Goal: Communication & Community: Answer question/provide support

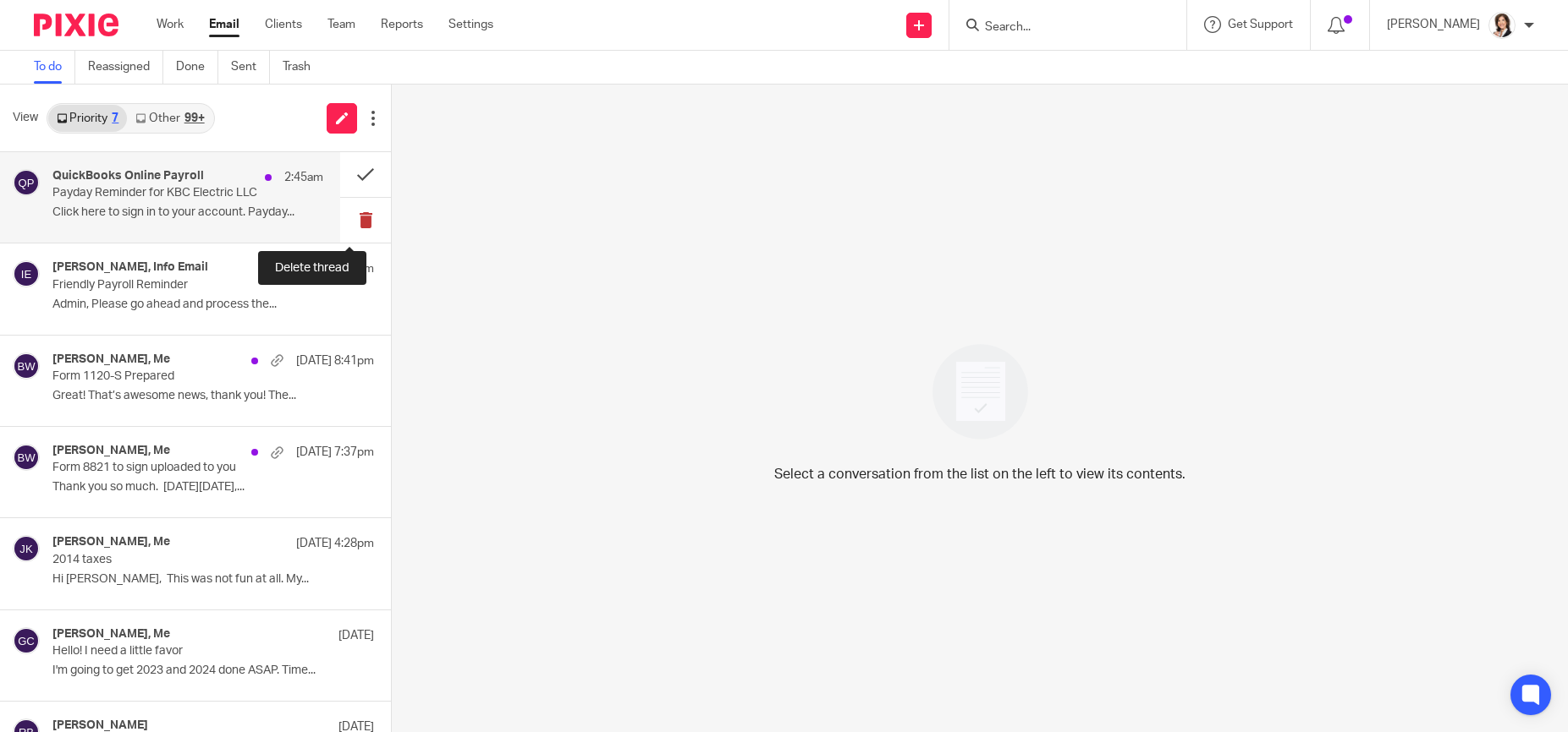
click at [352, 223] on button at bounding box center [365, 220] width 51 height 45
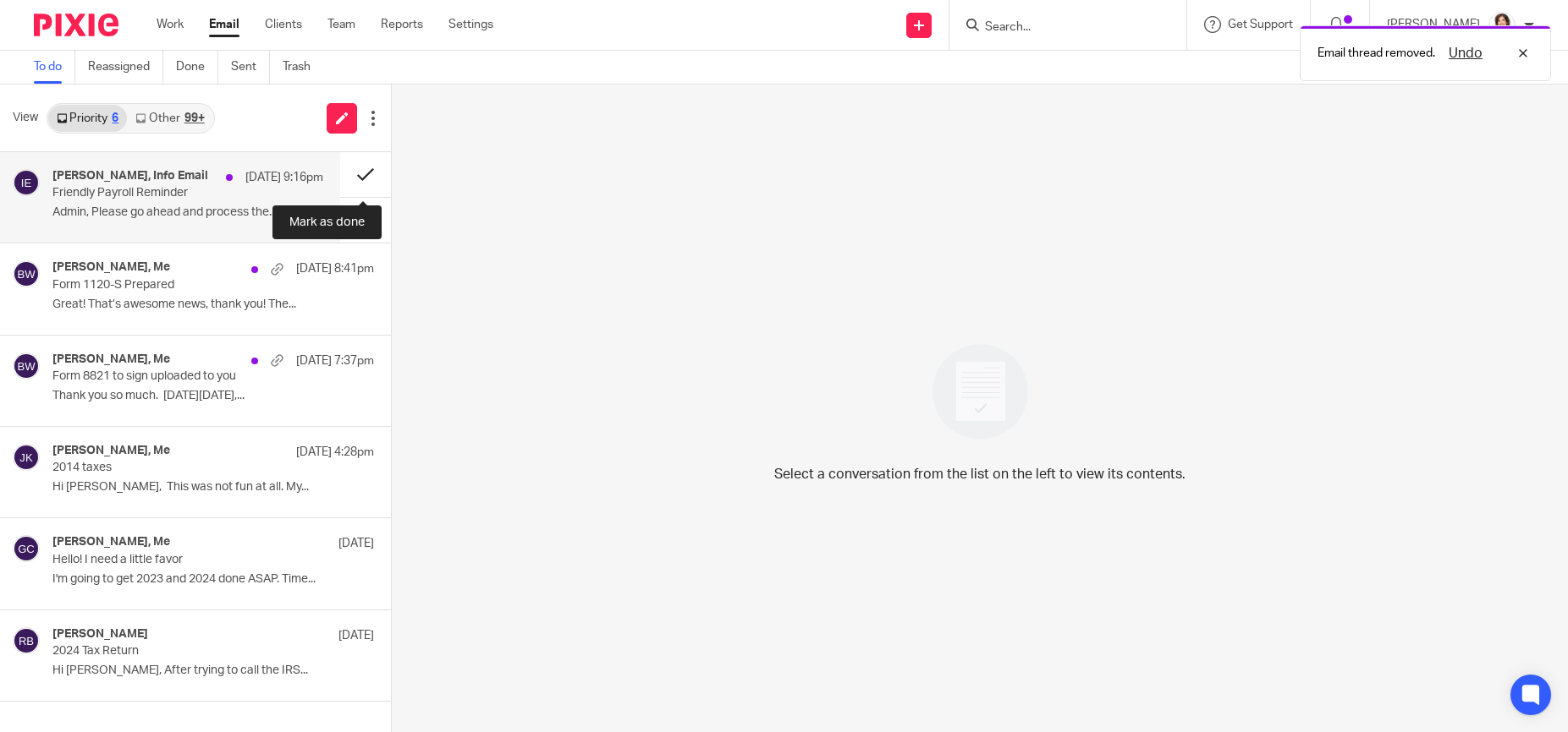
click at [364, 171] on button at bounding box center [365, 174] width 51 height 45
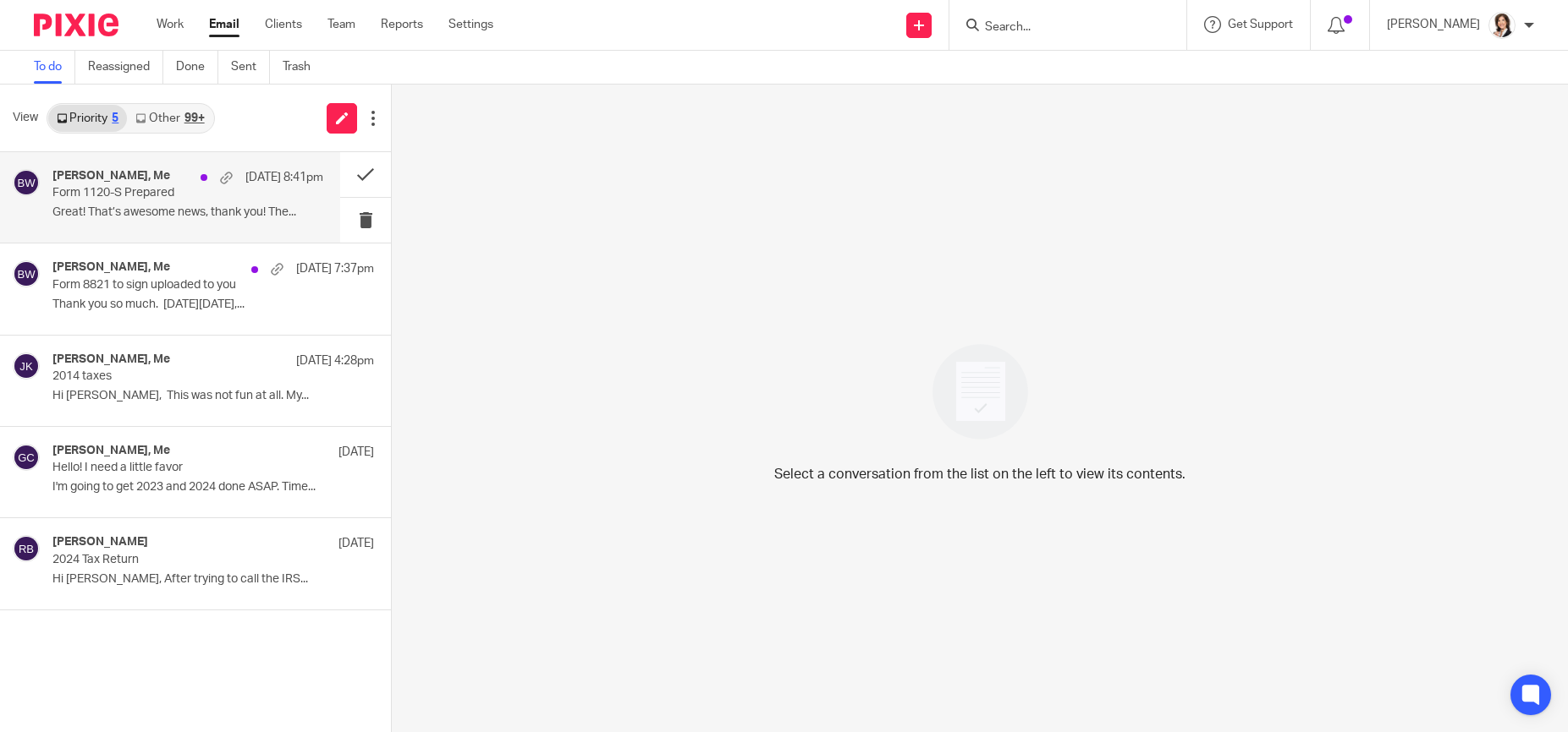
click at [204, 182] on div "Sep 15 8:41pm" at bounding box center [257, 178] width 131 height 17
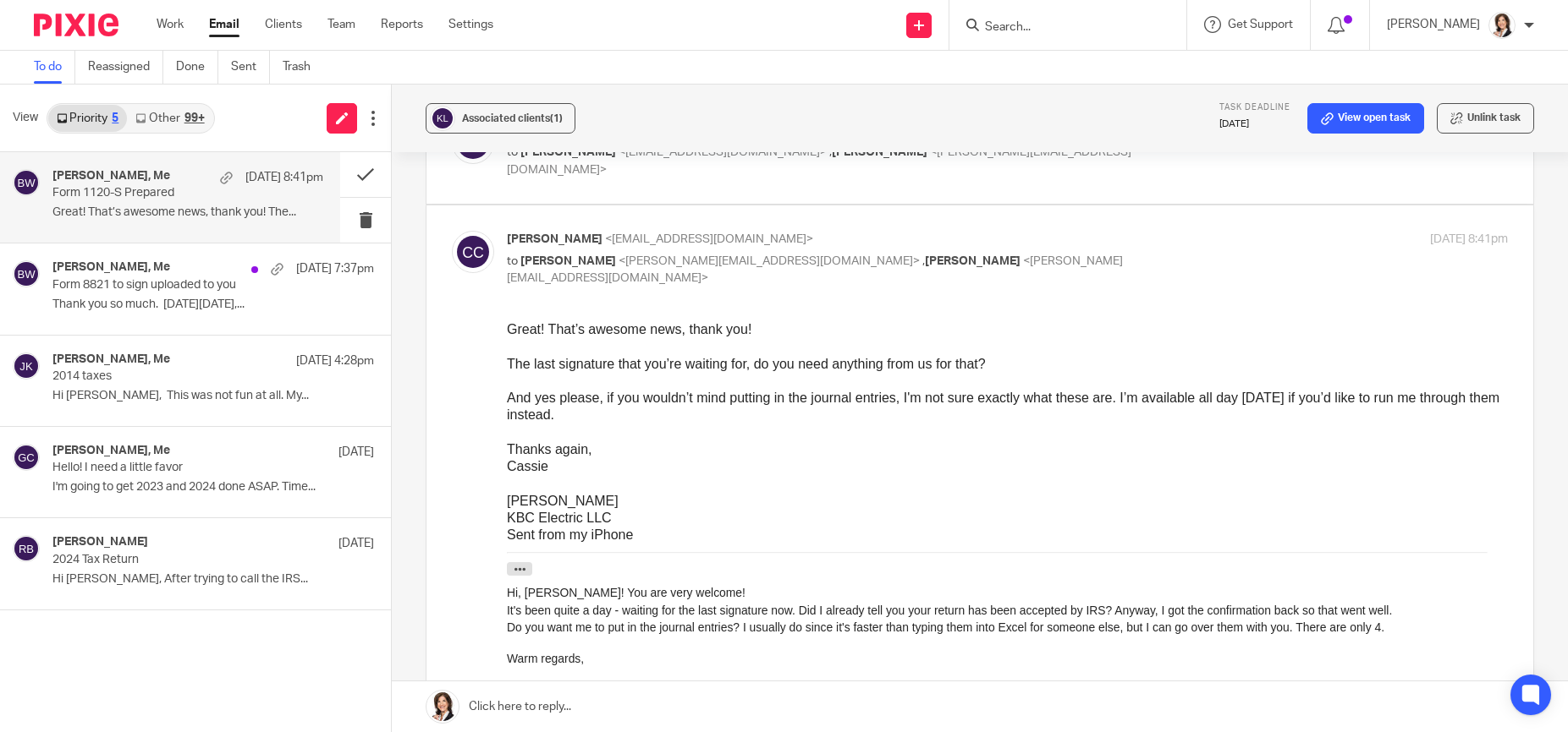
scroll to position [423, 0]
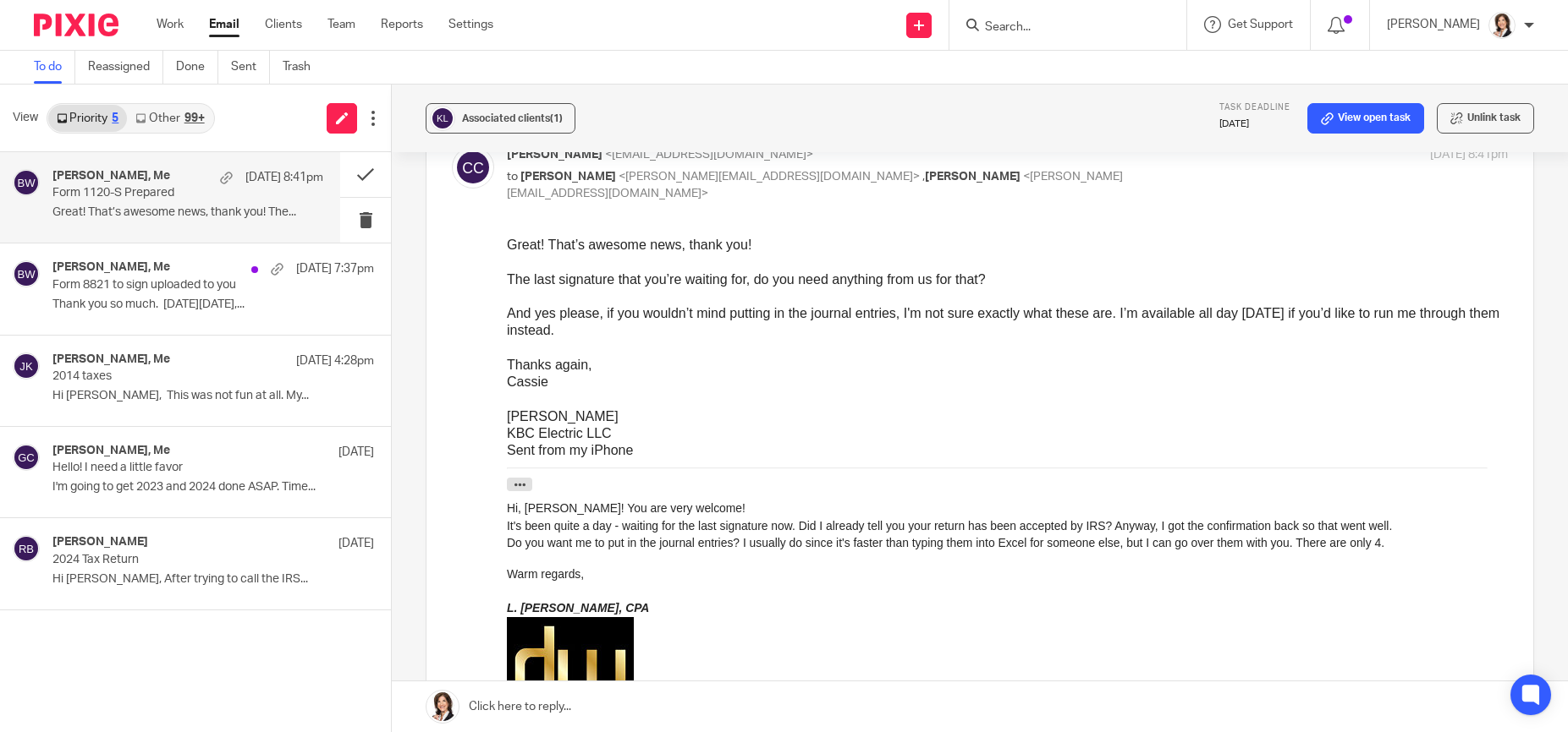
click at [648, 691] on link at bounding box center [979, 706] width 1176 height 51
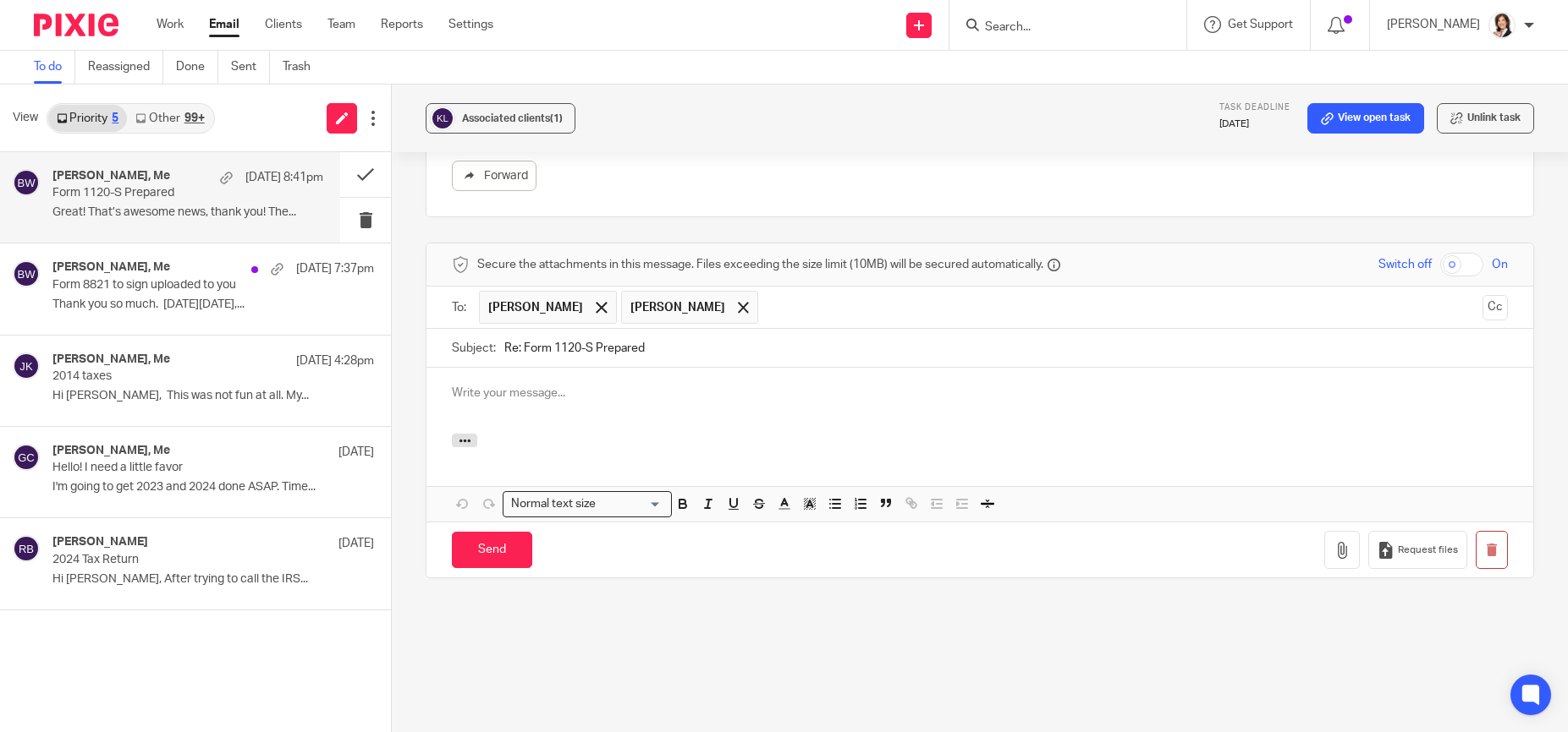
scroll to position [0, 0]
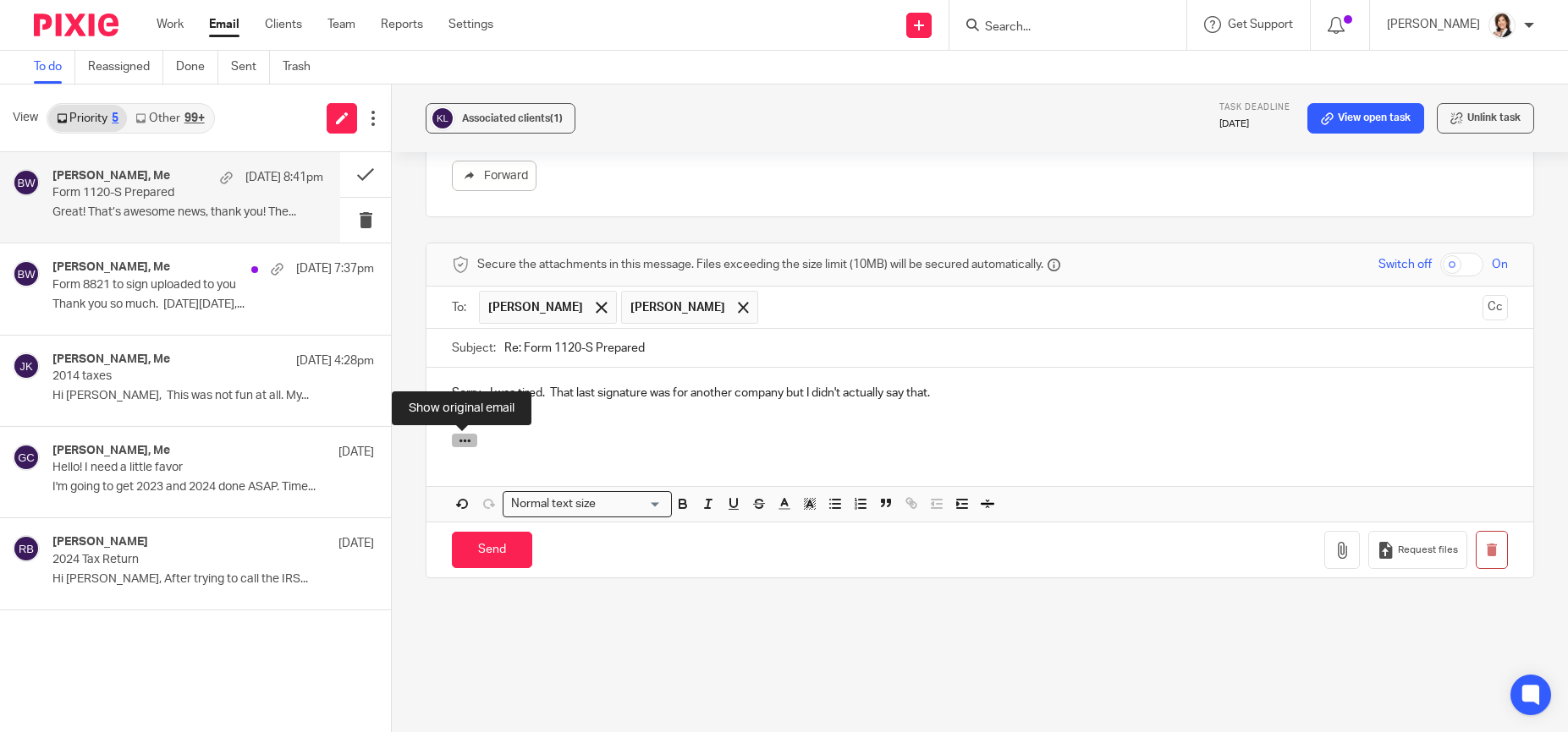
click at [461, 435] on icon "button" at bounding box center [465, 441] width 13 height 13
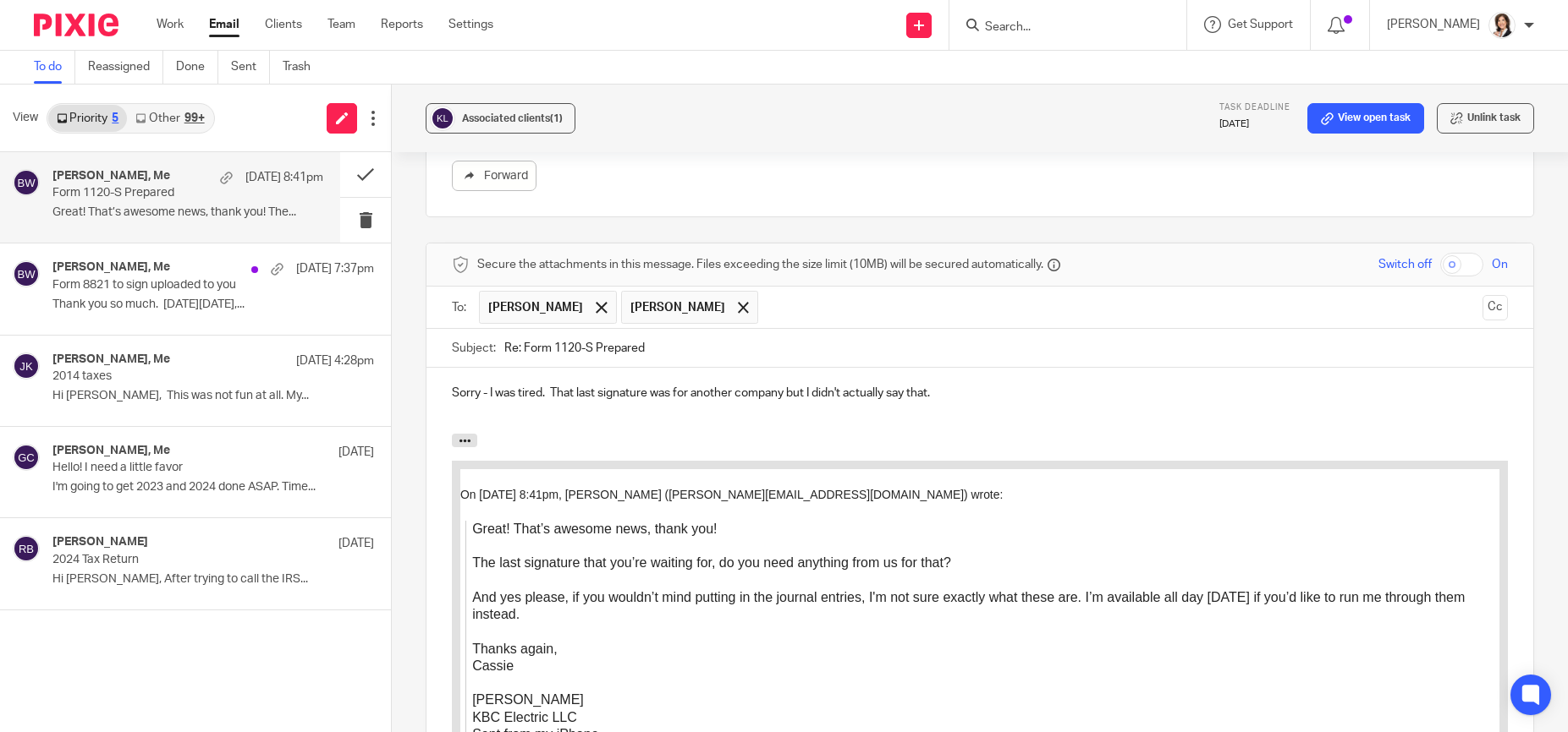
click at [1112, 387] on p "Sorry - I was tired. That last signature was for another company but I didn't a…" at bounding box center [979, 393] width 1056 height 17
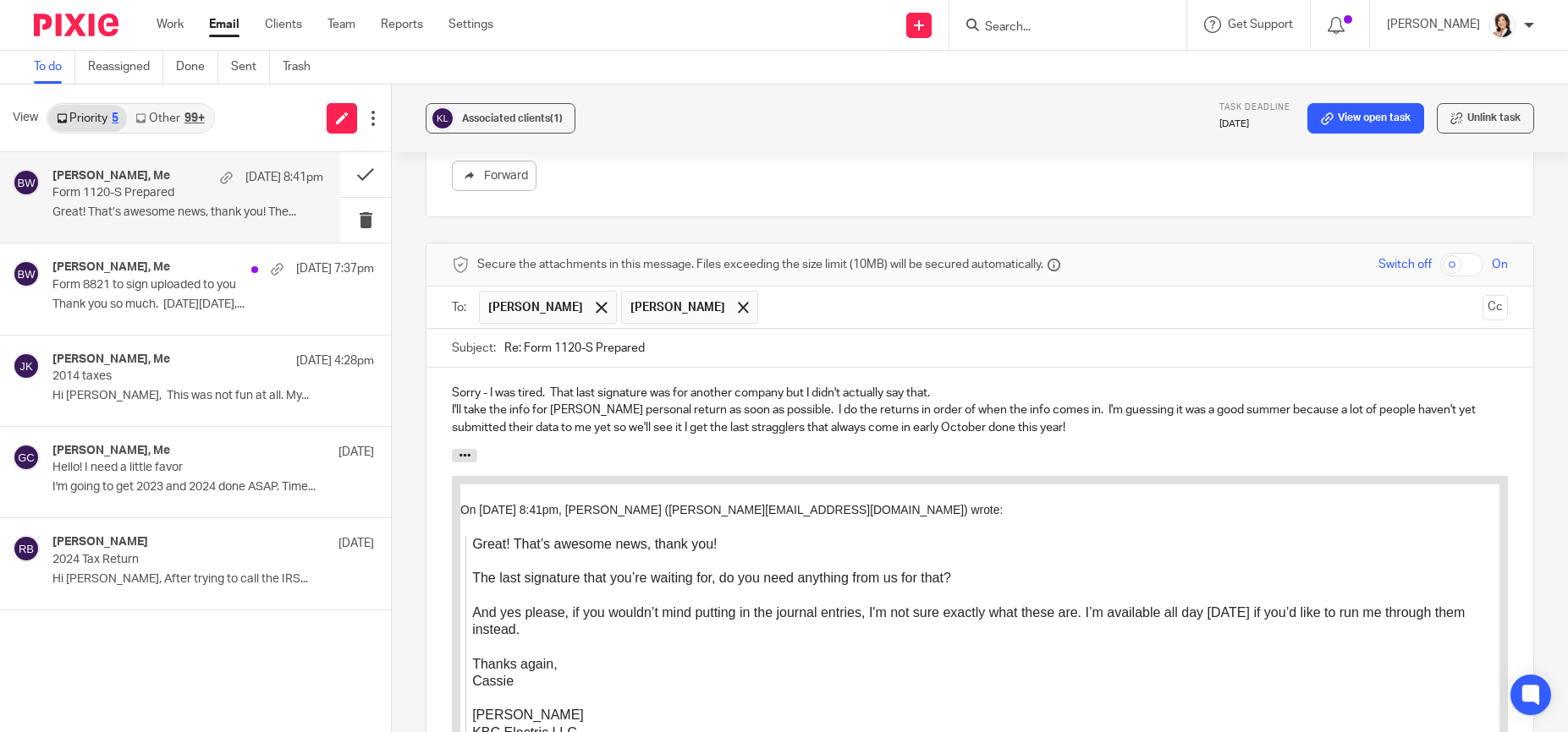
click at [677, 430] on p "I'll take the info for Barney's personal return as soon as possible. I do the r…" at bounding box center [979, 419] width 1056 height 35
click at [680, 429] on p "I'll take the info for Barney's personal return as soon as possible. I do the r…" at bounding box center [979, 419] width 1056 height 35
click at [731, 427] on p "I'll take the info for Barney's personal return as soon as possible. I do the r…" at bounding box center [979, 419] width 1056 height 35
drag, startPoint x: 730, startPoint y: 427, endPoint x: 748, endPoint y: 425, distance: 18.1
click at [748, 425] on p "I'll take the info for Barney's personal return as soon as possible. I do the r…" at bounding box center [979, 419] width 1056 height 35
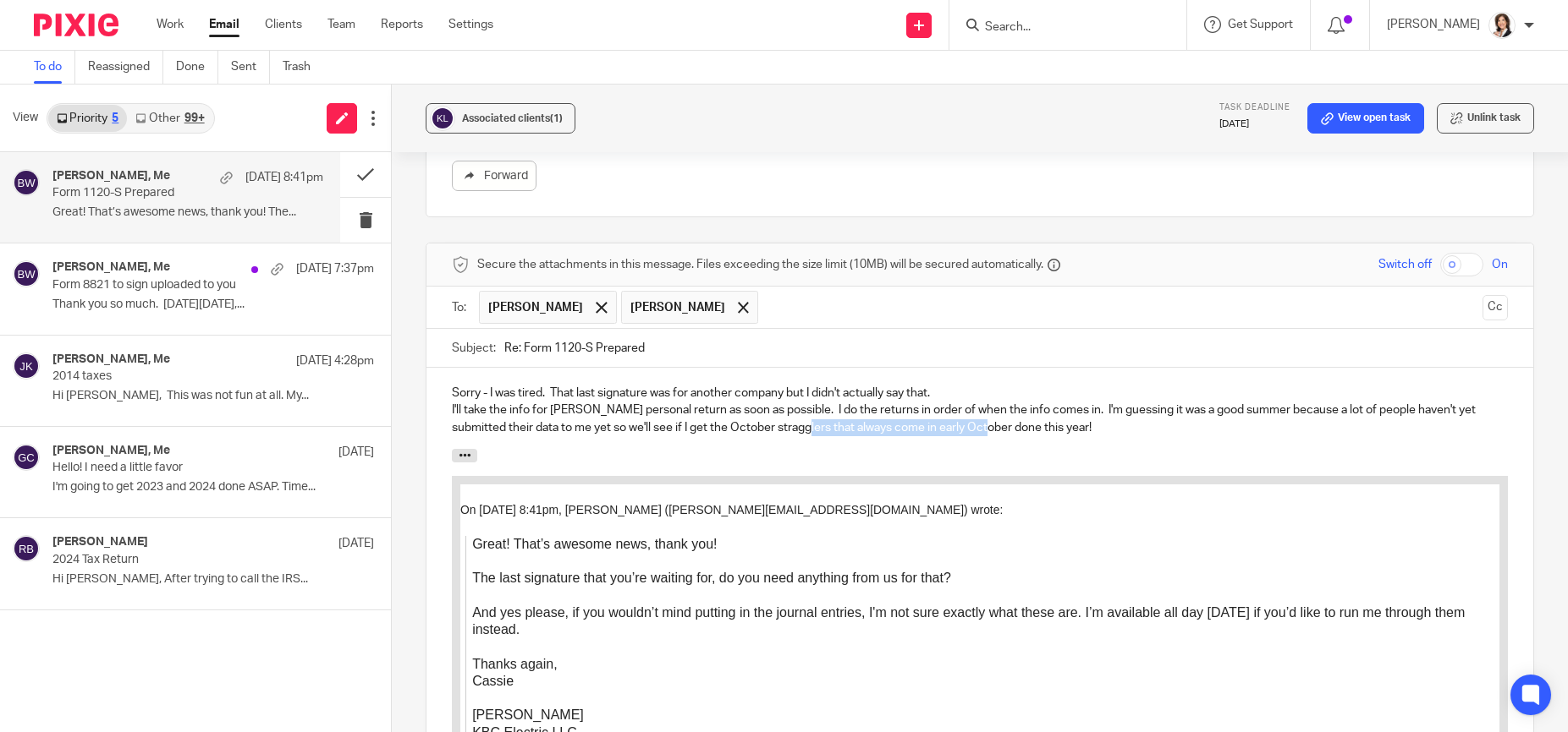
drag, startPoint x: 832, startPoint y: 427, endPoint x: 1014, endPoint y: 426, distance: 182.0
click at [1014, 426] on p "I'll take the info for Barney's personal return as soon as possible. I do the r…" at bounding box center [979, 419] width 1056 height 35
click at [582, 410] on p "I'll take the info for Barney's personal return as soon as possible. I do the r…" at bounding box center [979, 419] width 1056 height 35
click at [566, 430] on p "I'll take the info for Barney's personal return as soon as possible. I do the r…" at bounding box center [979, 419] width 1056 height 35
click at [614, 436] on div "Sorry - I was tired. That last signature was for another company but I didn't a…" at bounding box center [979, 409] width 1106 height 81
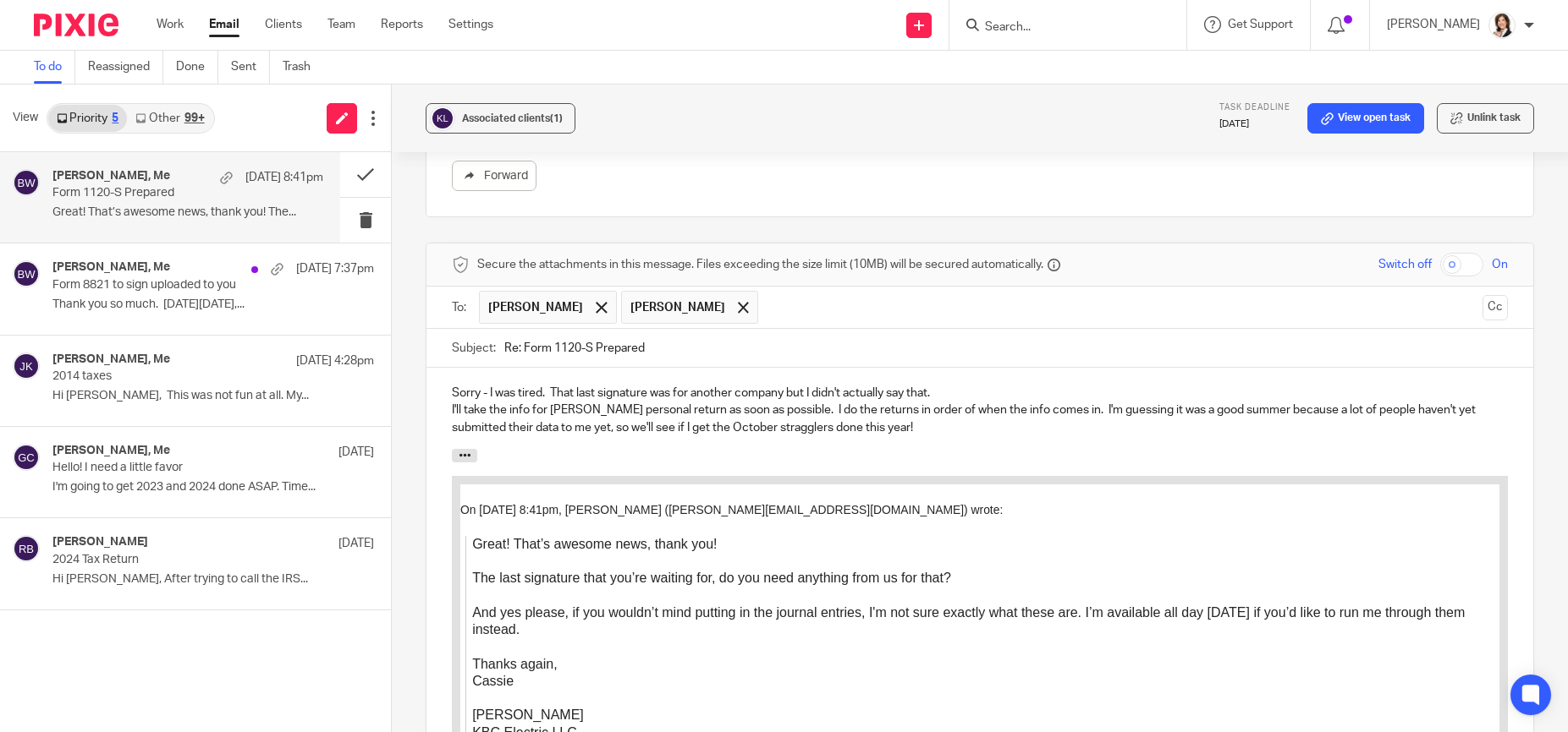
click at [865, 425] on p "I'll take the info for Barney's personal return as soon as possible. I do the r…" at bounding box center [979, 419] width 1056 height 35
click at [835, 426] on p "I'll take the info for Barney's personal return as soon as possible. I do the r…" at bounding box center [979, 419] width 1056 height 35
click at [1091, 426] on p "I'll take the info for Barney's personal return as soon as possible. I do the r…" at bounding box center [979, 419] width 1056 height 35
click at [711, 370] on div "Sorry - I was tired. That last signature was for another company but I didn't a…" at bounding box center [979, 409] width 1106 height 81
click at [686, 391] on p "Sorry - I was tired. That last signature was for another company but I didn't a…" at bounding box center [979, 393] width 1056 height 17
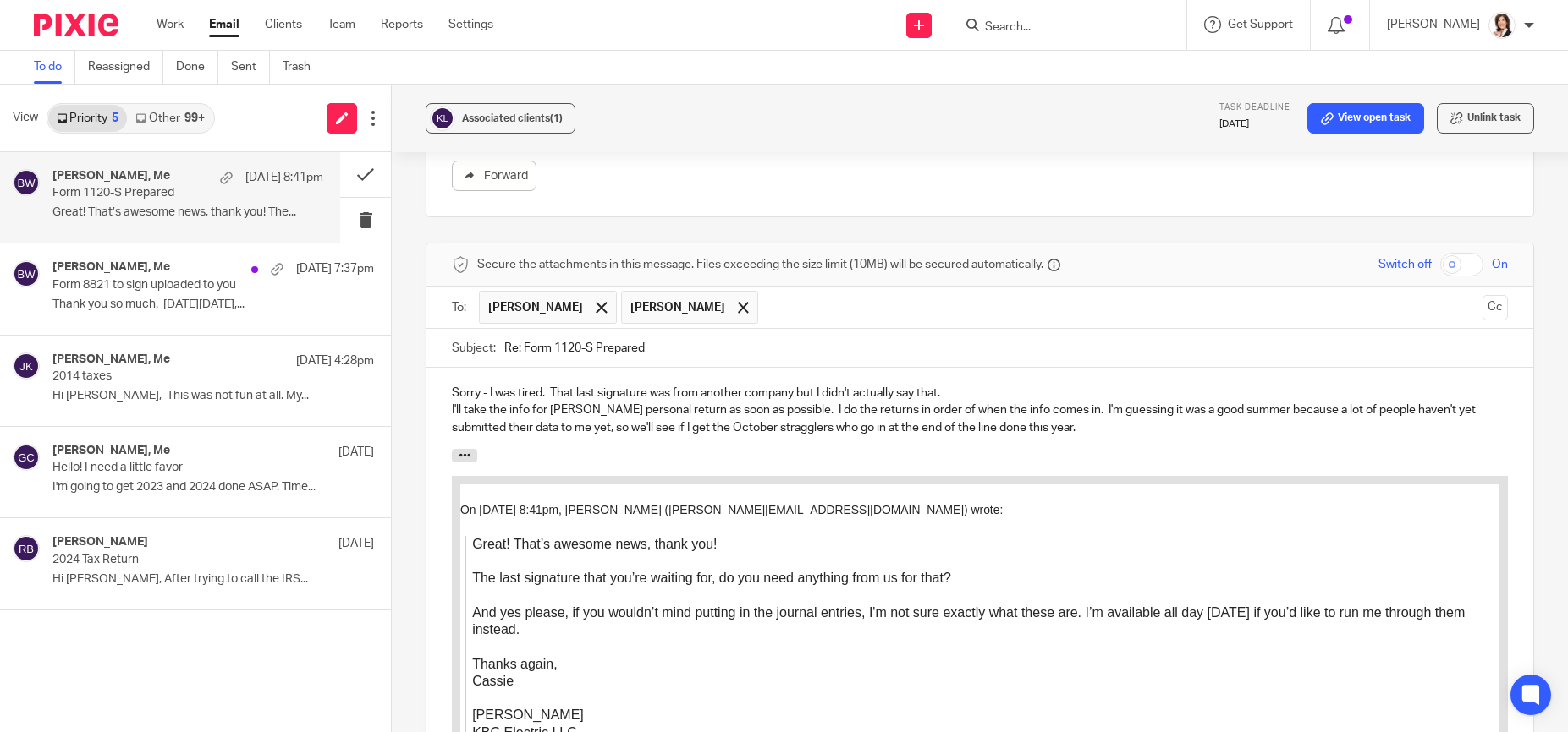
click at [737, 422] on p "I'll take the info for Barney's personal return as soon as possible. I do the r…" at bounding box center [979, 419] width 1056 height 35
click at [1213, 442] on div "Sorry - I was tired. That last signature was from another company but I didn't …" at bounding box center [979, 409] width 1106 height 81
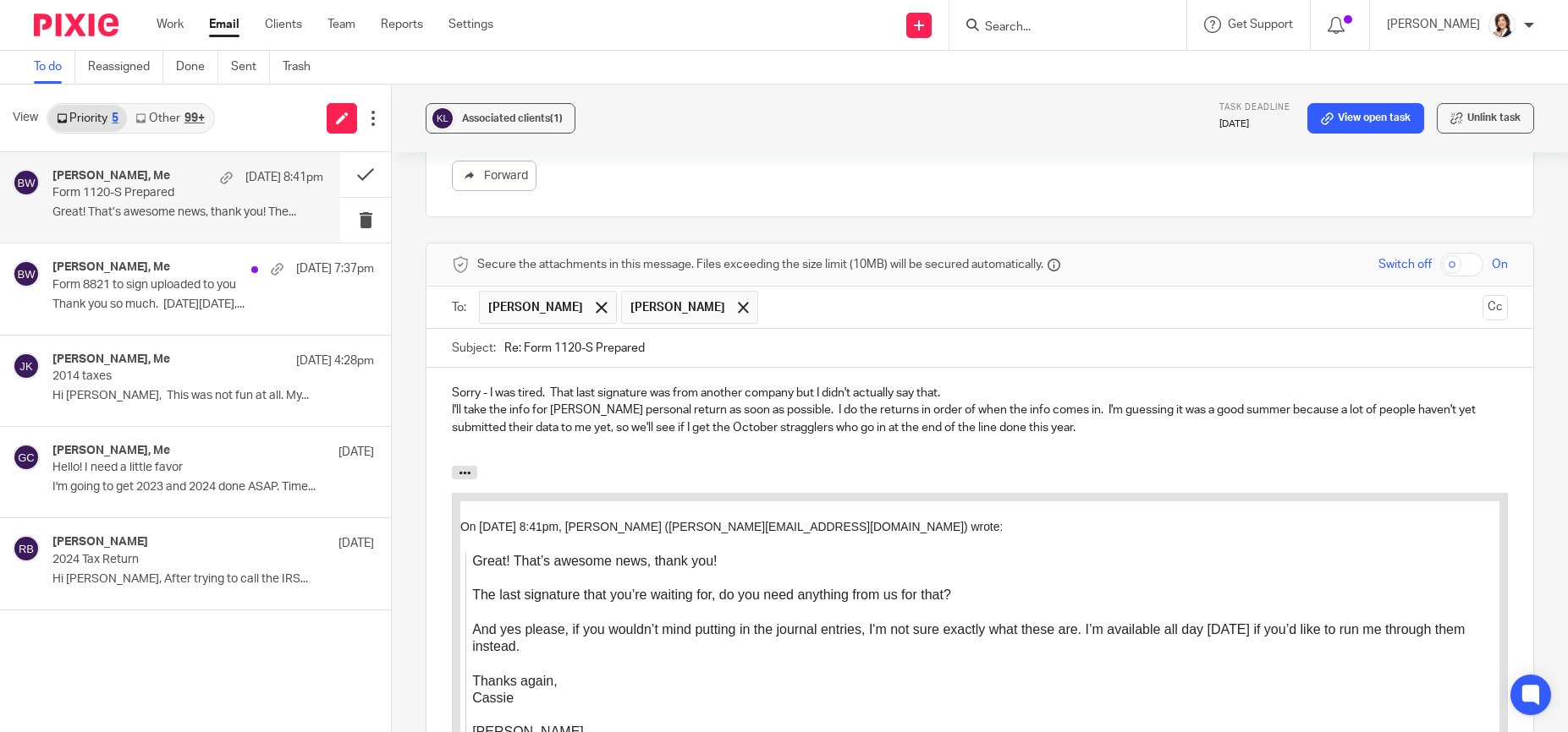
click at [484, 402] on p "I'll take the info for Barney's personal return as soon as possible. I do the r…" at bounding box center [979, 419] width 1056 height 35
click at [472, 426] on p "I'll take the info for Barney's personal return as soon as possible. I do the r…" at bounding box center [979, 419] width 1056 height 35
click at [459, 451] on p at bounding box center [979, 445] width 1056 height 17
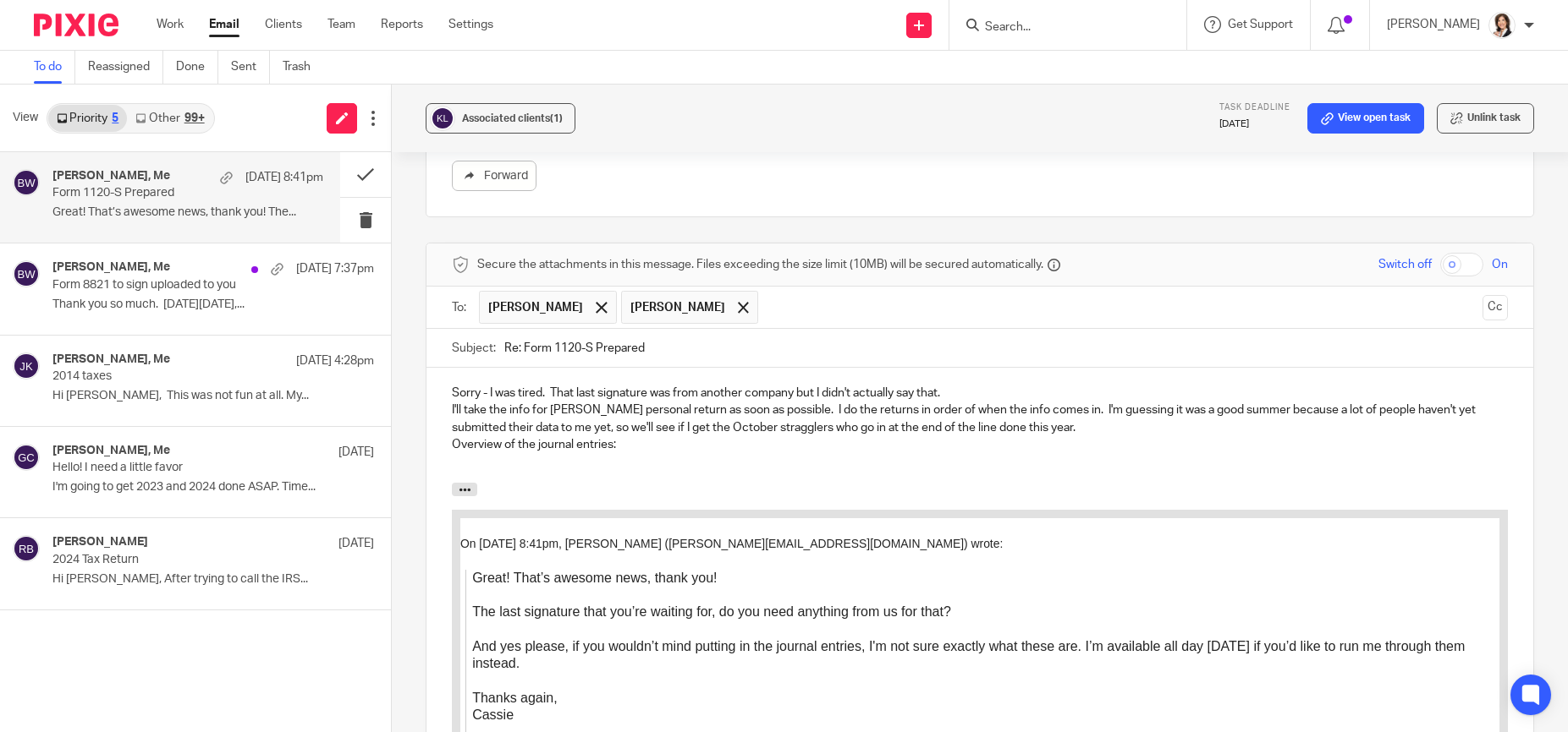
click at [650, 455] on p at bounding box center [979, 461] width 1056 height 17
click at [522, 461] on p "1) closed out prior year distributions to Retained Earnings on" at bounding box center [979, 461] width 1056 height 17
drag, startPoint x: 523, startPoint y: 461, endPoint x: 572, endPoint y: 456, distance: 49.3
click at [572, 456] on p "1) closed out prior year distributions to Retained Earnings on" at bounding box center [979, 461] width 1056 height 17
click at [776, 454] on p "1) closed out 2023 distributions to Retained Earnings on" at bounding box center [979, 461] width 1056 height 17
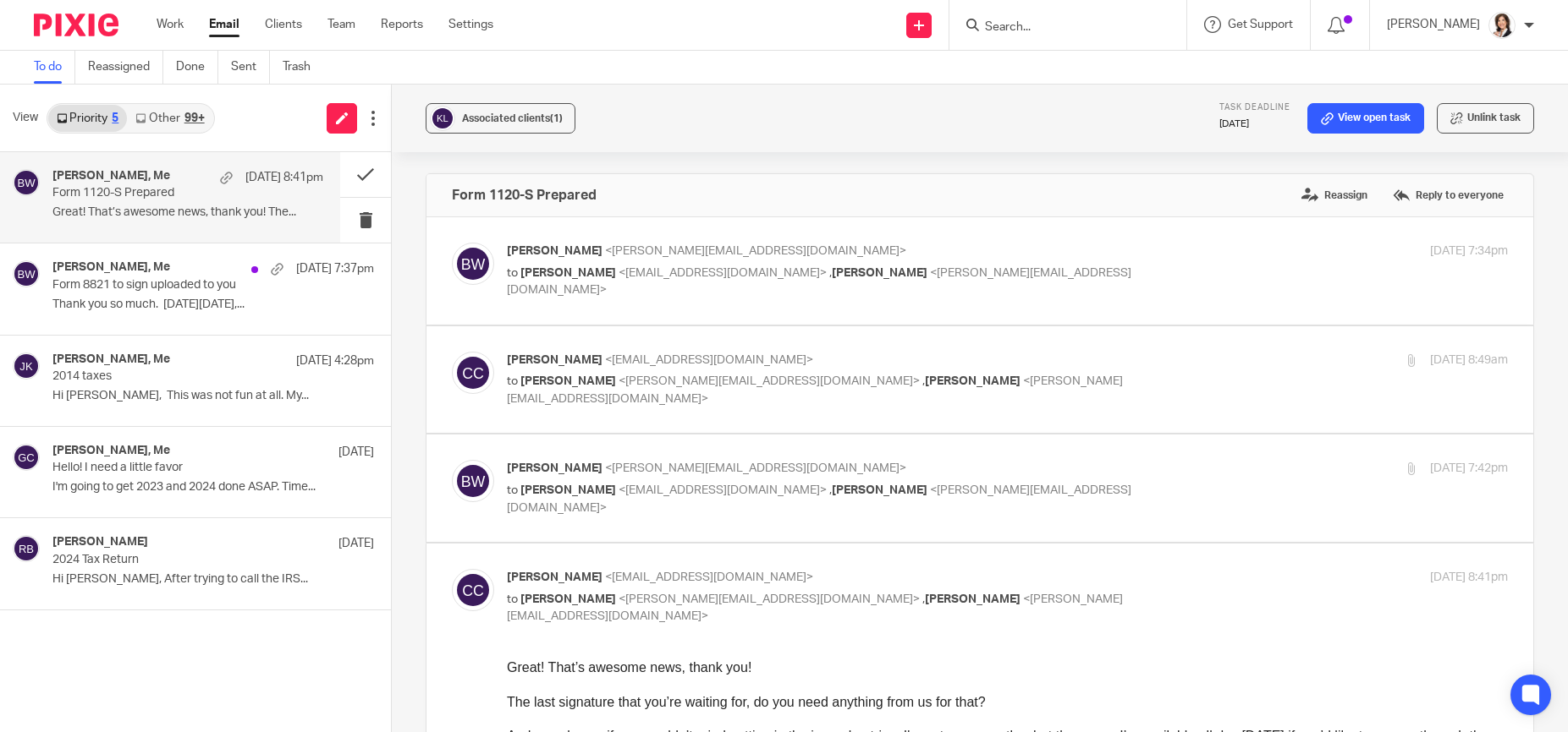
scroll to position [2253, 0]
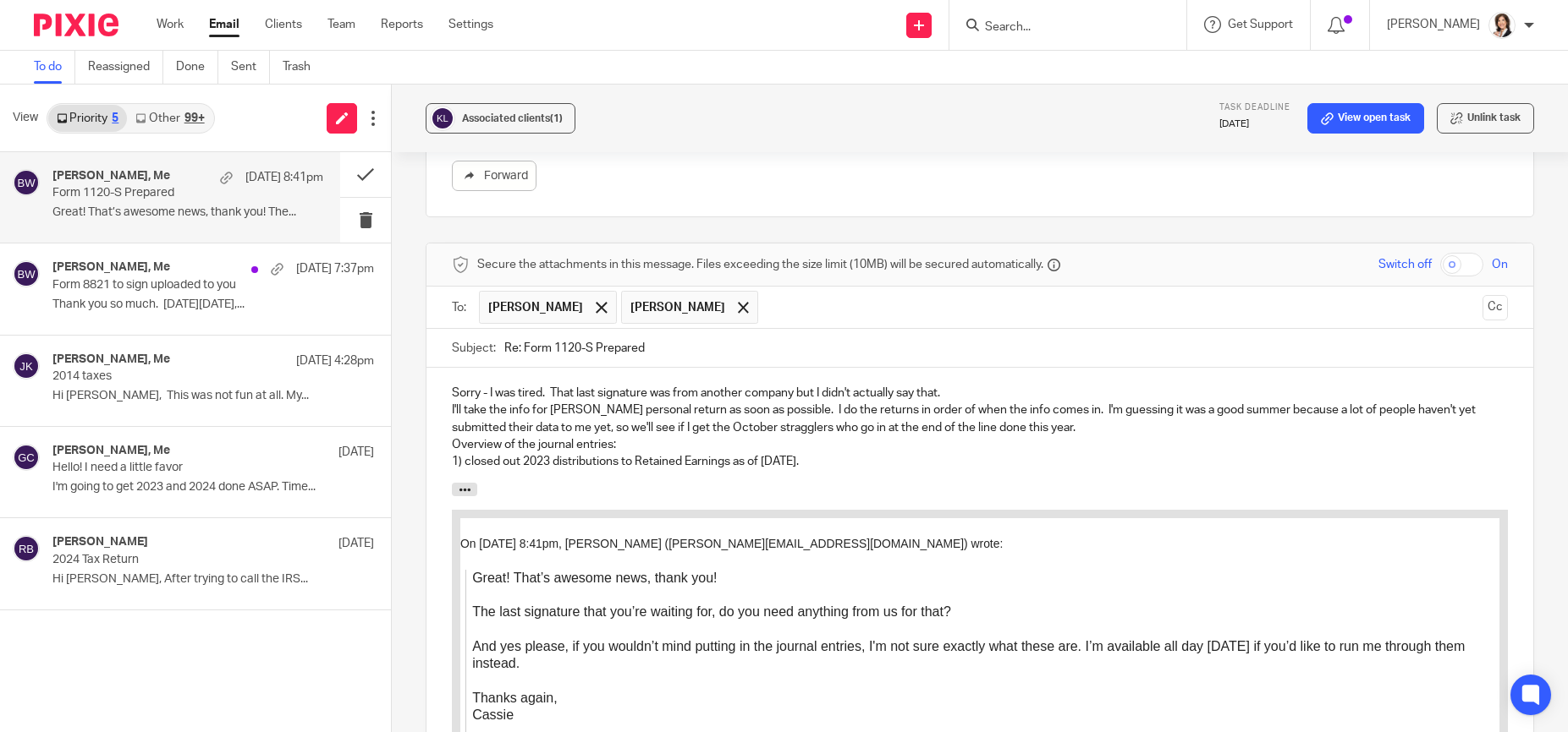
drag, startPoint x: 729, startPoint y: 462, endPoint x: 811, endPoint y: 456, distance: 82.2
click at [811, 456] on p "1) closed out 2023 distributions to Retained Earnings as of 1/1/2024." at bounding box center [979, 461] width 1056 height 17
click at [787, 451] on p "Overview of the journal entries:" at bounding box center [979, 445] width 1056 height 17
click at [773, 461] on p "1) closed out 2023 distributions to Retained Earnings." at bounding box center [979, 461] width 1056 height 17
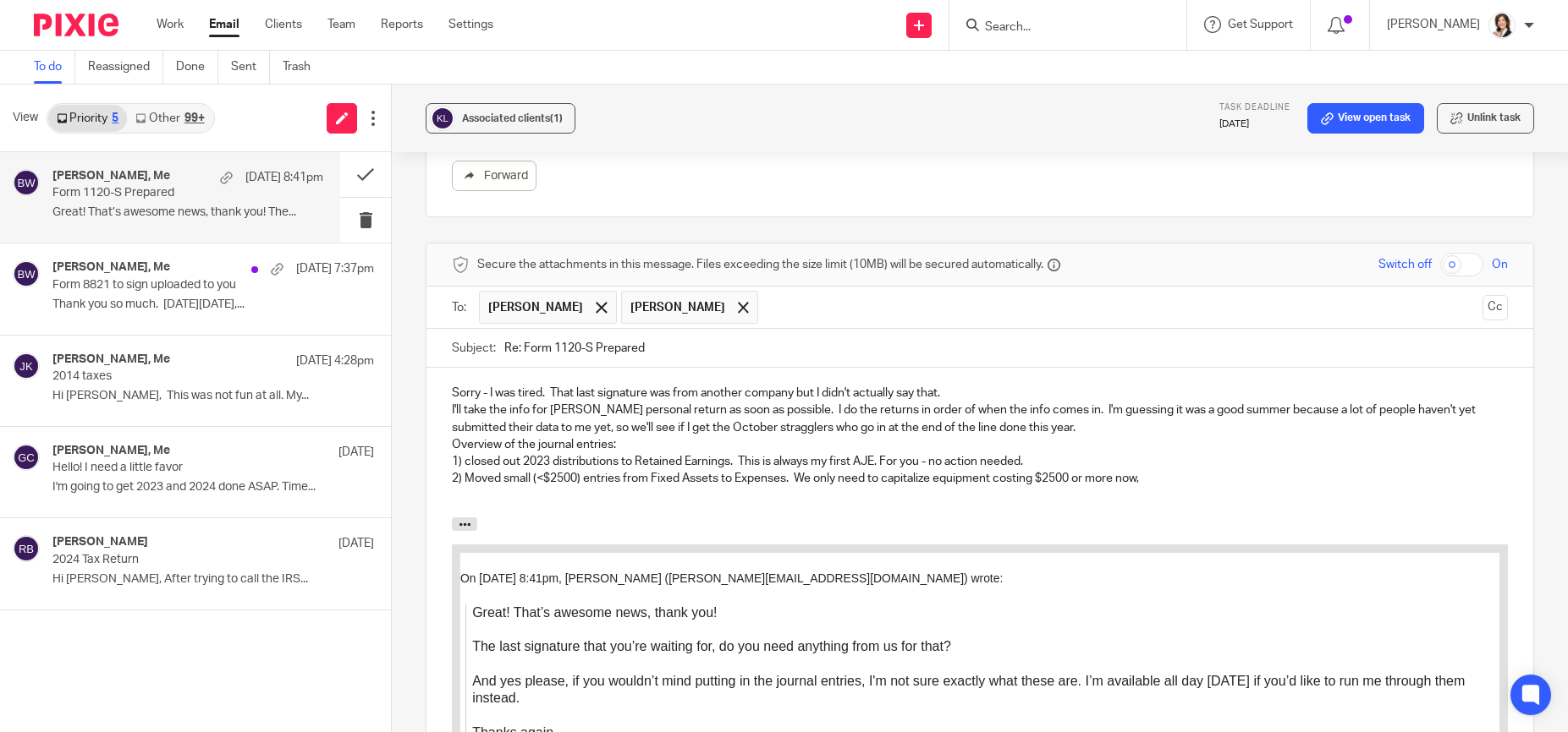
click at [1059, 481] on p "2) Moved small (<$2500) entries from Fixed Assets to Expenses. We only need to …" at bounding box center [979, 479] width 1056 height 17
click at [1172, 483] on p "2) Moved small (<$2500) entries from Fixed Assets to Expenses. We only need to …" at bounding box center [979, 479] width 1056 height 17
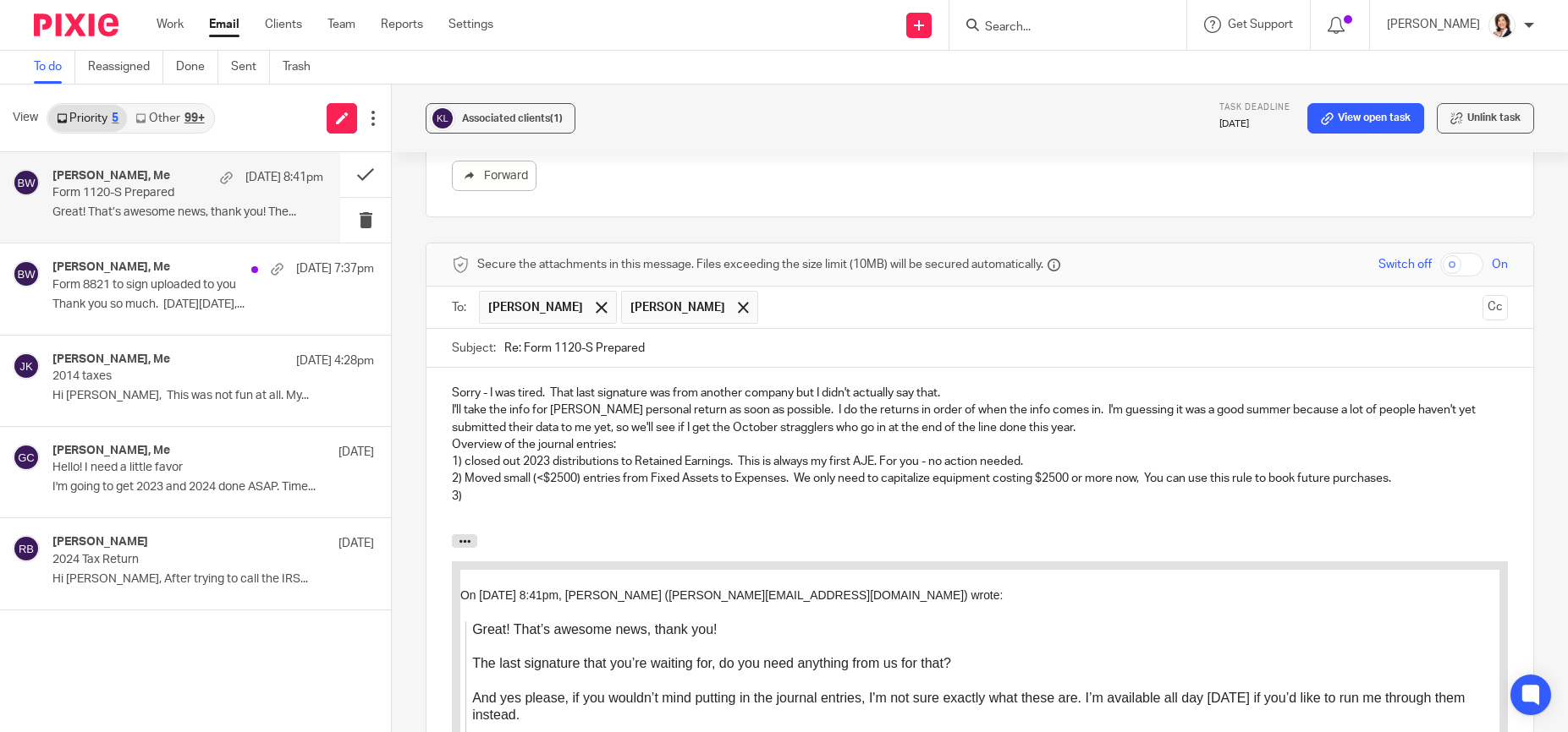
click at [544, 476] on p "2) Moved small (<$2500) entries from Fixed Assets to Expenses. We only need to …" at bounding box center [979, 479] width 1056 height 17
click at [509, 499] on p "3)" at bounding box center [979, 496] width 1056 height 17
drag, startPoint x: 525, startPoint y: 493, endPoint x: 565, endPoint y: 492, distance: 40.0
click at [565, 492] on p "3) I added the balance of the uncleared payroll tax QB-generated amounts" at bounding box center [979, 496] width 1056 height 17
click at [632, 499] on p "3) I added the total of the uncleared payroll tax QB-generated amounts" at bounding box center [979, 496] width 1056 height 17
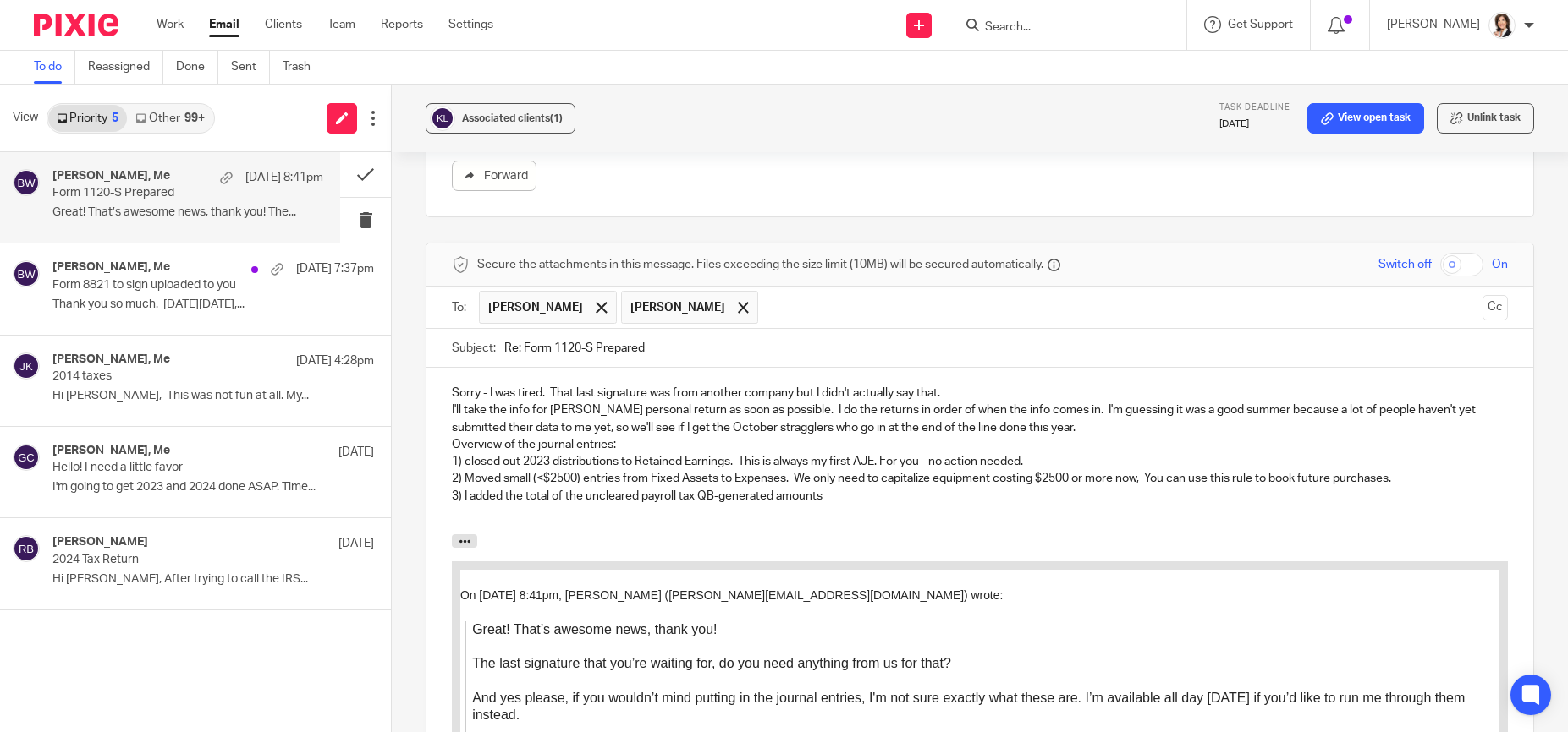
click at [635, 499] on p "3) I added the total of the uncleared payroll tax QB-generated amounts" at bounding box center [979, 496] width 1056 height 17
click at [949, 519] on p at bounding box center [979, 513] width 1056 height 17
drag, startPoint x: 720, startPoint y: 487, endPoint x: 564, endPoint y: 515, distance: 158.5
click at [720, 488] on p "3) I added the total of the uncleared-an-will-never-clear payroll tax QB-genera…" at bounding box center [979, 496] width 1056 height 17
click at [863, 528] on div "Sorry - I was tired. That last signature was from another company but I didn't …" at bounding box center [979, 451] width 1106 height 167
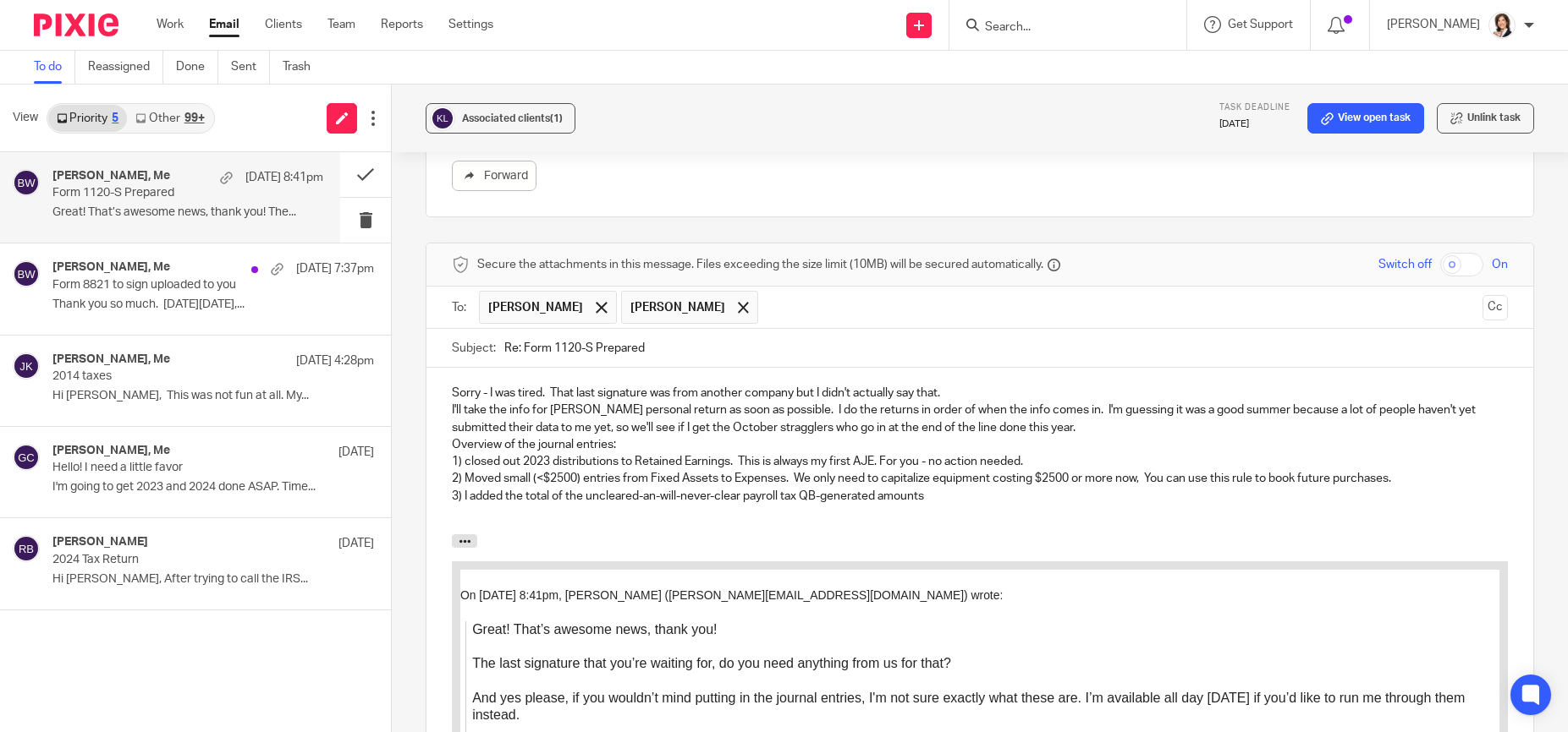
click at [962, 505] on p at bounding box center [979, 513] width 1056 height 17
click at [954, 522] on p at bounding box center [979, 513] width 1056 height 17
click at [941, 499] on p "3) I added the total of the uncleared-an-will-never-clear payroll tax QB-genera…" at bounding box center [979, 496] width 1056 height 17
click at [1415, 505] on p "3) I added the total of the uncleared-an-will-never-clear payroll tax QB-genera…" at bounding box center [979, 496] width 1056 height 17
click at [1441, 486] on p "2) Moved small (<$2500) entries from Fixed Assets to Expenses. We only need to …" at bounding box center [979, 479] width 1056 height 17
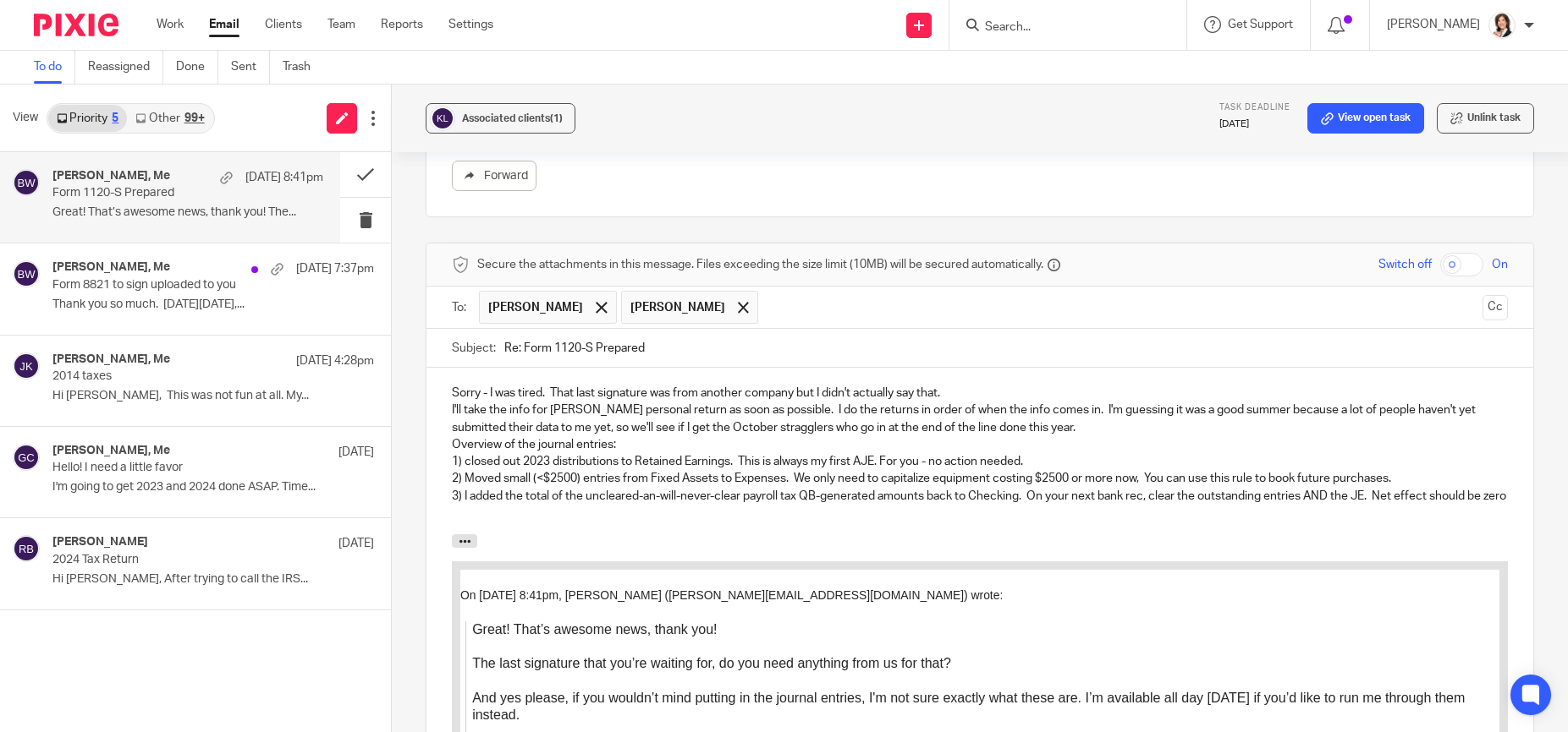
click at [1432, 496] on p "3) I added the total of the uncleared-an-will-never-clear payroll tax QB-genera…" at bounding box center [979, 496] width 1056 height 17
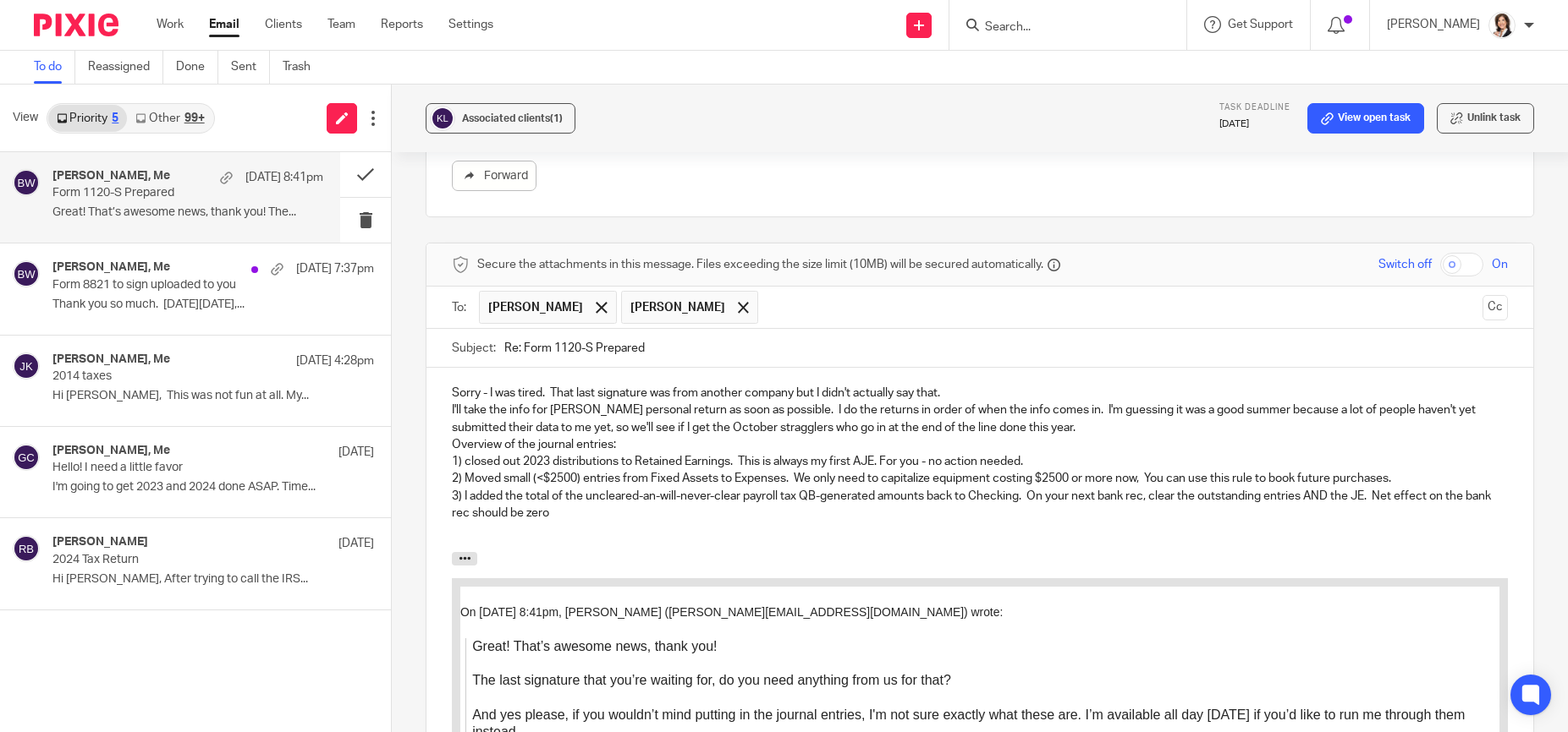
click at [1205, 486] on p "2) Moved small (<$2500) entries from Fixed Assets to Expenses. We only need to …" at bounding box center [979, 479] width 1056 height 17
click at [1407, 500] on p "3) I added the total of the uncleared-an-will-never-clear payroll tax QB-genera…" at bounding box center [979, 505] width 1056 height 35
click at [1358, 502] on p "3) I added the total of the uncleared-an-will-never-clear payroll tax QB-genera…" at bounding box center [979, 505] width 1056 height 35
click at [1313, 502] on p "3) I added the total of the uncleared-an-will-never-clear payroll tax QB-genera…" at bounding box center [979, 505] width 1056 height 35
click at [1307, 500] on p "3) I added the total of the uncleared-an-will-never-clear payroll tax QB-genera…" at bounding box center [979, 505] width 1056 height 35
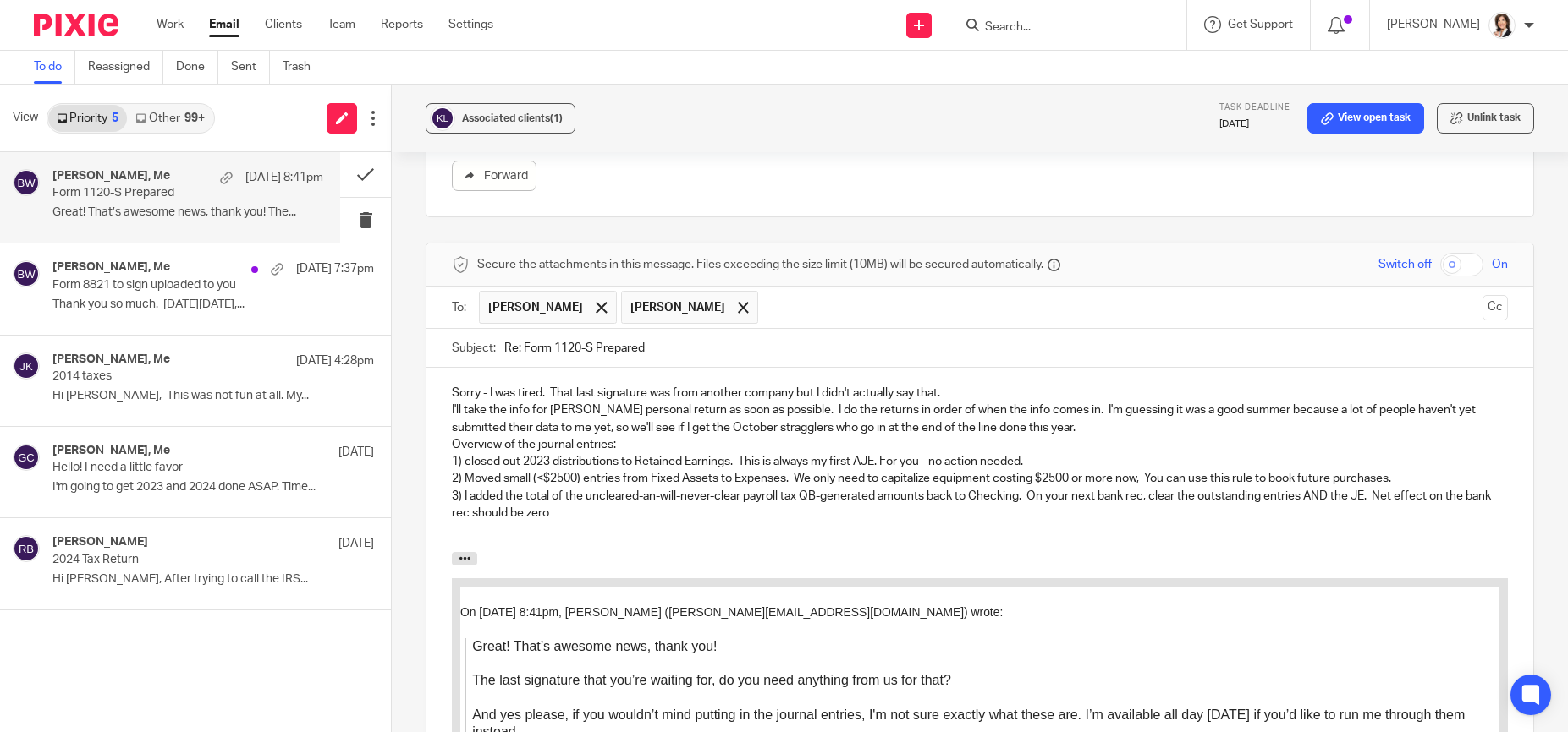
click at [1191, 494] on p "3) I added the total of the uncleared-an-will-never-clear payroll tax QB-genera…" at bounding box center [979, 505] width 1056 height 35
click at [1198, 494] on p "3) I added the total of the uncleared-an-will-never-clear payroll tax QB-genera…" at bounding box center [979, 505] width 1056 height 35
click at [1202, 496] on p "3) I added the total of the uncleared-an-will-never-clear payroll tax QB-genera…" at bounding box center [979, 505] width 1056 height 35
click at [1000, 532] on p at bounding box center [979, 530] width 1056 height 17
click at [1047, 516] on p "3) I added the total of the uncleared-an-will-never-clear payroll tax QB-genera…" at bounding box center [979, 505] width 1056 height 35
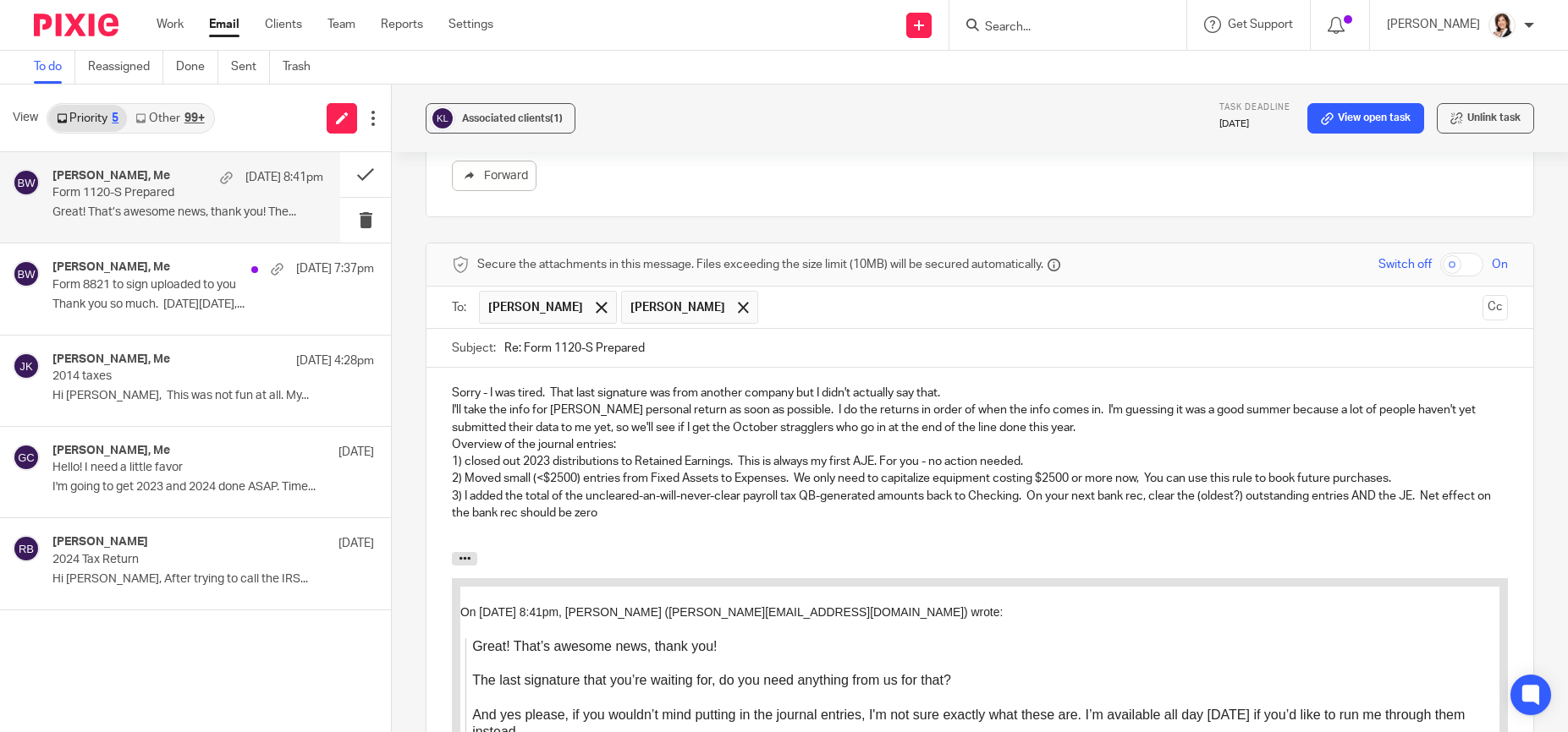
click at [690, 519] on p "3) I added the total of the uncleared-an-will-never-clear payroll tax QB-genera…" at bounding box center [979, 505] width 1056 height 35
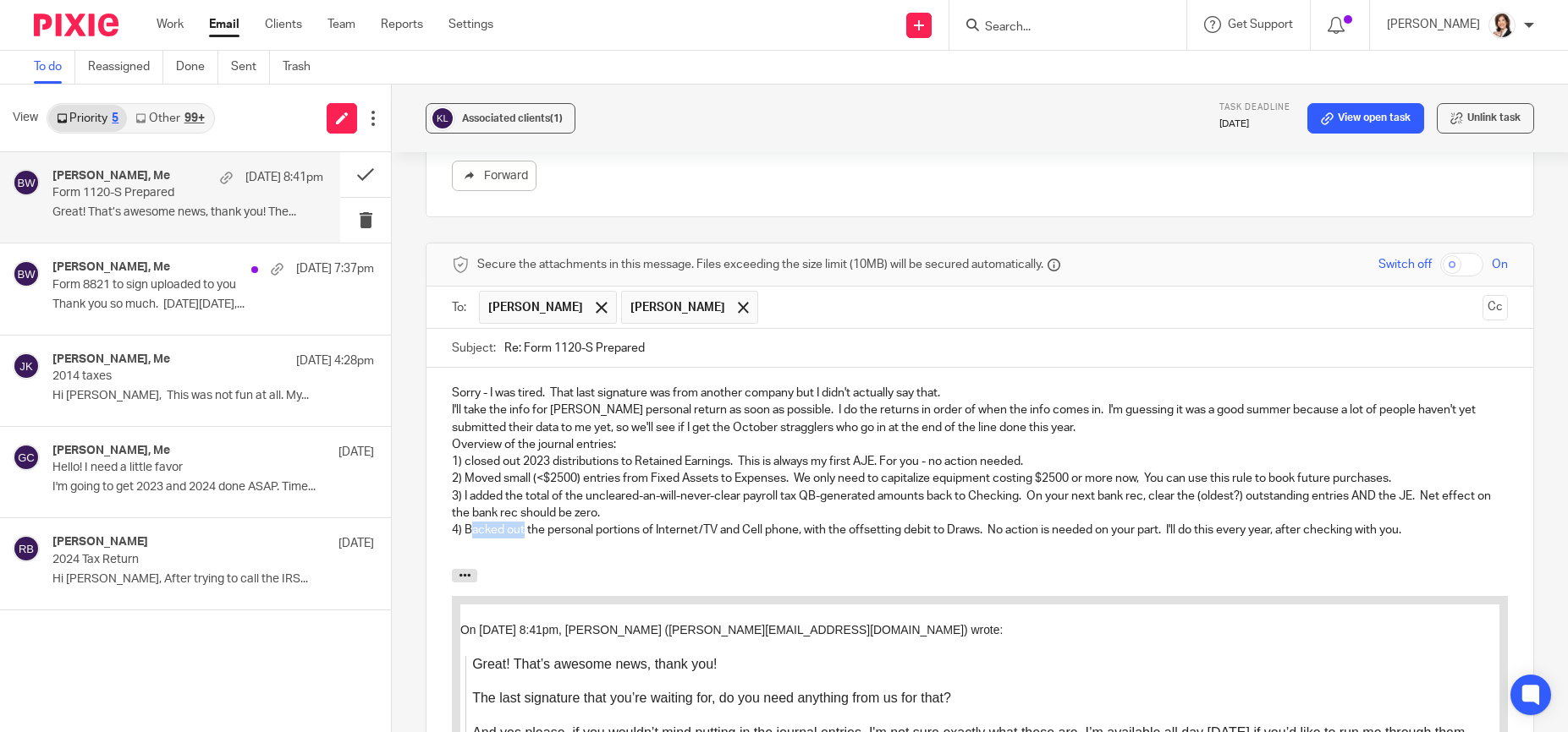
drag, startPoint x: 466, startPoint y: 526, endPoint x: 522, endPoint y: 522, distance: 56.1
click at [522, 522] on p "4) Backed out the personal portions of Internet/TV and Cell phone, with the off…" at bounding box center [979, 530] width 1056 height 17
drag, startPoint x: 1183, startPoint y: 414, endPoint x: 1165, endPoint y: 415, distance: 18.0
click at [1176, 413] on p "I'll take the info for Barney's personal return as soon as possible. I do the r…" at bounding box center [979, 419] width 1056 height 35
click at [1076, 440] on p "Overview of the journal entries:" at bounding box center [979, 445] width 1056 height 17
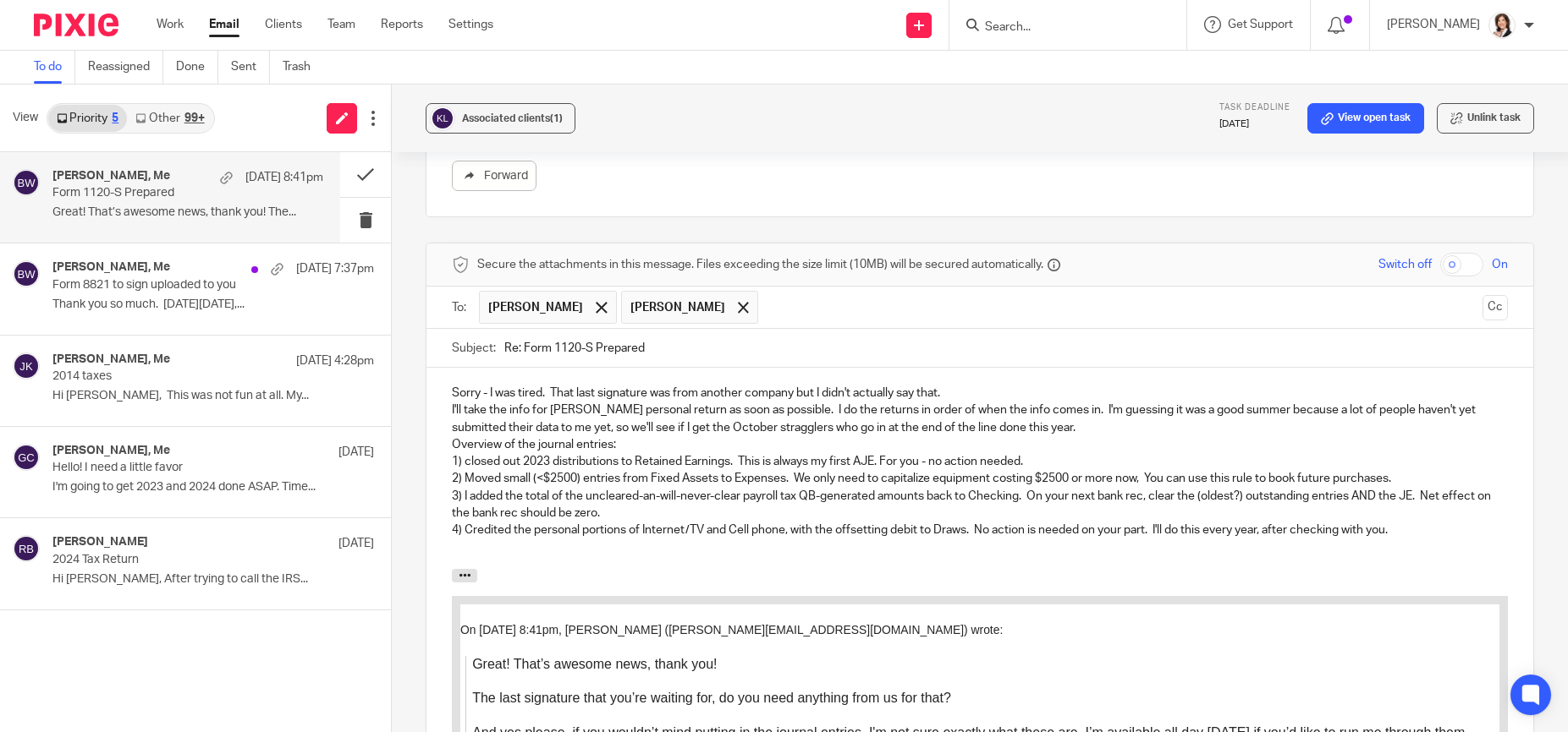
click at [1013, 451] on p "Overview of the journal entries:" at bounding box center [979, 445] width 1056 height 17
click at [1092, 423] on p "I'll take the info for Barney's personal return as soon as possible. I do the r…" at bounding box center [979, 419] width 1056 height 35
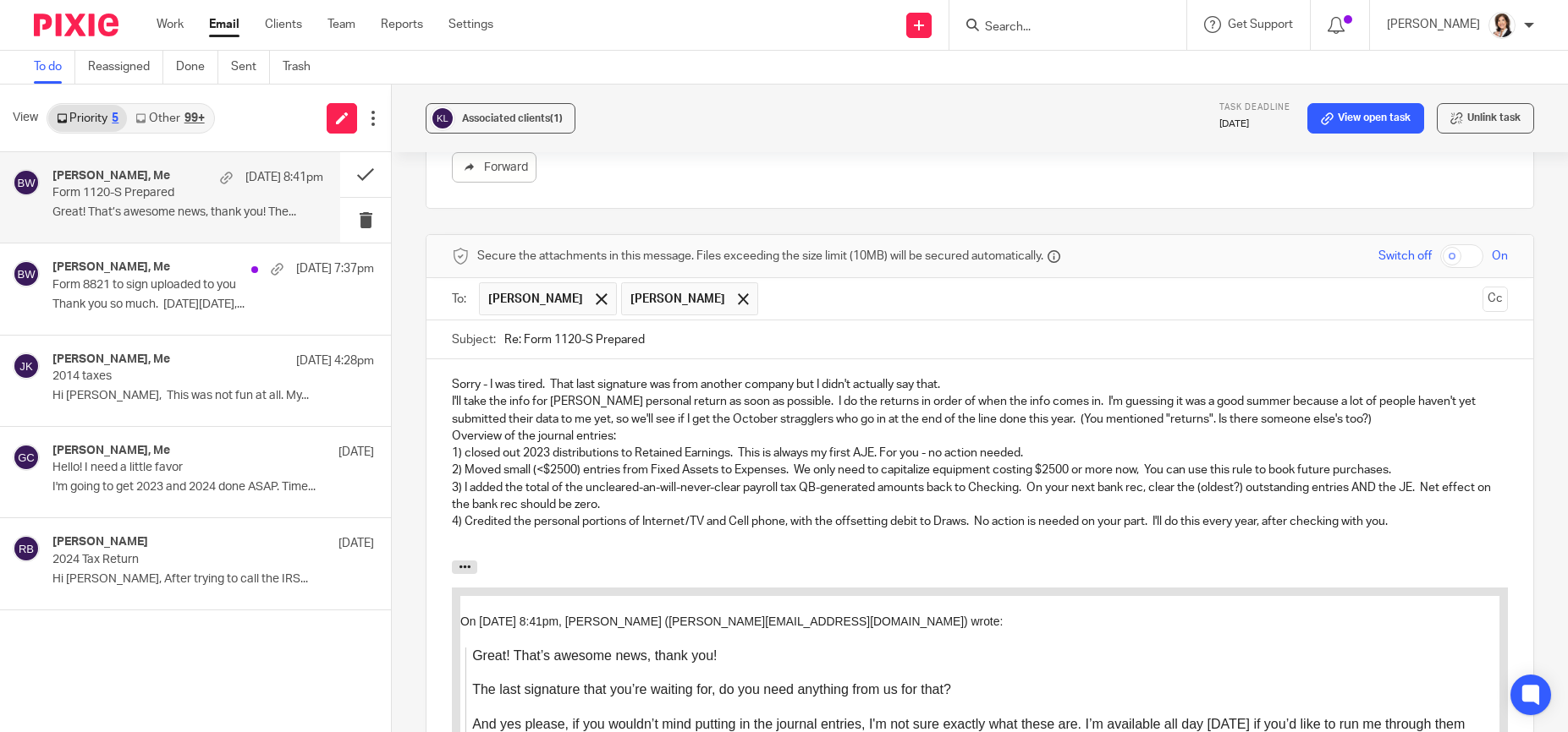
scroll to position [2253, 0]
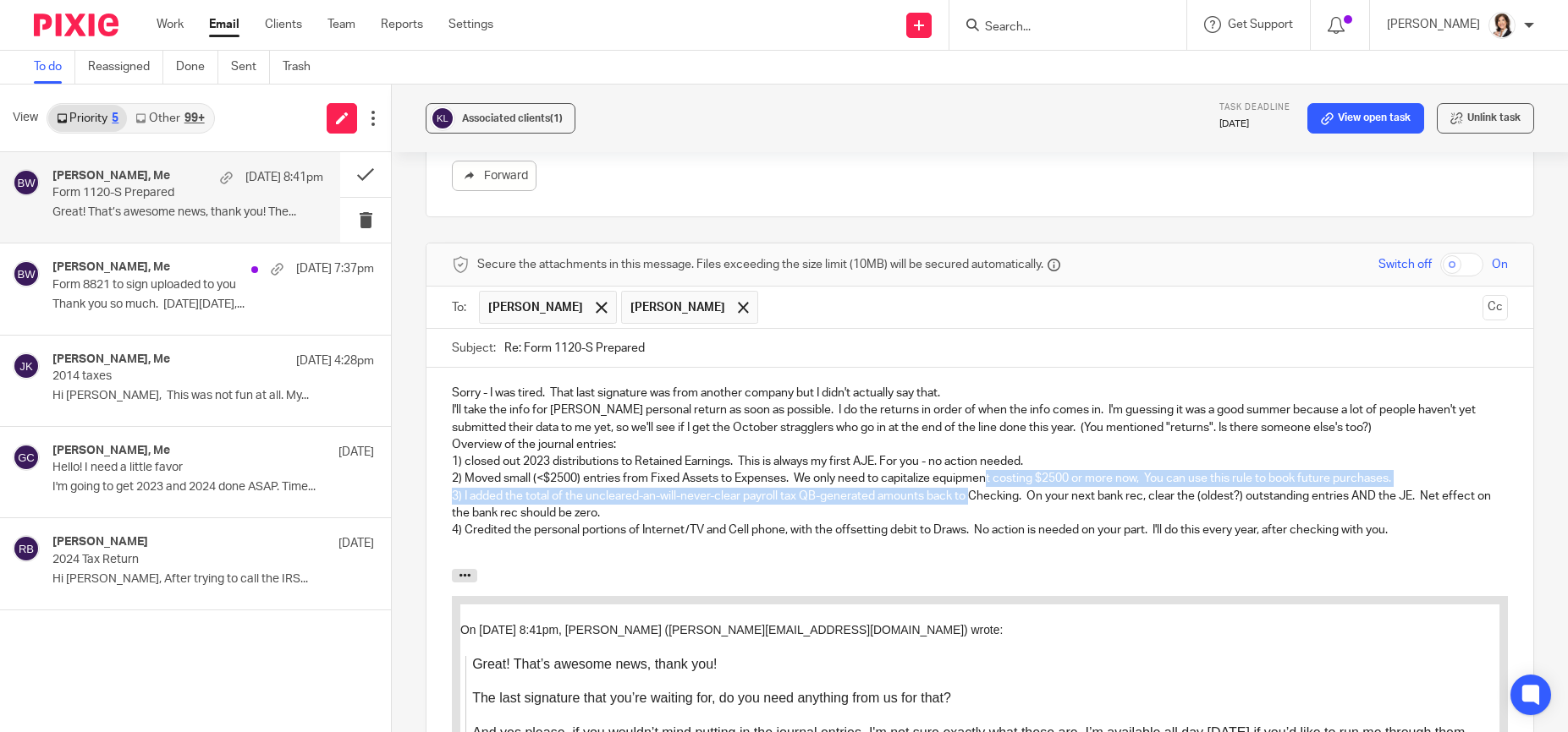
click at [975, 488] on div "Sorry - I was tired. That last signature was from another company but I didn't …" at bounding box center [979, 469] width 1106 height 202
click at [1153, 421] on p "I'll take the info for Barney's personal return as soon as possible. I do the r…" at bounding box center [979, 419] width 1056 height 35
click at [1166, 423] on p "I'll take the info for Barney's personal return as soon as possible. I do the r…" at bounding box center [979, 419] width 1056 height 35
drag, startPoint x: 1171, startPoint y: 424, endPoint x: 1202, endPoint y: 425, distance: 31.0
click at [1202, 425] on p "I'll take the info for Barney's personal return as soon as possible. I do the r…" at bounding box center [979, 419] width 1056 height 35
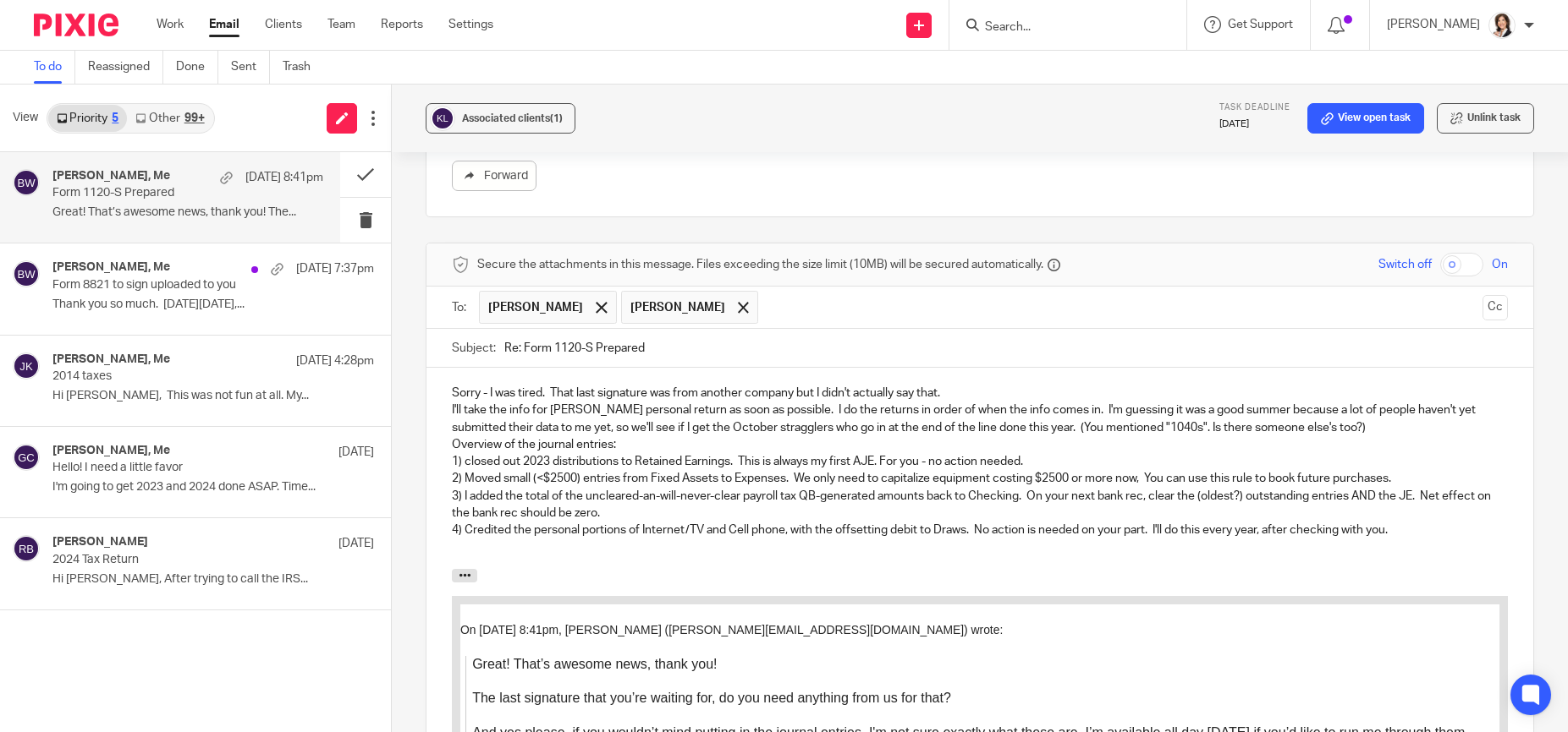
click at [517, 456] on p "1) closed out 2023 distributions to Retained Earnings. This is always my first …" at bounding box center [979, 461] width 1056 height 17
click at [522, 456] on p "1) closed out 2023 distributions to Retained Earnings. This is always my first …" at bounding box center [979, 461] width 1056 height 17
click at [750, 505] on p "3) I added the total of the uncleared-an-will-never-clear payroll tax QB-genera…" at bounding box center [979, 505] width 1056 height 35
click at [656, 498] on p "3) I added the total of the uncleared-an-will-never-clear payroll tax QB-genera…" at bounding box center [979, 505] width 1056 height 35
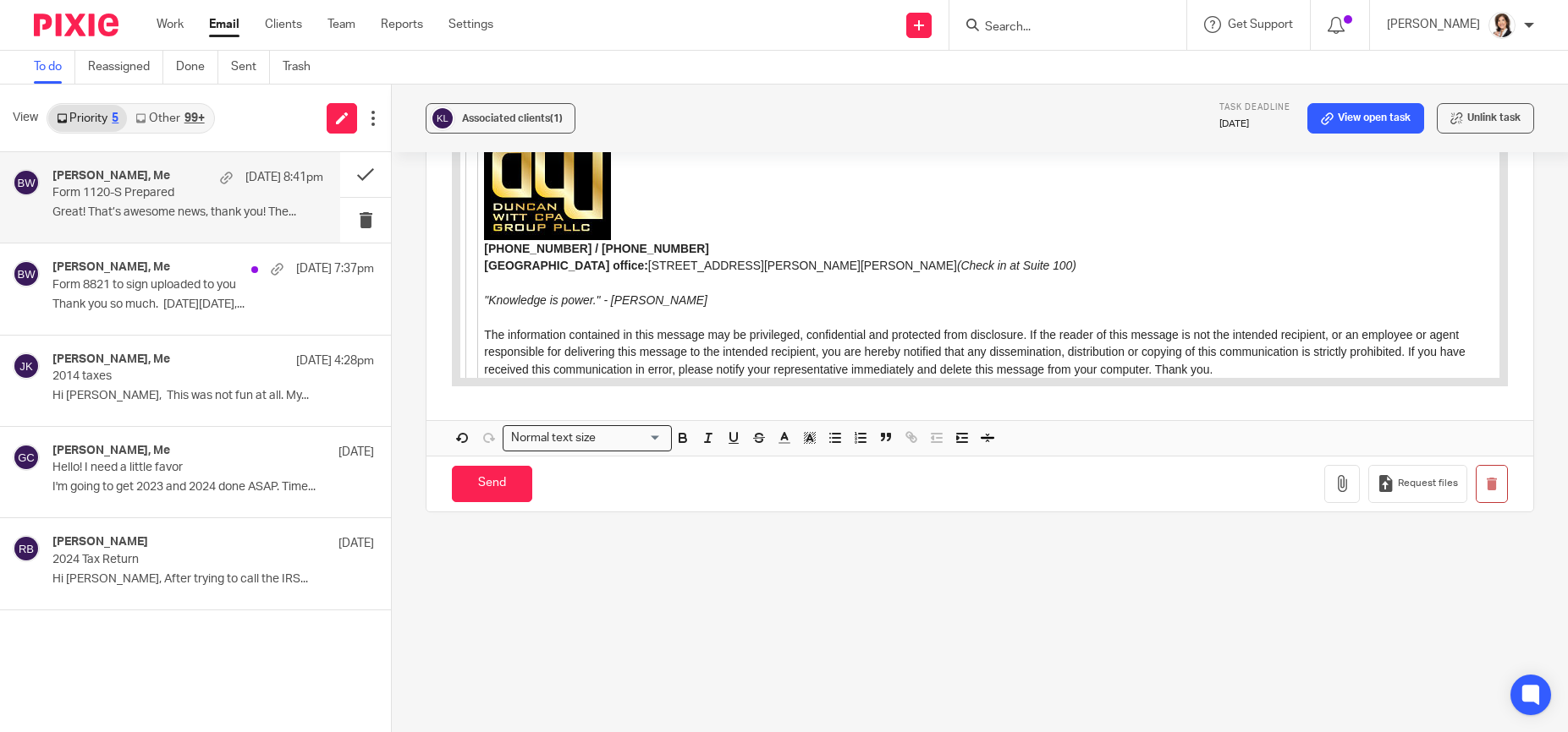
scroll to position [4230, 0]
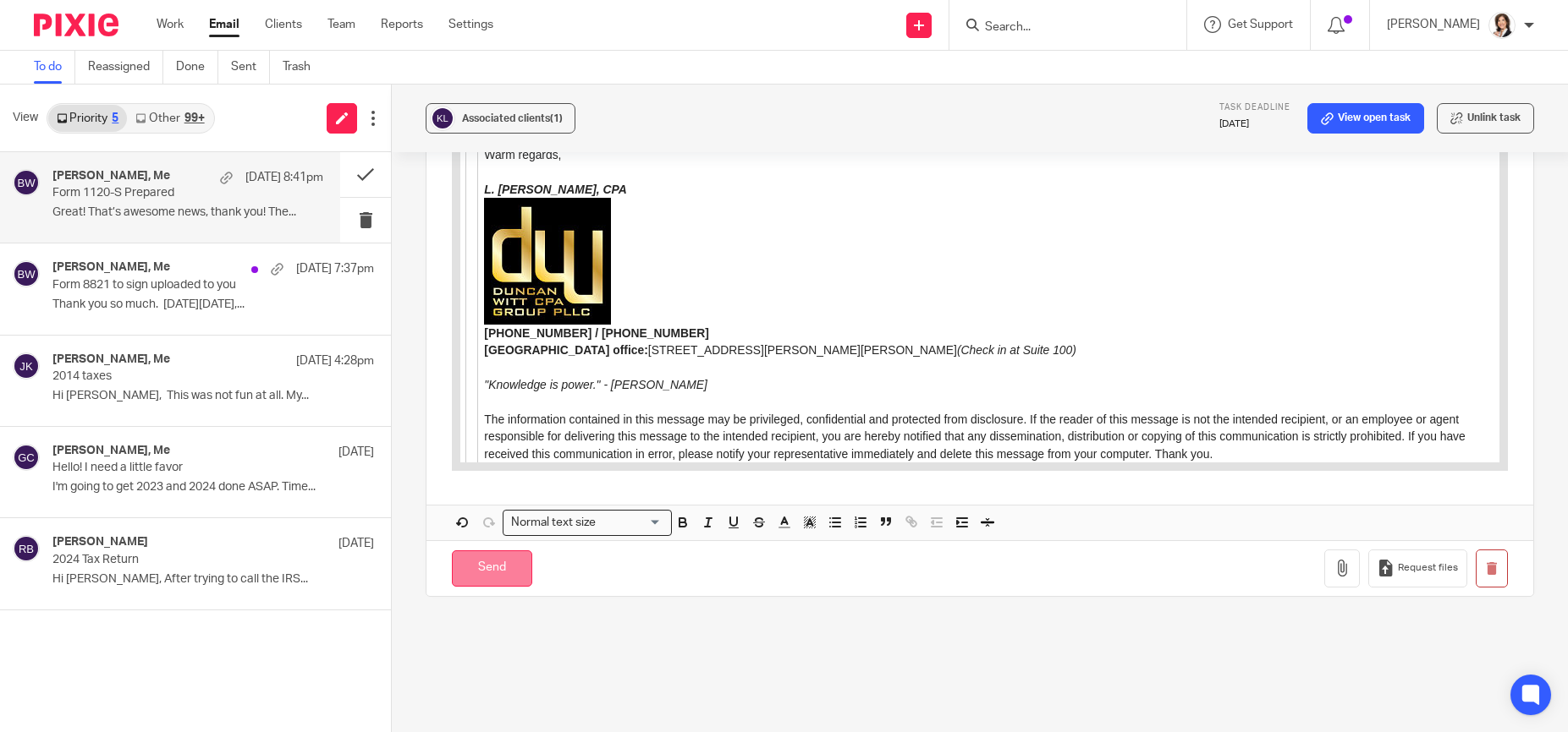
click at [486, 562] on input "Send" at bounding box center [491, 568] width 80 height 36
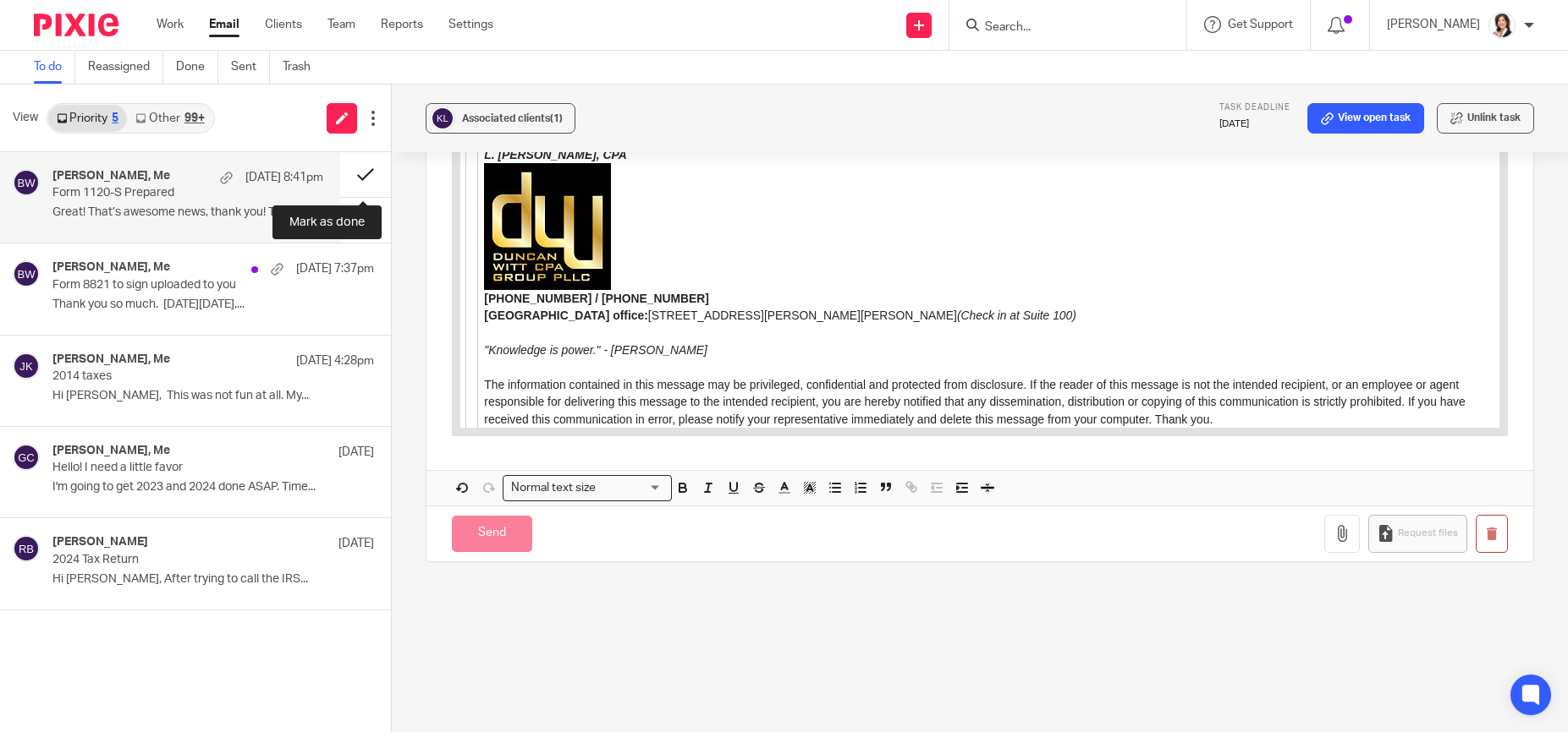
scroll to position [1958, 0]
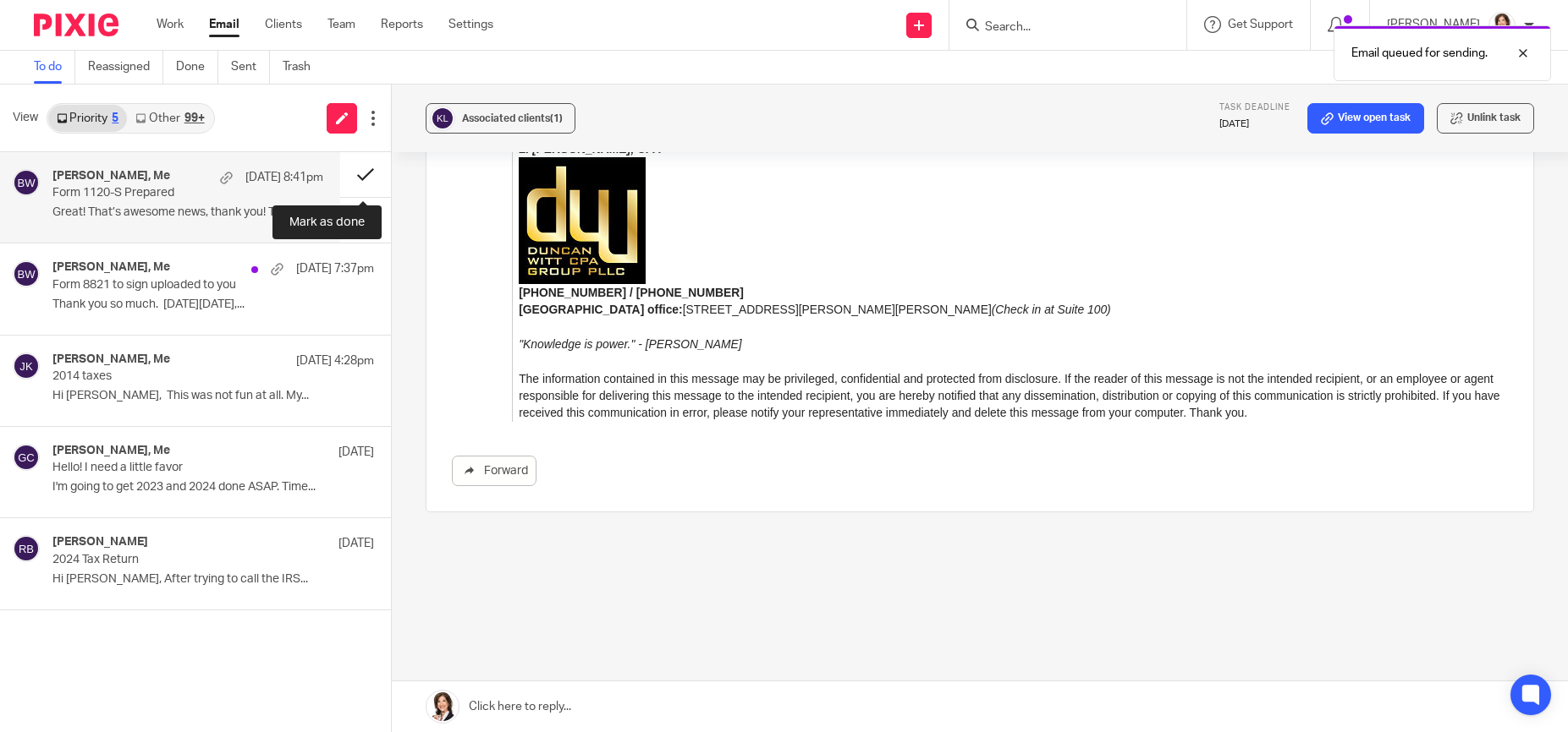
click at [357, 176] on button at bounding box center [365, 174] width 51 height 45
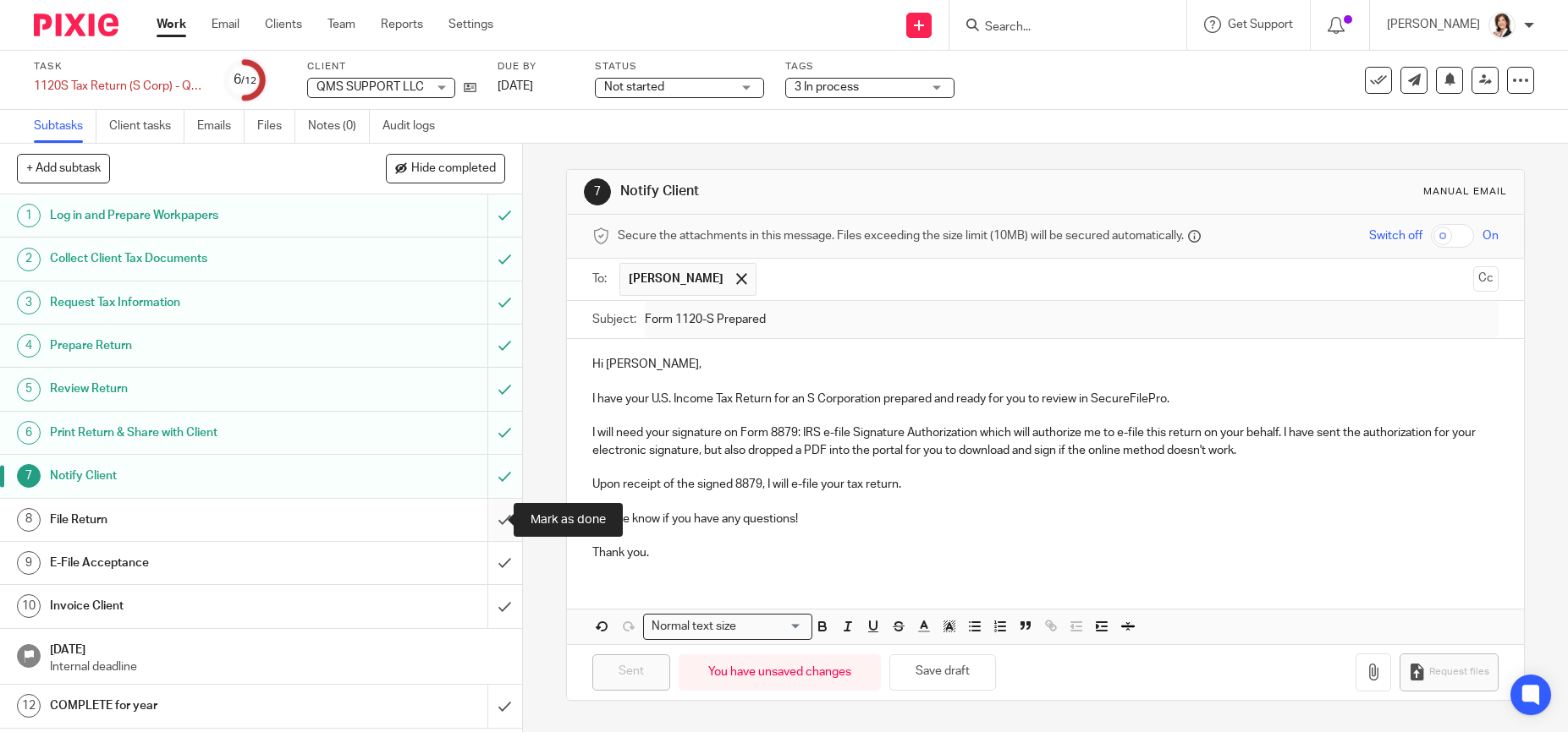
click at [486, 513] on input "submit" at bounding box center [261, 520] width 522 height 42
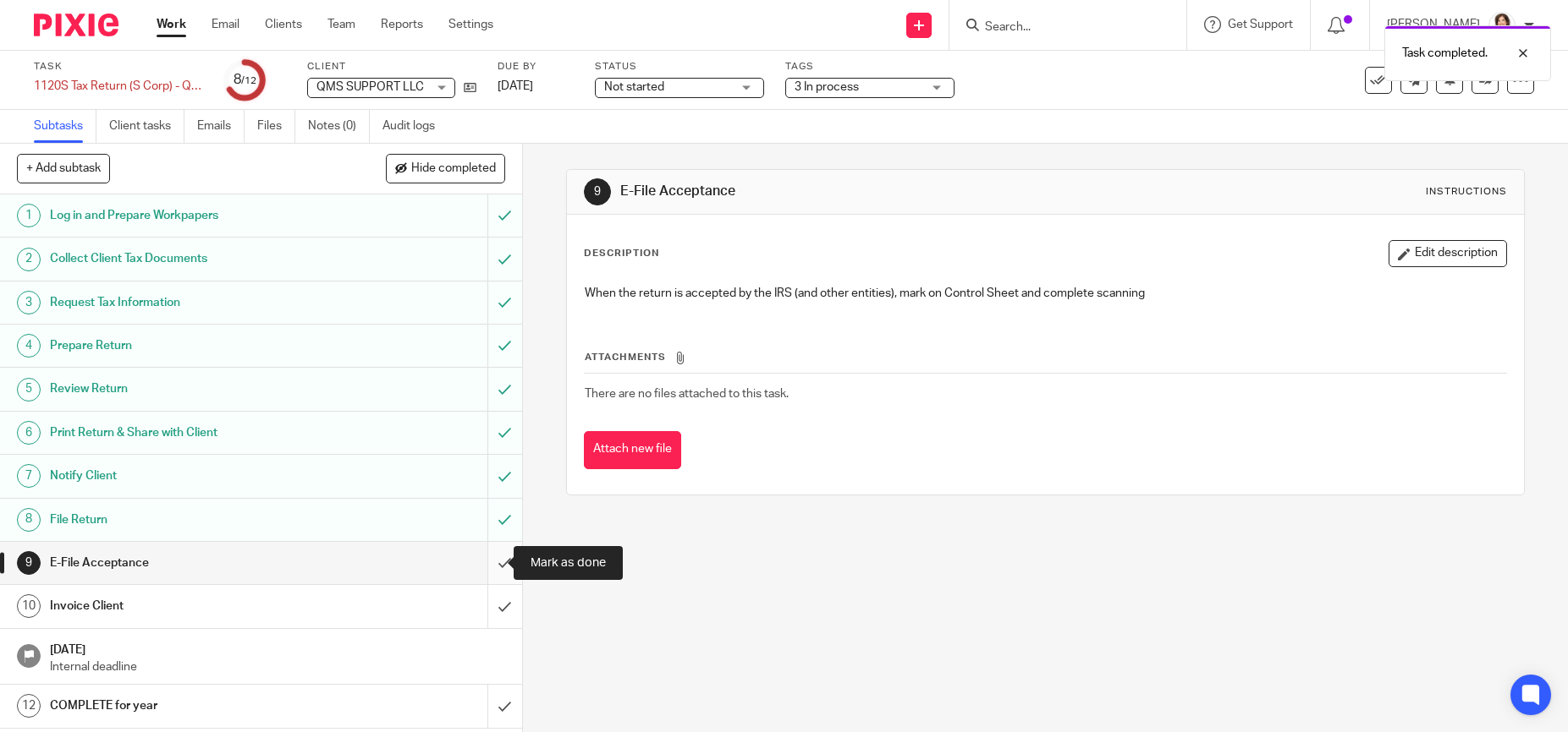
click at [486, 562] on input "submit" at bounding box center [261, 564] width 522 height 42
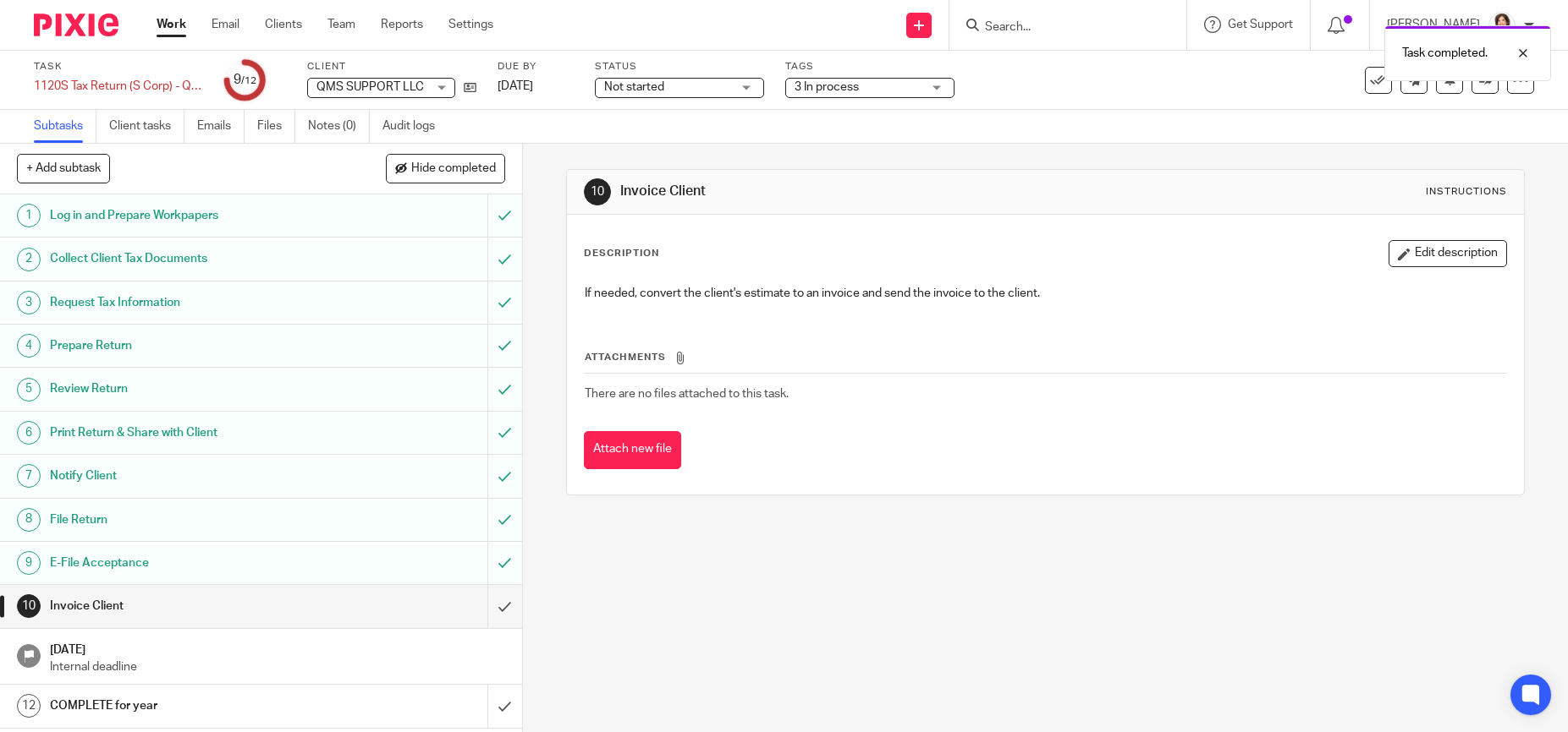
click at [1029, 24] on div "Task completed." at bounding box center [1167, 49] width 767 height 64
click at [993, 25] on div "Task completed." at bounding box center [1167, 49] width 767 height 64
click at [993, 26] on div at bounding box center [1065, 25] width 197 height 21
click at [1000, 29] on input "Search" at bounding box center [1059, 28] width 152 height 16
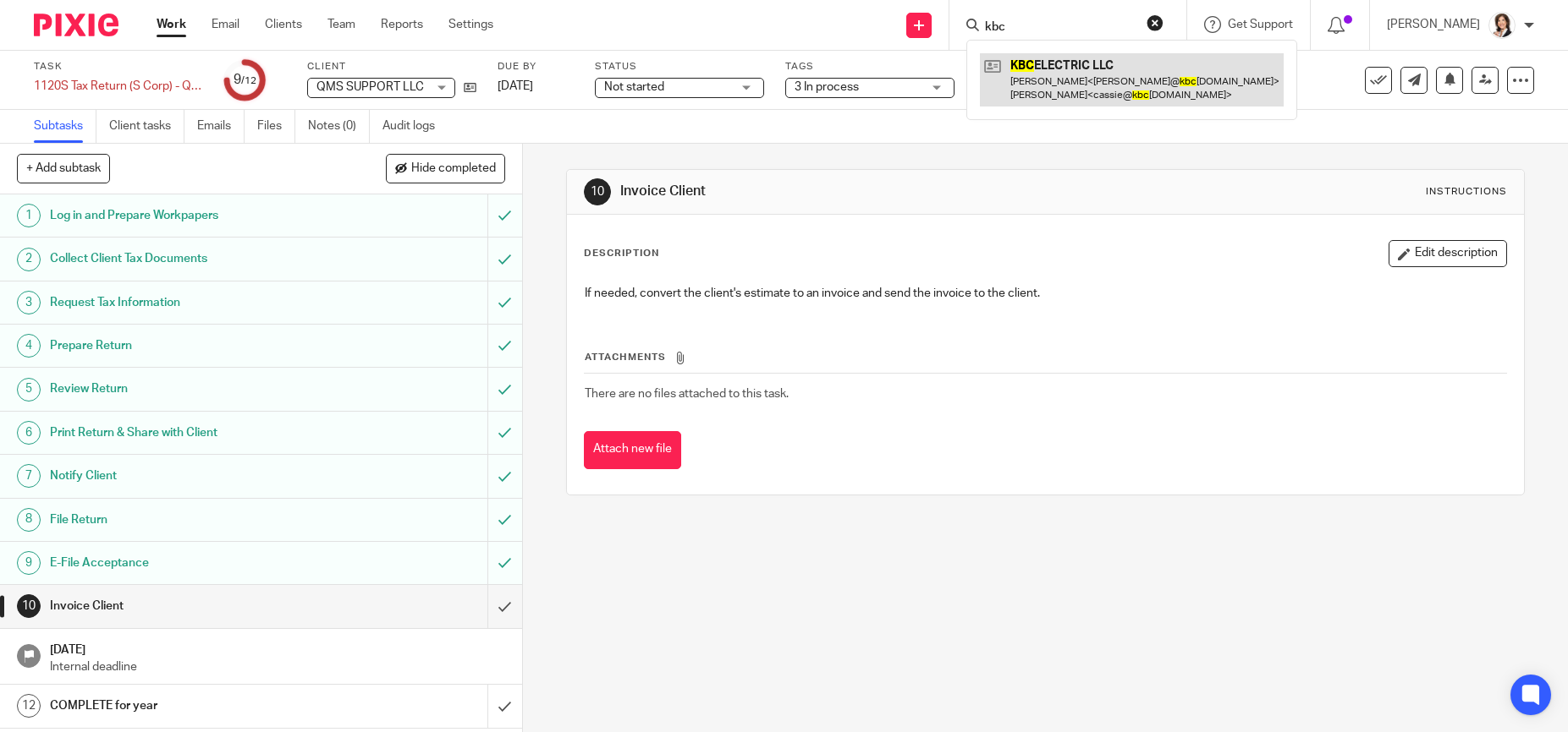
type input "kbc"
click at [1063, 101] on link at bounding box center [1132, 79] width 304 height 52
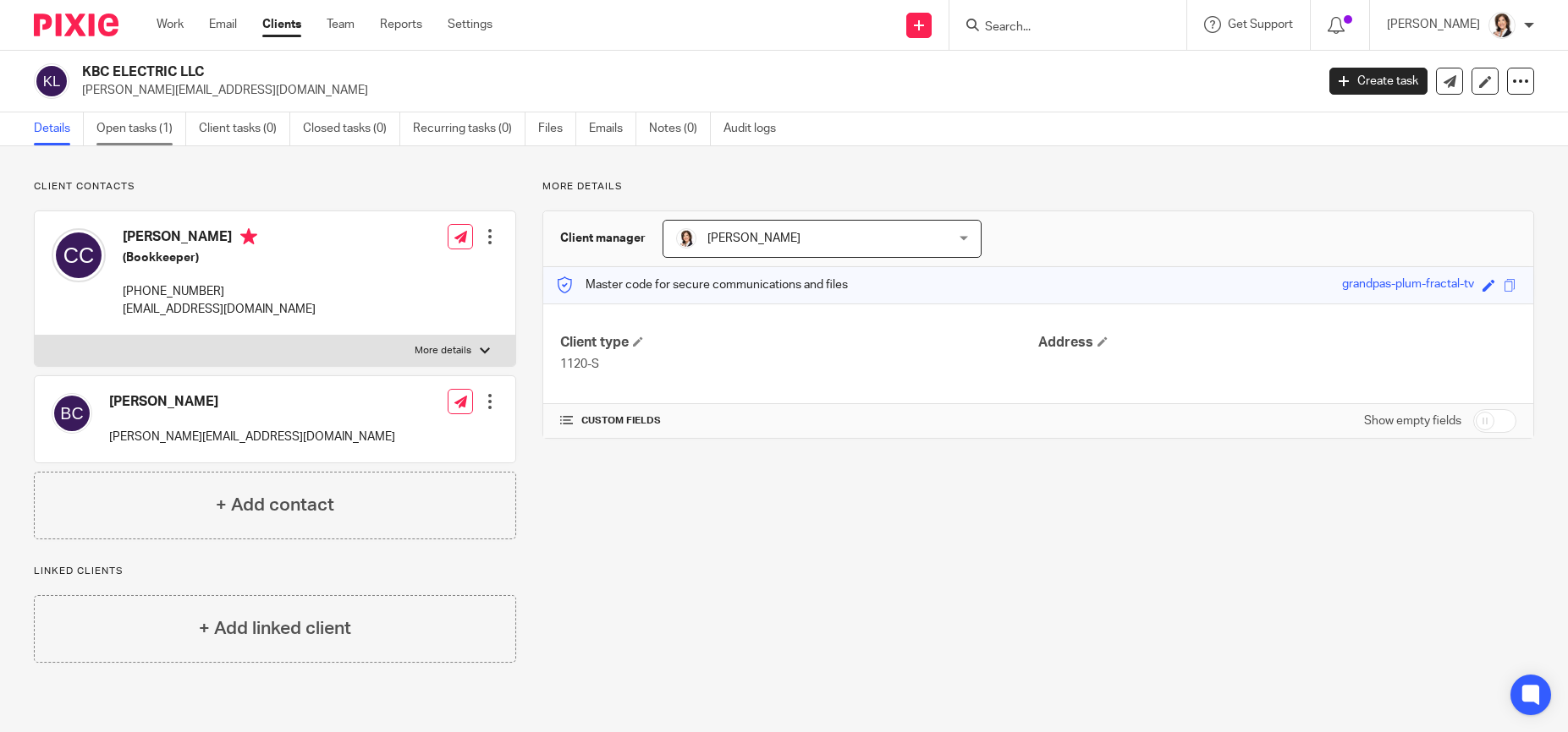
click at [133, 123] on link "Open tasks (1)" at bounding box center [141, 129] width 89 height 33
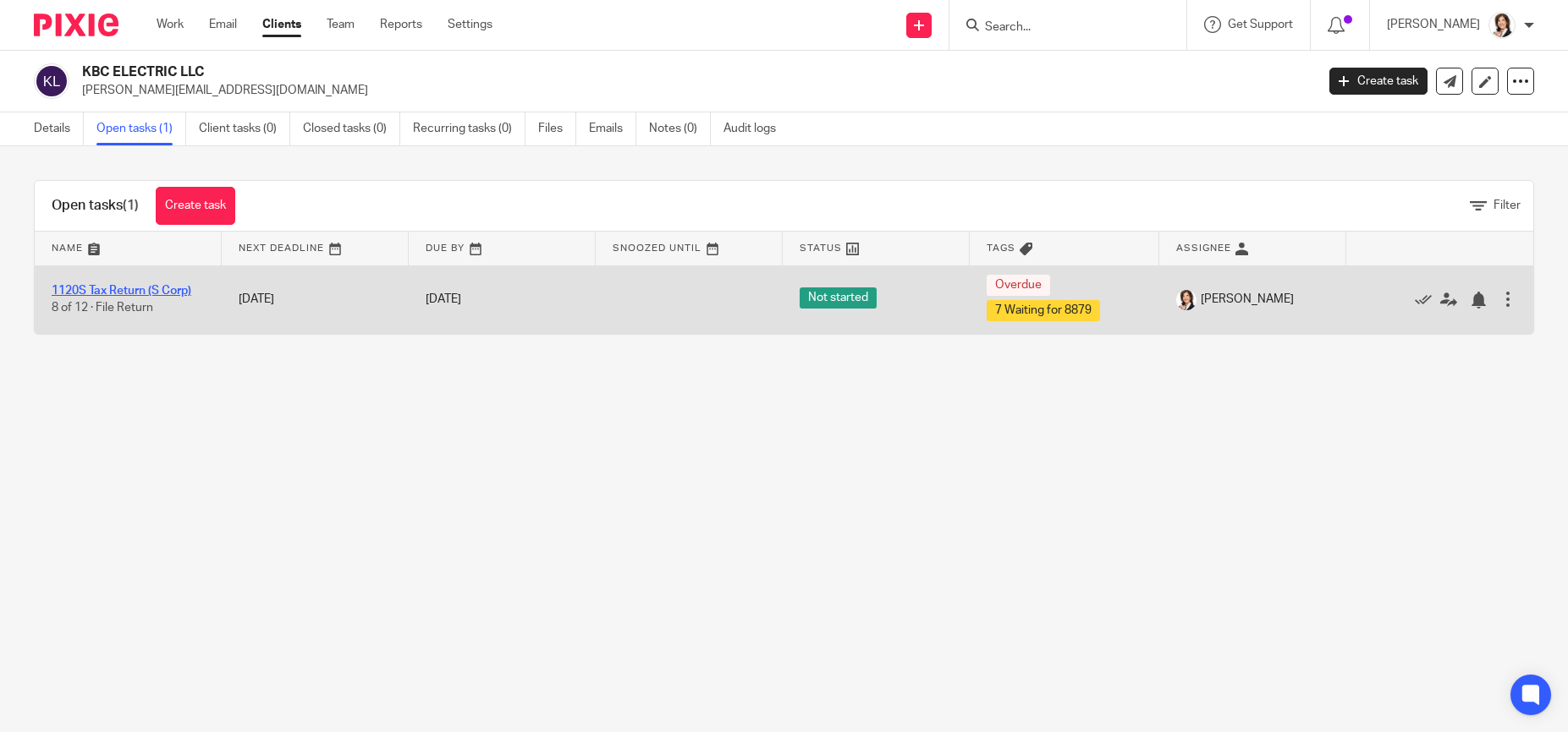
click at [97, 296] on link "1120S Tax Return (S Corp)" at bounding box center [122, 291] width 140 height 12
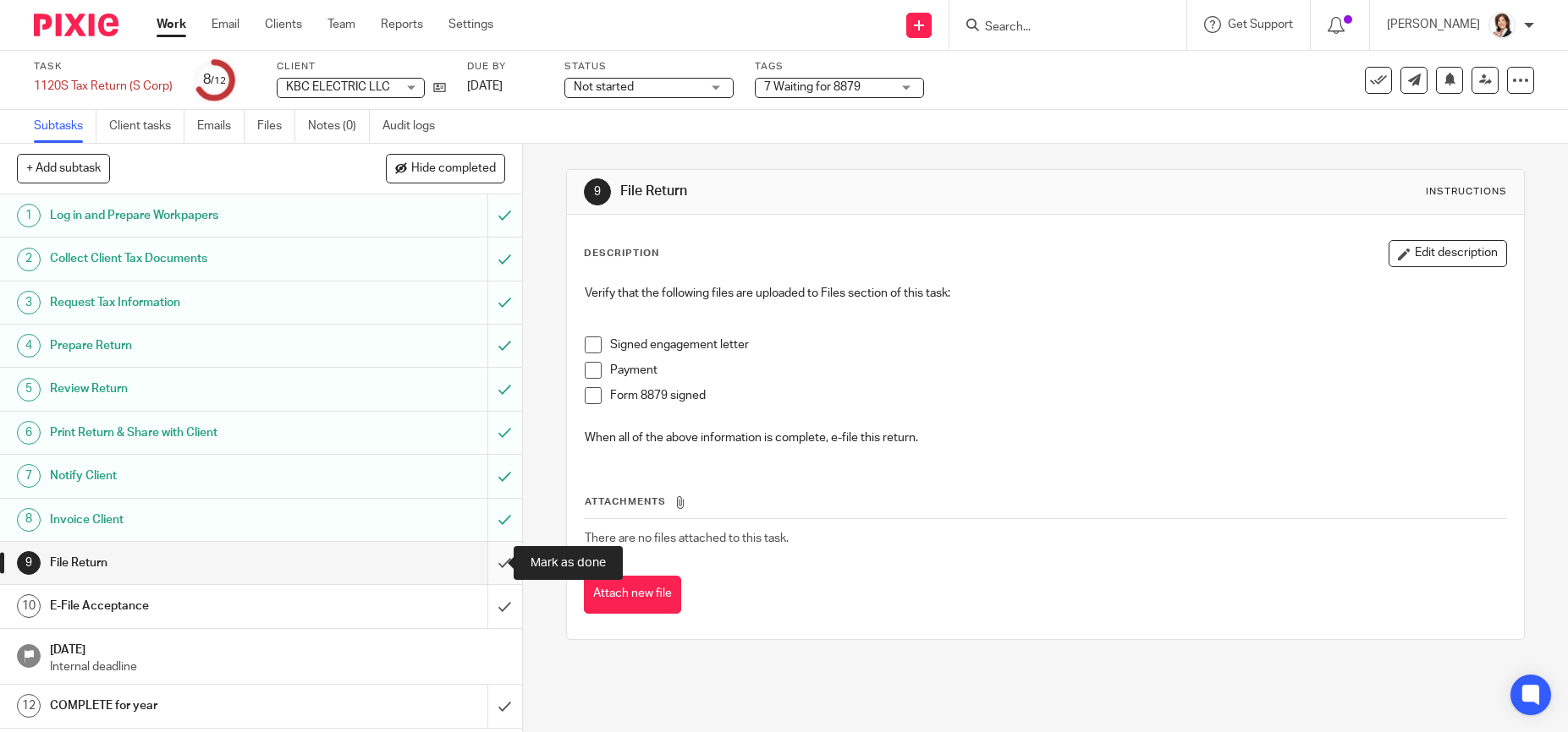
click at [491, 565] on input "submit" at bounding box center [261, 564] width 522 height 42
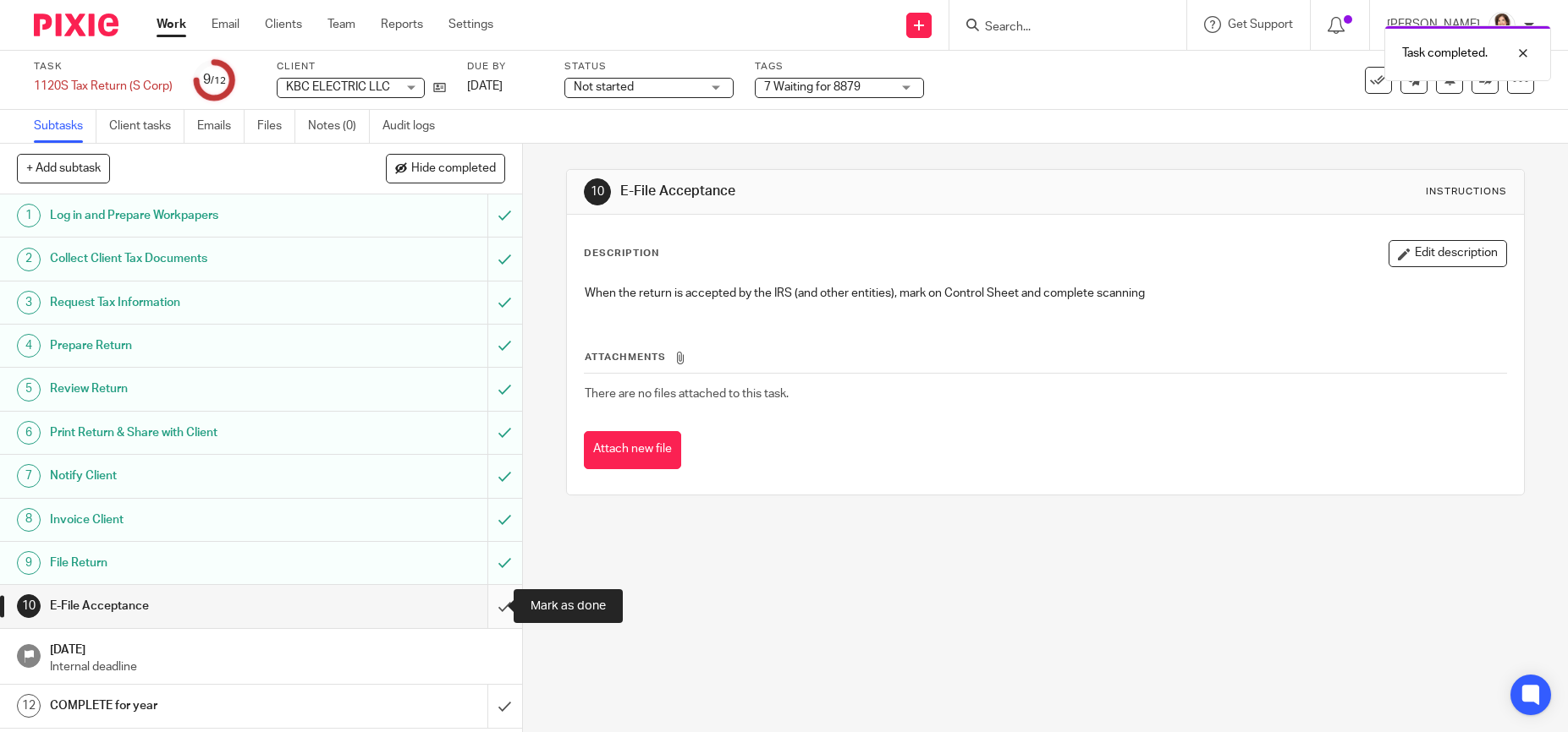
click at [486, 605] on input "submit" at bounding box center [261, 607] width 522 height 42
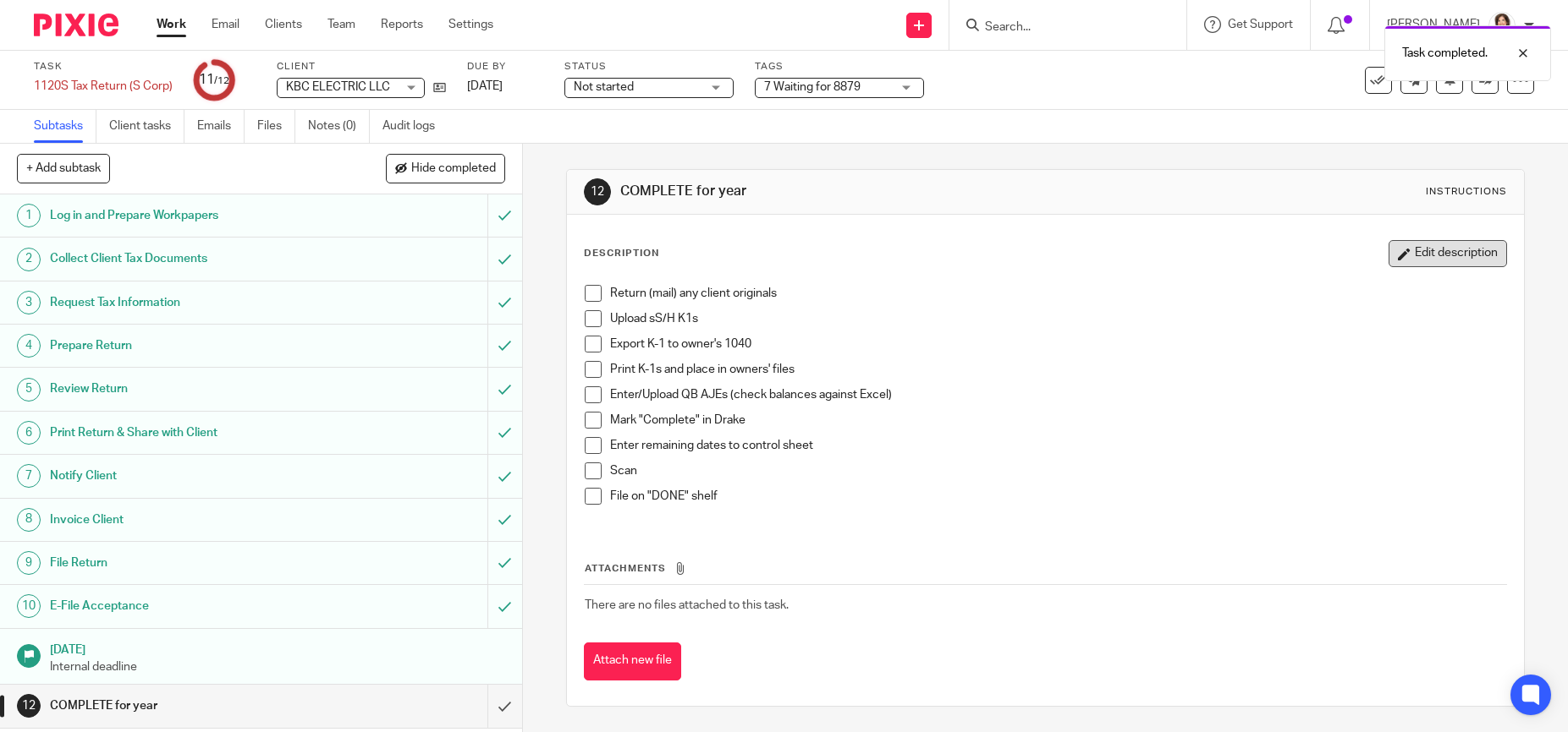
click at [1461, 250] on button "Edit description" at bounding box center [1447, 253] width 119 height 27
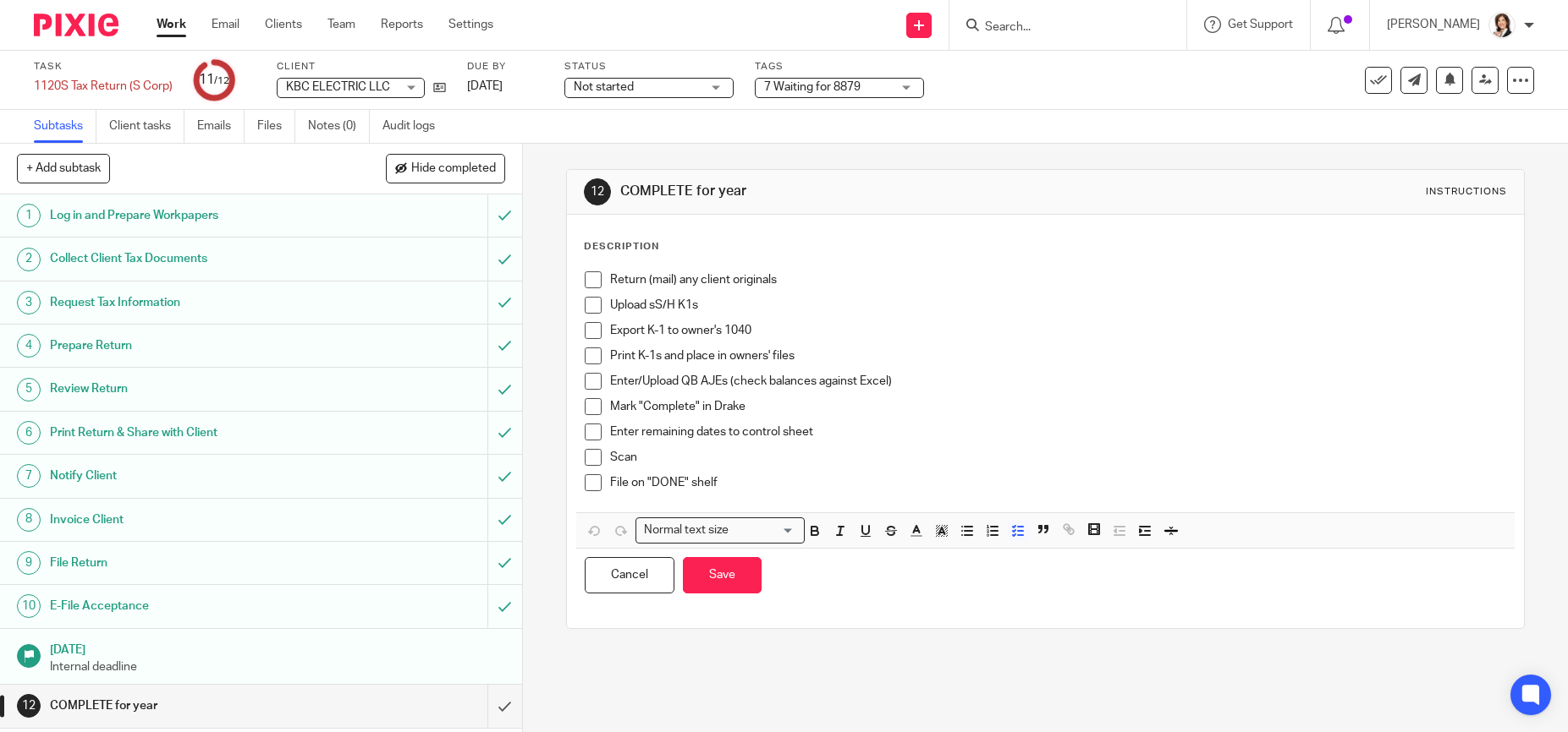
click at [737, 285] on p "Return (mail) any client originals" at bounding box center [1058, 280] width 895 height 17
drag, startPoint x: 775, startPoint y: 285, endPoint x: 582, endPoint y: 276, distance: 193.2
click at [585, 276] on li "Return (mail) any client originals" at bounding box center [1045, 285] width 920 height 26
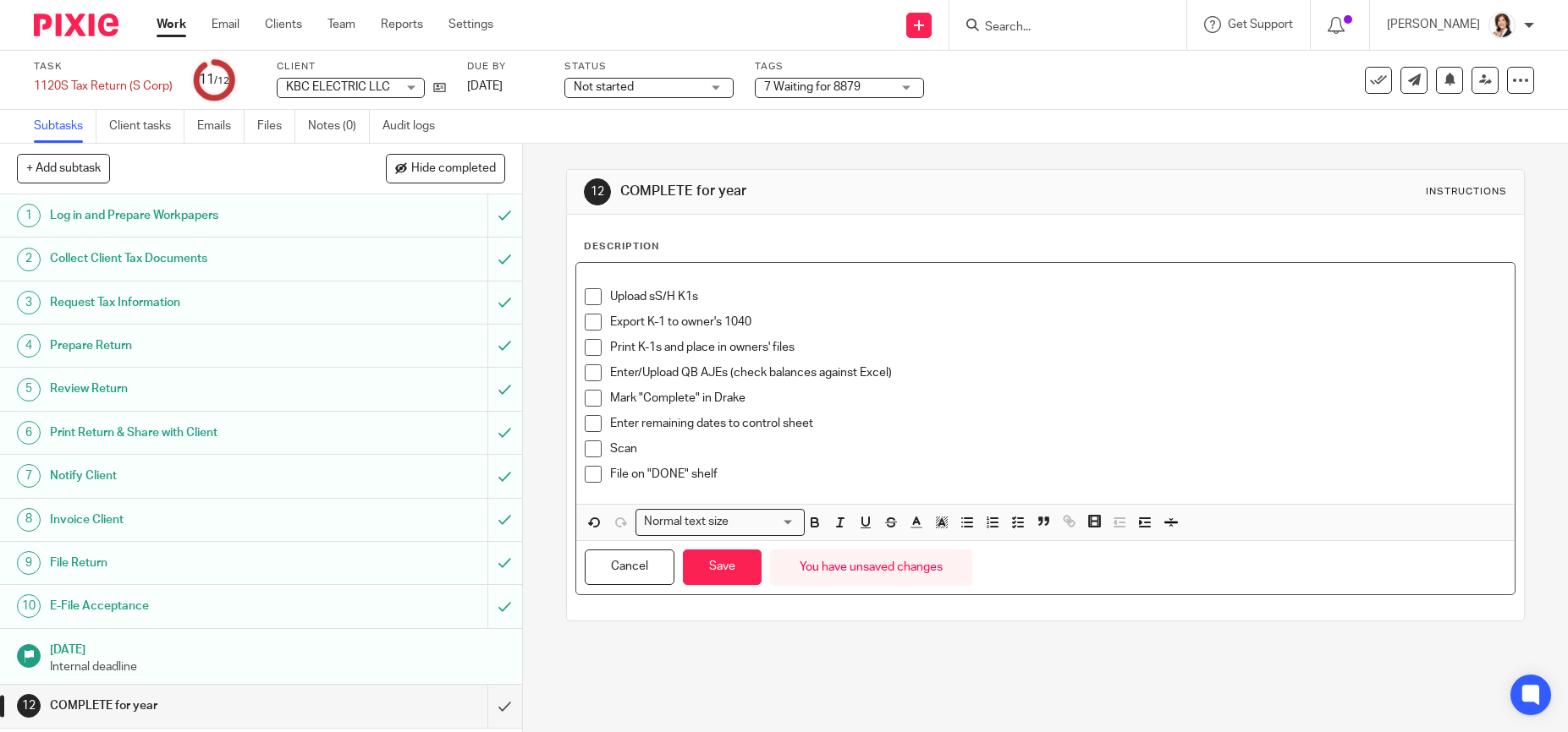
click at [720, 296] on p "Upload sS/H K1s" at bounding box center [1058, 296] width 895 height 17
click at [880, 316] on p "Export K-1 to owner's 1040" at bounding box center [1058, 322] width 895 height 17
click at [729, 570] on button "Save" at bounding box center [721, 567] width 78 height 36
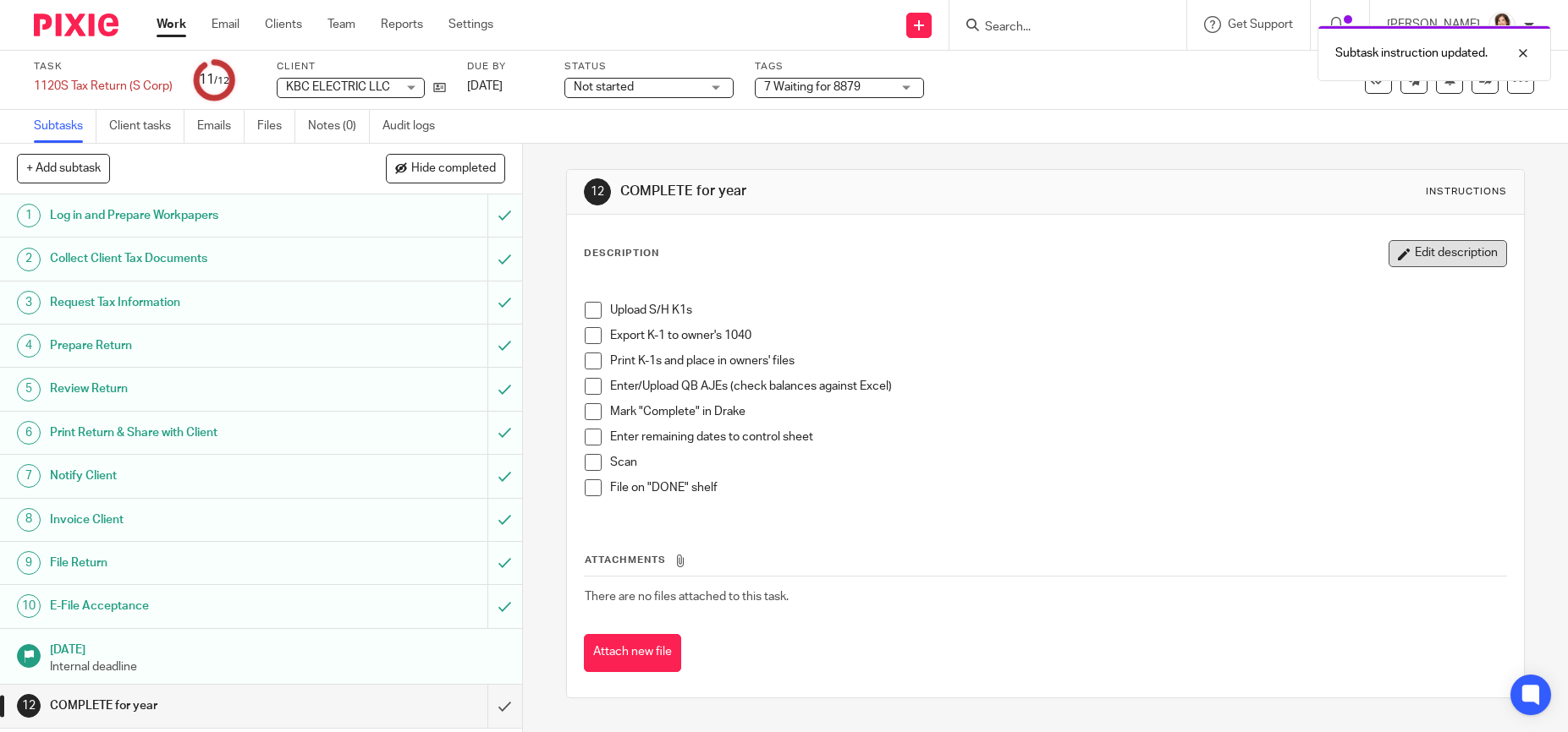
click at [1414, 257] on button "Edit description" at bounding box center [1447, 253] width 119 height 27
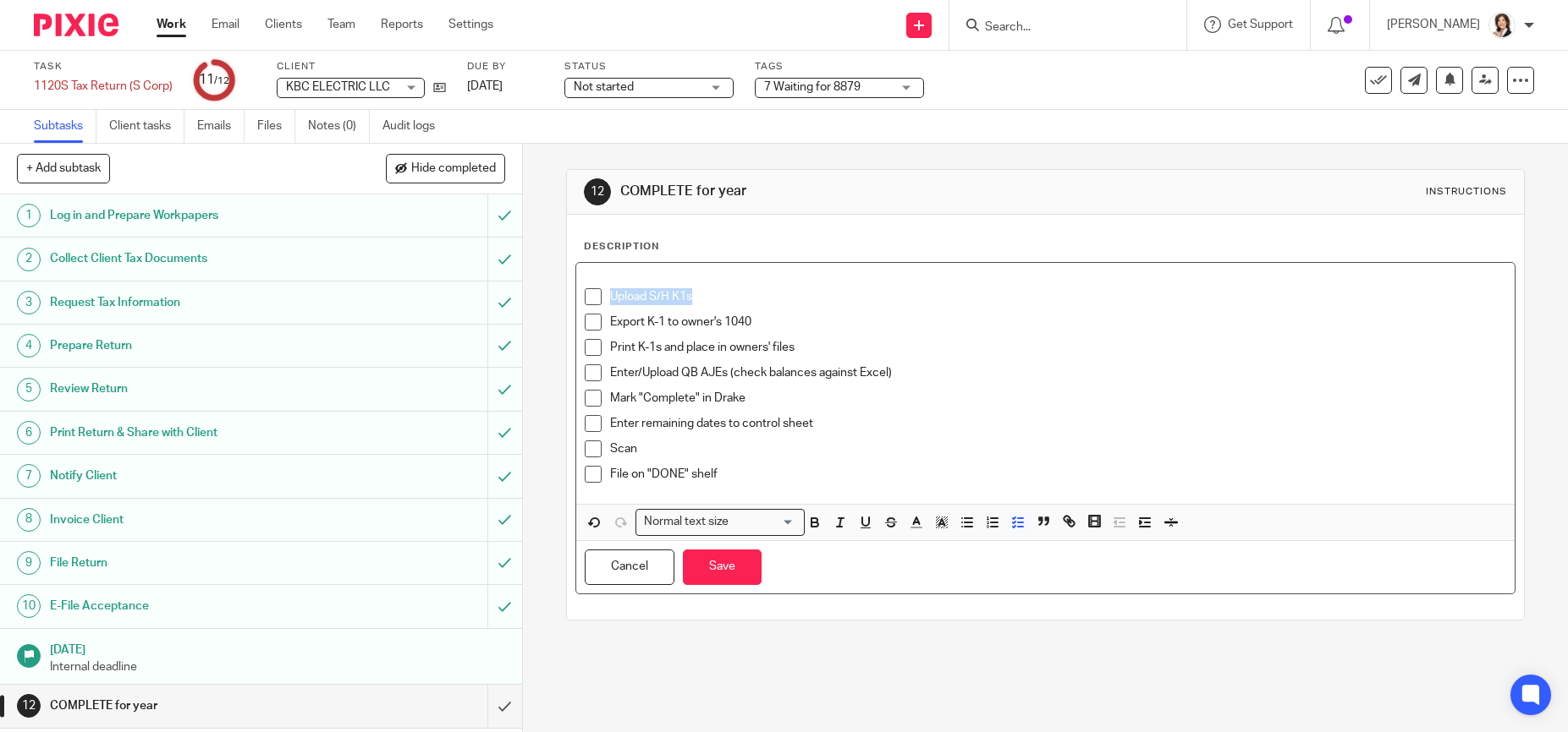
drag, startPoint x: 698, startPoint y: 296, endPoint x: 604, endPoint y: 296, distance: 94.0
click at [604, 296] on li "Upload S/H K1s" at bounding box center [1045, 301] width 920 height 26
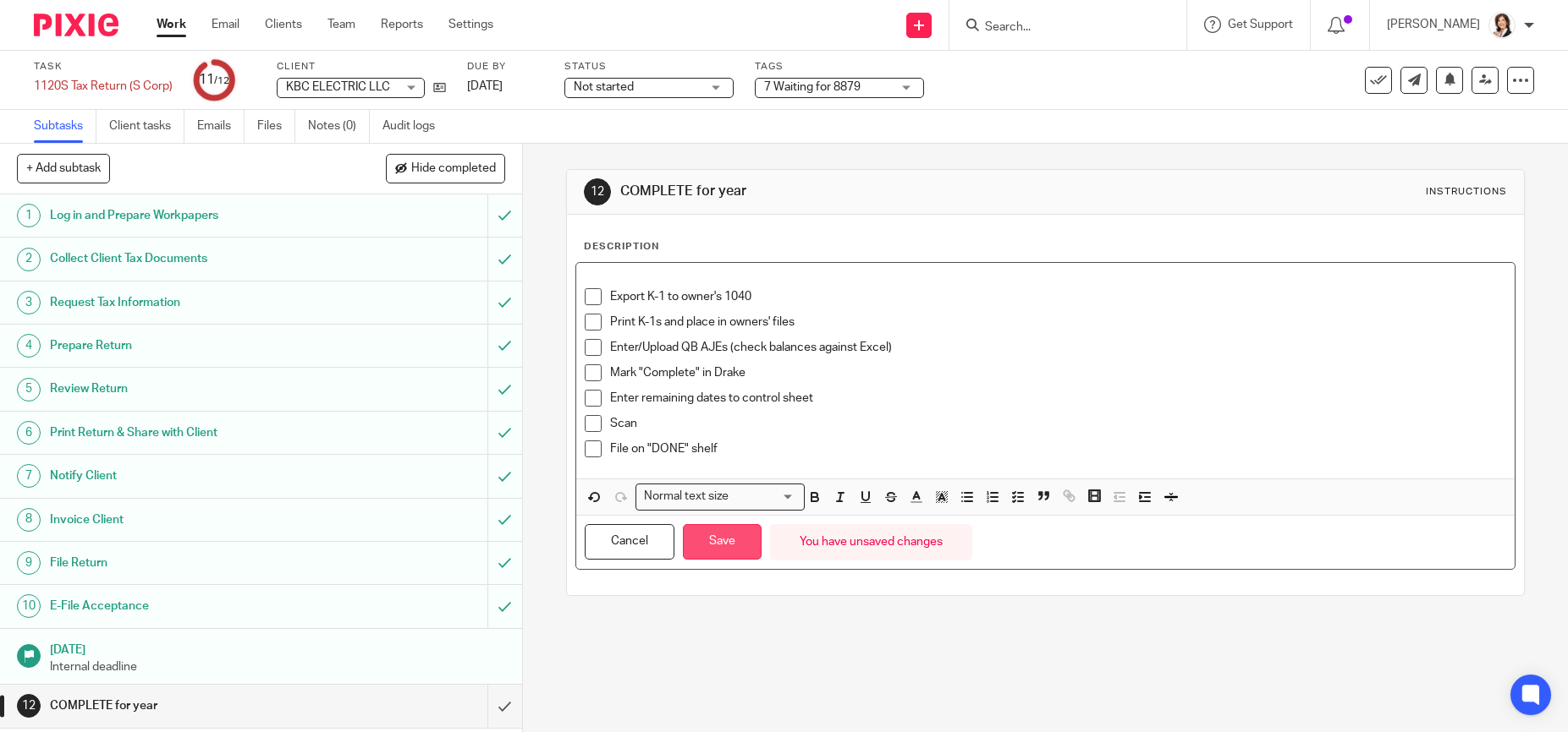
click at [683, 531] on button "Save" at bounding box center [721, 541] width 78 height 36
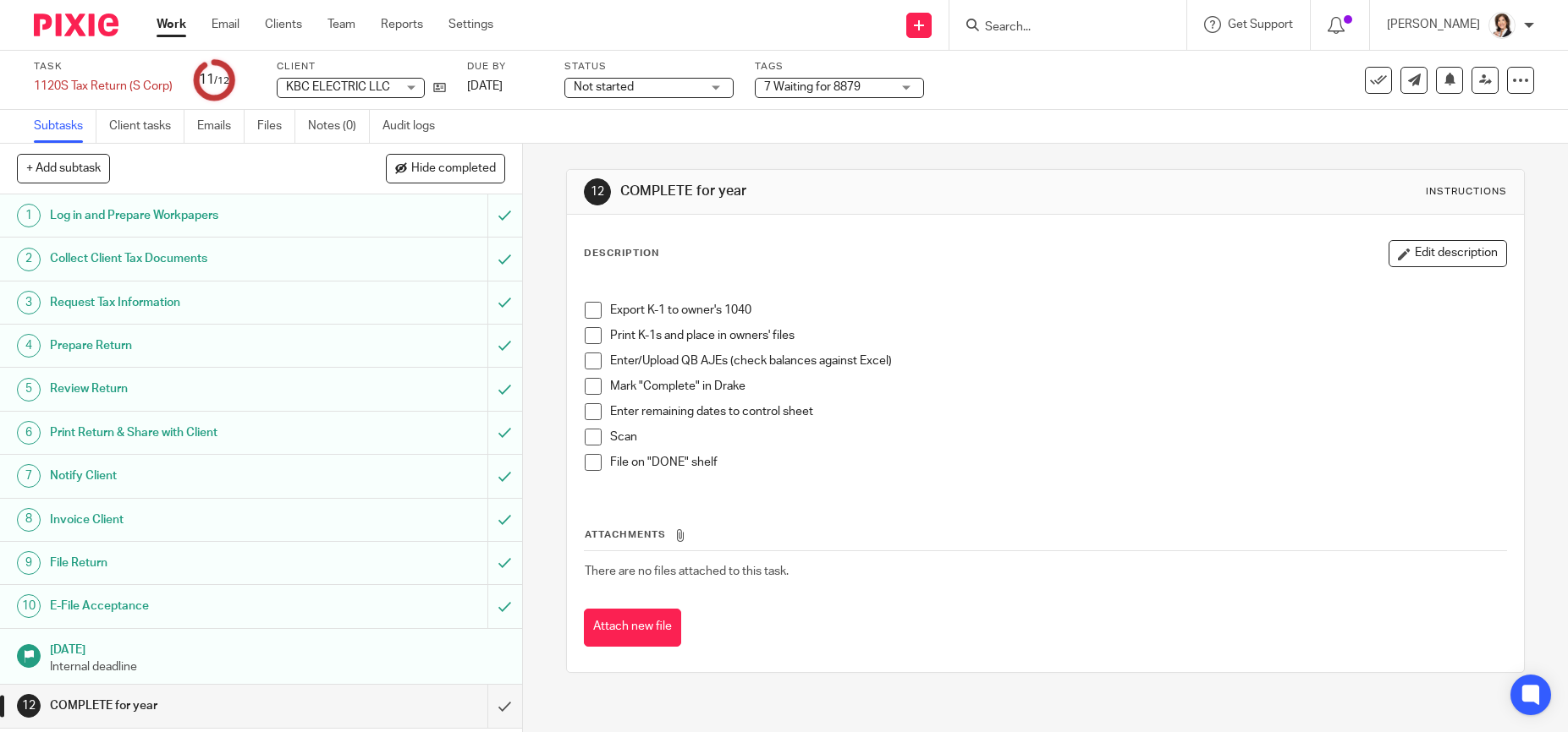
click at [590, 309] on span at bounding box center [593, 310] width 17 height 17
click at [587, 341] on span at bounding box center [593, 335] width 17 height 17
click at [587, 359] on span at bounding box center [593, 361] width 17 height 17
click at [592, 389] on span at bounding box center [593, 387] width 17 height 17
click at [586, 412] on span at bounding box center [593, 412] width 17 height 17
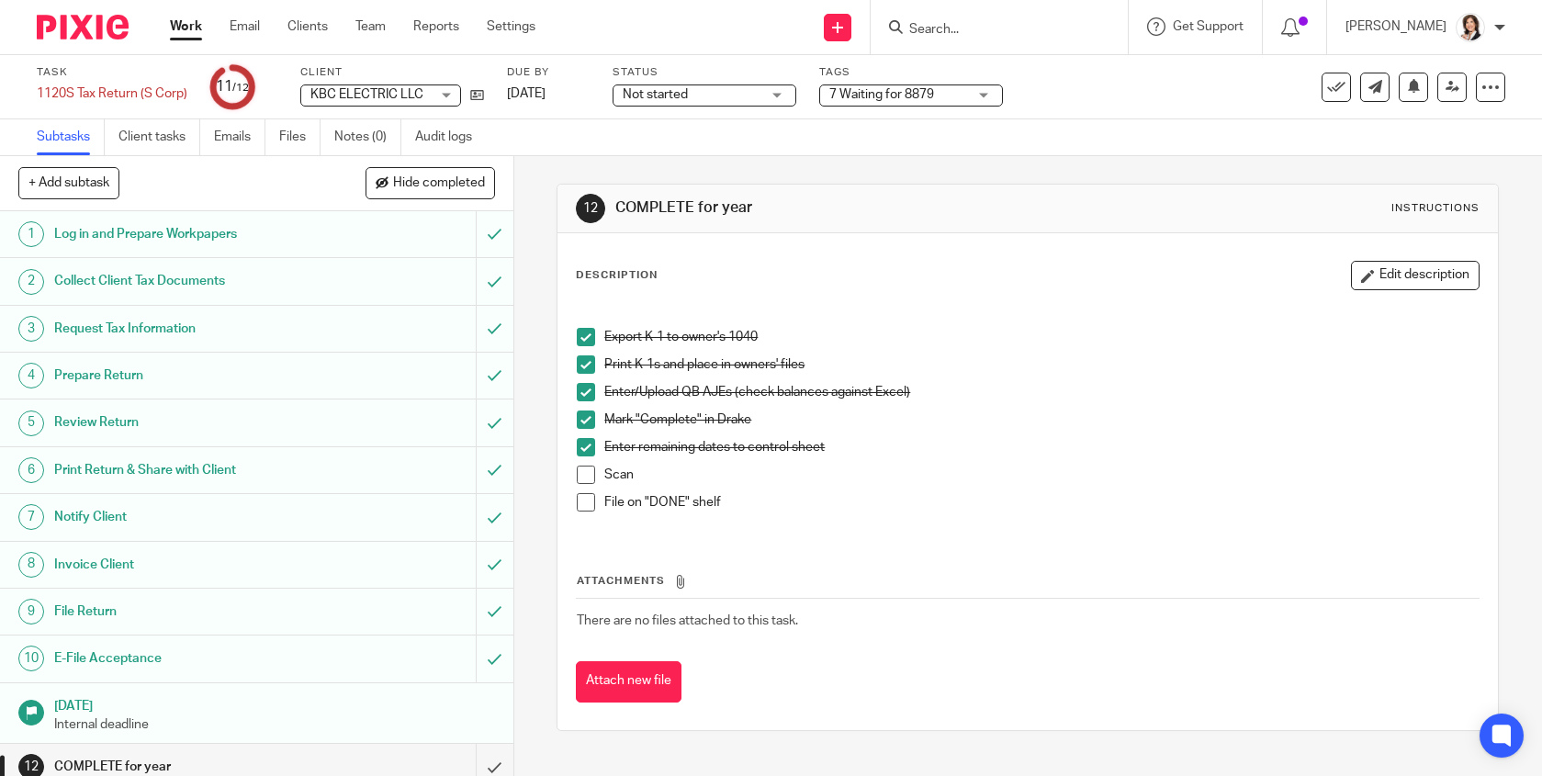
click at [583, 479] on span at bounding box center [586, 475] width 18 height 18
click at [586, 502] on span at bounding box center [586, 502] width 18 height 18
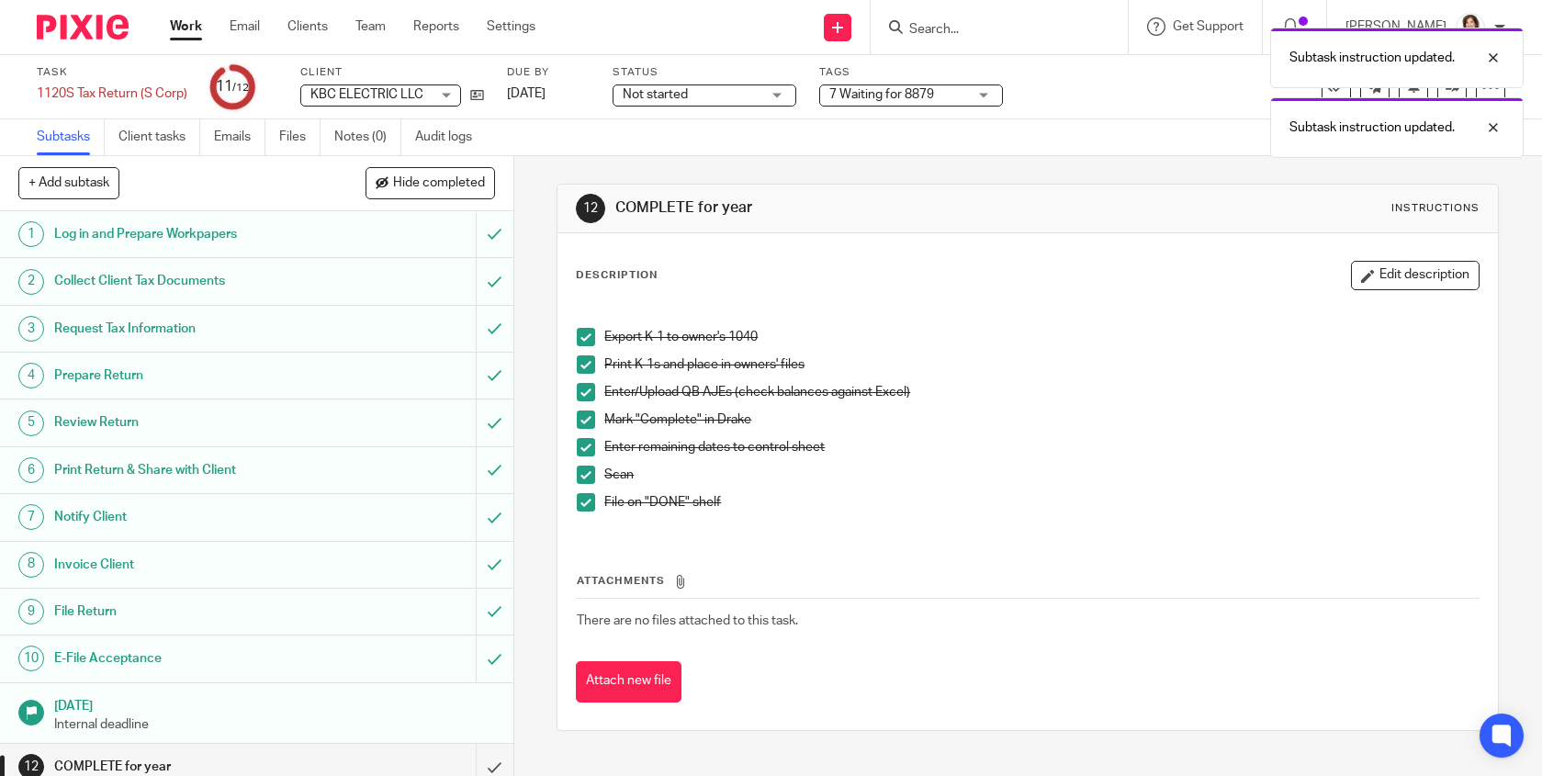
scroll to position [16, 0]
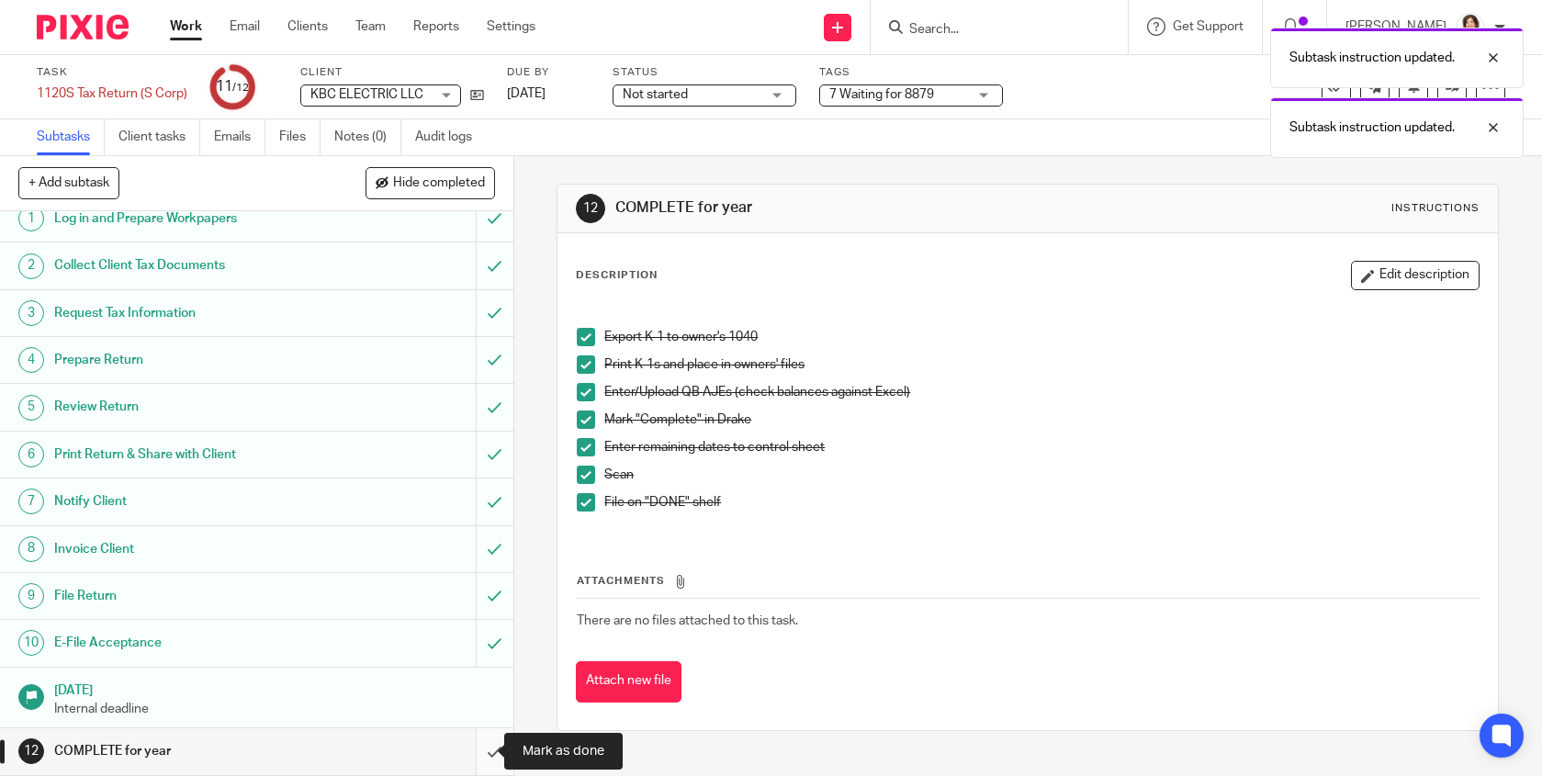
click at [471, 744] on input "submit" at bounding box center [256, 751] width 513 height 46
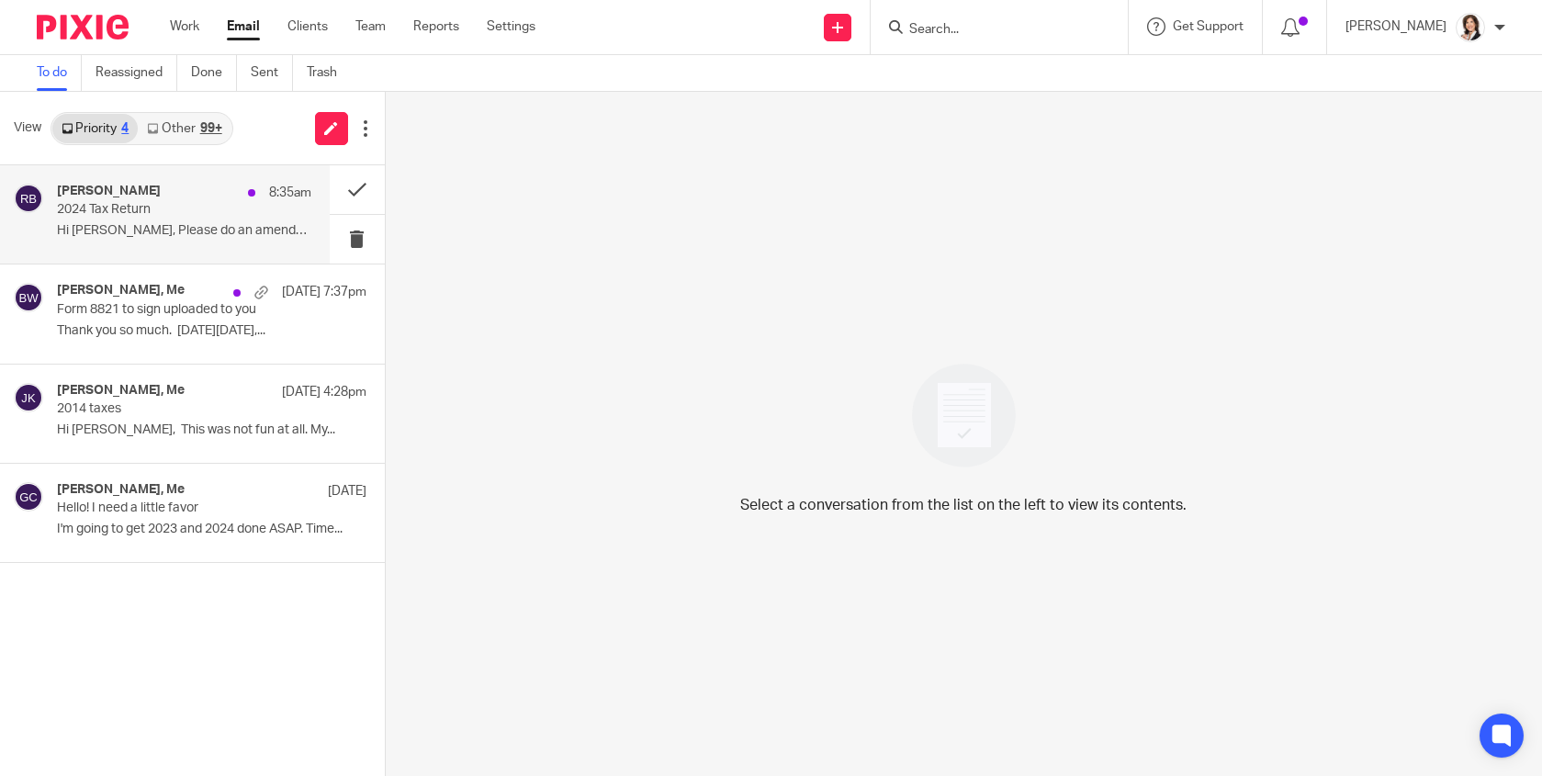
click at [118, 198] on h4 "[PERSON_NAME]" at bounding box center [109, 192] width 104 height 16
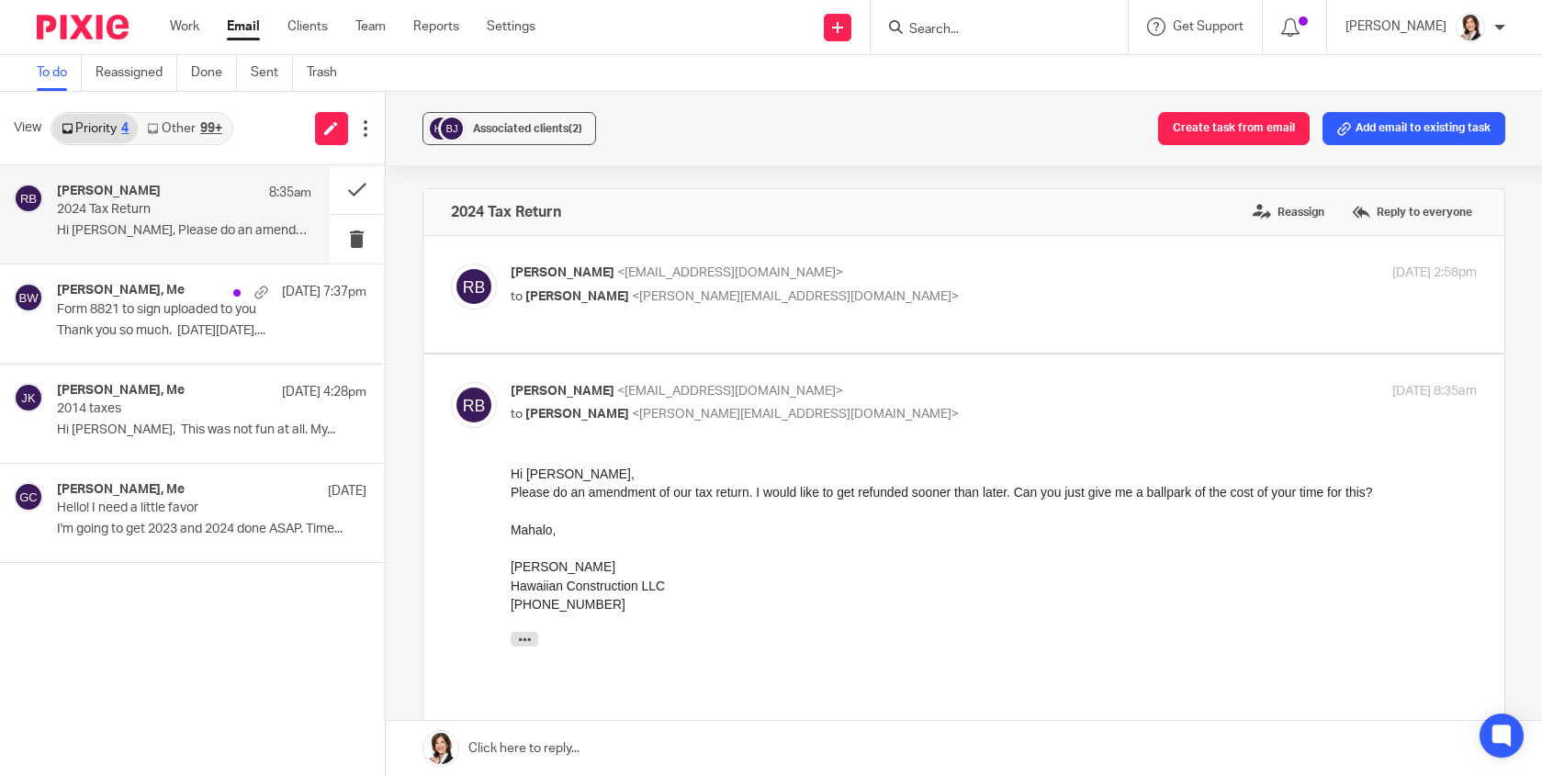
click at [519, 732] on link at bounding box center [964, 748] width 1156 height 55
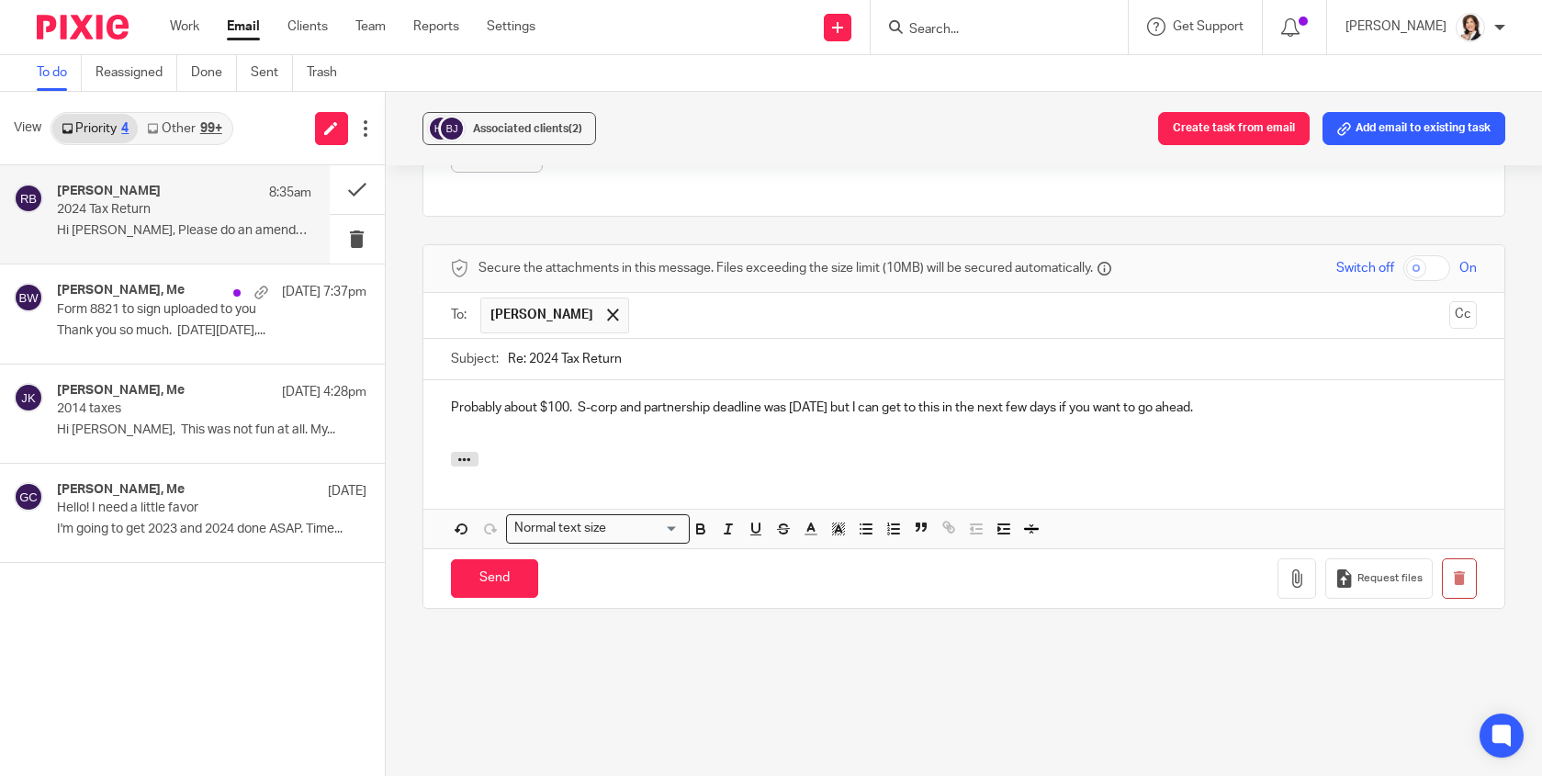
click at [851, 405] on p "Probably about $100. S-corp and partnership deadline was [DATE] but I can get t…" at bounding box center [964, 408] width 1026 height 18
click at [1445, 407] on p "Probably about $100. S-corp and partnership deadline was [DATE] so I'm backlogg…" at bounding box center [964, 408] width 1026 height 18
click at [1064, 404] on p "Probably about $100. S-corp and partnership deadline was [DATE] so I'm backlogg…" at bounding box center [964, 408] width 1026 height 18
click at [497, 573] on input "Send" at bounding box center [494, 578] width 87 height 39
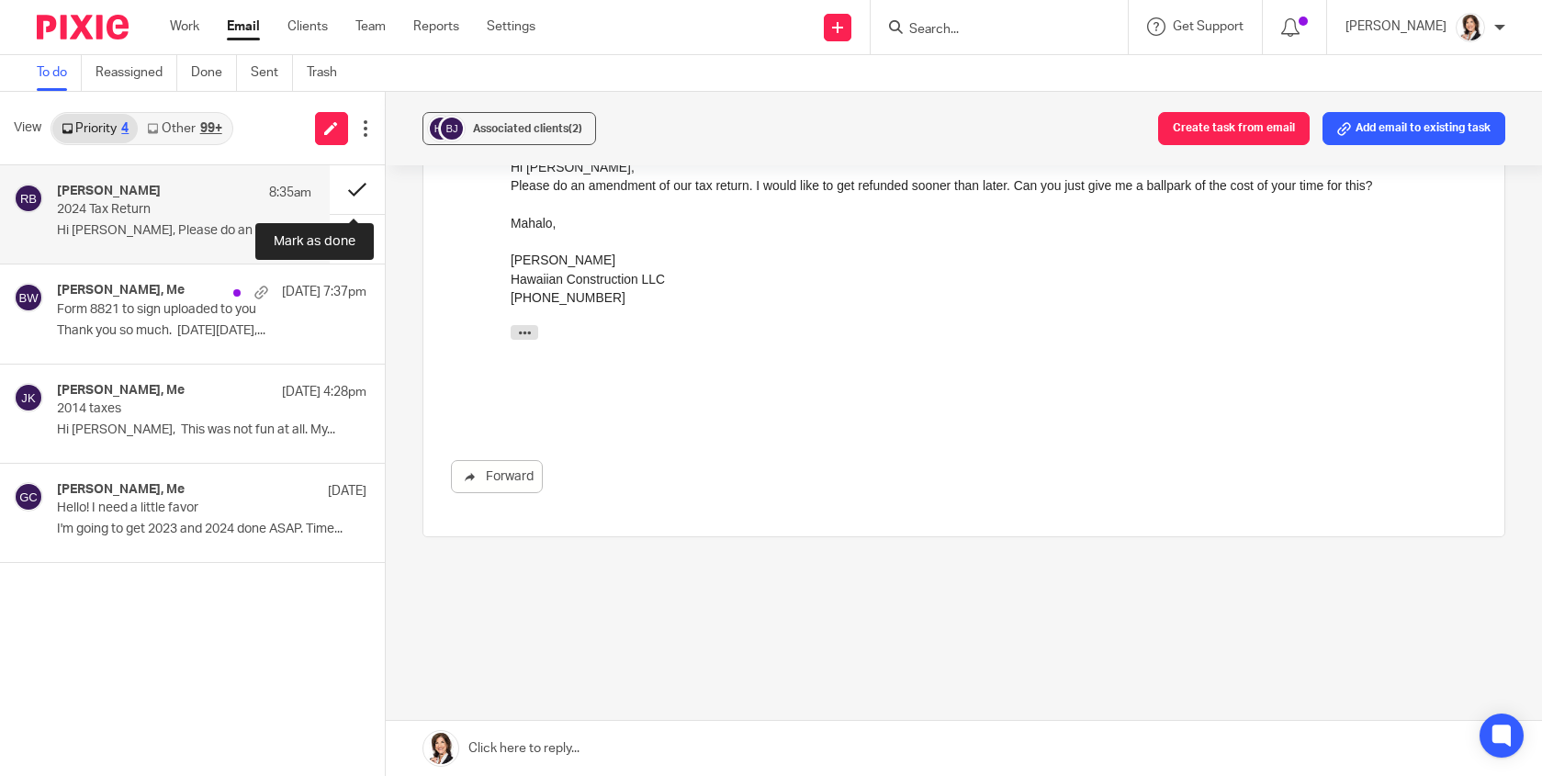
click at [357, 187] on button at bounding box center [357, 189] width 55 height 49
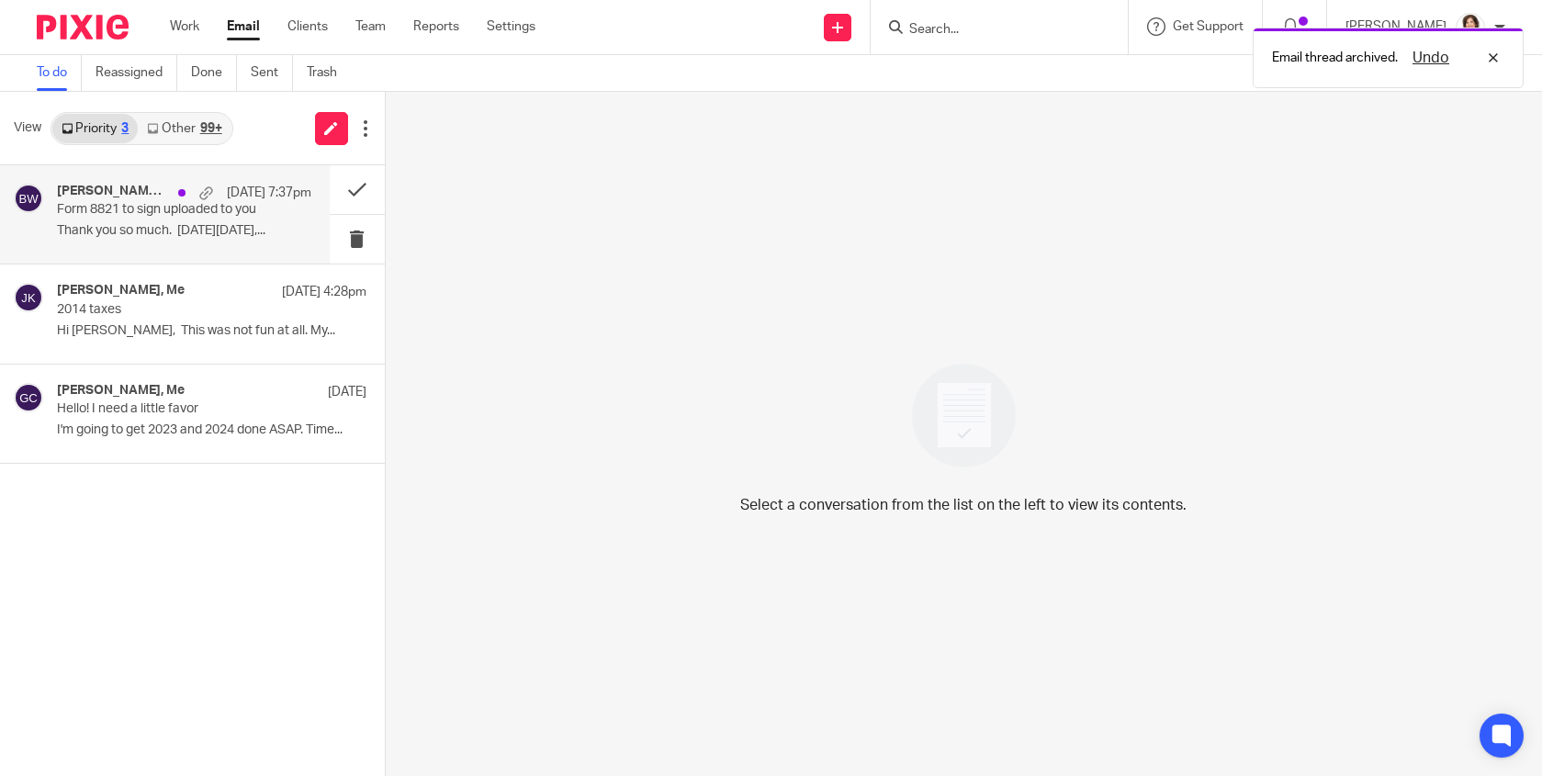
click at [169, 198] on div "[DATE] 7:37pm" at bounding box center [240, 193] width 142 height 18
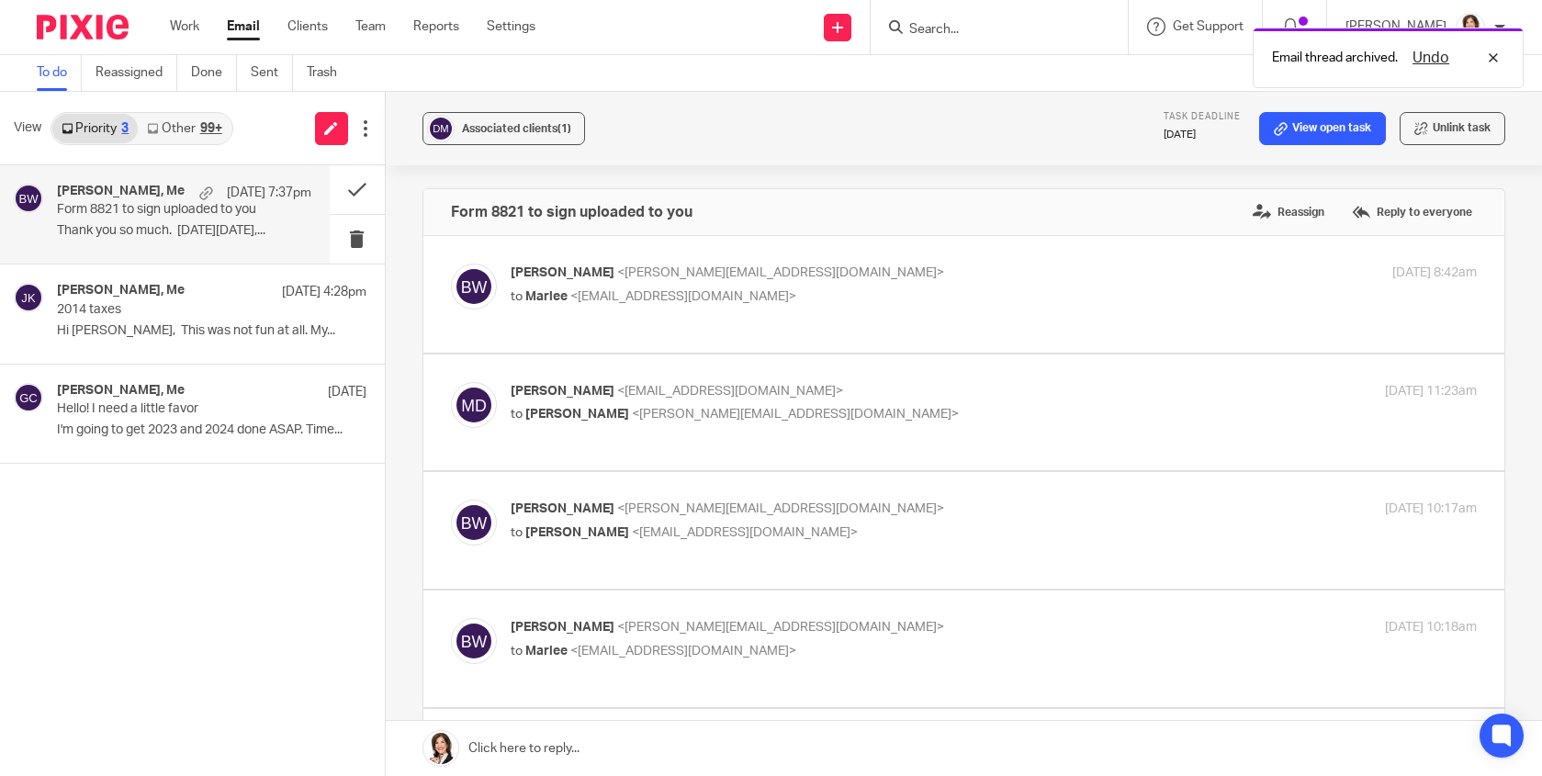
scroll to position [0, 0]
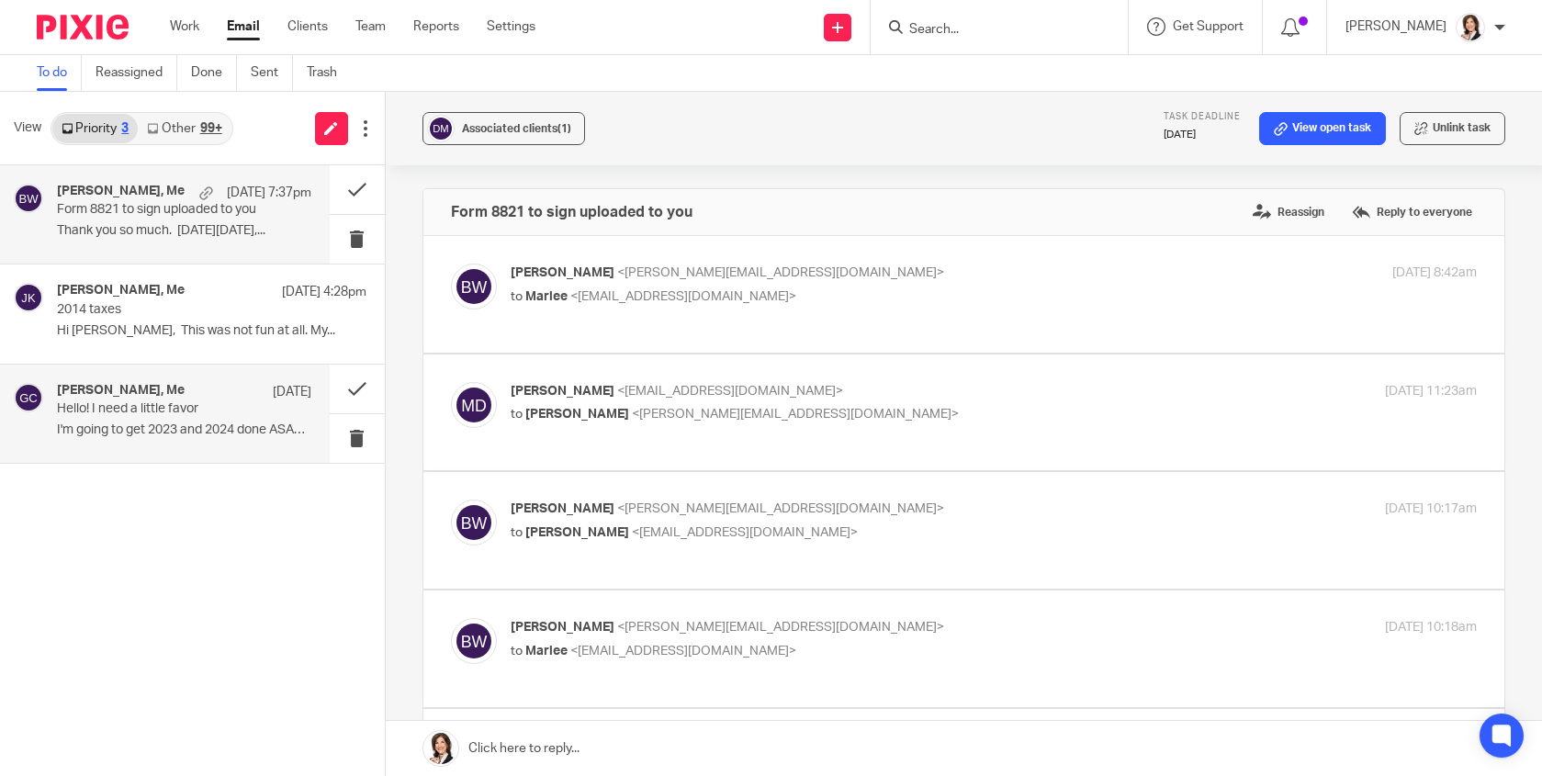
click at [147, 412] on p "Hello! I need a little favor" at bounding box center [158, 409] width 203 height 16
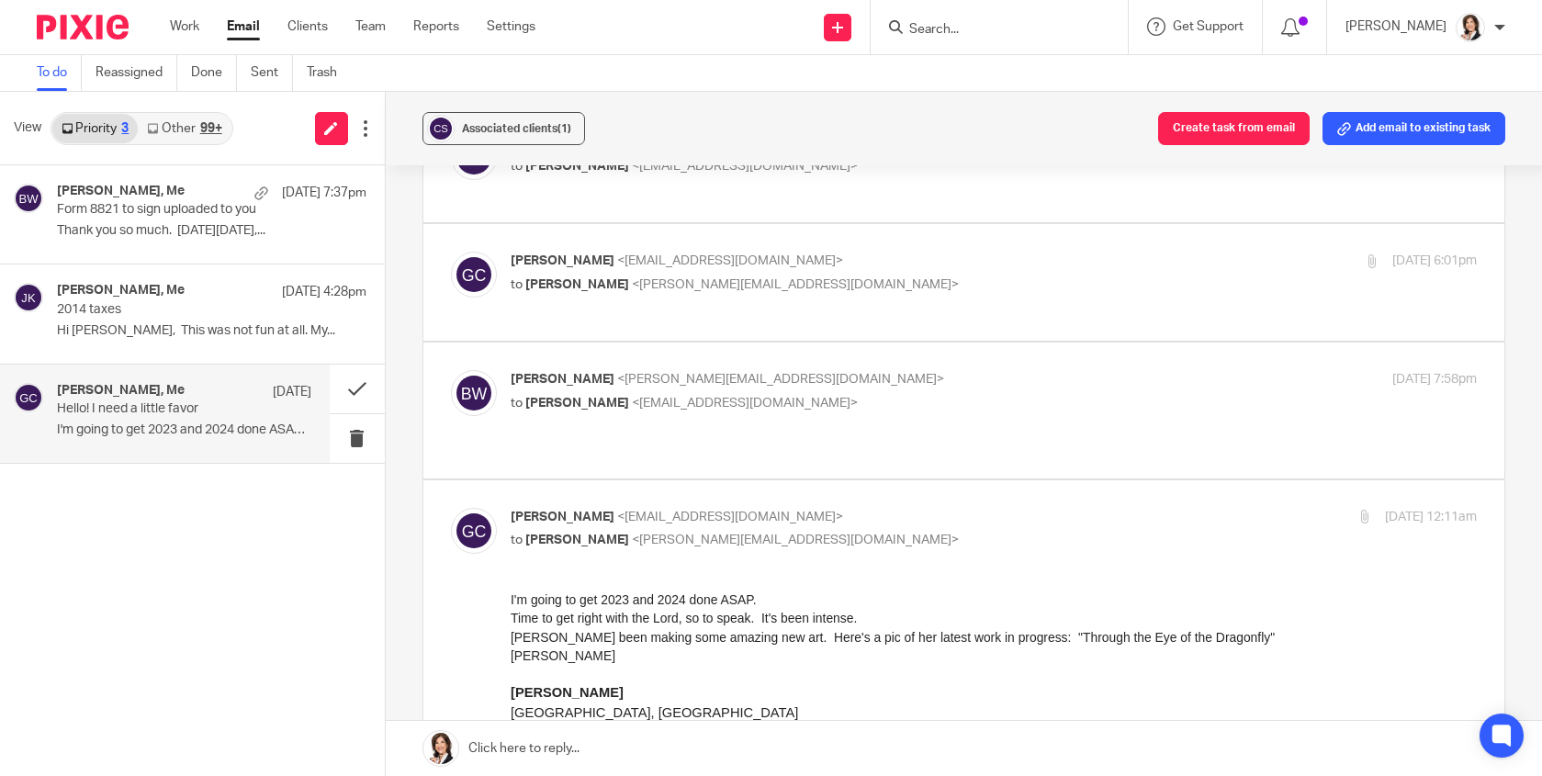
scroll to position [276, 0]
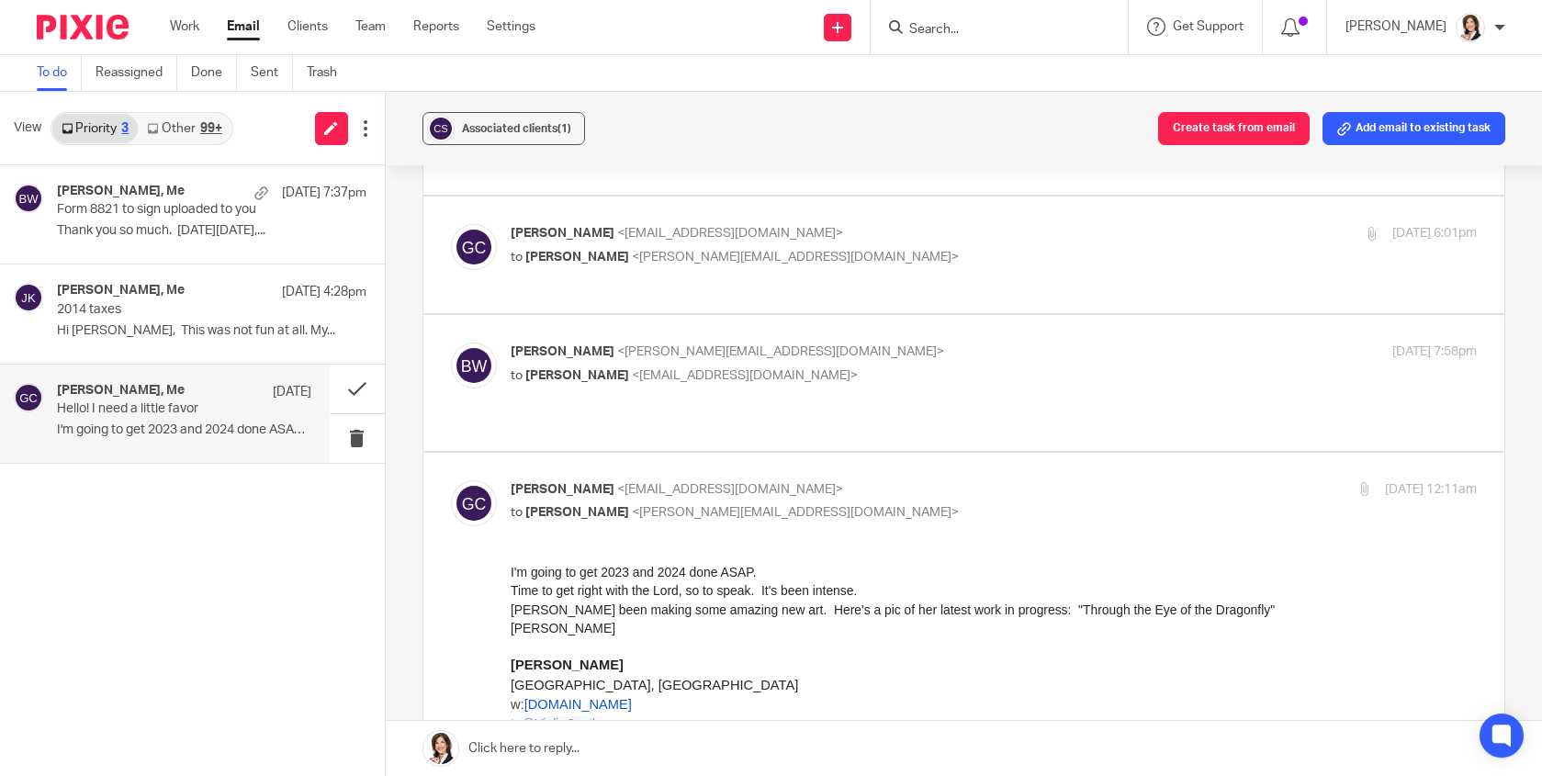
click at [514, 742] on link at bounding box center [964, 748] width 1156 height 55
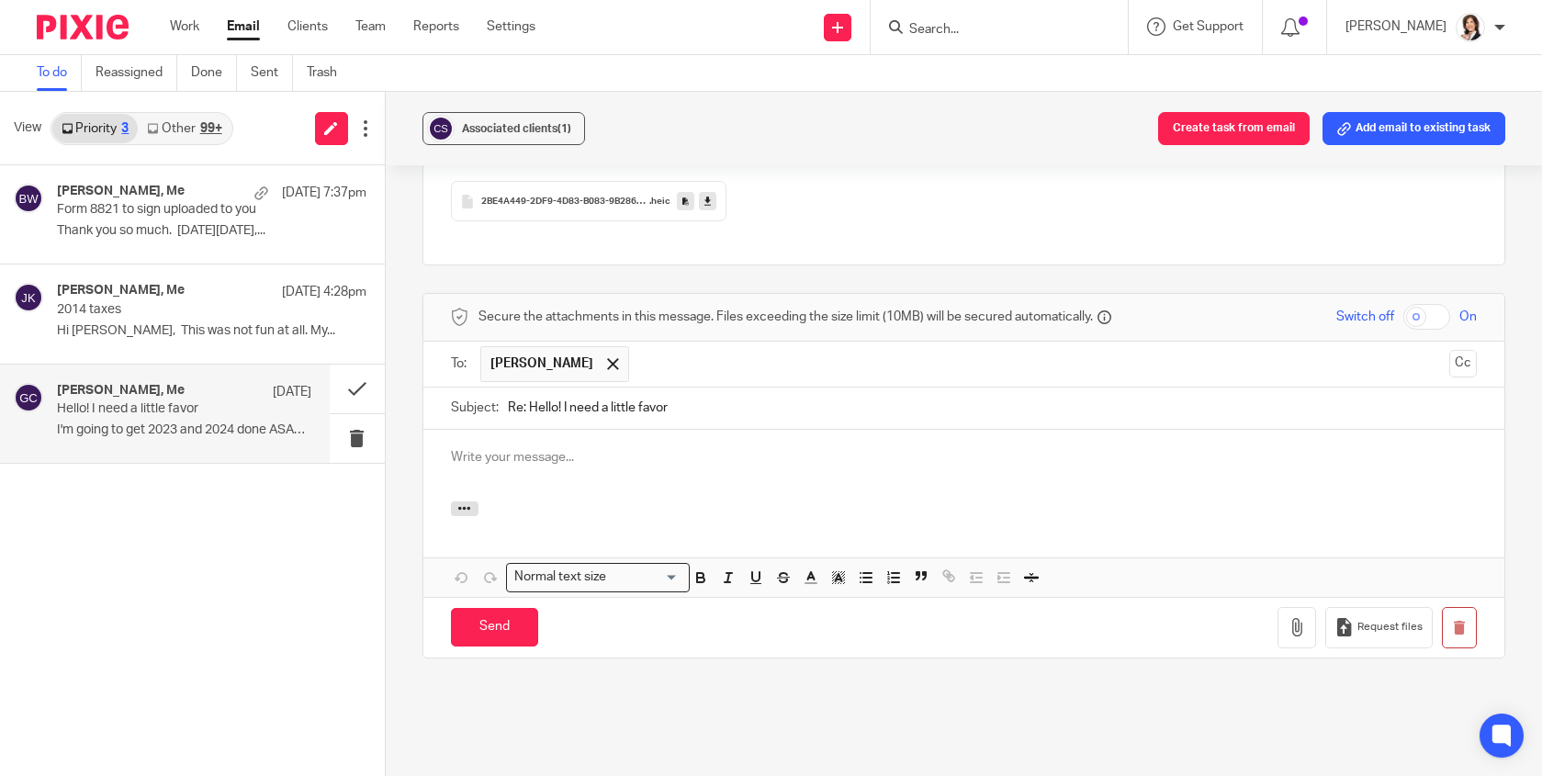
scroll to position [0, 0]
click at [533, 448] on p at bounding box center [964, 457] width 1026 height 18
click at [597, 448] on p "Wow! That is intricate." at bounding box center [964, 457] width 1026 height 18
click at [451, 501] on button "button" at bounding box center [465, 508] width 28 height 15
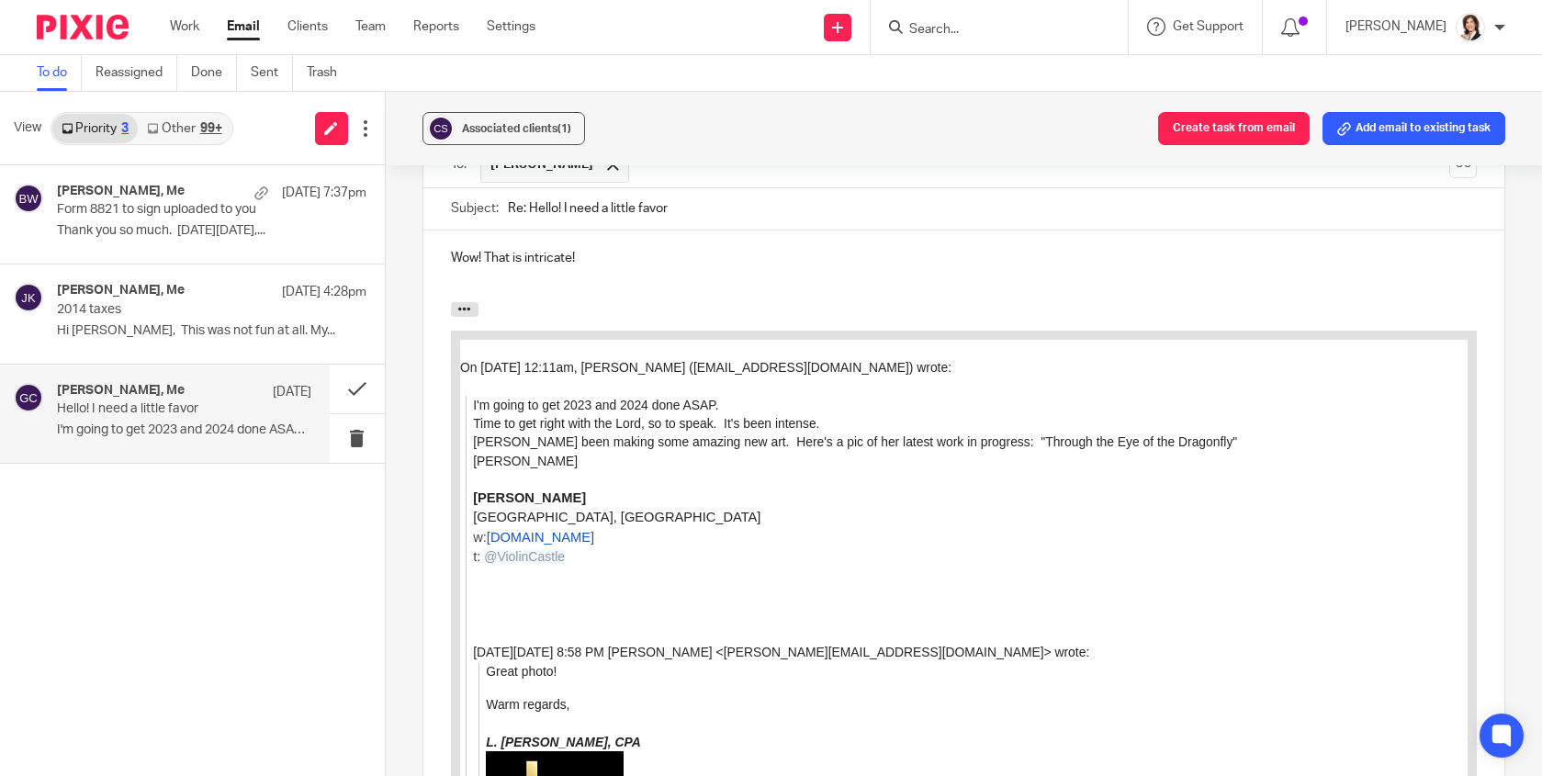
scroll to position [1248, 0]
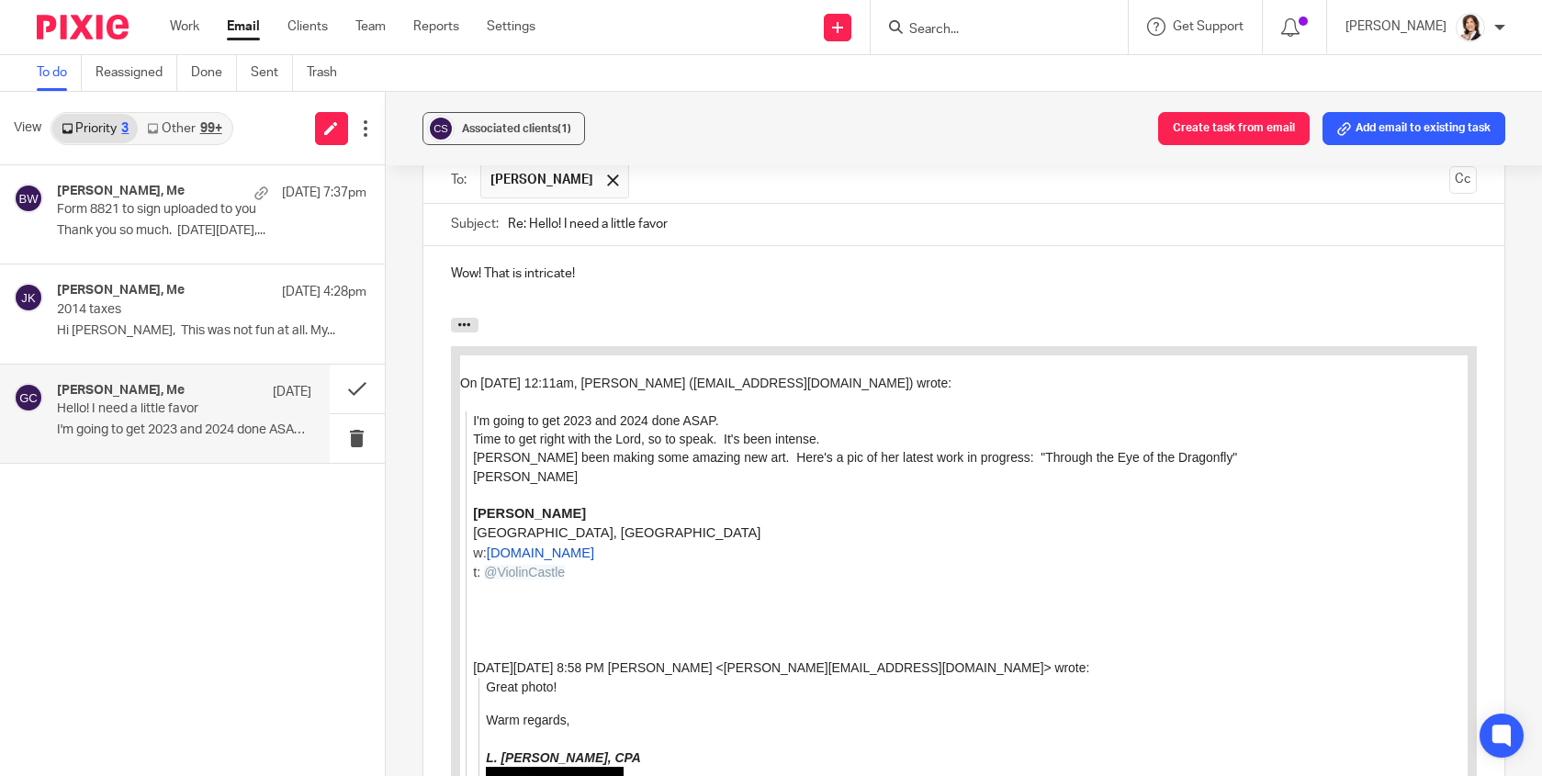
click at [666, 499] on div at bounding box center [969, 495] width 995 height 18
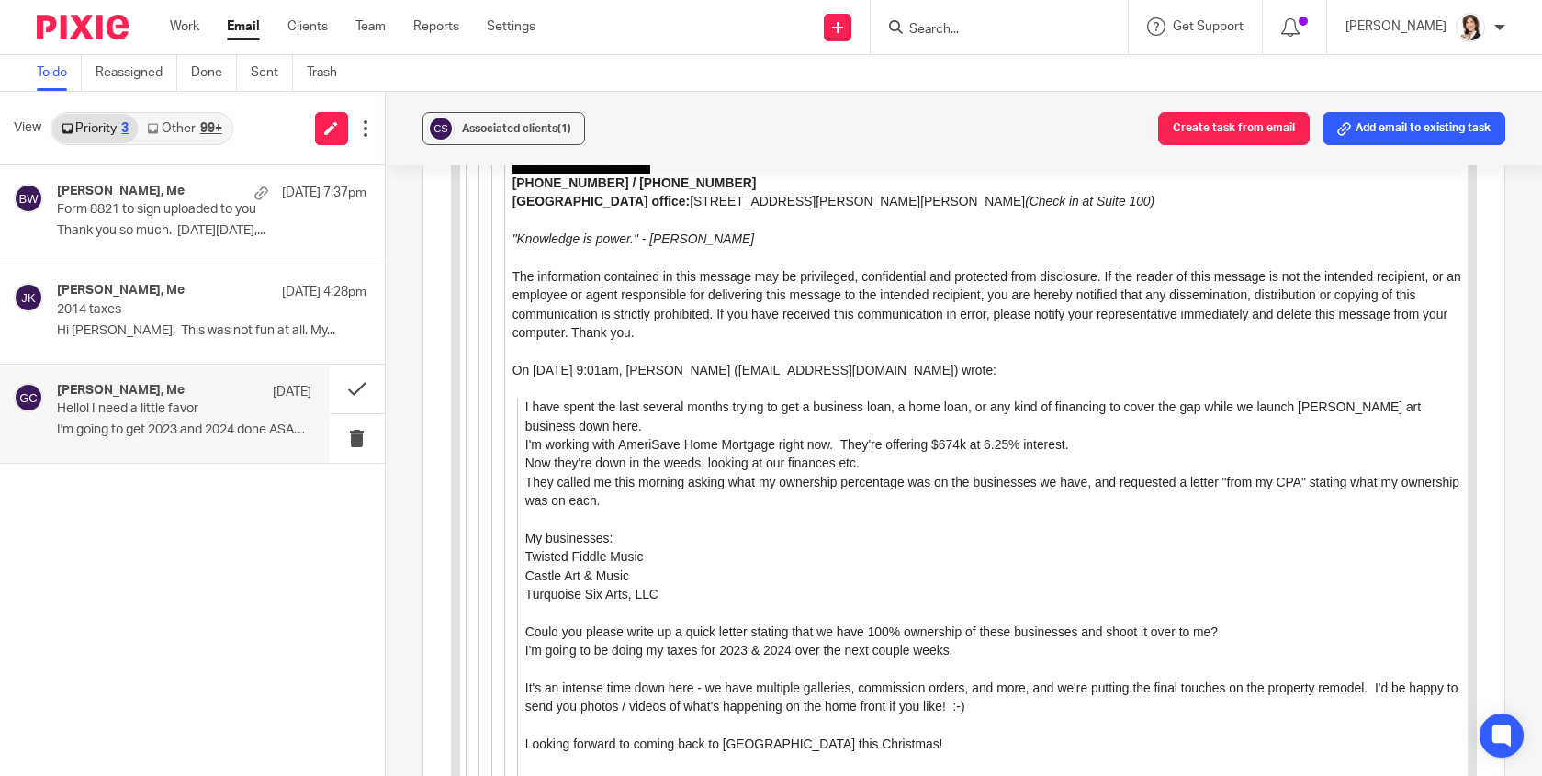
scroll to position [2901, 0]
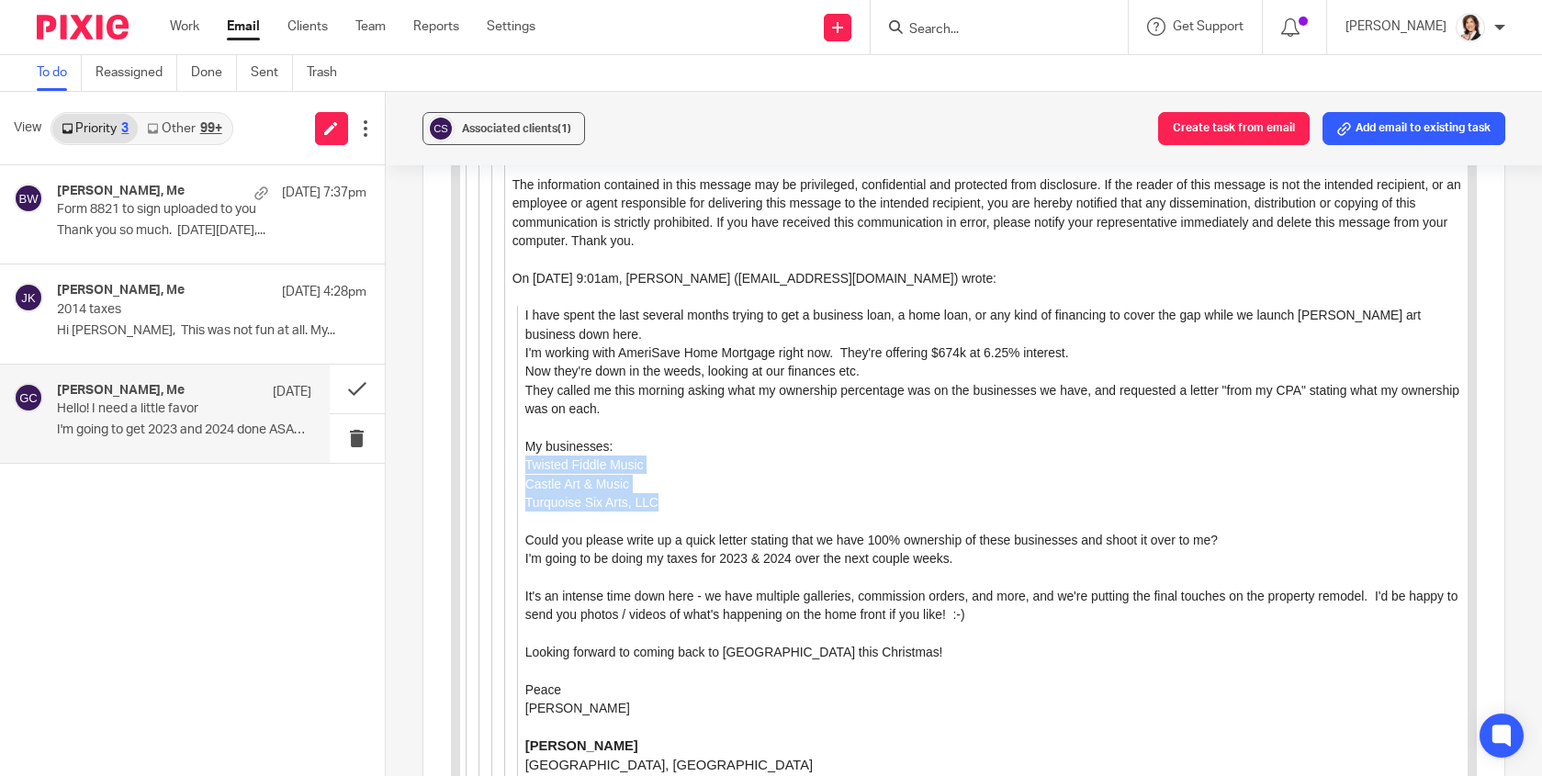
drag, startPoint x: 521, startPoint y: 466, endPoint x: 657, endPoint y: 501, distance: 140.3
click at [657, 501] on div "I have spent the last several months trying to get a business loan, a home loan…" at bounding box center [995, 580] width 942 height 547
drag, startPoint x: 657, startPoint y: 501, endPoint x: 582, endPoint y: 491, distance: 75.0
copy div "Twisted Fiddle Music Castle Art & Music Turquoise Six Arts, LLC"
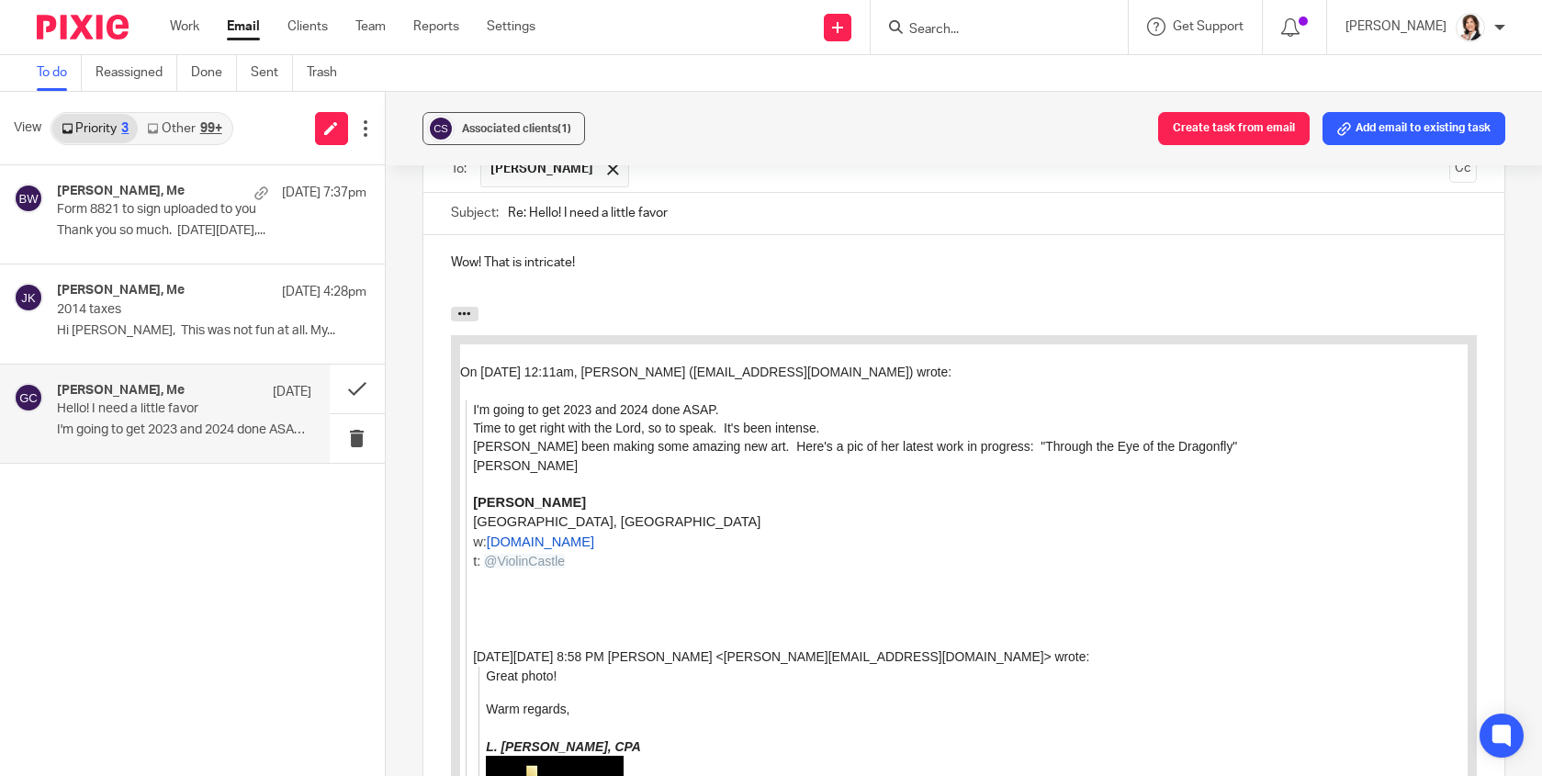
scroll to position [1156, 0]
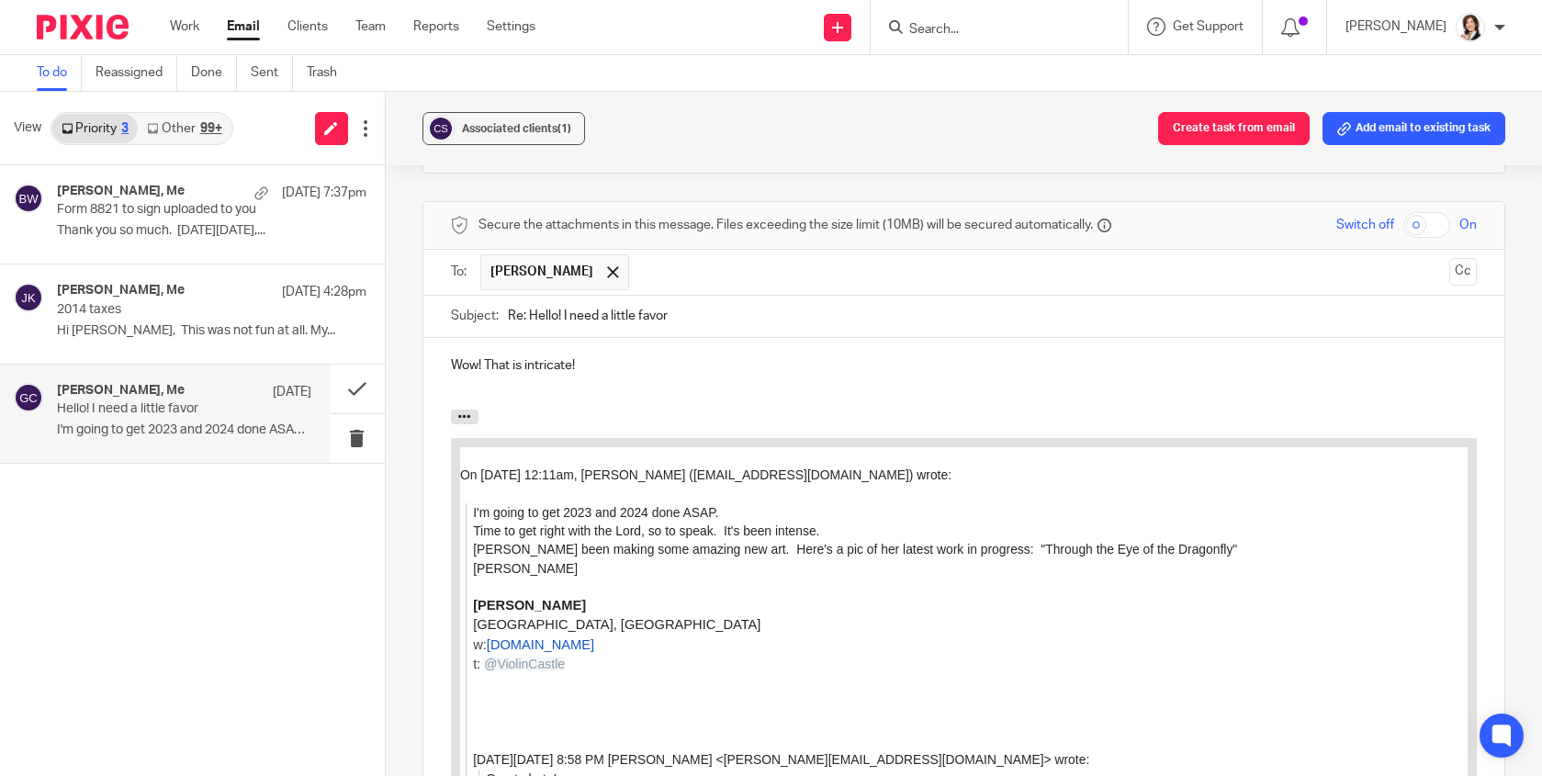
click at [621, 338] on div "Wow! That is intricate!" at bounding box center [963, 374] width 1081 height 72
click at [547, 375] on p "I'll send an e-mail. My letterhead is black and metallic and doesn't scan well." at bounding box center [964, 384] width 1026 height 18
click at [551, 375] on p "I'll send an e-mail separately. My letterhead is black and metallic and doesn't…" at bounding box center [964, 384] width 1026 height 18
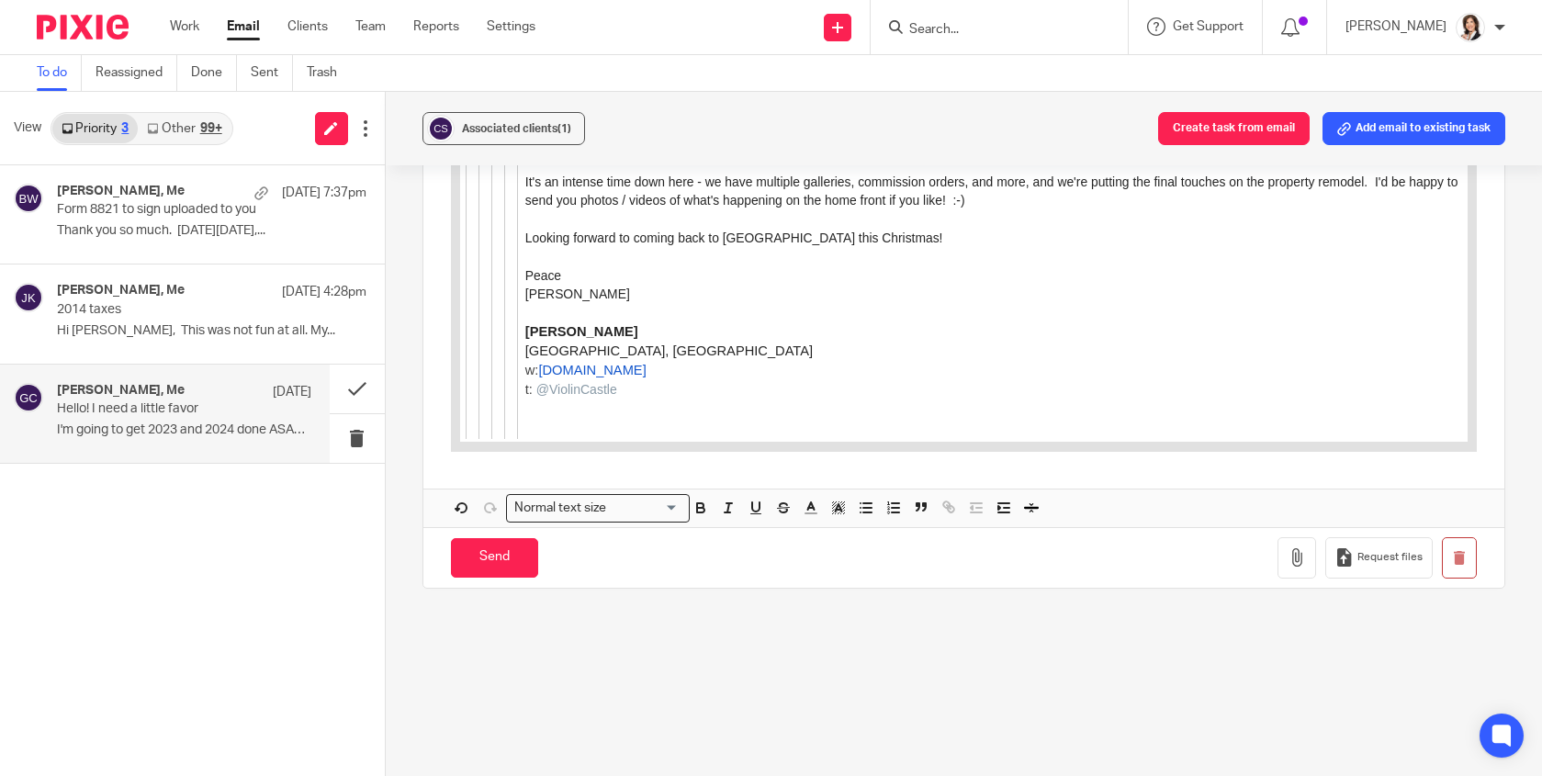
scroll to position [3317, 0]
click at [485, 536] on input "Send" at bounding box center [494, 555] width 87 height 39
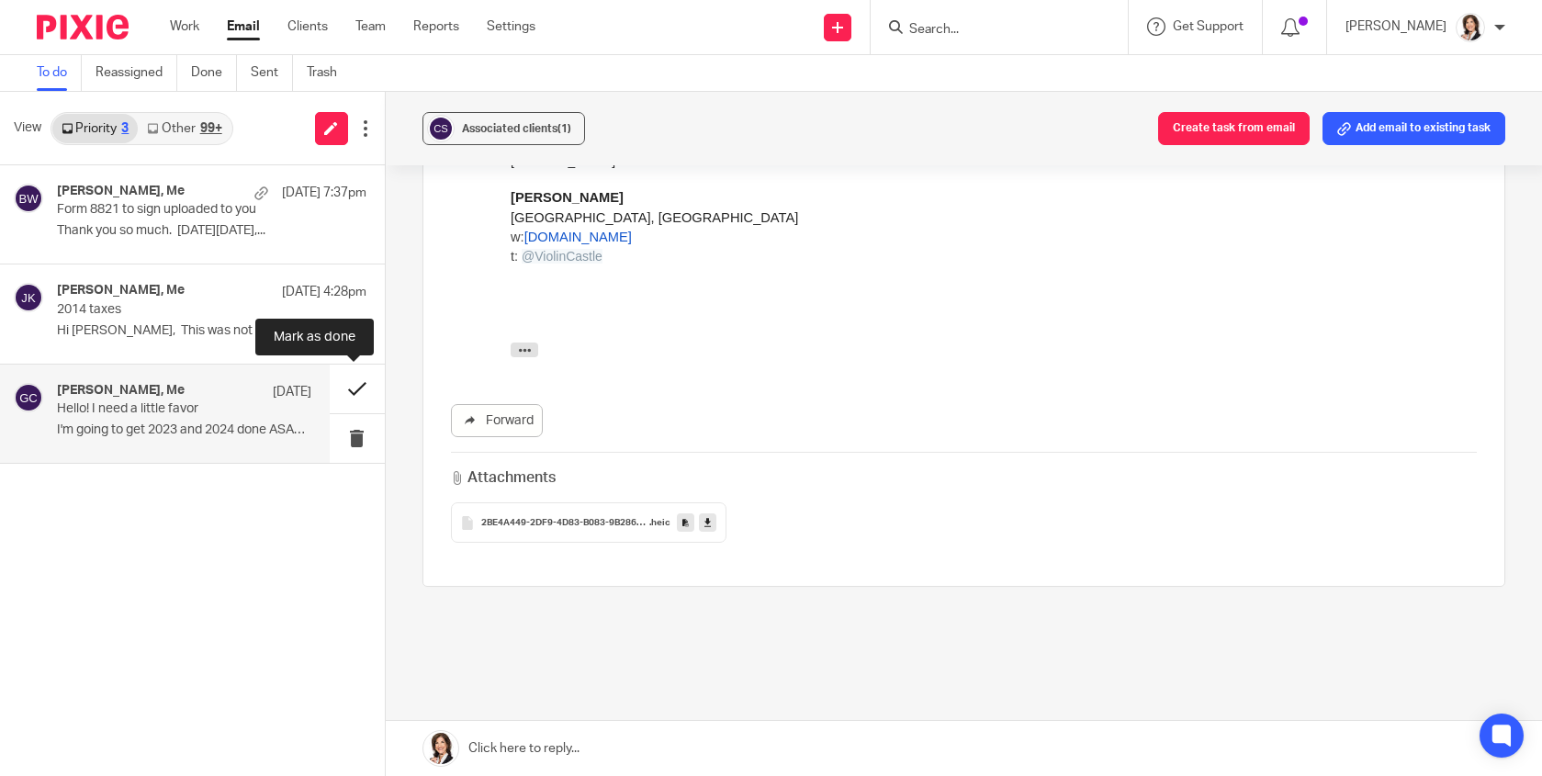
click at [352, 389] on button at bounding box center [357, 389] width 55 height 49
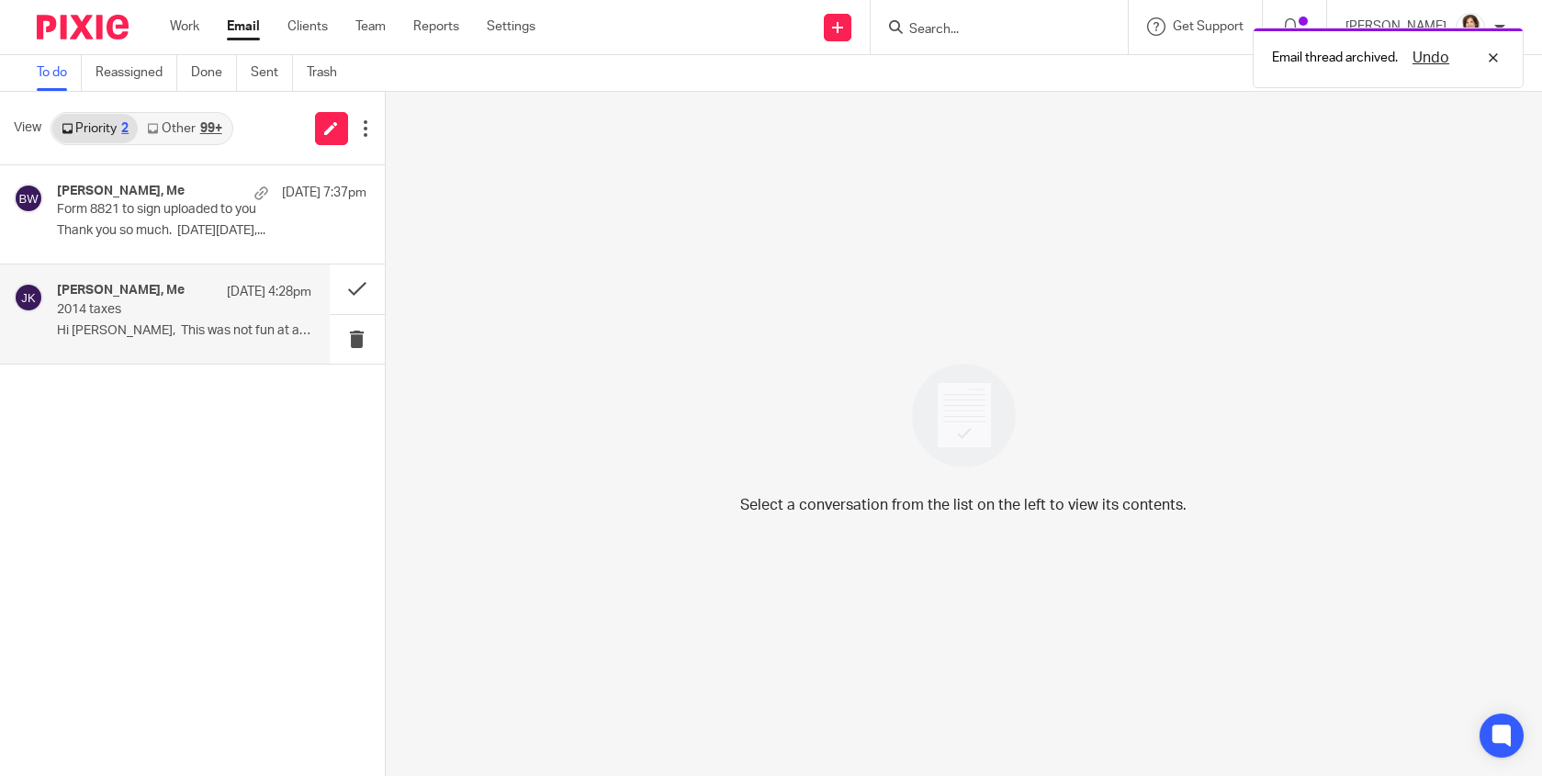
click at [138, 314] on p "2014 taxes" at bounding box center [158, 310] width 203 height 16
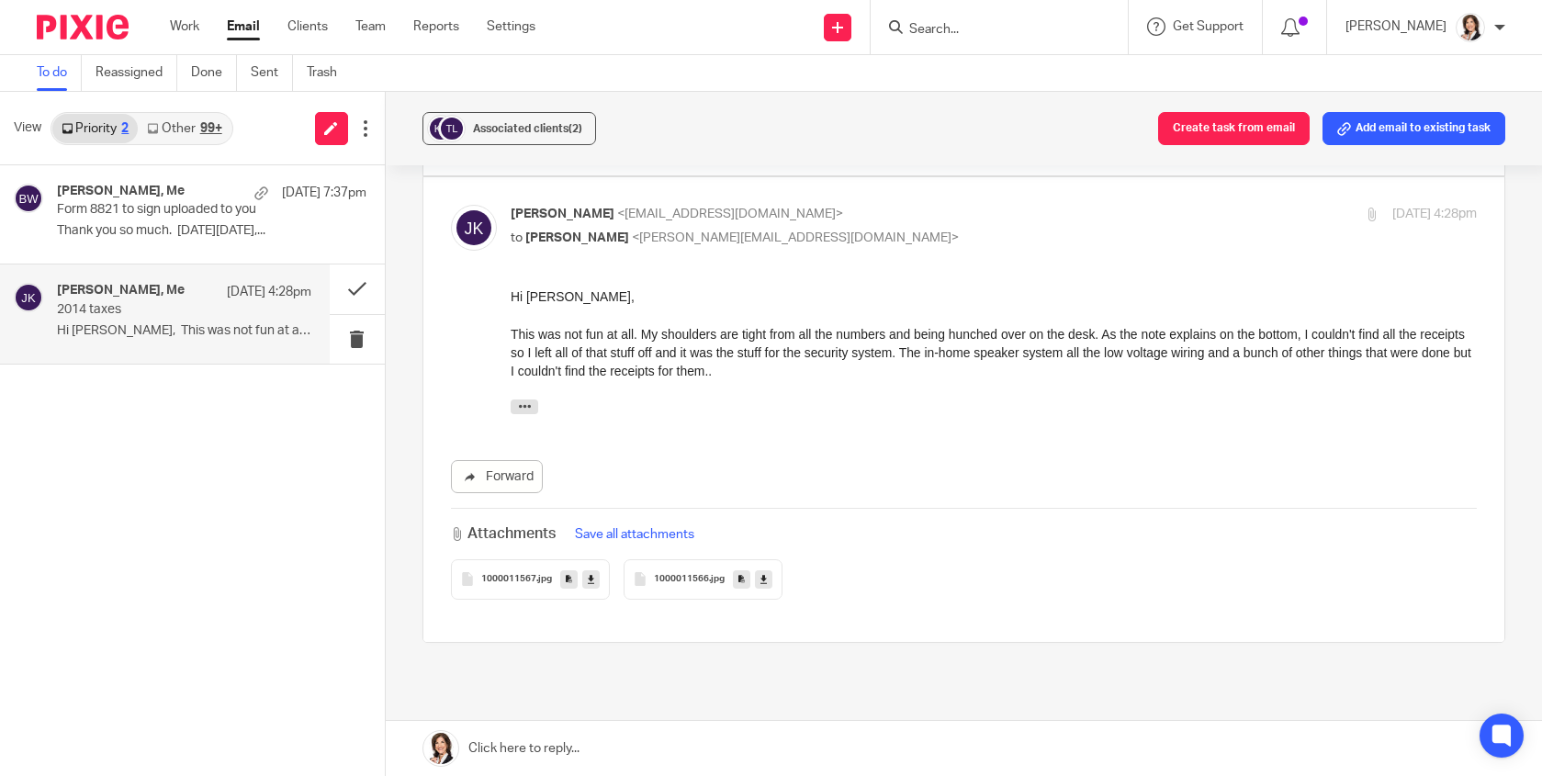
scroll to position [367, 0]
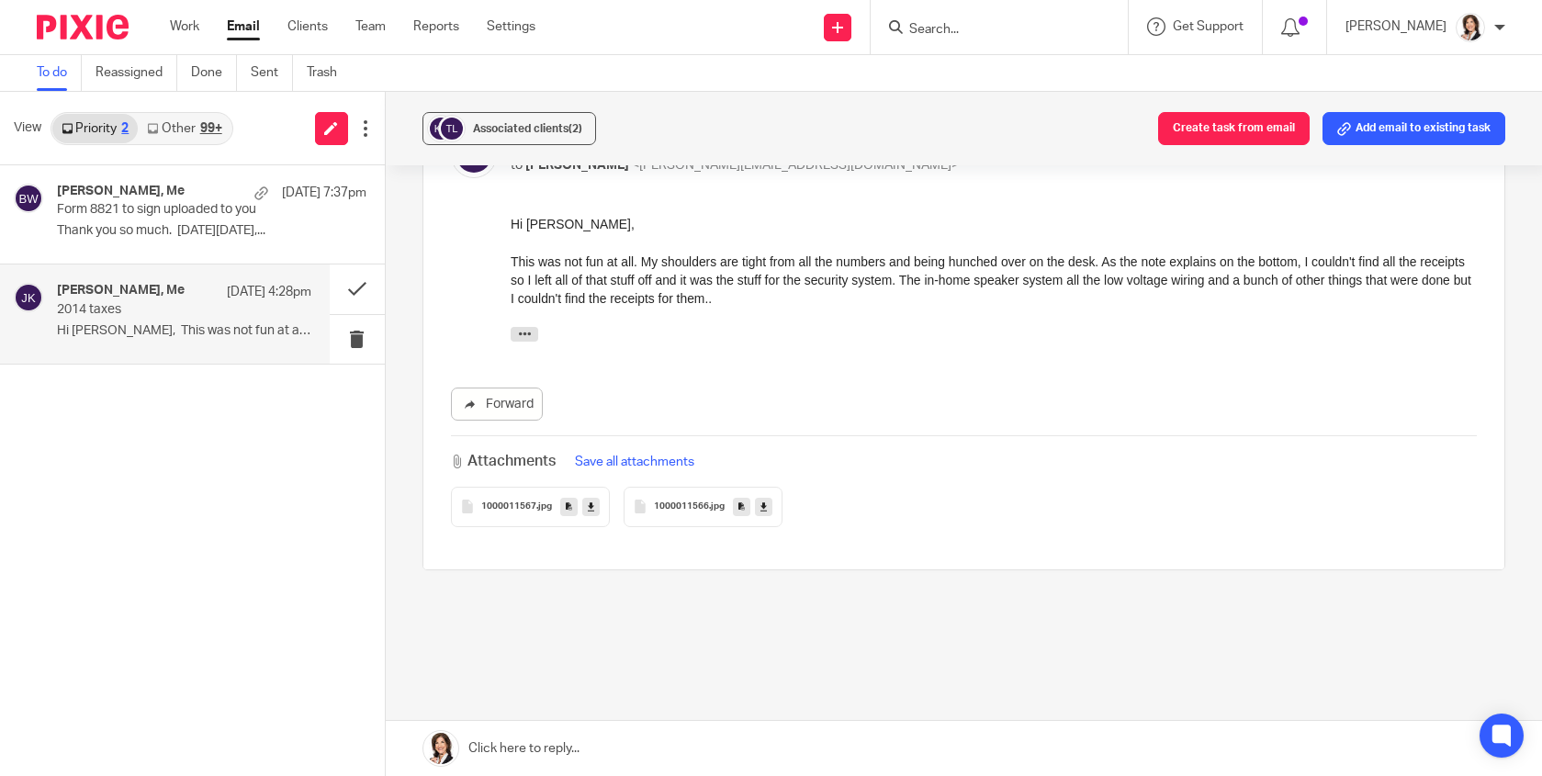
click at [589, 500] on icon at bounding box center [591, 507] width 6 height 14
click at [760, 500] on icon at bounding box center [763, 507] width 6 height 14
click at [584, 726] on link at bounding box center [964, 748] width 1156 height 55
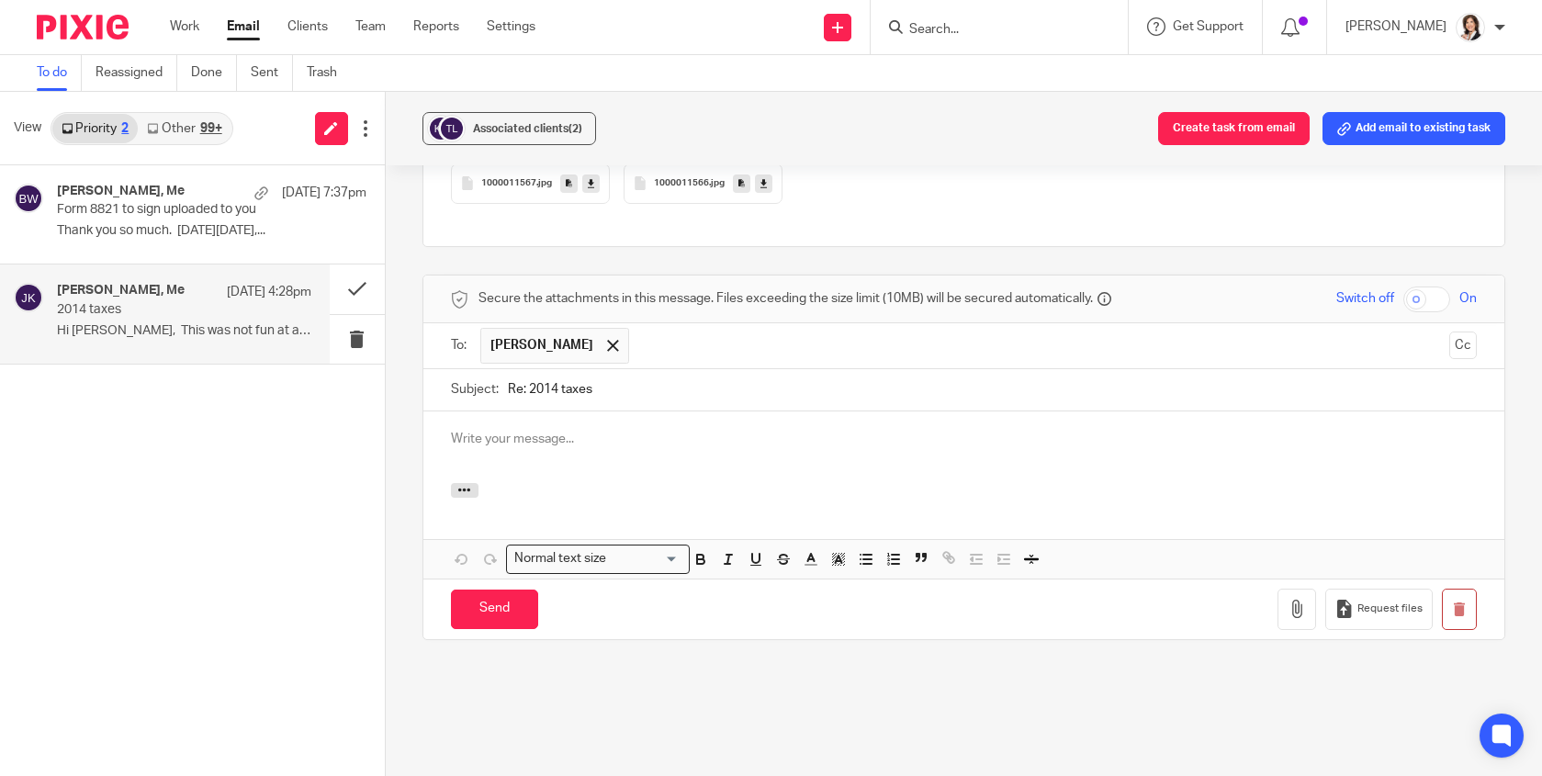
scroll to position [0, 0]
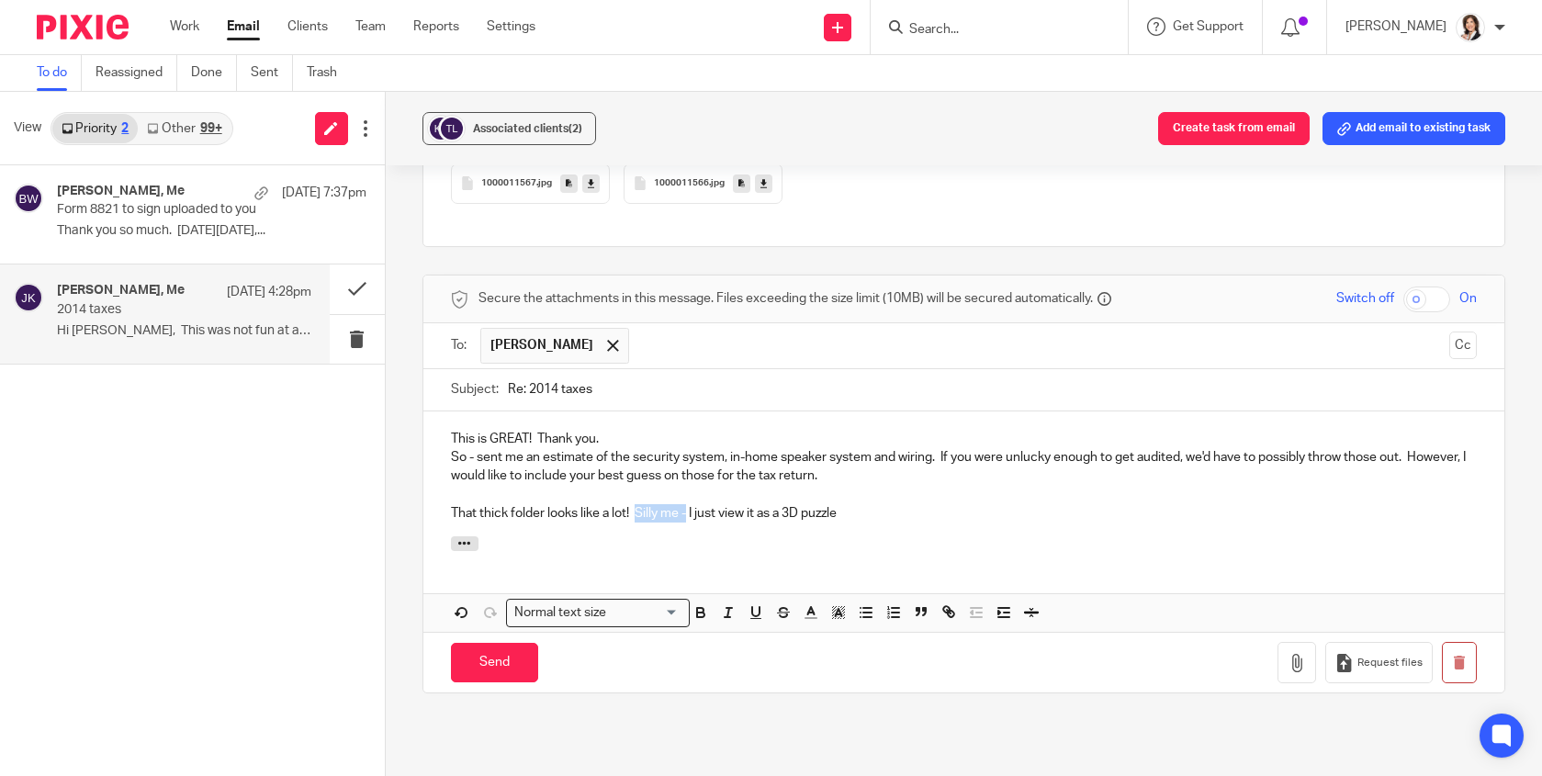
drag, startPoint x: 636, startPoint y: 477, endPoint x: 685, endPoint y: 476, distance: 49.6
click at [685, 504] on p "That thick folder looks like a lot! Silly me - I just view it as a 3D puzzle" at bounding box center [964, 513] width 1026 height 18
click at [873, 494] on div "This is GREAT! Thank you. So - sent me an estimate of the security system, in-h…" at bounding box center [963, 473] width 1081 height 125
click at [1009, 504] on p "That thick folder looks like a lot! However, in my eyes it's a 3D puzzle to put…" at bounding box center [964, 513] width 1026 height 18
click at [501, 448] on p "So - sent me an estimate of the security system, in-home speaker system and wir…" at bounding box center [964, 467] width 1026 height 38
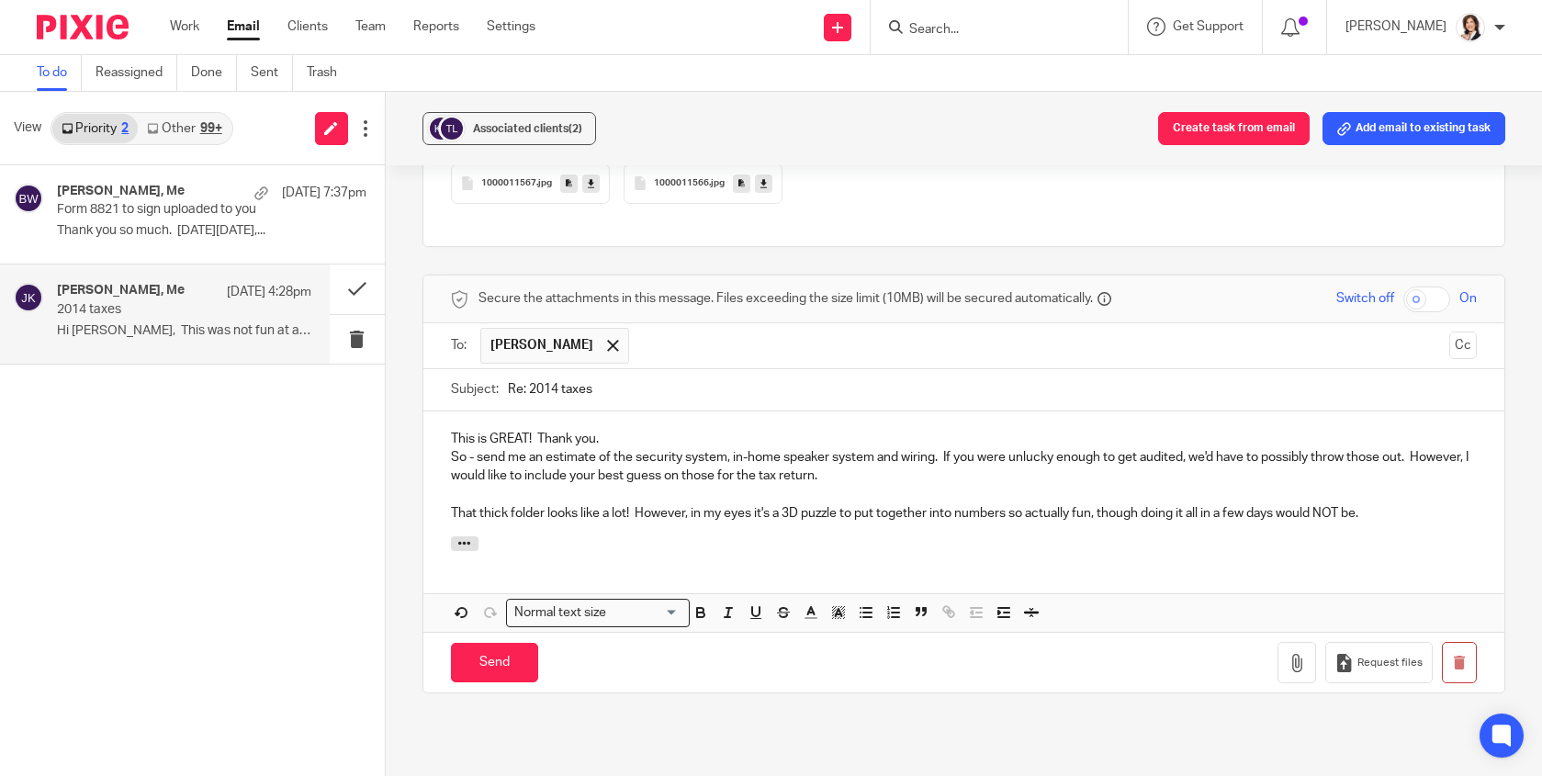
click at [527, 448] on p "So - send me an estimate of the security system, in-home speaker system and wir…" at bounding box center [964, 467] width 1026 height 38
drag, startPoint x: 546, startPoint y: 424, endPoint x: 936, endPoint y: 421, distance: 390.4
click at [936, 448] on p "So - send me an estimate of the security system, in-home speaker system and wir…" at bounding box center [964, 467] width 1026 height 38
copy p "estimate of the security system, in-home speaker system and wiring"
click at [602, 504] on p "That thick folder looks like a lot! However, in my eyes it's a 3D puzzle to put…" at bounding box center [964, 513] width 1026 height 18
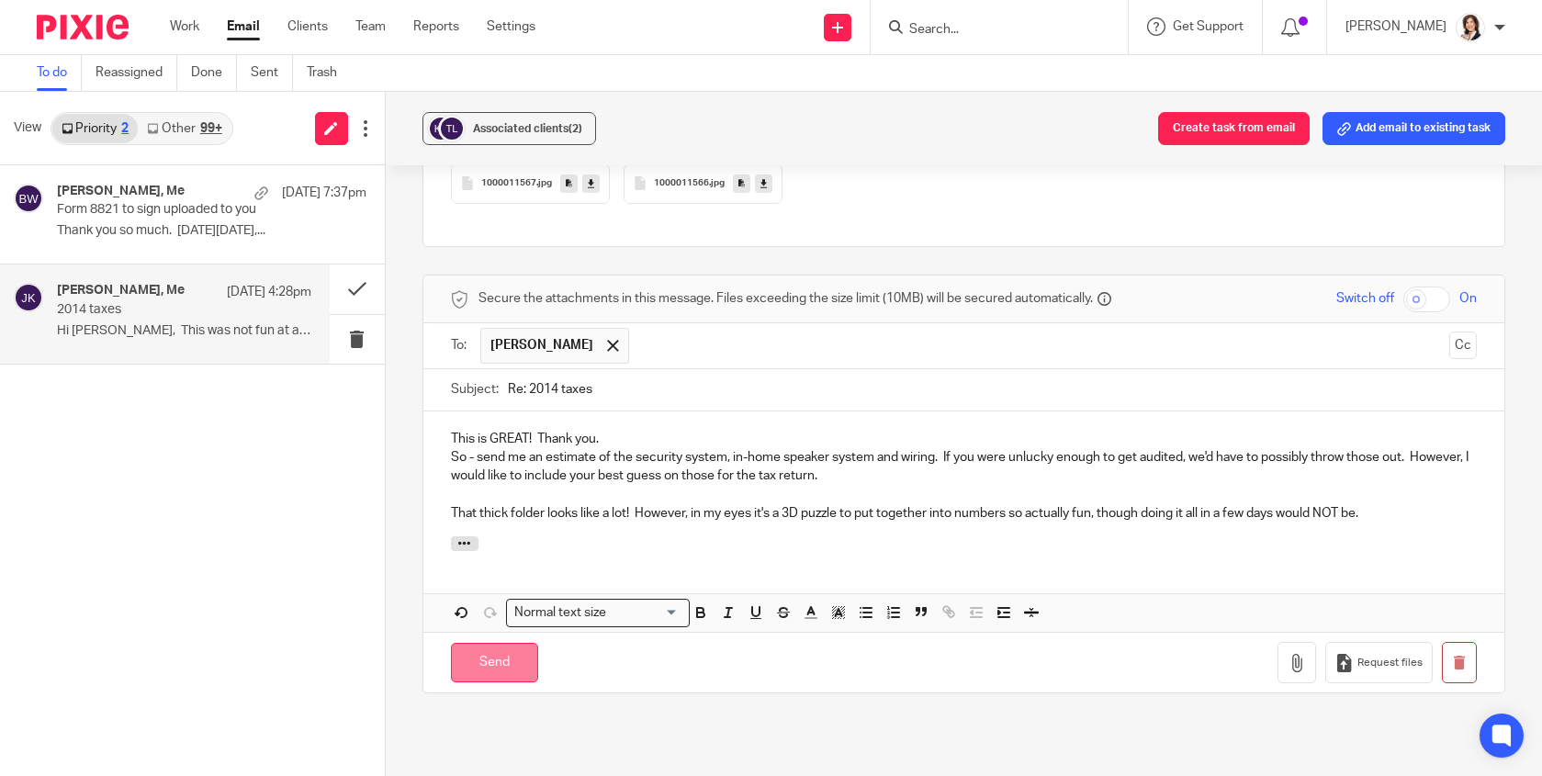
click at [498, 643] on input "Send" at bounding box center [494, 662] width 87 height 39
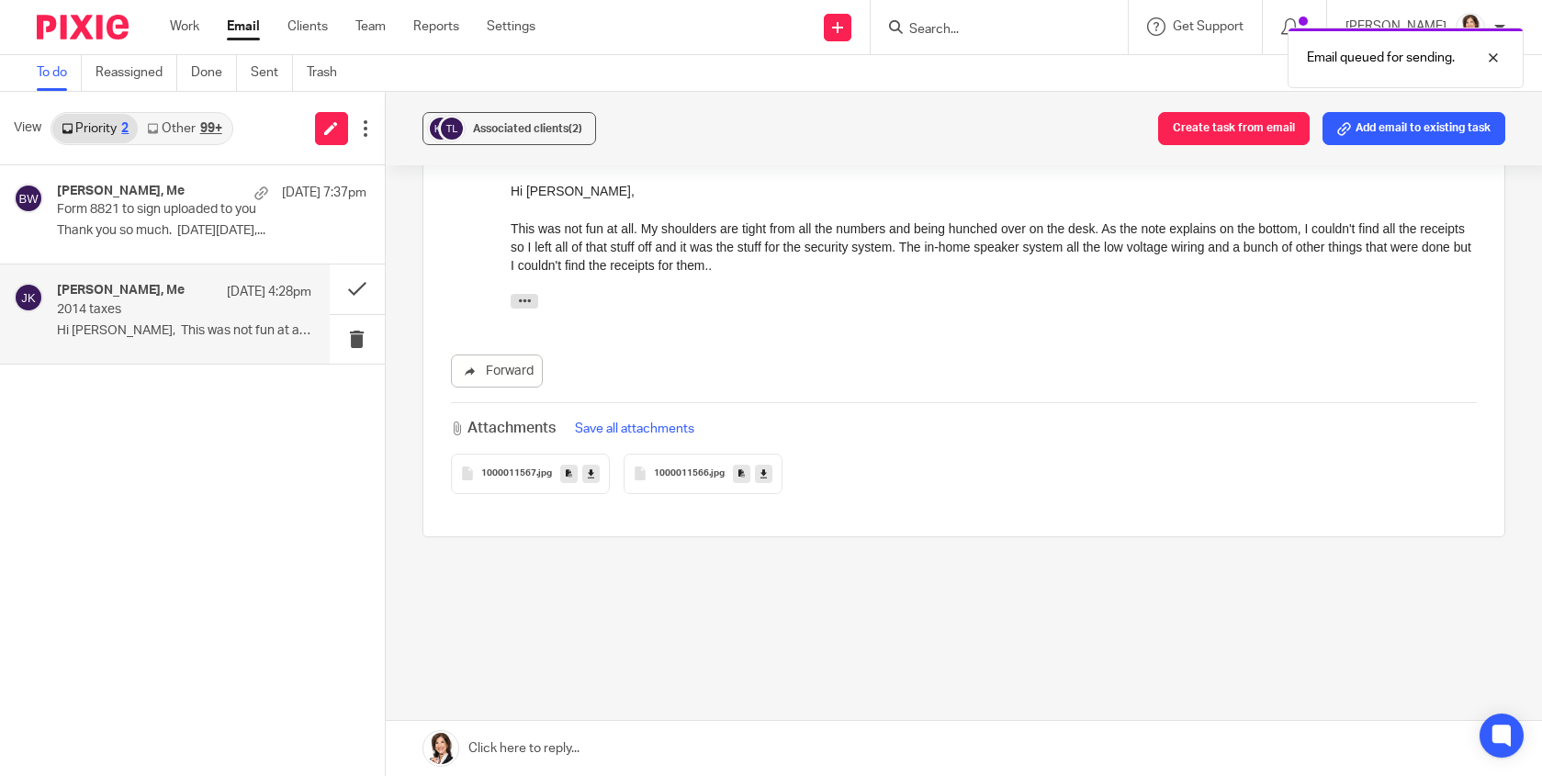
scroll to position [370, 0]
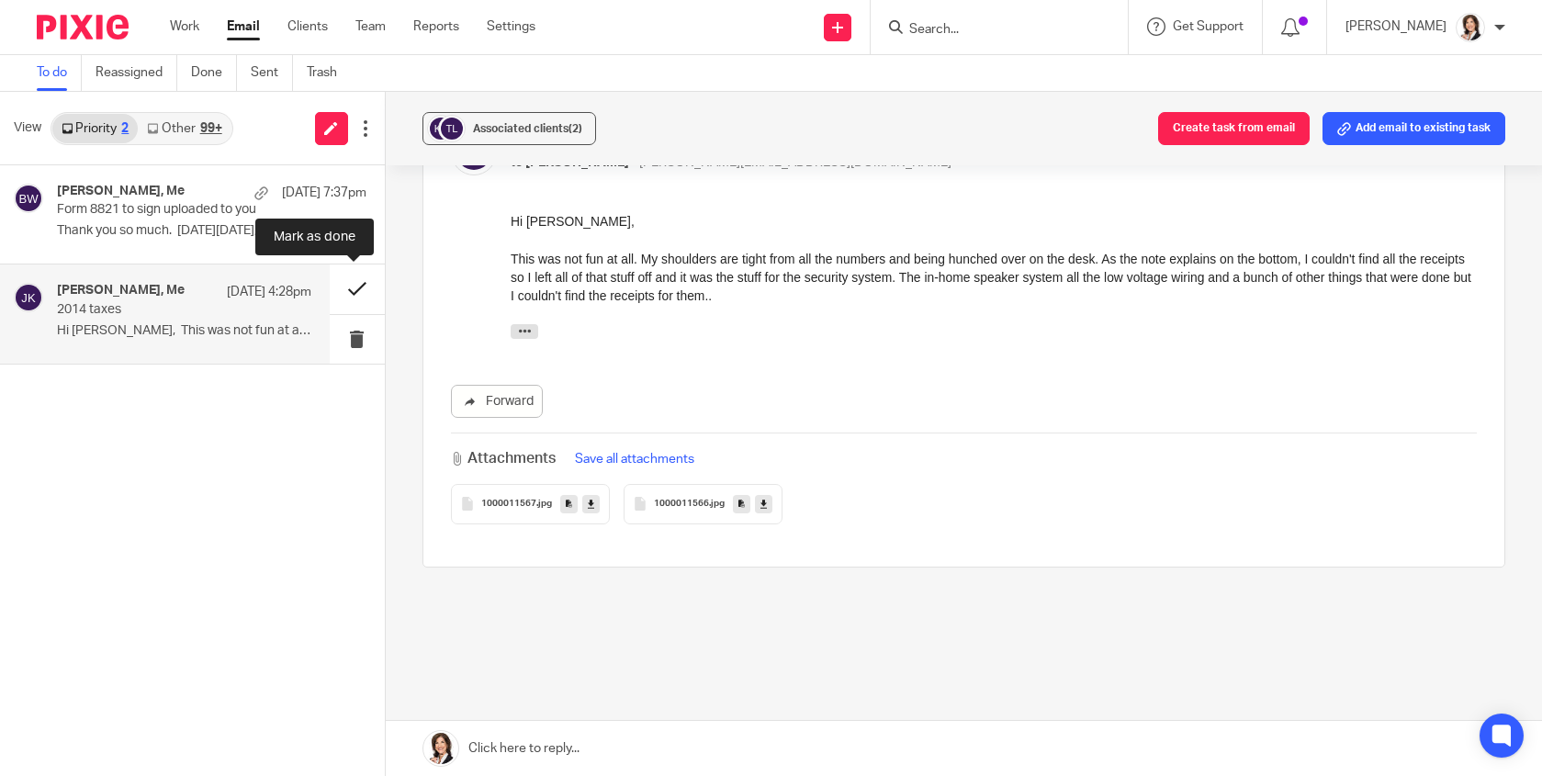
click at [346, 287] on button at bounding box center [357, 289] width 55 height 49
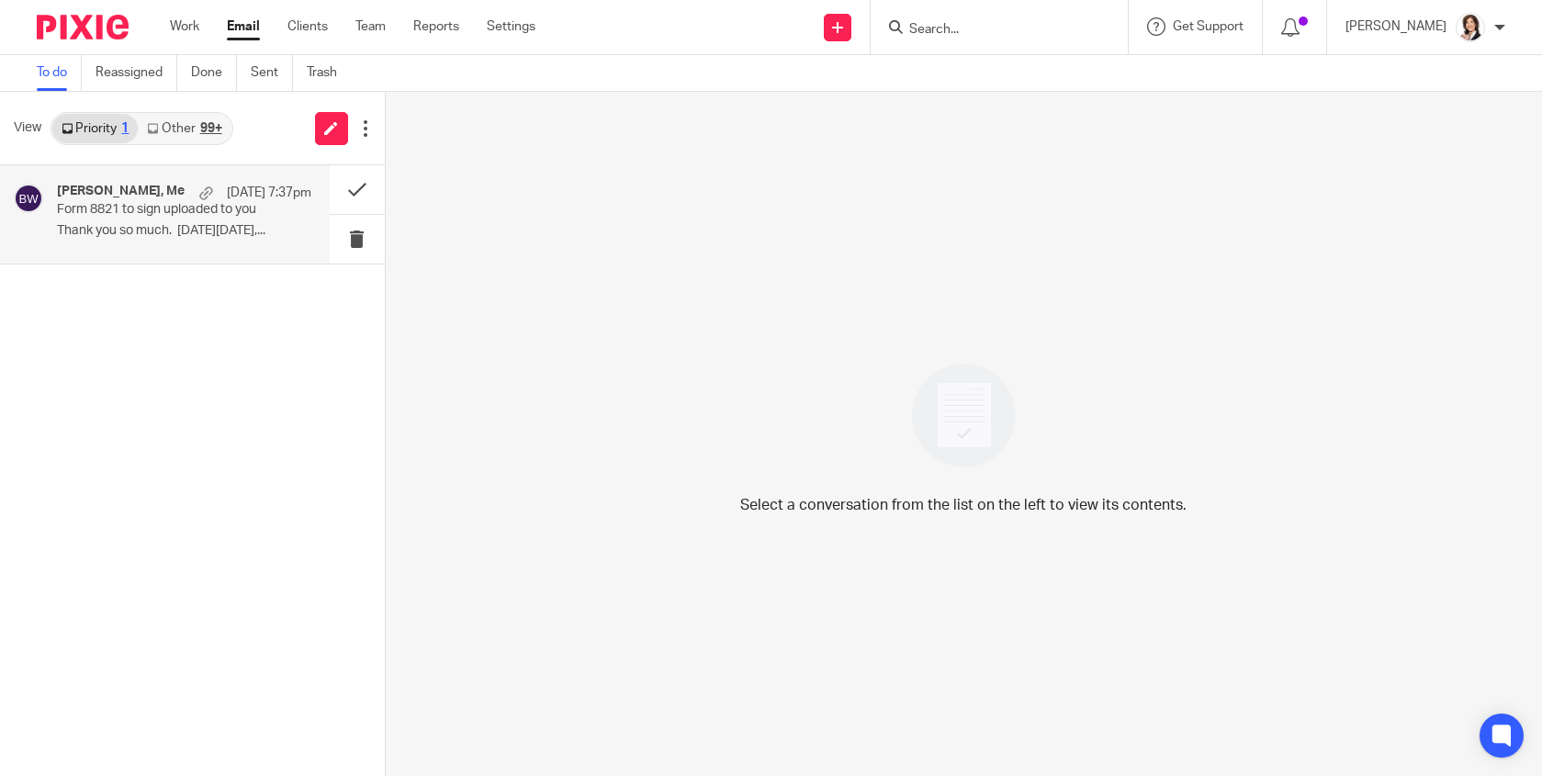
click at [107, 205] on p "Form 8821 to sign uploaded to you" at bounding box center [158, 210] width 203 height 16
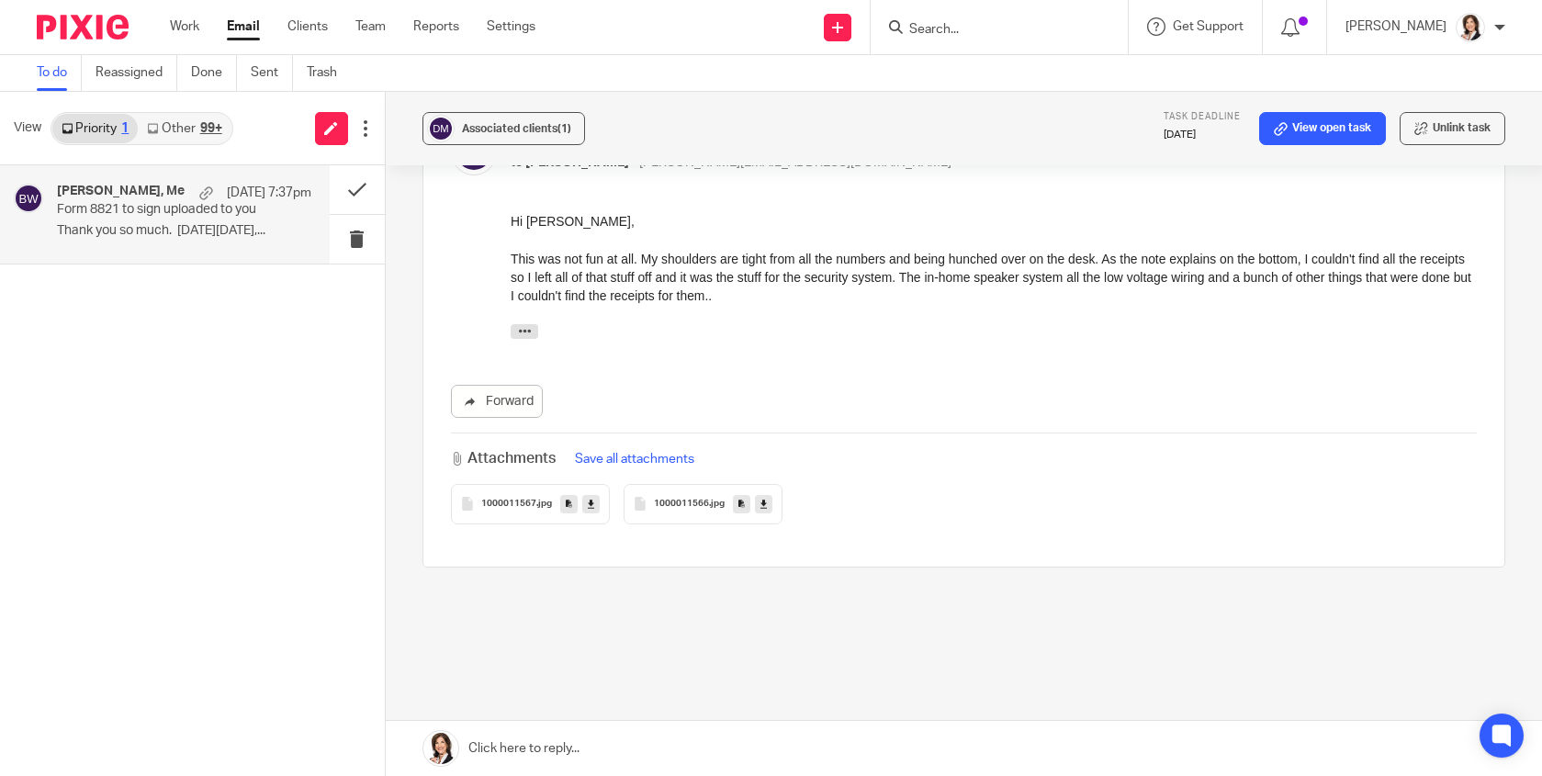
scroll to position [336, 0]
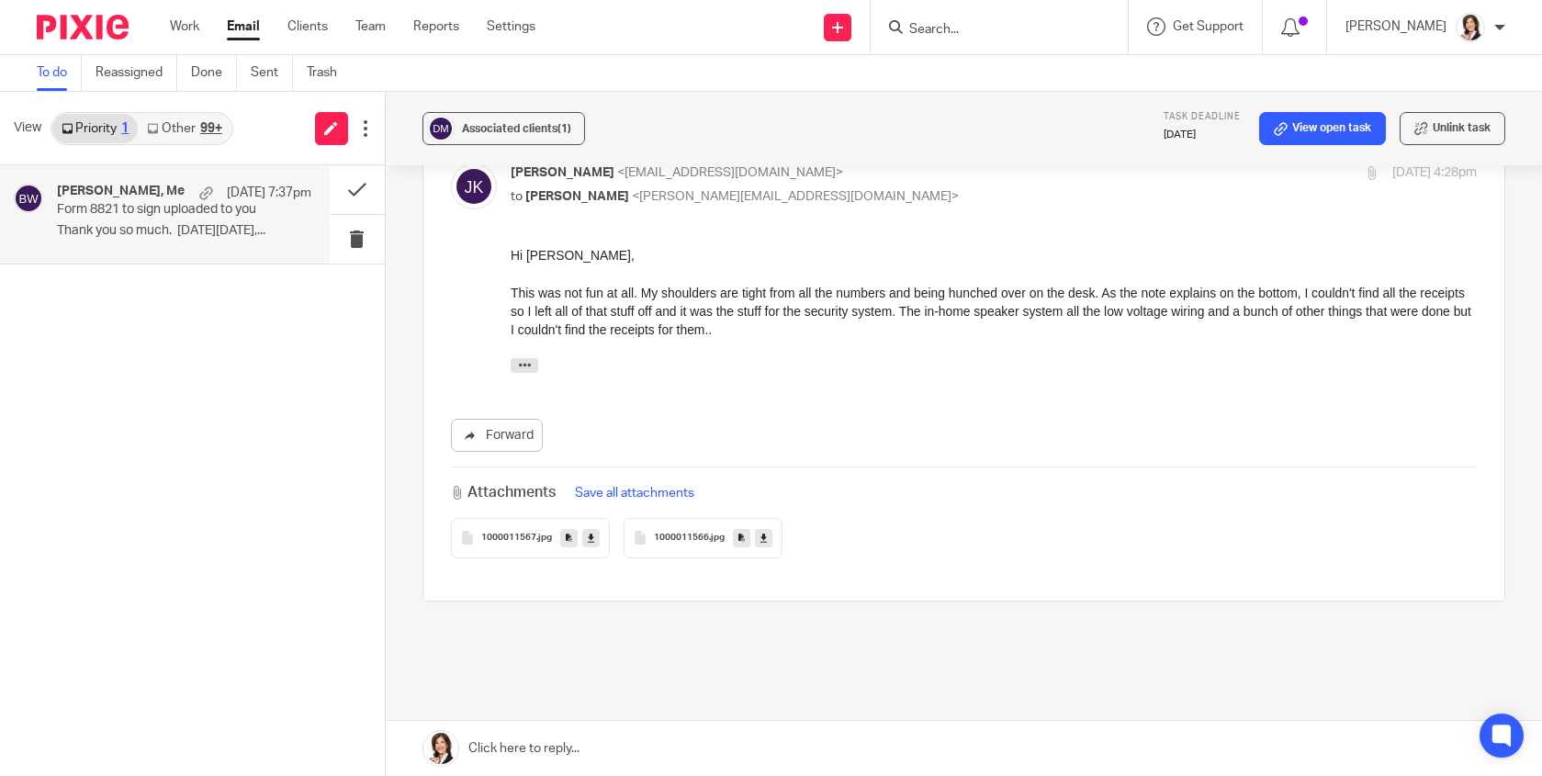
click at [569, 750] on link at bounding box center [964, 748] width 1156 height 55
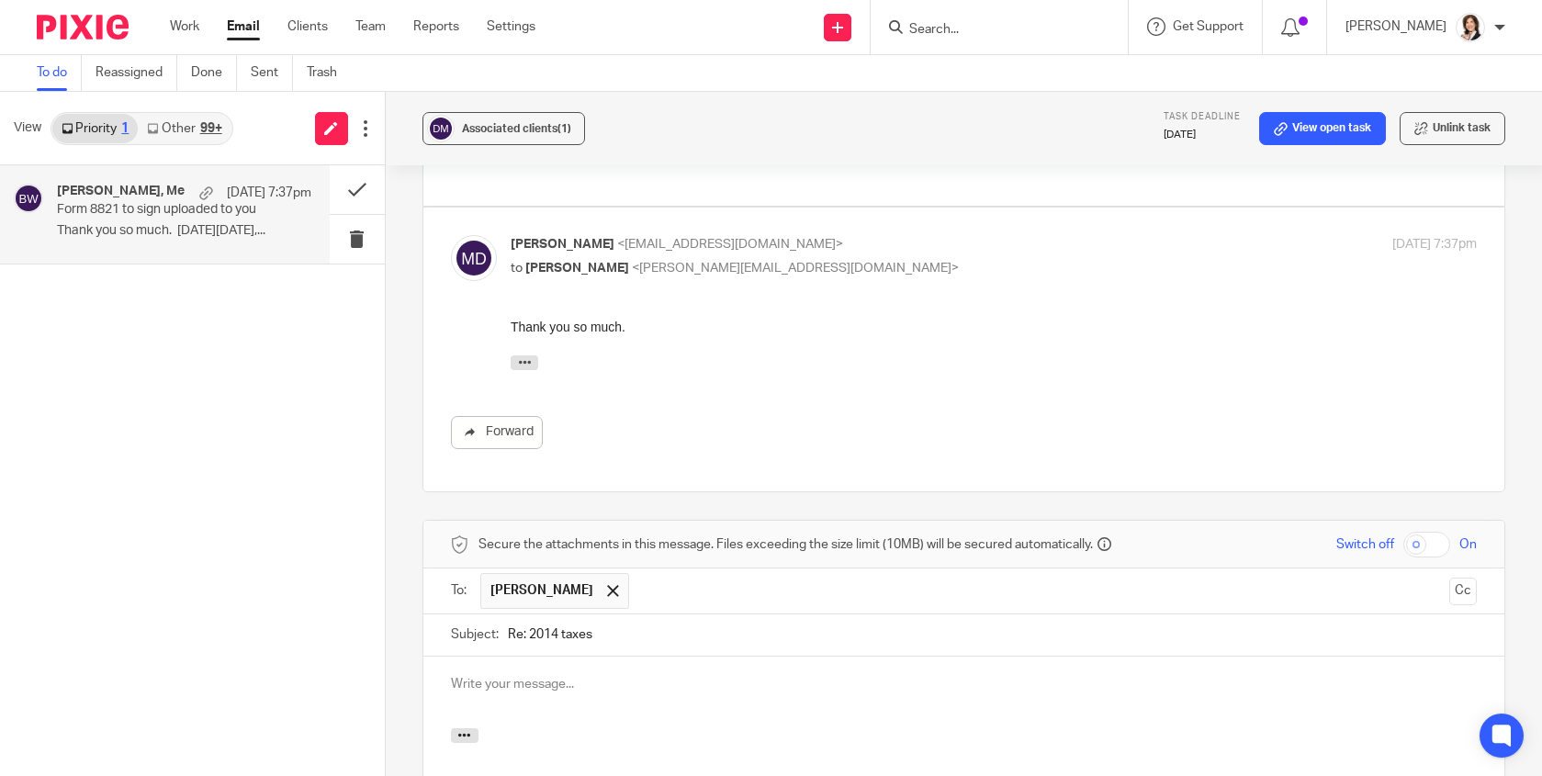
scroll to position [1102, 0]
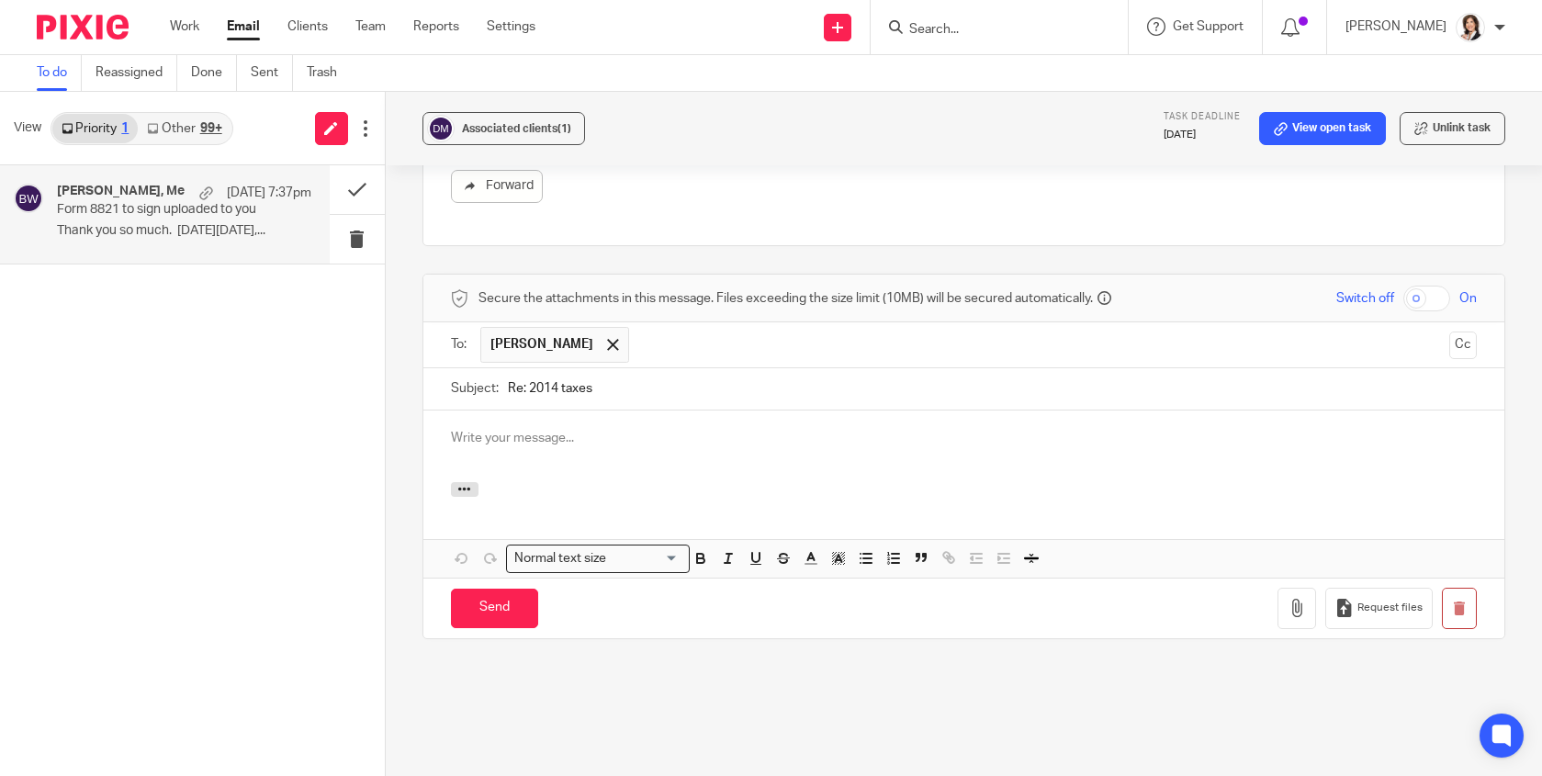
click at [636, 429] on p at bounding box center [964, 438] width 1026 height 18
click at [199, 241] on div "[PERSON_NAME], Me [DATE] 7:37pm Form 8821 to sign uploaded to you Thank you so …" at bounding box center [184, 215] width 254 height 62
click at [124, 205] on p "Form 8821 to sign uploaded to you" at bounding box center [158, 210] width 203 height 16
click at [619, 339] on span at bounding box center [613, 345] width 12 height 12
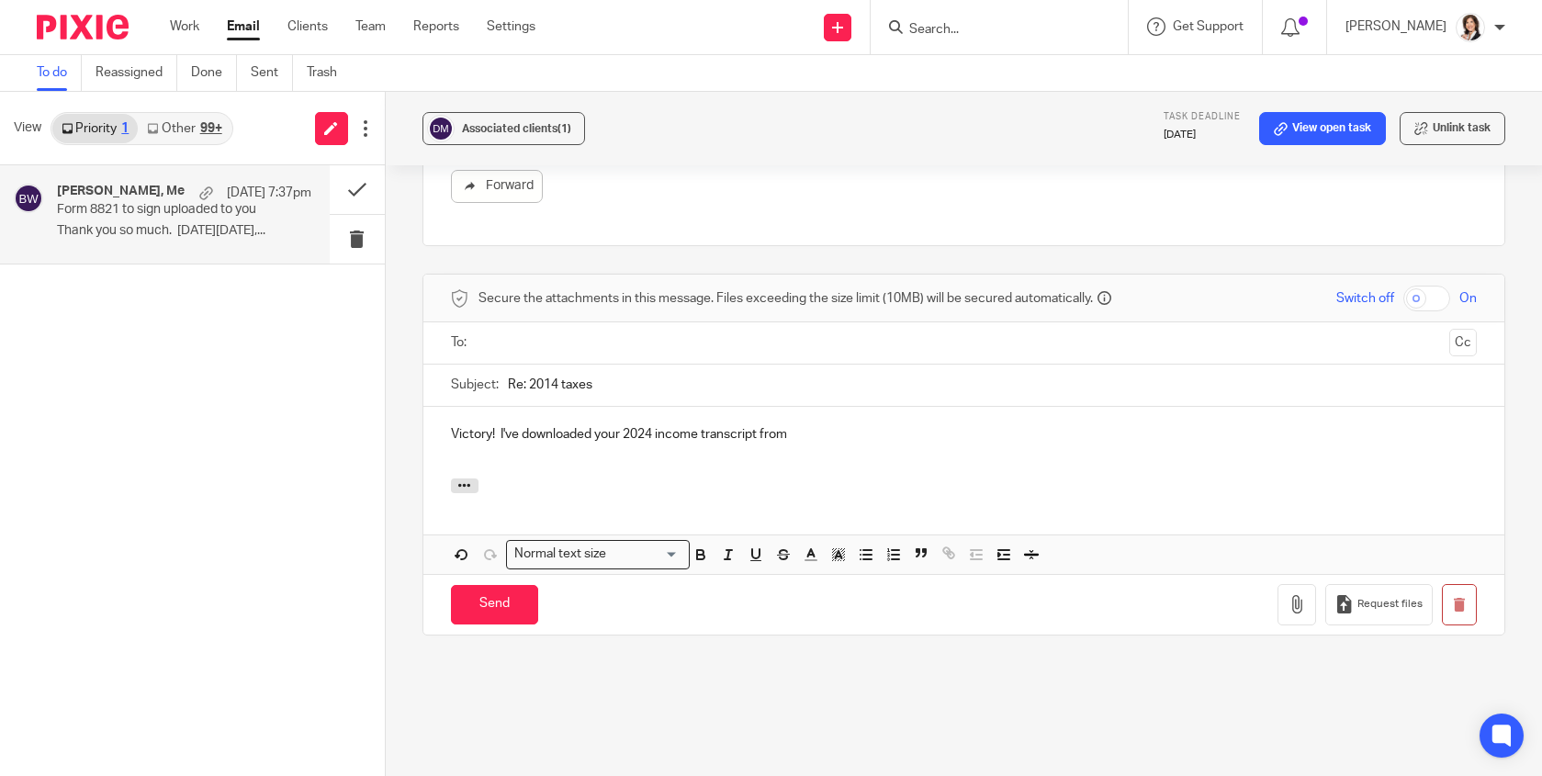
click at [563, 332] on input "text" at bounding box center [963, 342] width 957 height 21
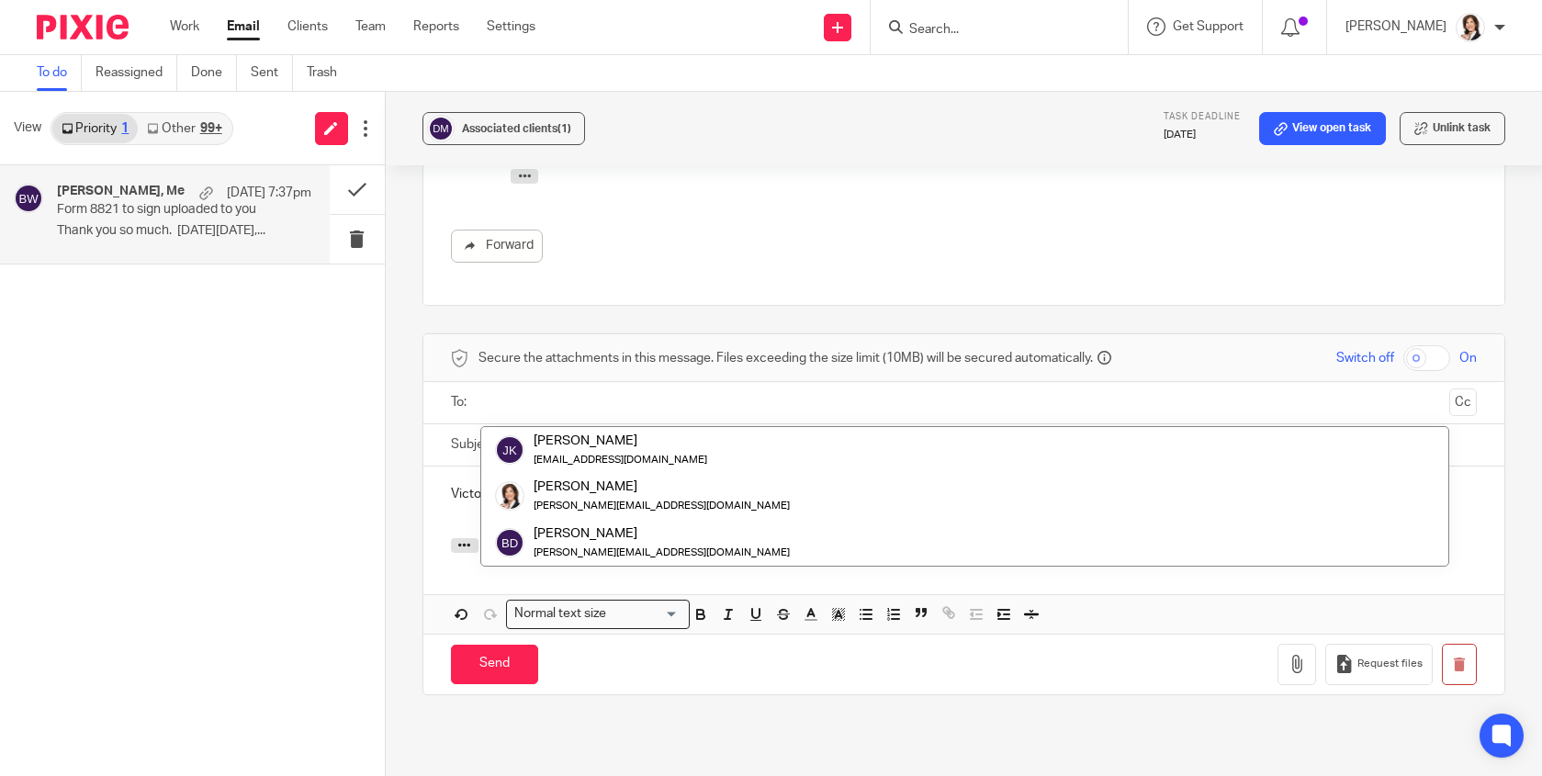
scroll to position [1010, 0]
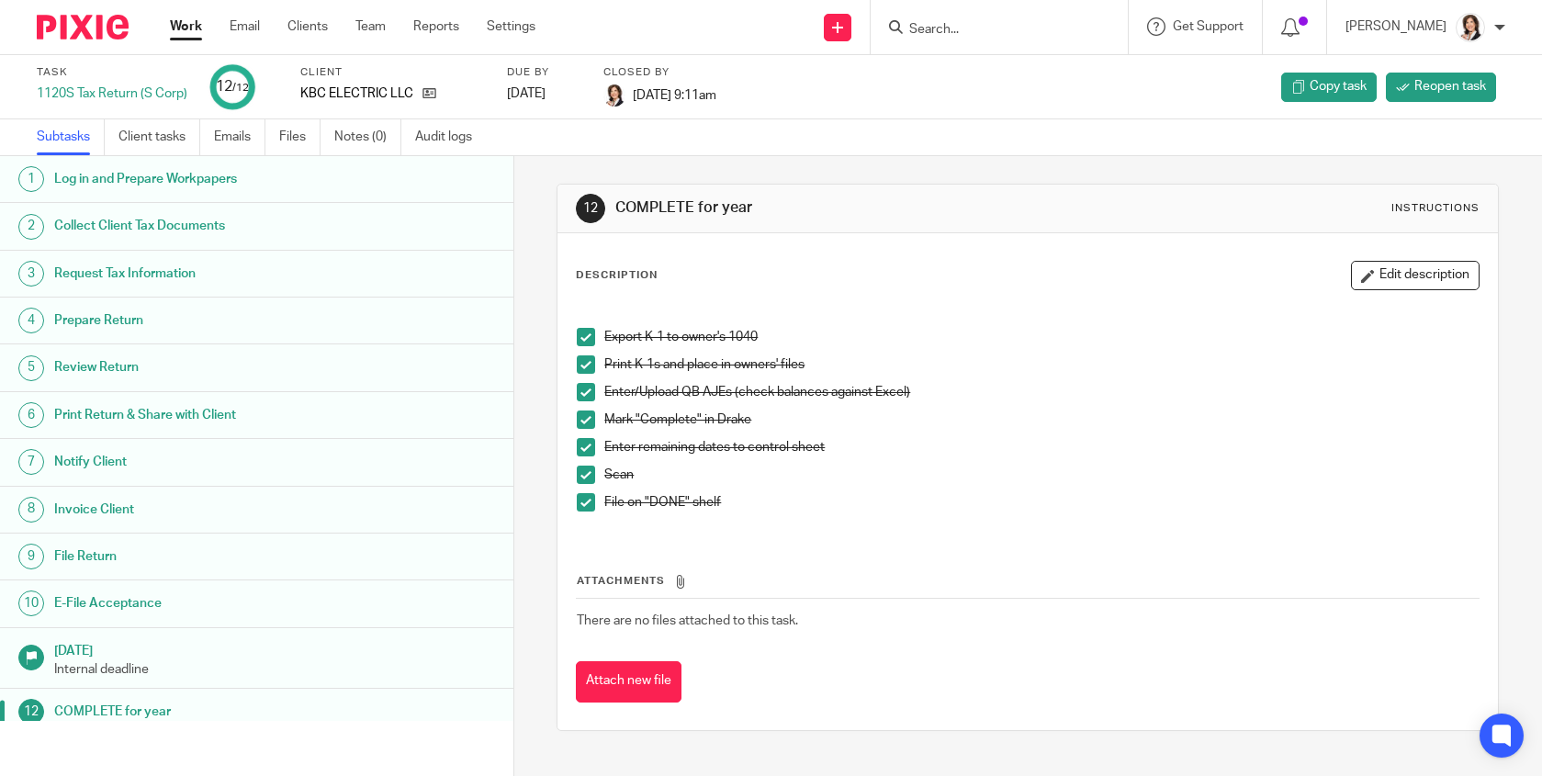
click at [948, 29] on input "Search" at bounding box center [989, 30] width 165 height 17
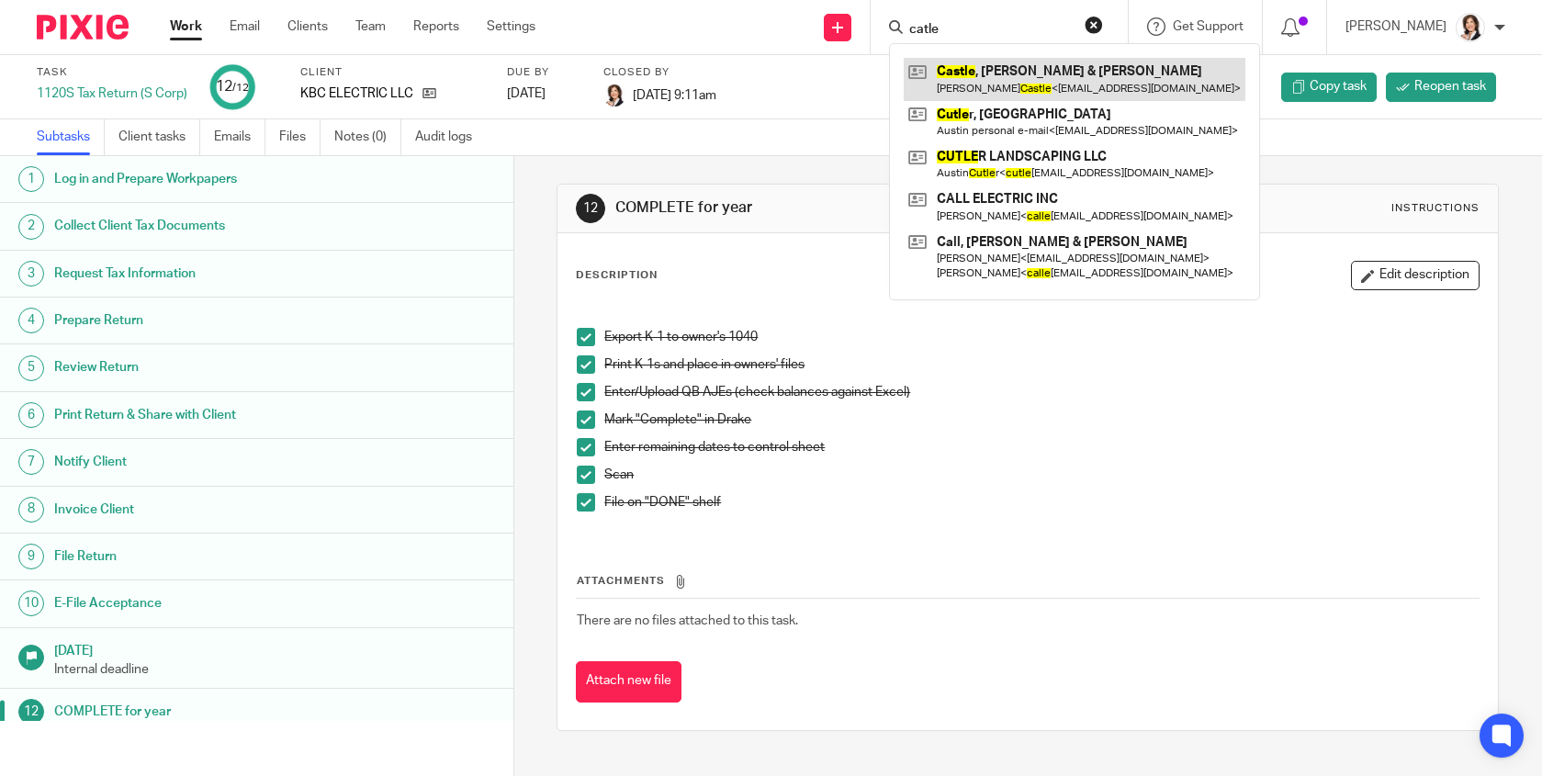
type input "catle"
click at [977, 77] on link at bounding box center [1075, 79] width 342 height 42
click at [1005, 72] on link at bounding box center [1075, 79] width 342 height 42
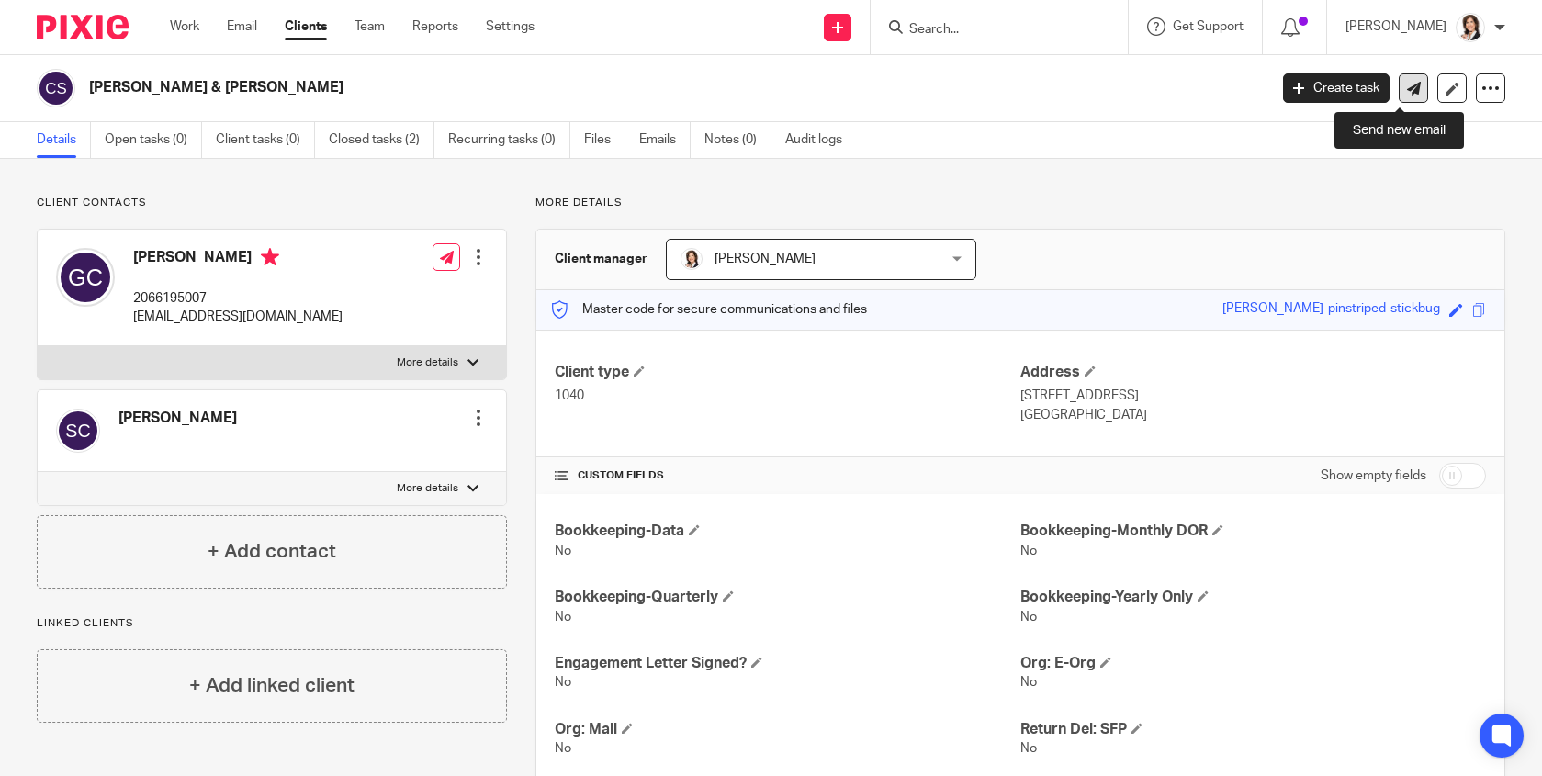
click at [1407, 92] on icon at bounding box center [1414, 89] width 14 height 14
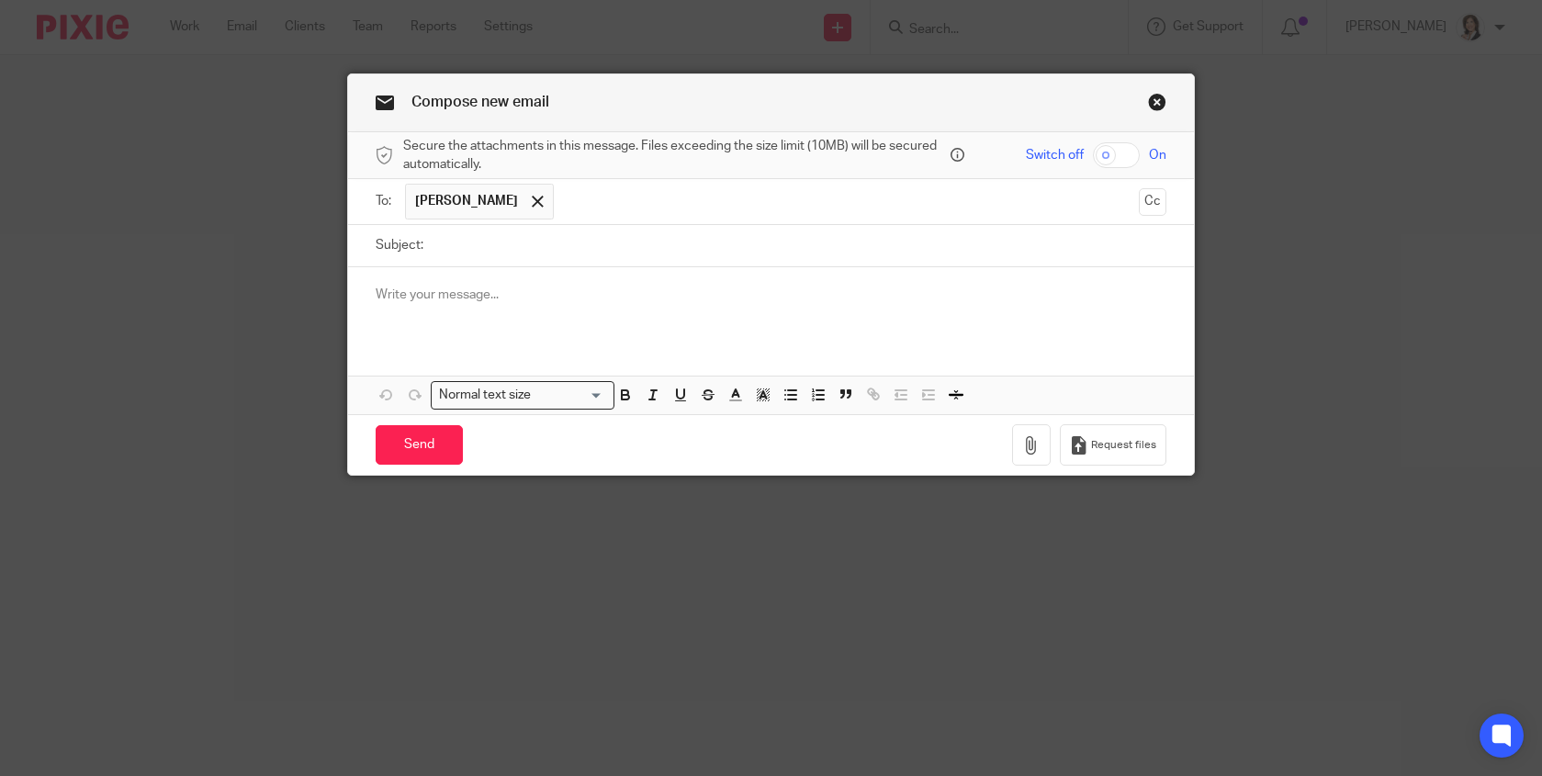
click at [489, 240] on input "Subject:" at bounding box center [800, 245] width 734 height 41
type input "Ownership of entities"
click at [526, 288] on p at bounding box center [771, 295] width 791 height 18
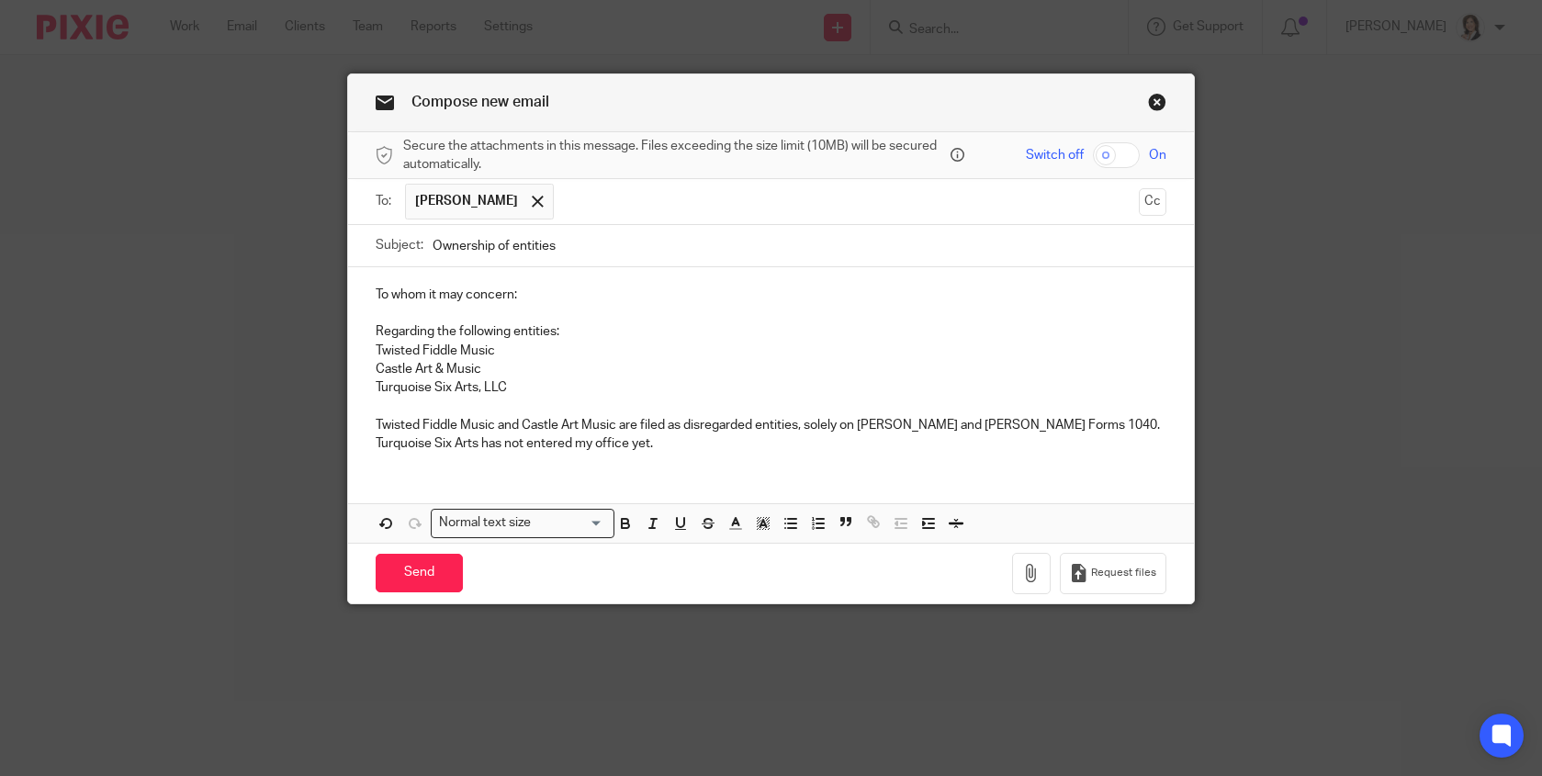
click at [474, 444] on p "Turquoise Six Arts has not entered my office yet." at bounding box center [771, 443] width 791 height 18
click at [701, 445] on p "Turquoise Six Arts LLC and has not entered my office yet." at bounding box center [771, 443] width 791 height 18
click at [527, 440] on p "Turquoise Six Arts LLC and has not entered my office yet." at bounding box center [771, 443] width 791 height 18
click at [742, 443] on p "Turquoise Six Arts LLC and data has not entered my office yet." at bounding box center [771, 443] width 791 height 18
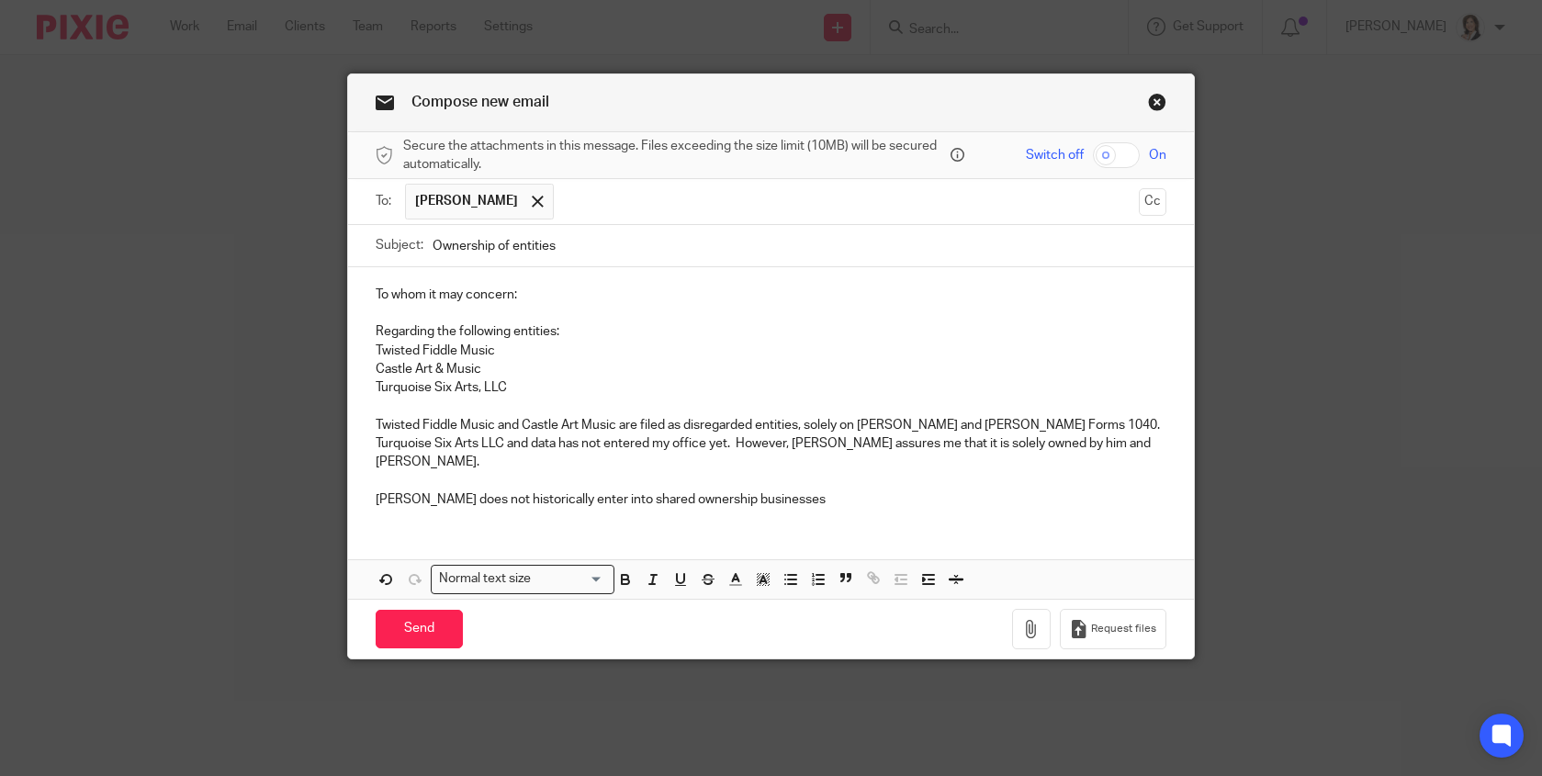
click at [426, 490] on p "[PERSON_NAME] does not historically enter into shared ownership businesses" at bounding box center [771, 499] width 791 height 18
drag, startPoint x: 423, startPoint y: 480, endPoint x: 773, endPoint y: 473, distance: 350.0
click at [773, 490] on p "[PERSON_NAME] does not historically enter into shared ownership businesses" at bounding box center [771, 499] width 791 height 18
click at [789, 472] on p at bounding box center [771, 481] width 791 height 18
click at [838, 404] on p at bounding box center [771, 407] width 791 height 18
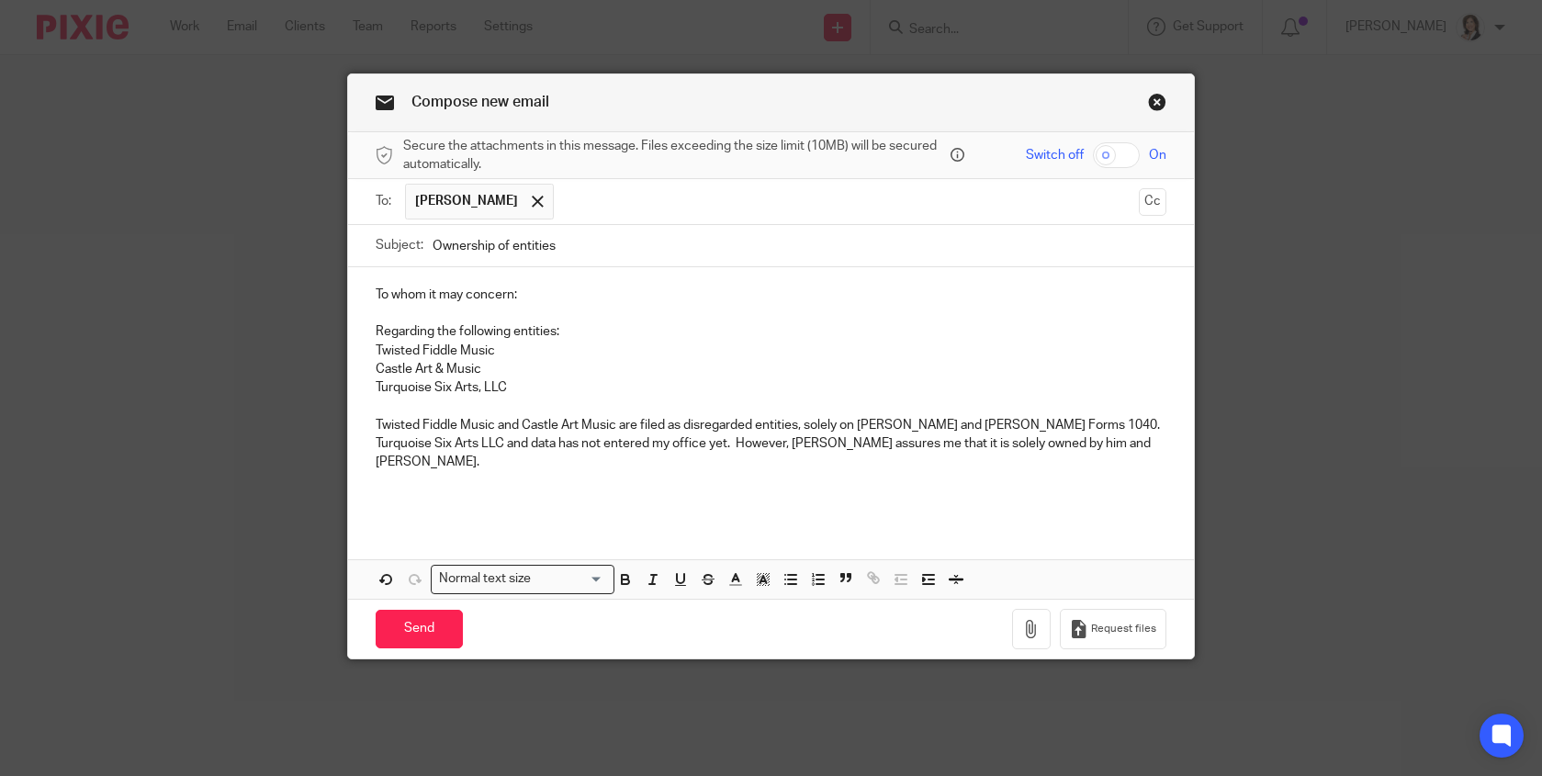
click at [748, 453] on p "Turquoise Six Arts LLC and data has not entered my office yet. However, [PERSON…" at bounding box center [771, 453] width 791 height 38
click at [804, 441] on p "Turquoise Six Arts LLC and data has not entered my office yet. However, [PERSON…" at bounding box center [771, 453] width 791 height 38
click at [791, 422] on p "Twisted Fiddle Music and Castle Art Music are filed as disregarded entities, so…" at bounding box center [771, 425] width 791 height 18
click at [794, 422] on p "Twisted Fiddle Music and Castle Art Music are filed as disregarded entities, so…" at bounding box center [771, 425] width 791 height 18
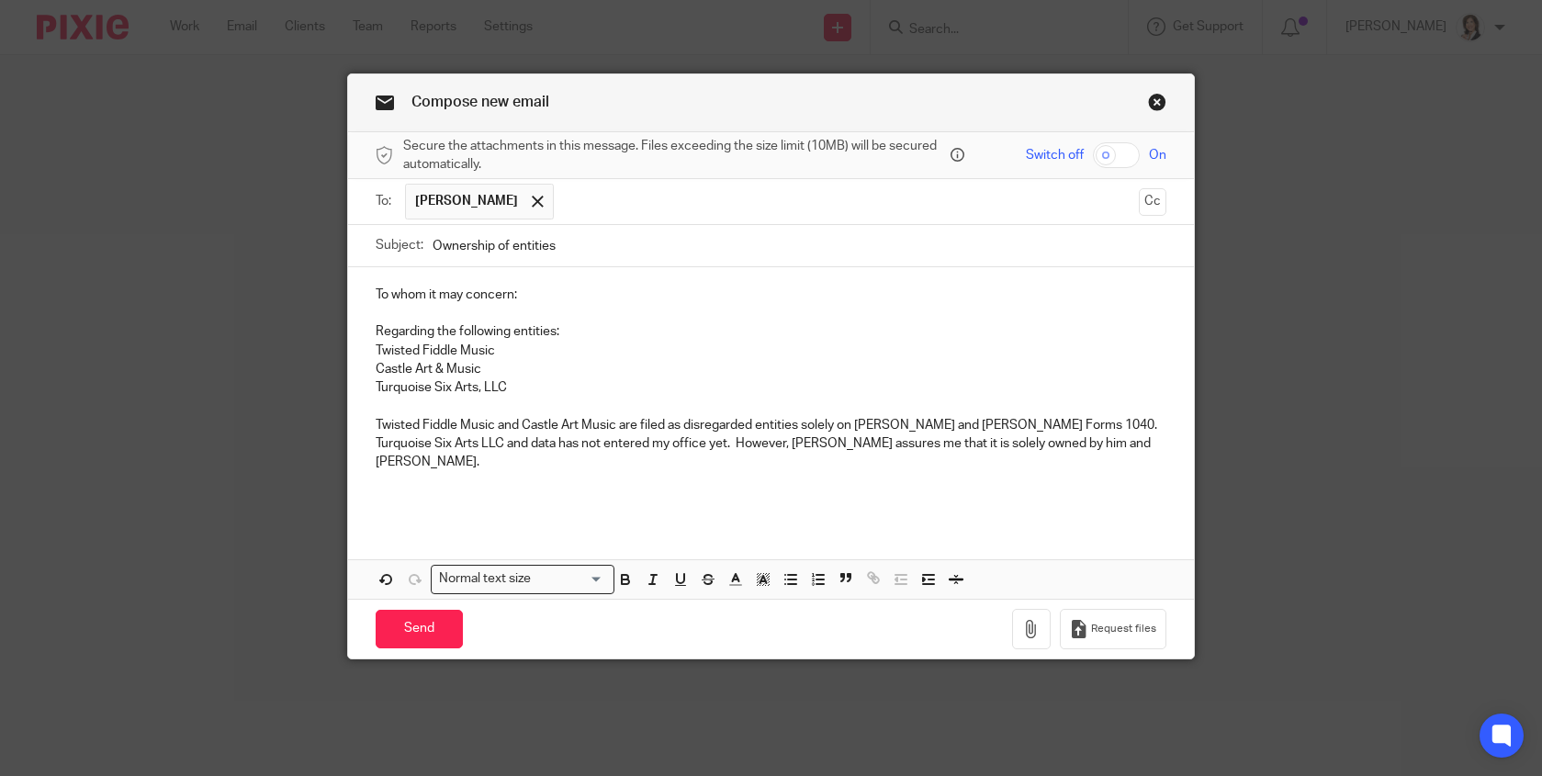
click at [1123, 422] on p "Twisted Fiddle Music and Castle Art Music are filed as disregarded entities sol…" at bounding box center [771, 425] width 791 height 18
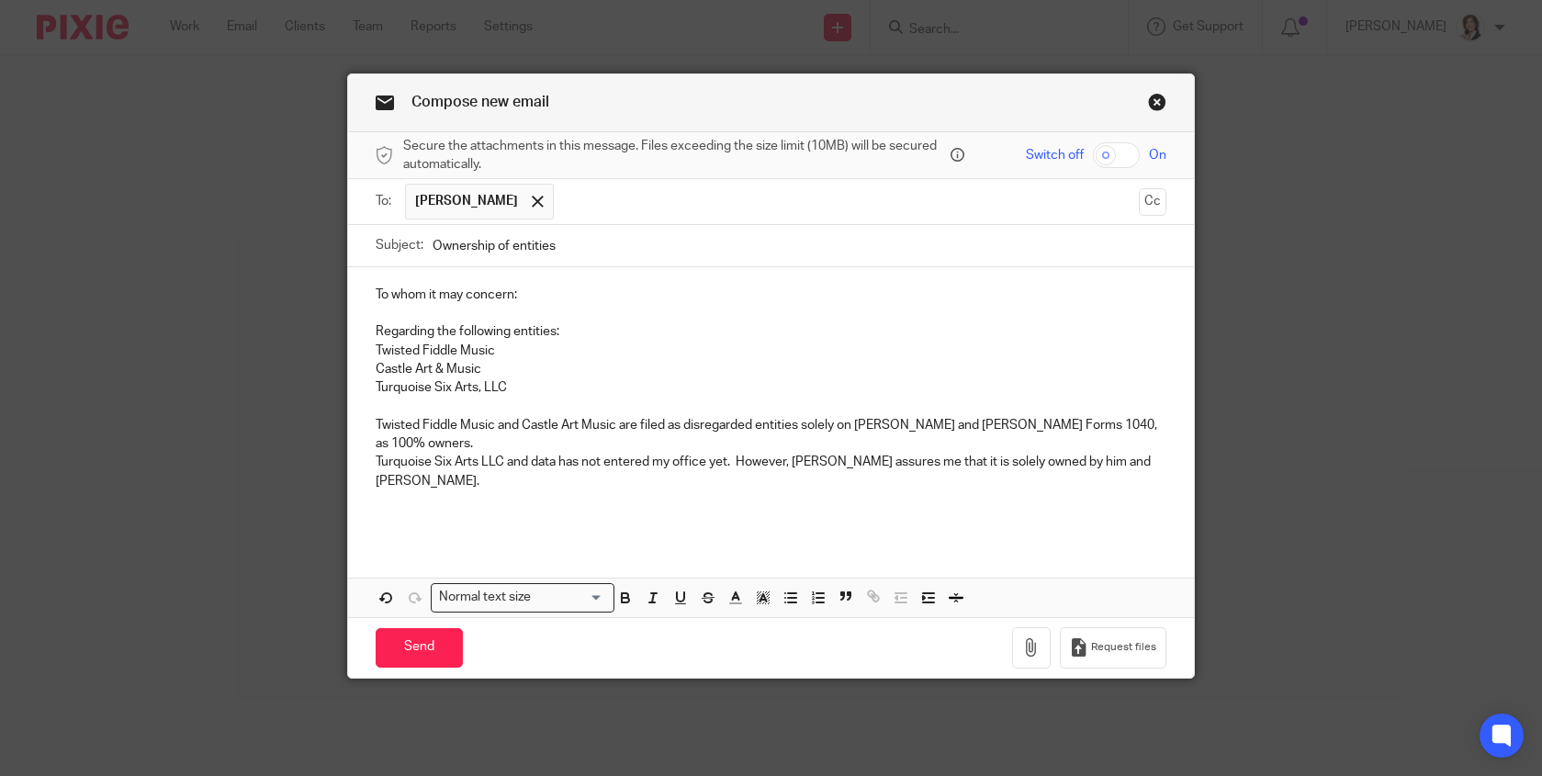
click at [625, 422] on p "Twisted Fiddle Music and Castle Art Music are filed as disregarded entities sol…" at bounding box center [771, 435] width 791 height 38
click at [614, 423] on p "Twisted Fiddle Music and Castle Art Music are filed as disregarded entities sol…" at bounding box center [771, 435] width 791 height 38
click at [501, 466] on p "Turquoise Six Arts LLC and data has not entered my office yet. However, Geoffre…" at bounding box center [771, 472] width 791 height 38
drag, startPoint x: 816, startPoint y: 467, endPoint x: 873, endPoint y: 468, distance: 56.1
click at [873, 468] on p "Turquoise Six Arts LLC is new in 2024 and data has not entered my office yet. H…" at bounding box center [771, 472] width 791 height 38
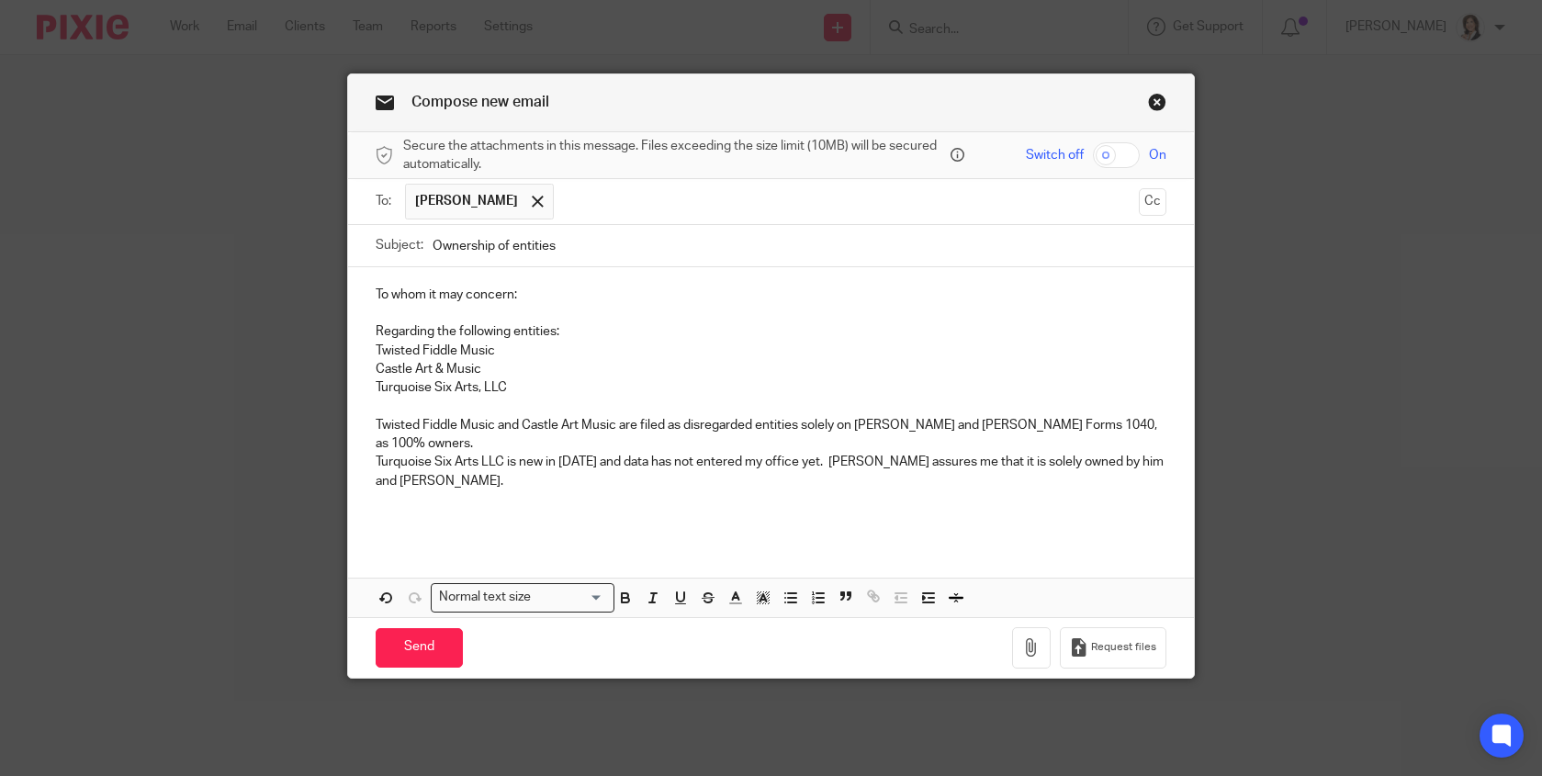
click at [464, 484] on p "Turquoise Six Arts LLC is new in 2024 and data has not entered my office yet. G…" at bounding box center [771, 472] width 791 height 38
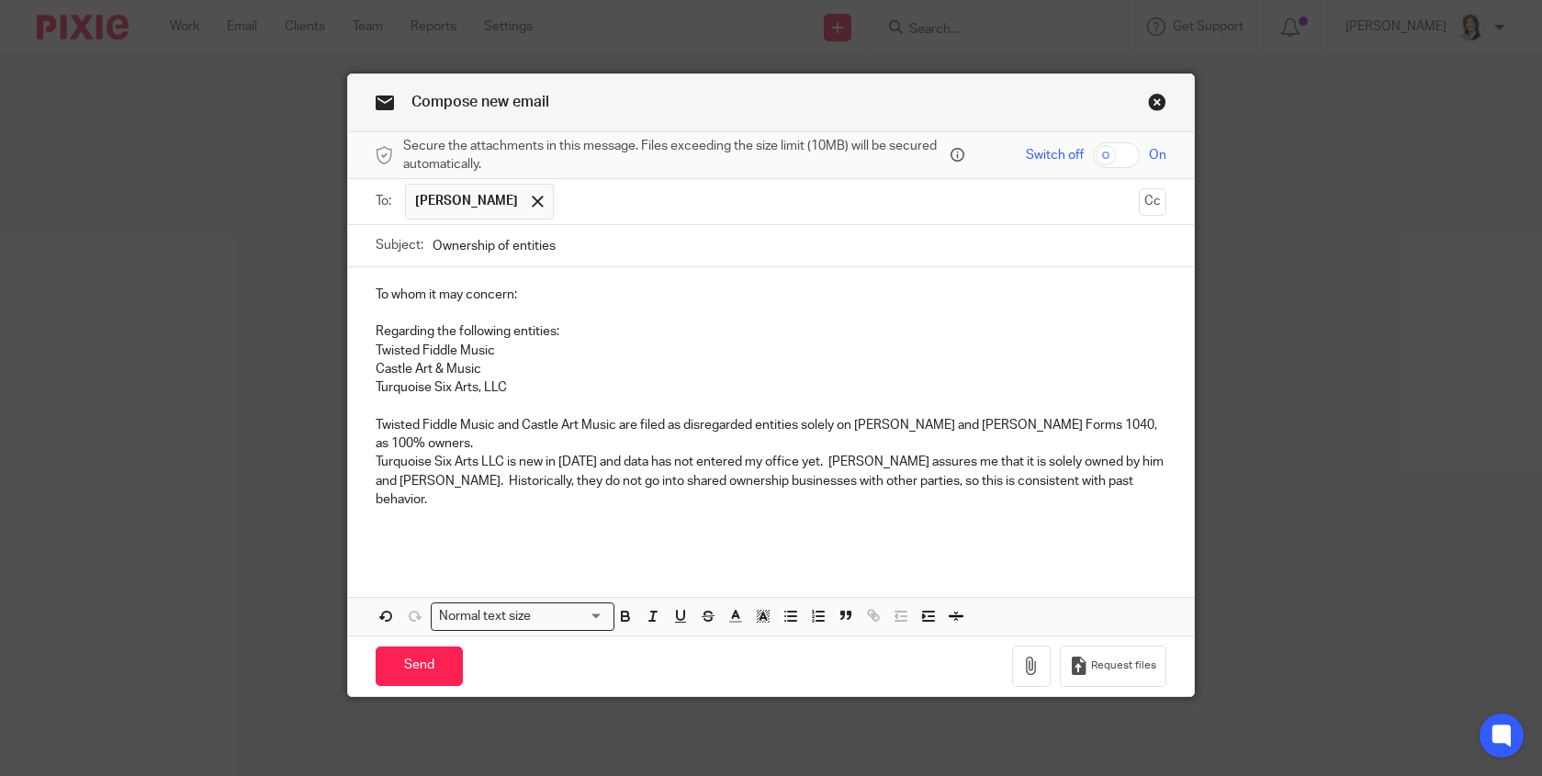
click at [984, 467] on p "Turquoise Six Arts LLC is new in 2024 and data has not entered my office yet. G…" at bounding box center [771, 481] width 791 height 56
click at [400, 647] on input "Send" at bounding box center [419, 666] width 87 height 39
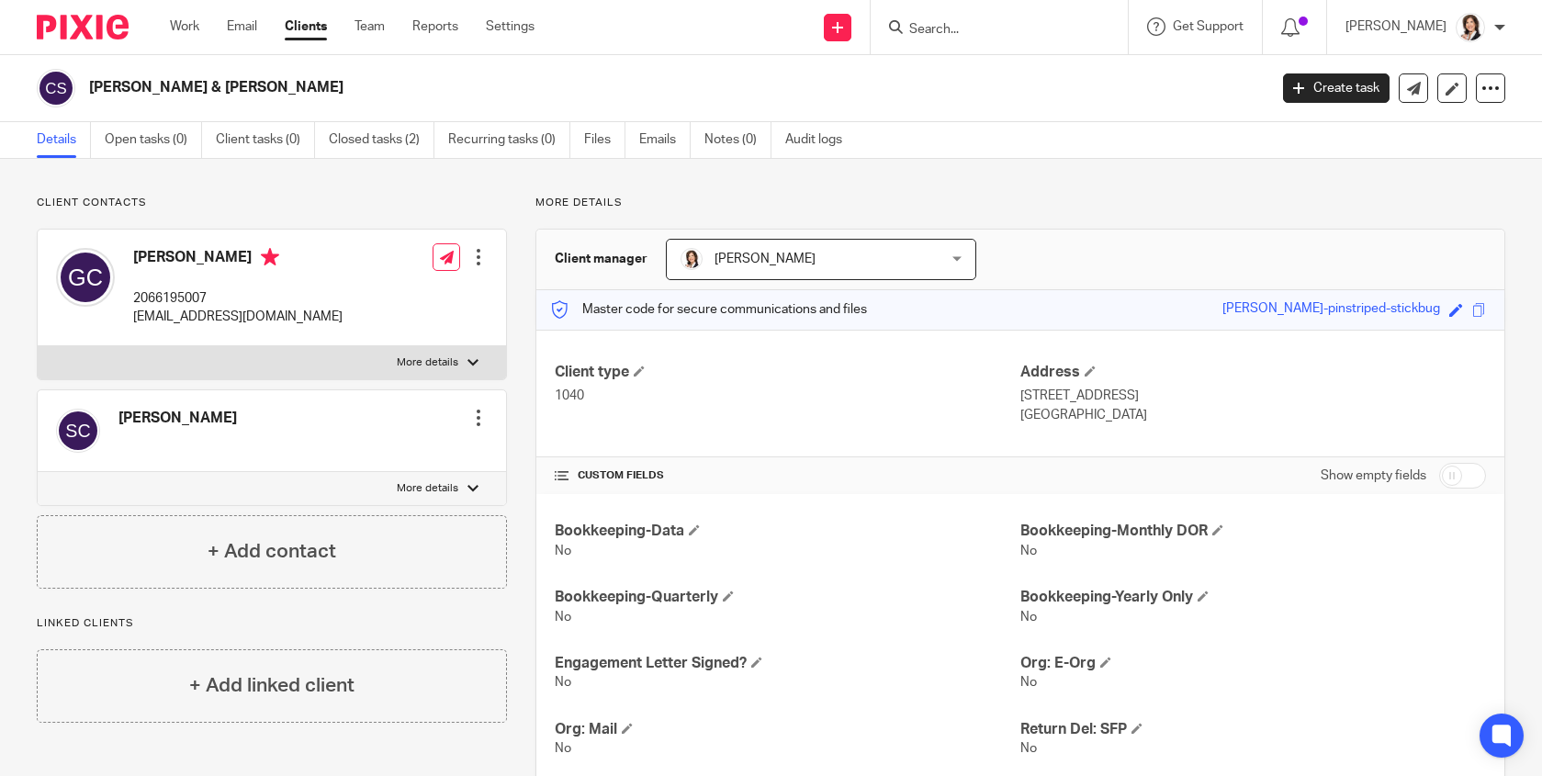
click at [960, 25] on input "Search" at bounding box center [989, 30] width 165 height 17
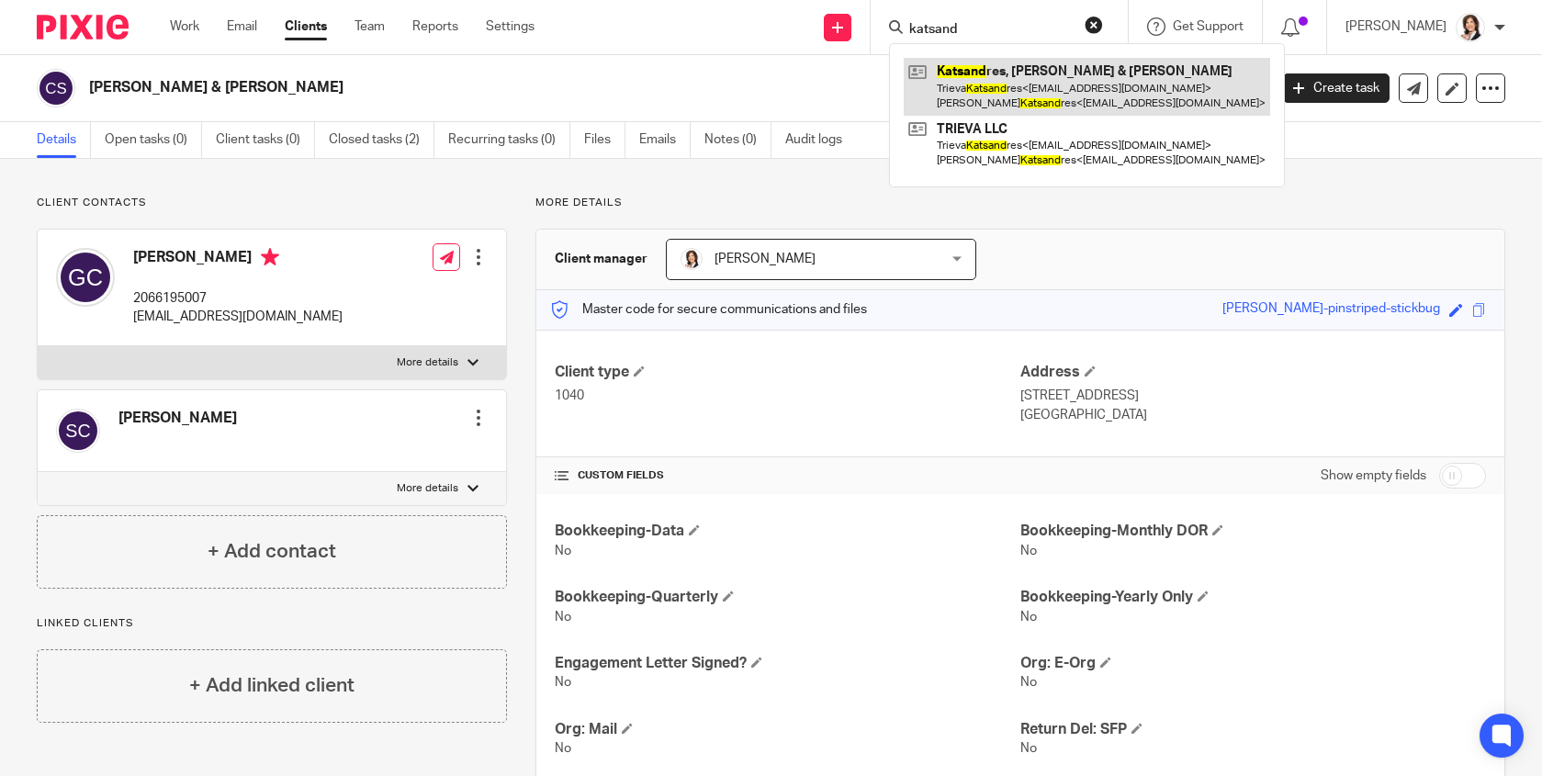
type input "katsand"
click at [984, 73] on link at bounding box center [1087, 86] width 366 height 57
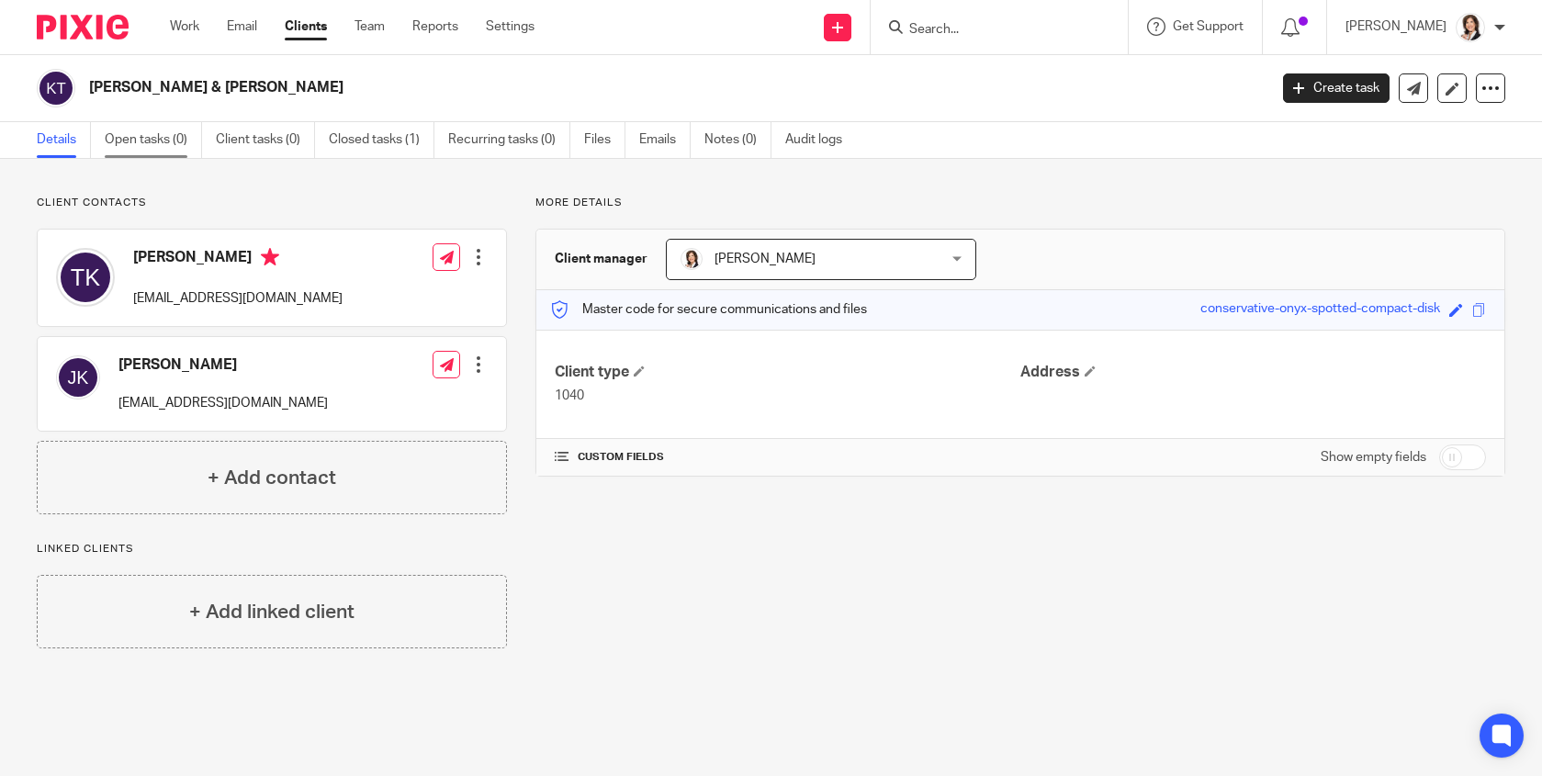
click at [133, 129] on link "Open tasks (0)" at bounding box center [153, 140] width 97 height 36
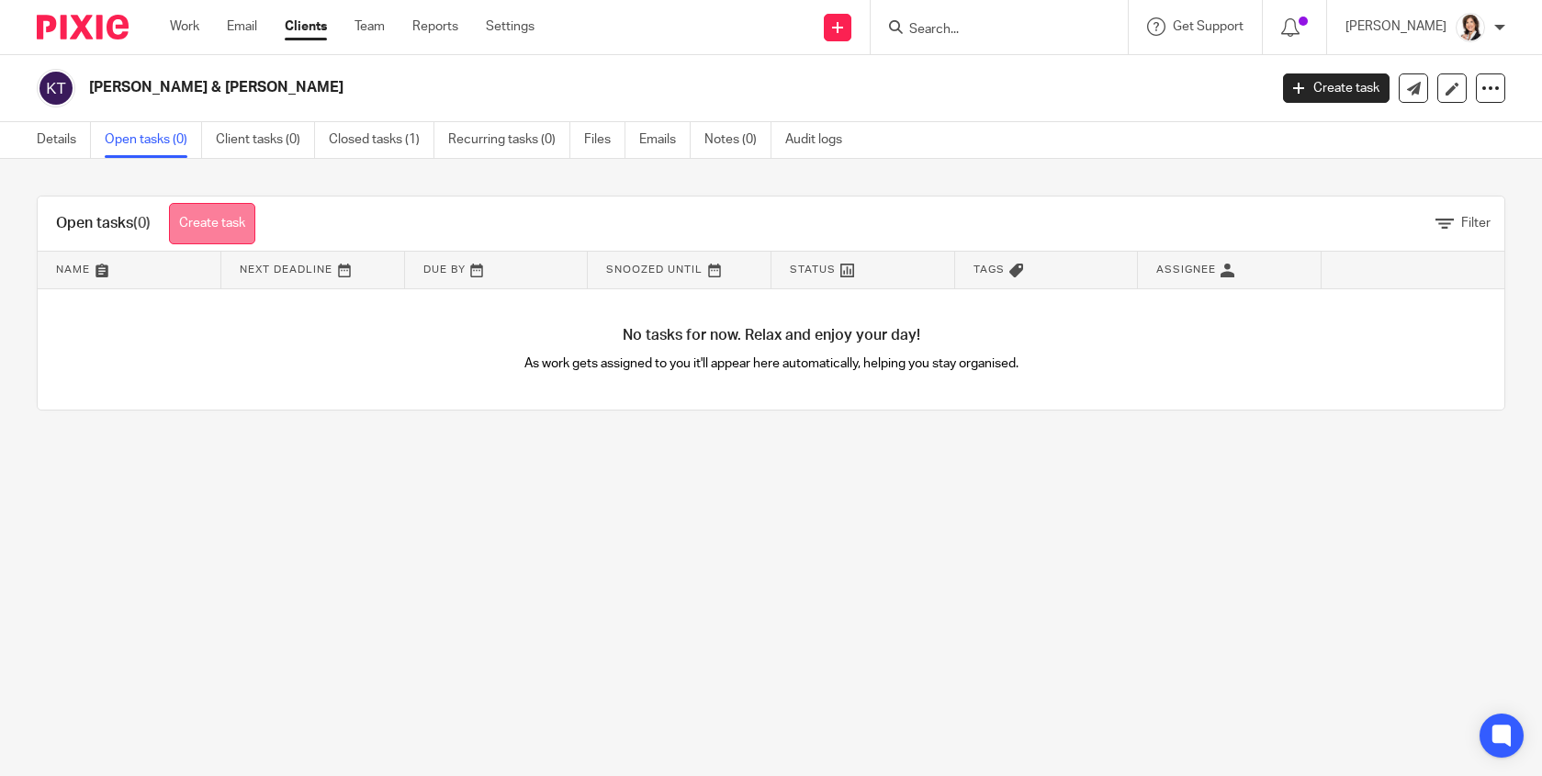
click at [208, 233] on link "Create task" at bounding box center [212, 223] width 86 height 41
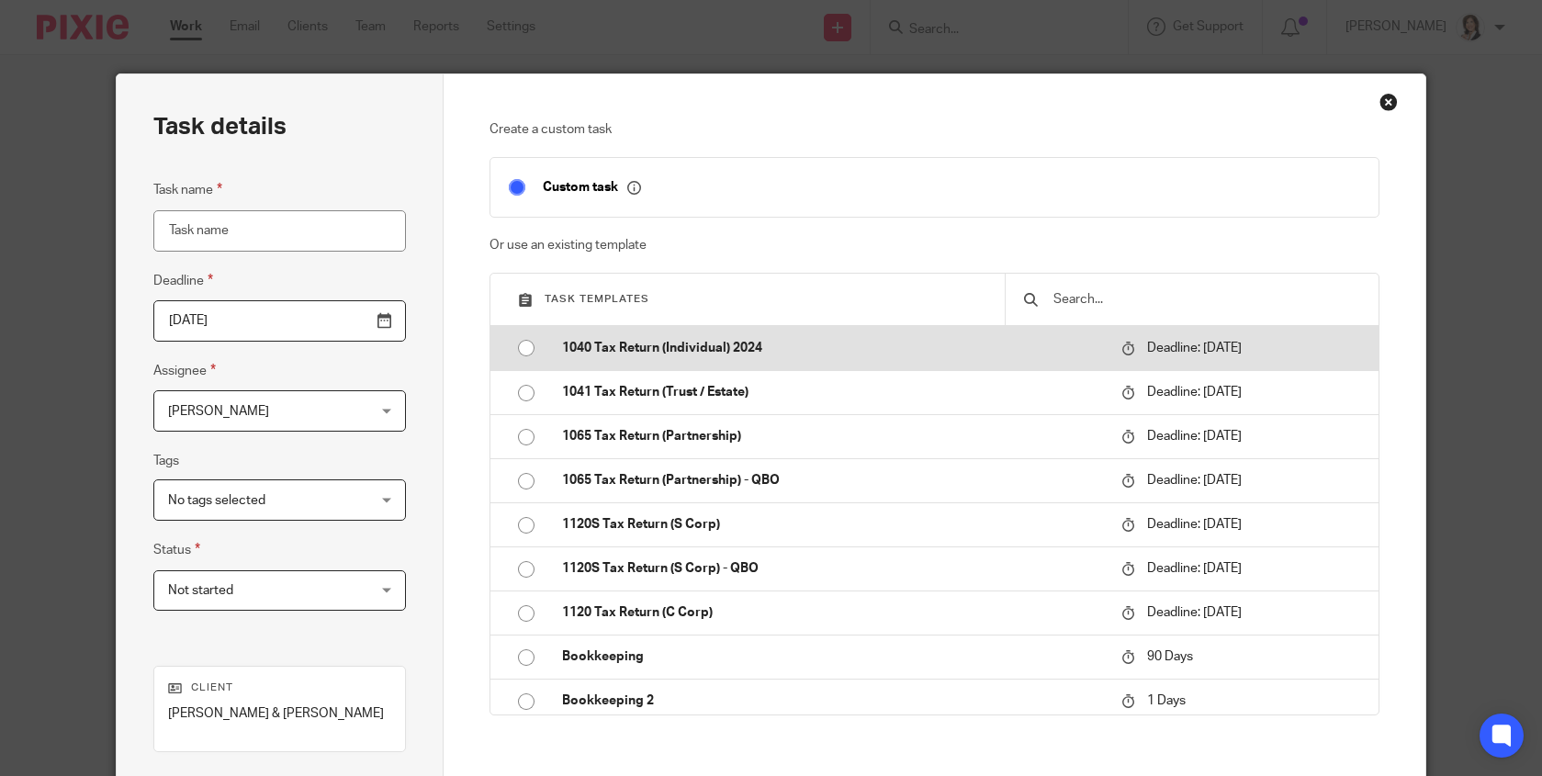
click at [528, 346] on input "radio" at bounding box center [526, 348] width 35 height 35
type input "2025-04-15"
type input "1040 Tax Return (Individual) 2024"
checkbox input "false"
radio input "false"
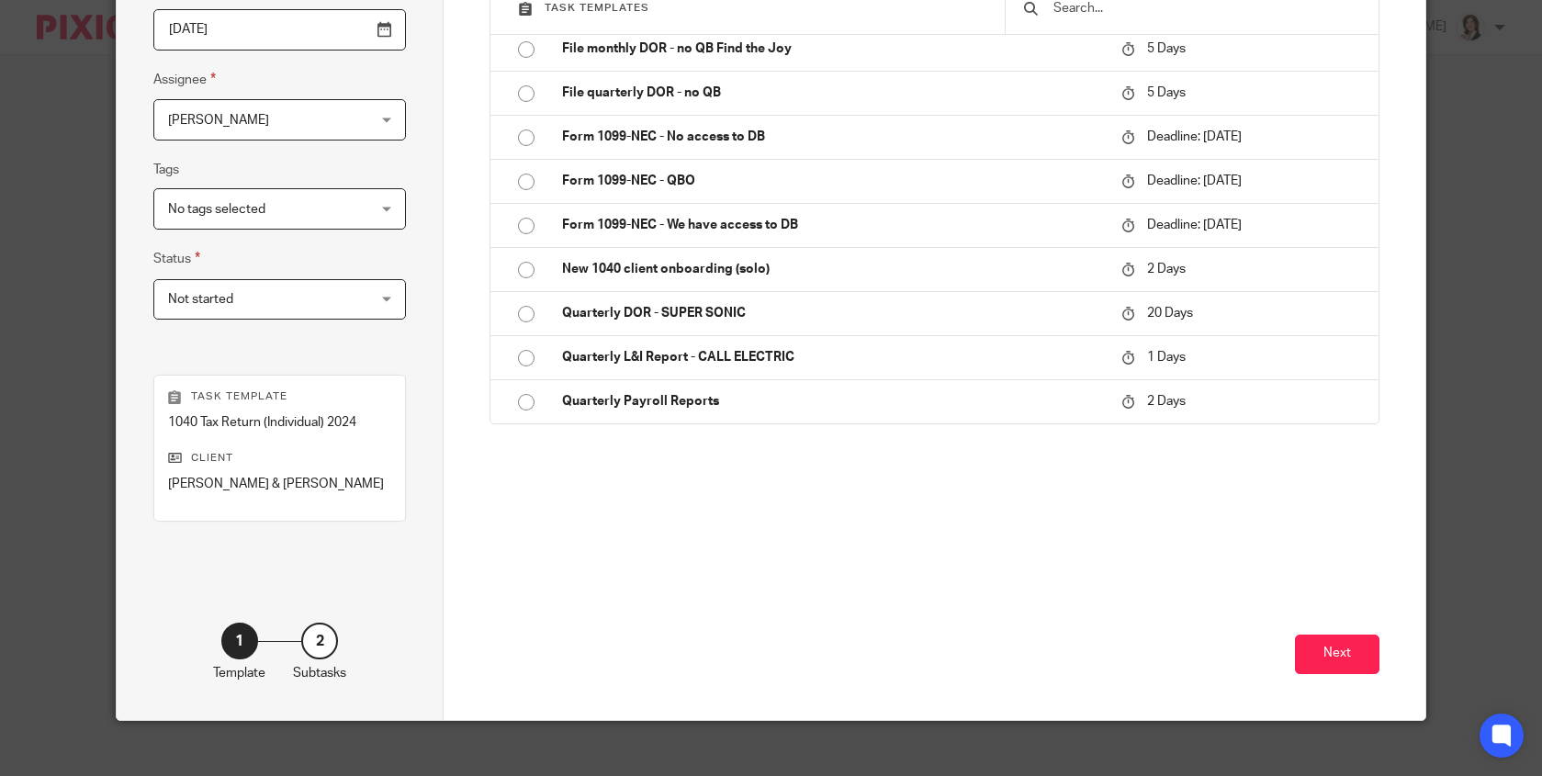
scroll to position [310, 0]
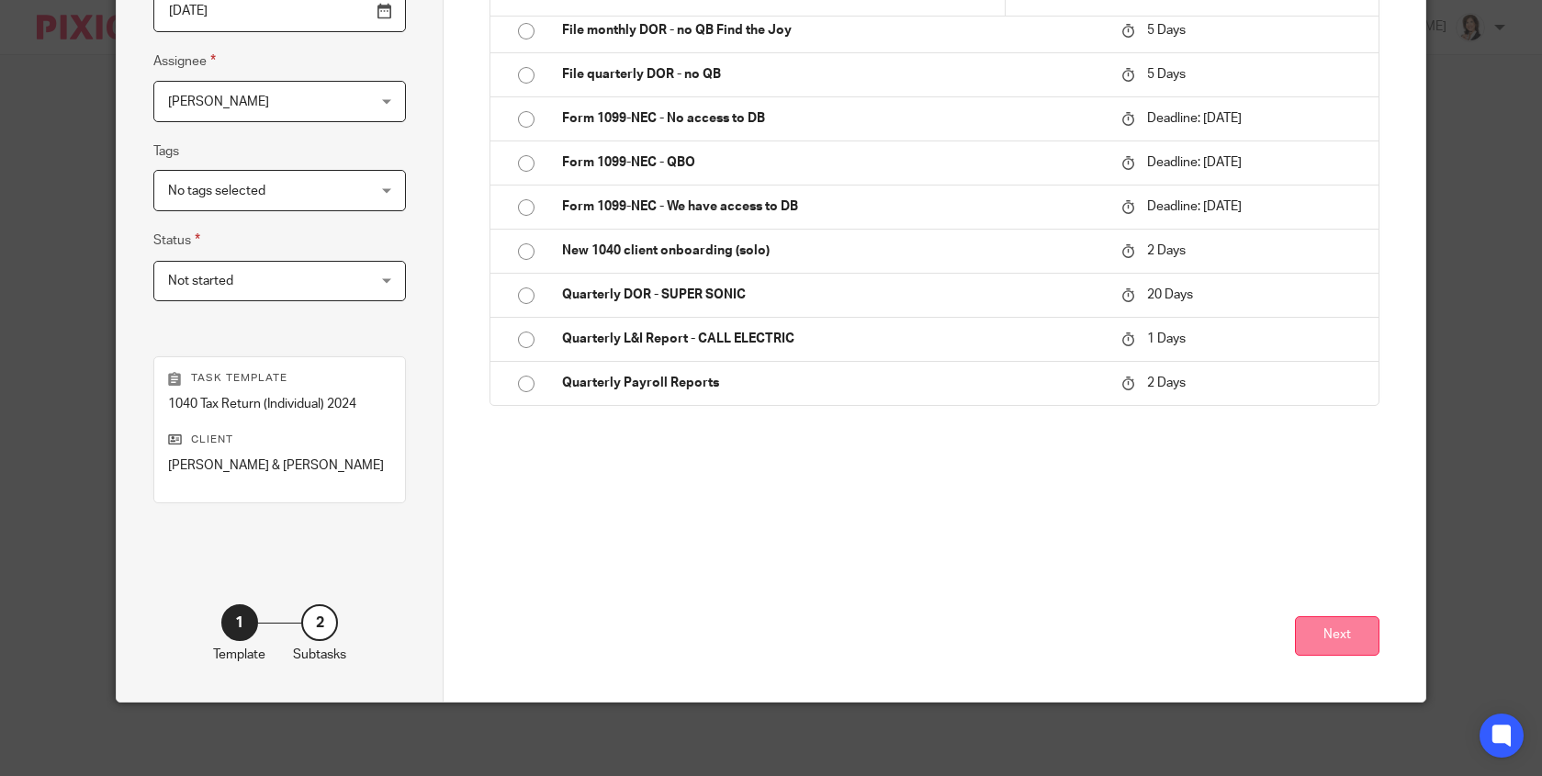
click at [1335, 635] on button "Next" at bounding box center [1337, 635] width 84 height 39
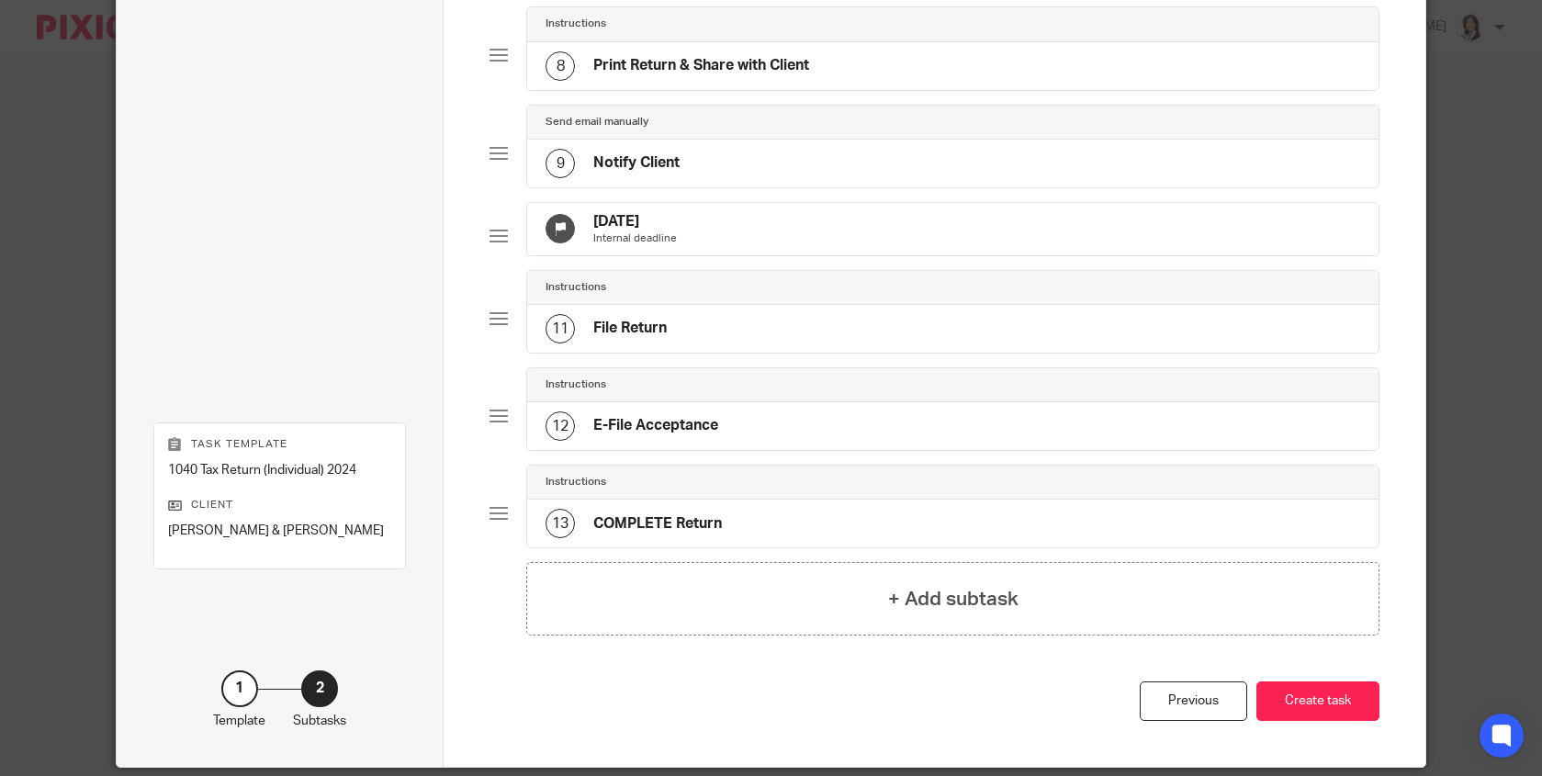
scroll to position [923, 0]
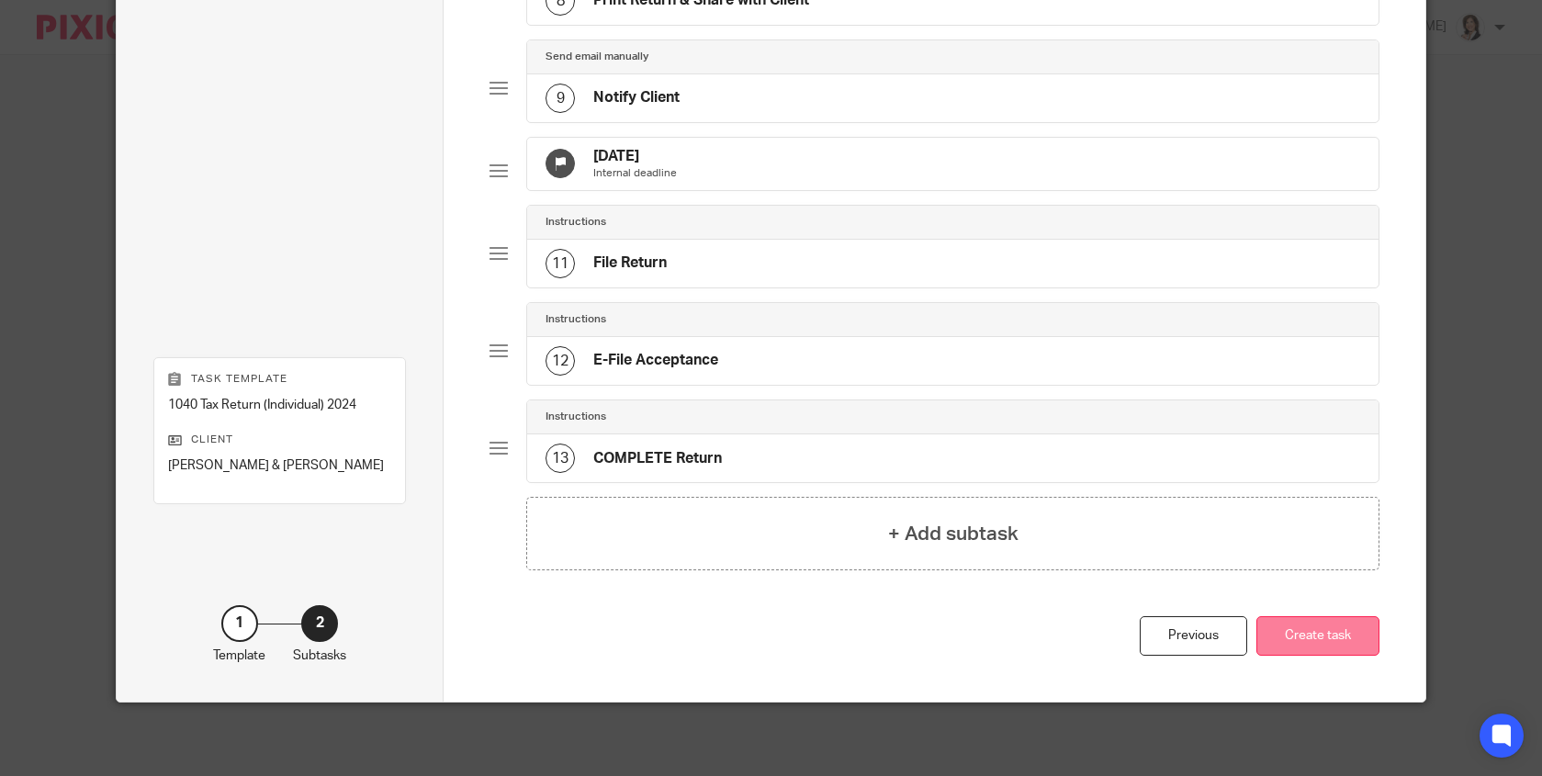
click at [1330, 636] on button "Create task" at bounding box center [1317, 635] width 123 height 39
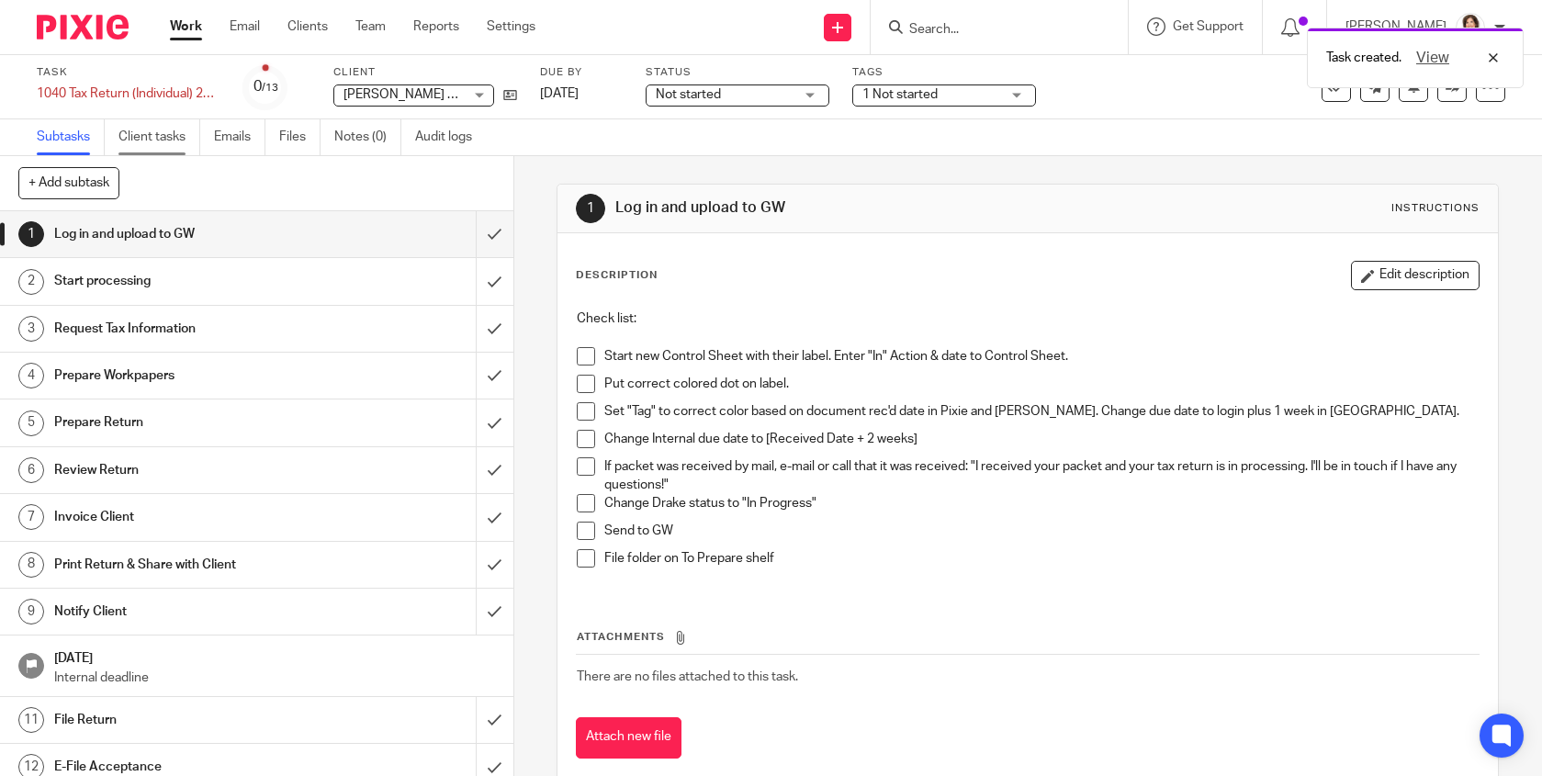
click at [150, 137] on link "Client tasks" at bounding box center [159, 137] width 82 height 36
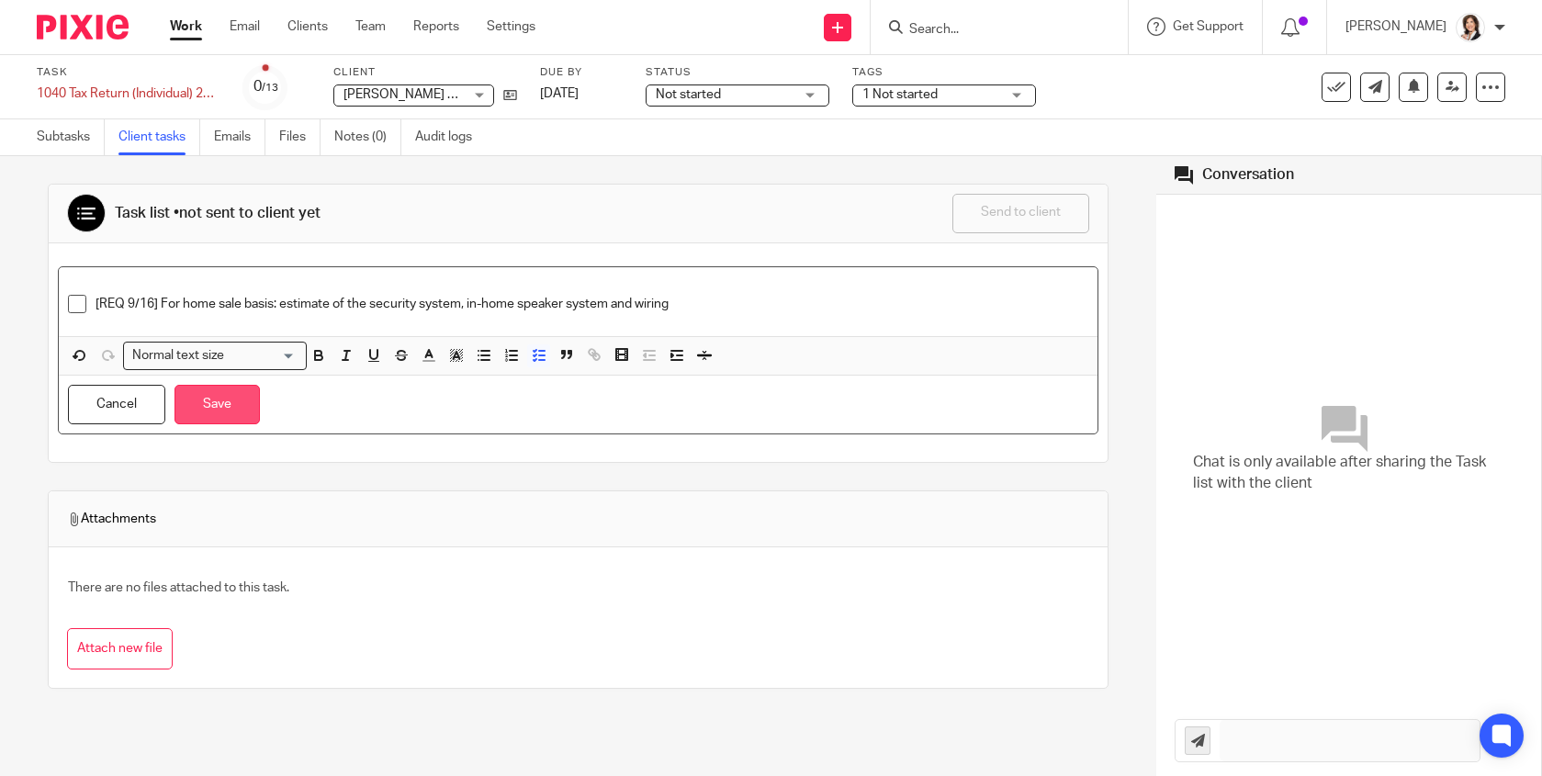
click at [210, 406] on button "Save" at bounding box center [217, 404] width 85 height 39
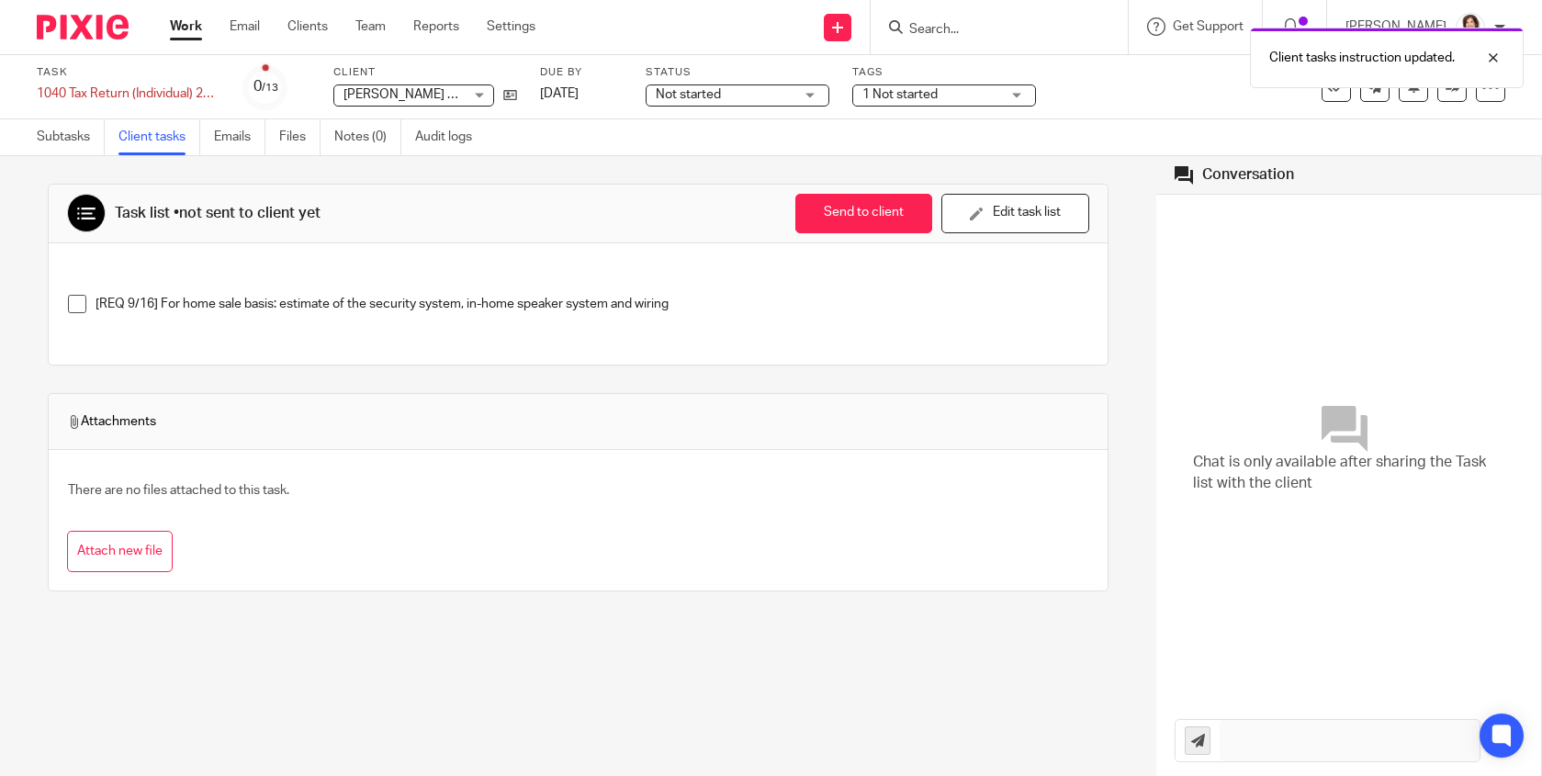
click at [688, 304] on p "[REQ 9/16] For home sale basis: estimate of the security system, in-home speake…" at bounding box center [592, 304] width 992 height 18
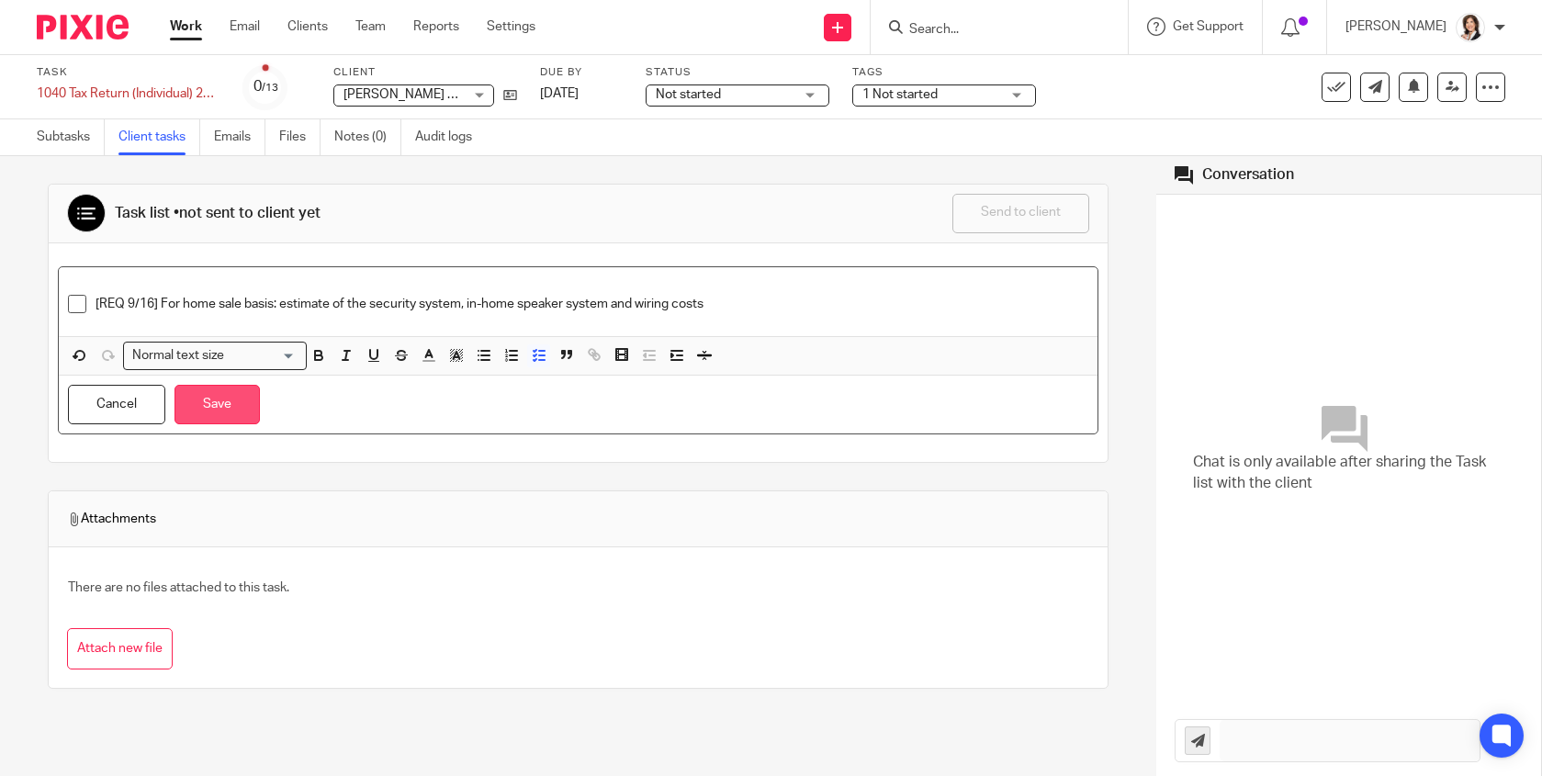
click at [230, 400] on button "Save" at bounding box center [217, 404] width 85 height 39
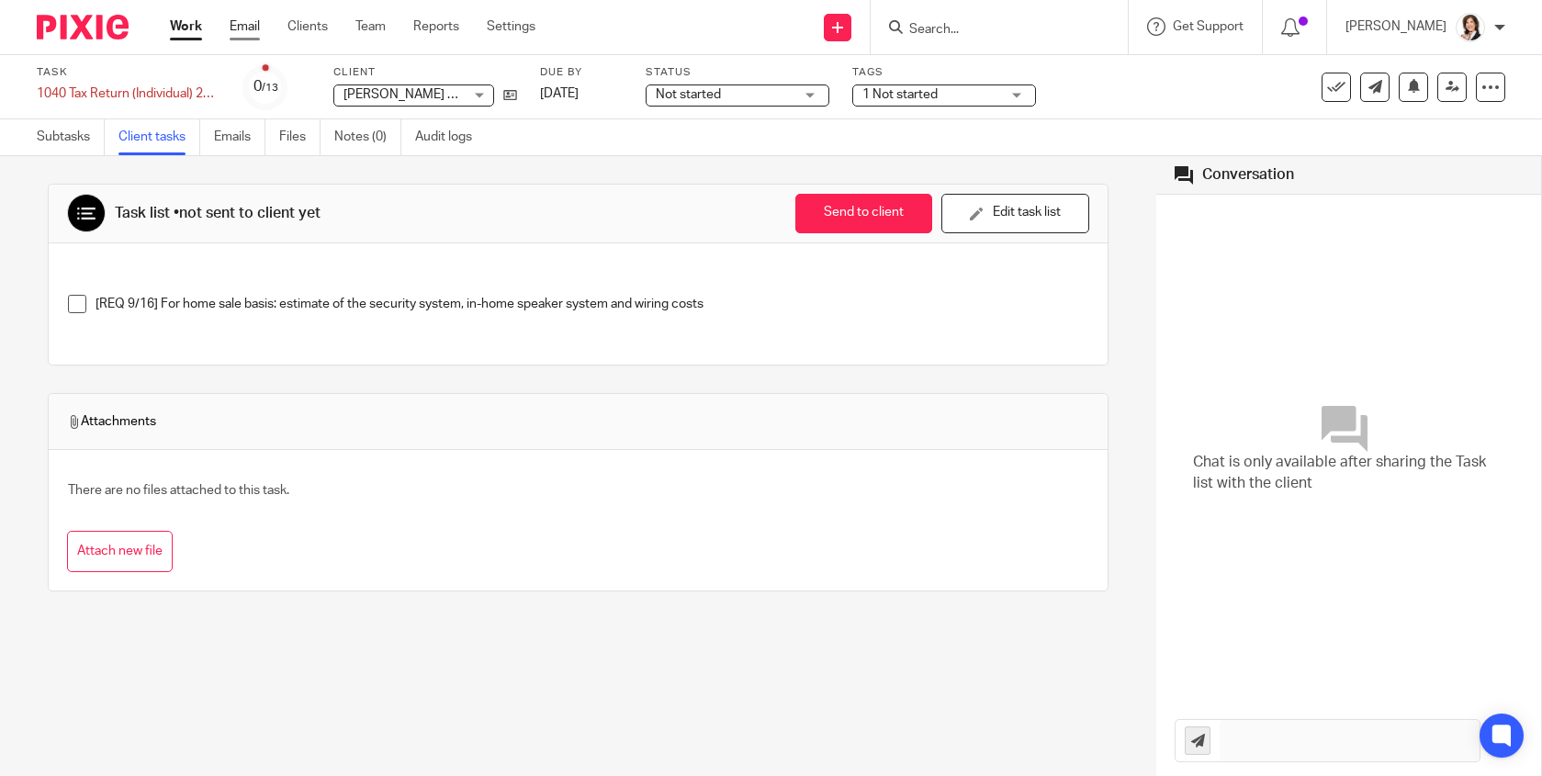
click at [246, 23] on link "Email" at bounding box center [245, 26] width 30 height 18
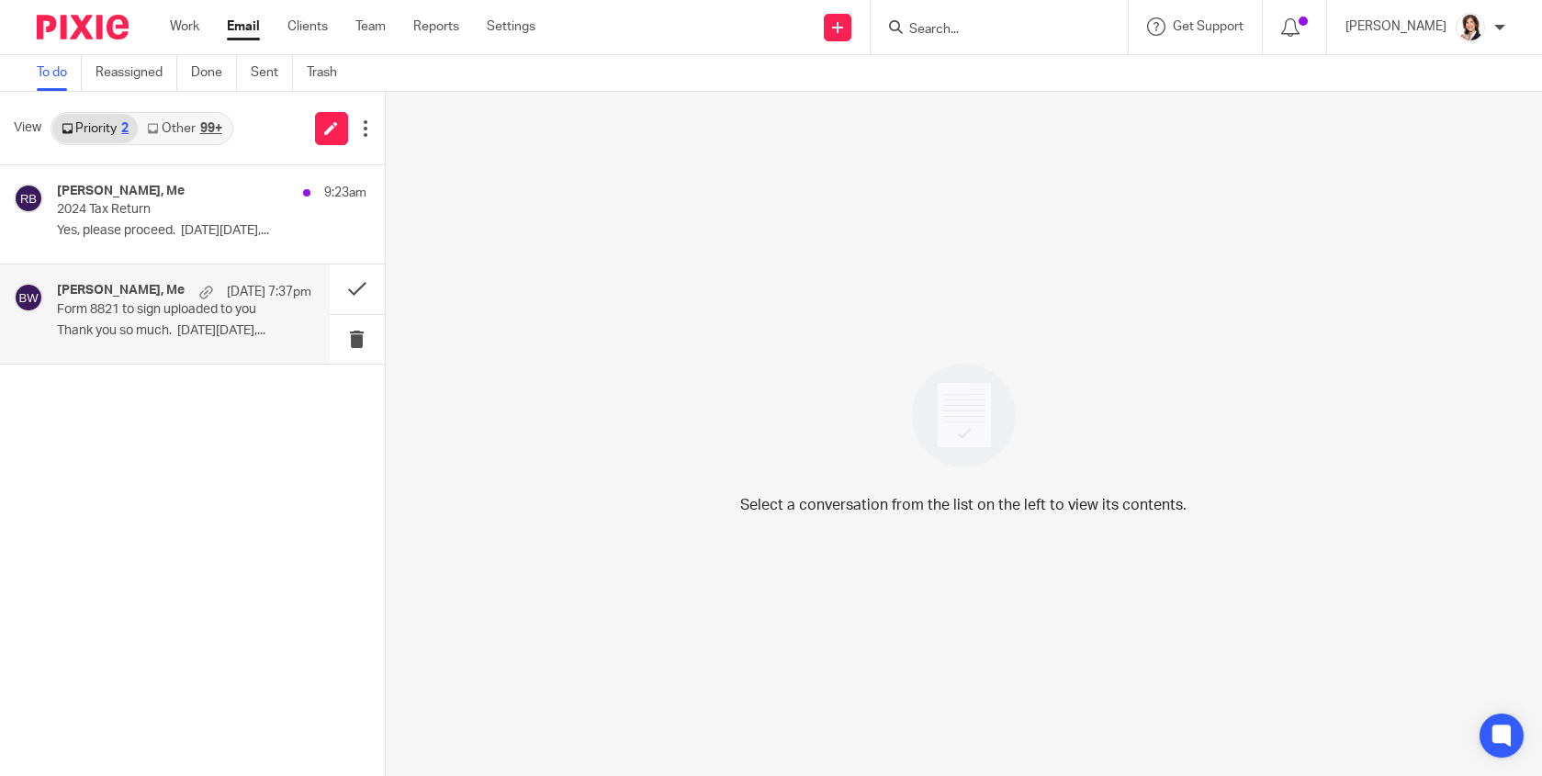
click at [118, 310] on p "Form 8821 to sign uploaded to you" at bounding box center [158, 310] width 203 height 16
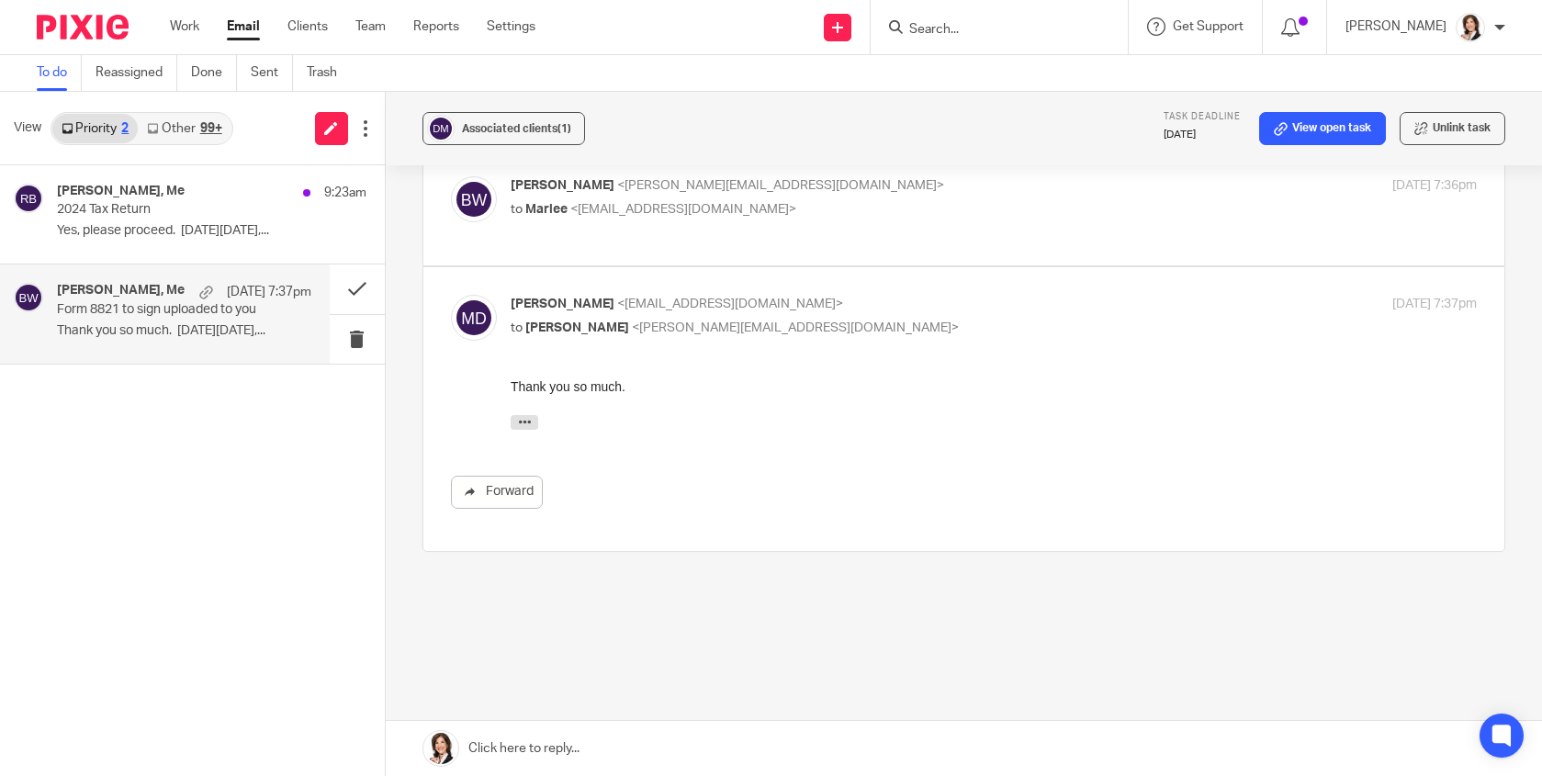
click at [557, 735] on link at bounding box center [964, 748] width 1156 height 55
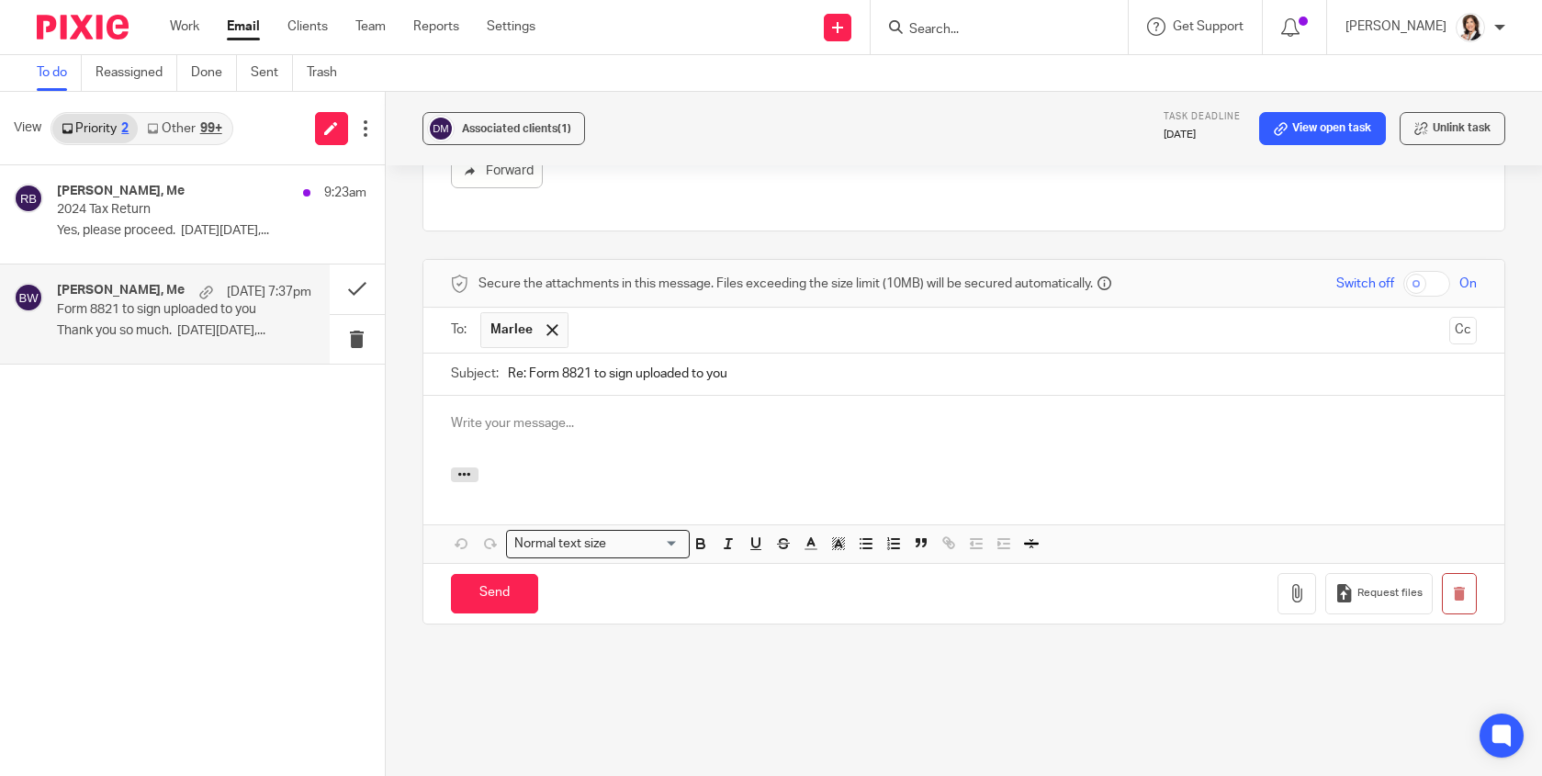
click at [512, 414] on p at bounding box center [964, 423] width 1026 height 18
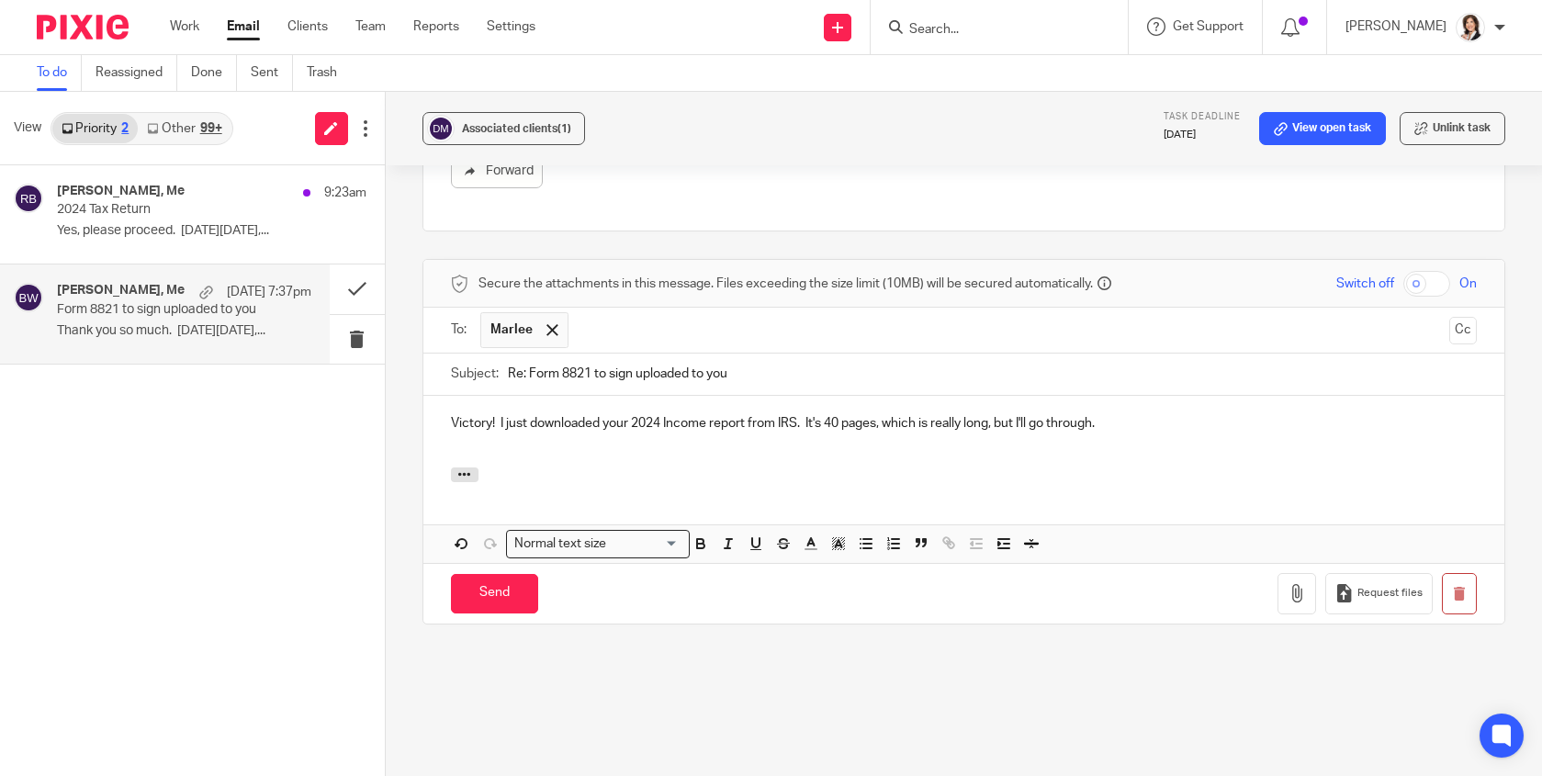
click at [1125, 355] on input "Re: Form 8821 to sign uploaded to you" at bounding box center [992, 374] width 969 height 41
click at [1126, 396] on div "Victory! I just downloaded your 2024 Income report from IRS. It's 40 pages, whi…" at bounding box center [963, 432] width 1081 height 72
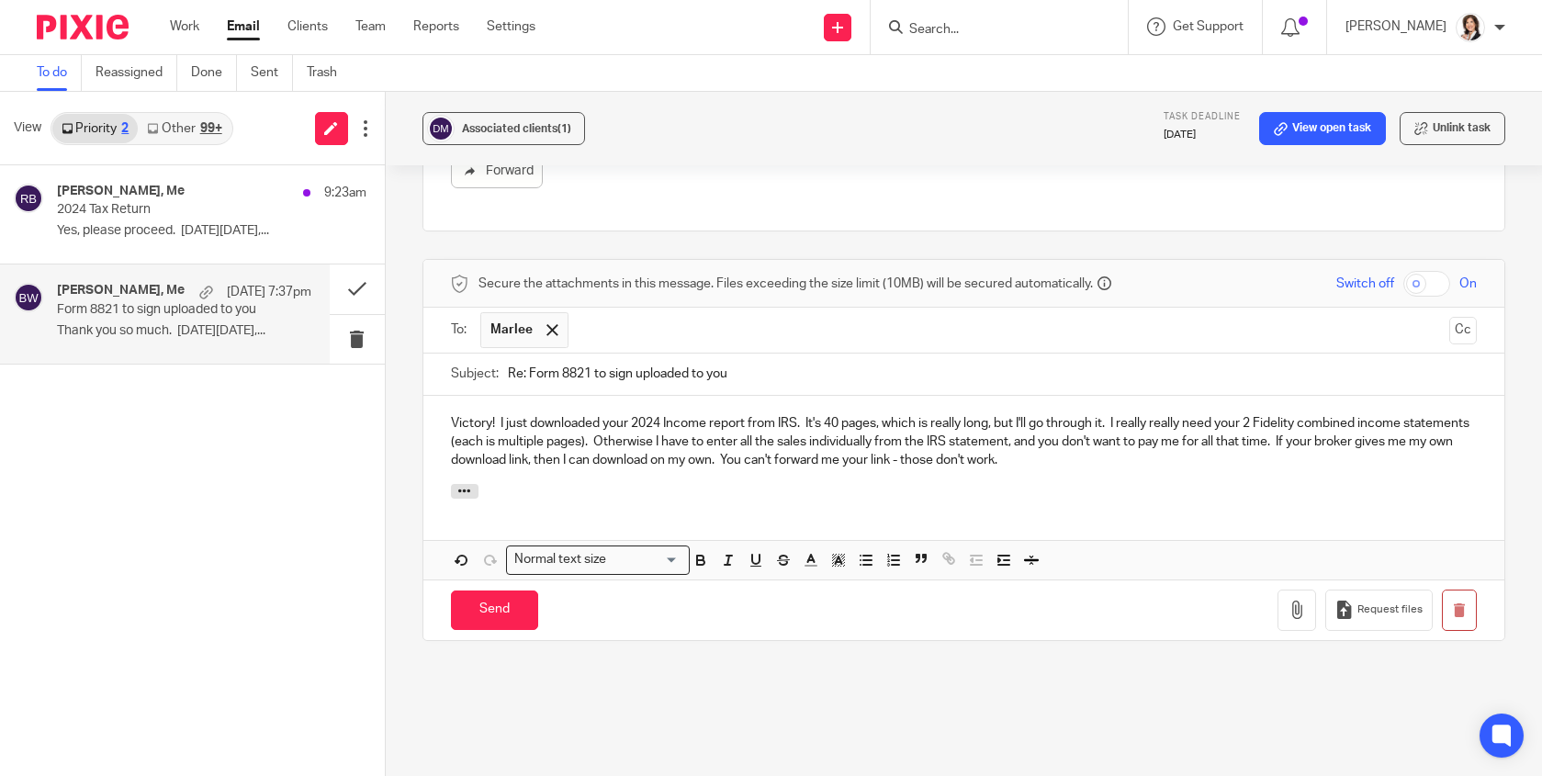
click at [824, 449] on p "Victory! I just downloaded your 2024 Income report from IRS. It's 40 pages, whi…" at bounding box center [964, 442] width 1026 height 56
click at [1333, 445] on p "Victory! I just downloaded your 2024 Income report from IRS. It's 40 pages, whi…" at bounding box center [964, 442] width 1026 height 56
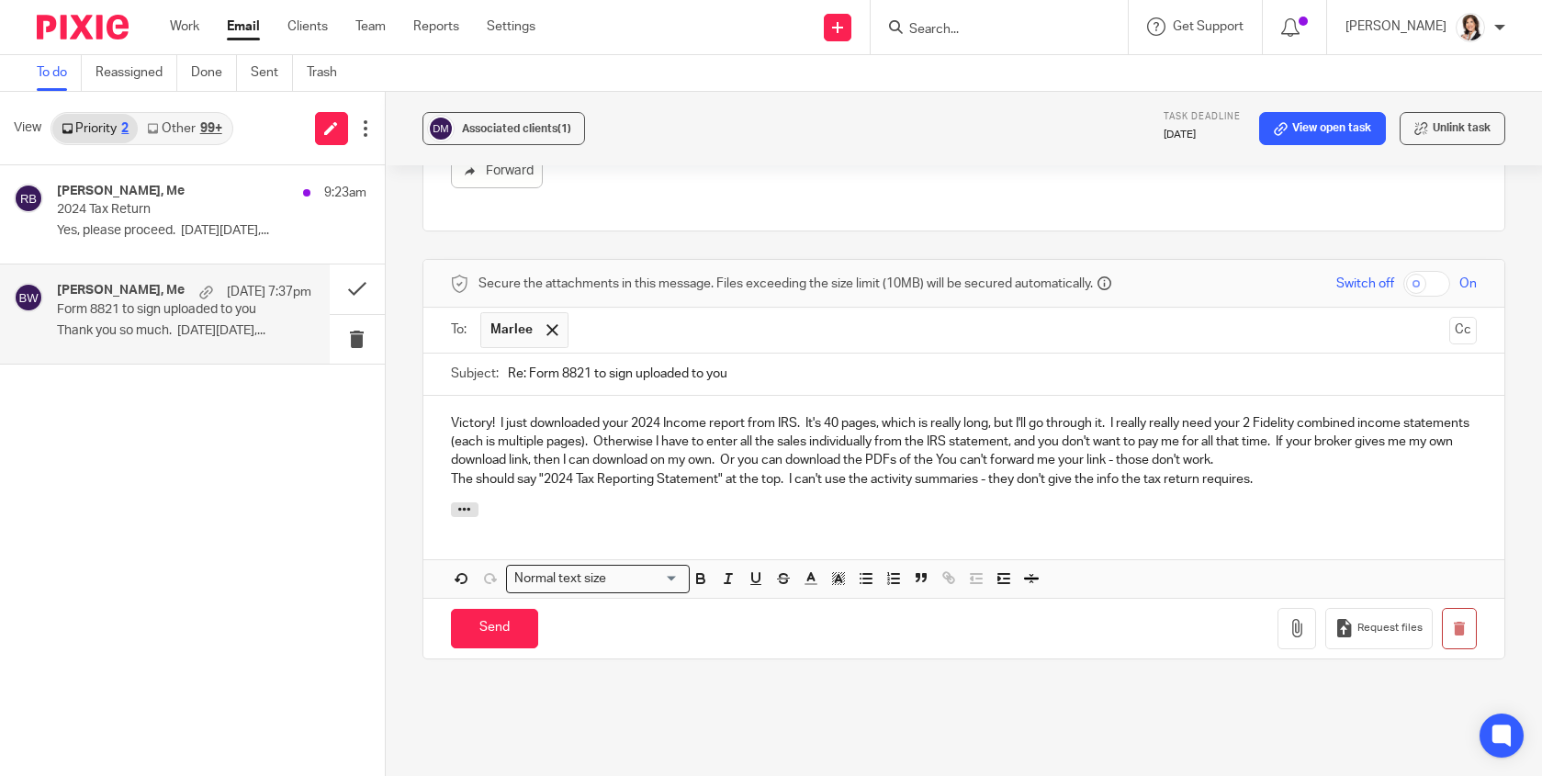
click at [925, 471] on p "The should say "2024 Tax Reporting Statement" at the top. I can't use the activ…" at bounding box center [964, 479] width 1026 height 18
click at [978, 502] on div at bounding box center [963, 512] width 1081 height 20
click at [471, 470] on p "The should say "2024 Tax Reporting Statement" at the top. I can't use the activ…" at bounding box center [964, 479] width 1026 height 18
click at [625, 470] on p "They should say "2024 Tax Reporting Statement" at the top. I can't use the acti…" at bounding box center [964, 479] width 1026 height 18
click at [437, 462] on div "Victory! I just downloaded your 2024 Income report from IRS. It's 40 pages, whi…" at bounding box center [963, 449] width 1081 height 107
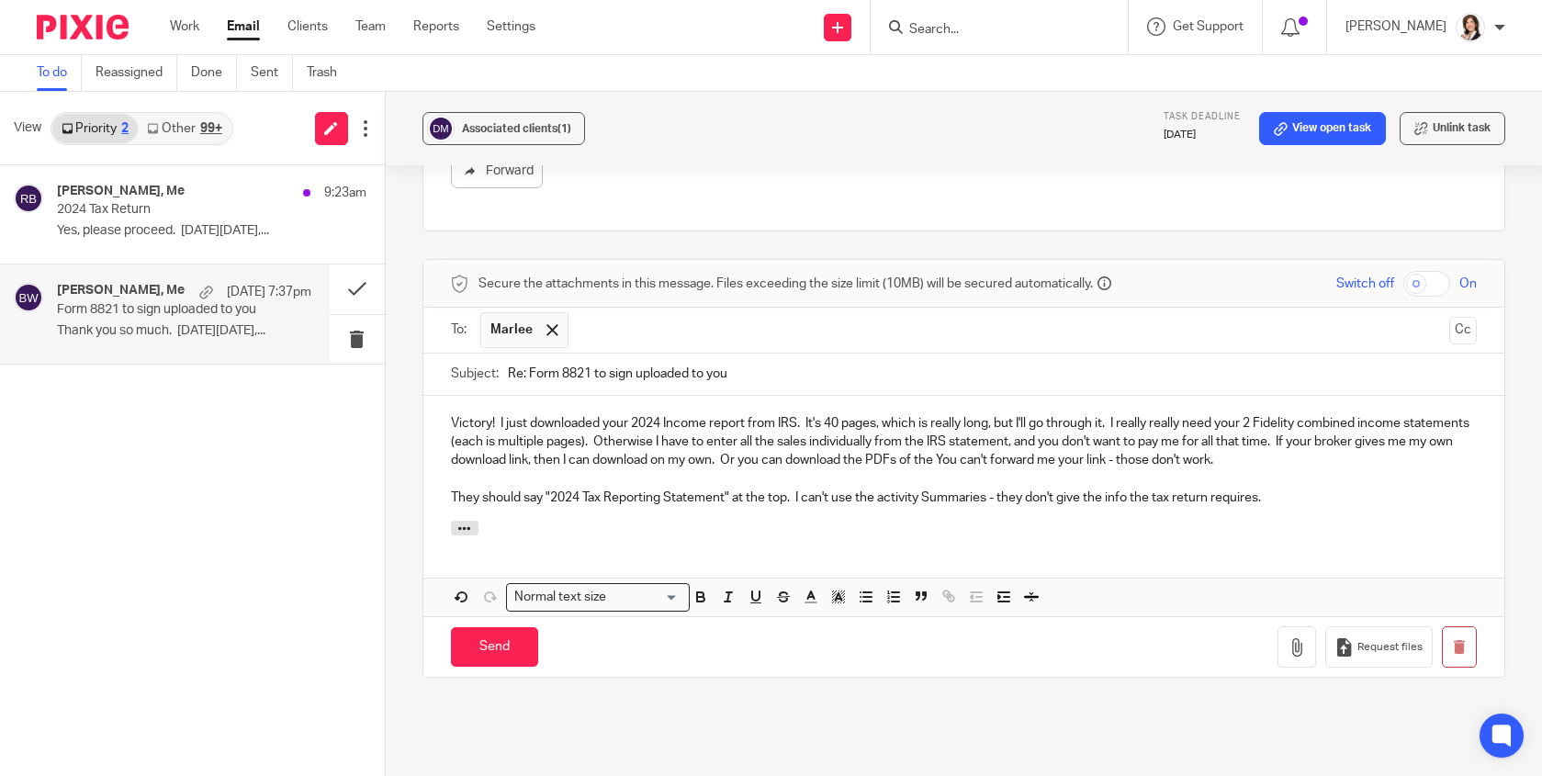
click at [484, 489] on p "They should say "2024 Tax Reporting Statement" at the top. I can't use the acti…" at bounding box center [964, 498] width 1026 height 18
drag, startPoint x: 477, startPoint y: 478, endPoint x: 445, endPoint y: 479, distance: 31.3
click at [445, 479] on div "Victory! I just downloaded your 2024 Income report from IRS. It's 40 pages, whi…" at bounding box center [963, 458] width 1081 height 125
drag, startPoint x: 1252, startPoint y: 409, endPoint x: 515, endPoint y: 424, distance: 736.7
click at [515, 424] on p "Victory! I just downloaded your 2024 Income report from IRS. It's 40 pages, whi…" at bounding box center [964, 442] width 1026 height 56
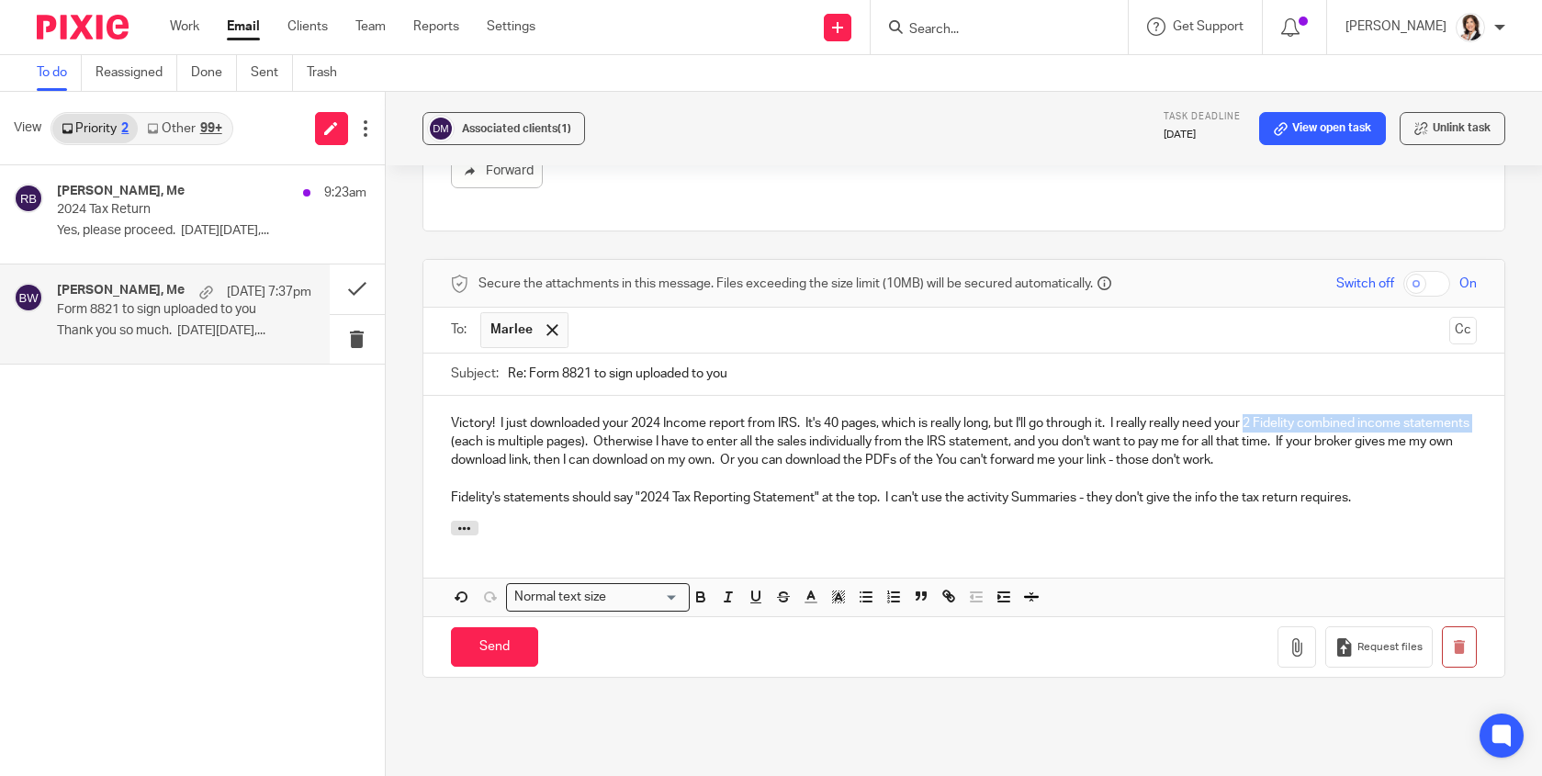
copy p "2 Fidelity combined income statements"
click at [599, 527] on div "Attachments" at bounding box center [963, 540] width 1081 height 39
click at [503, 629] on input "Send" at bounding box center [494, 646] width 87 height 39
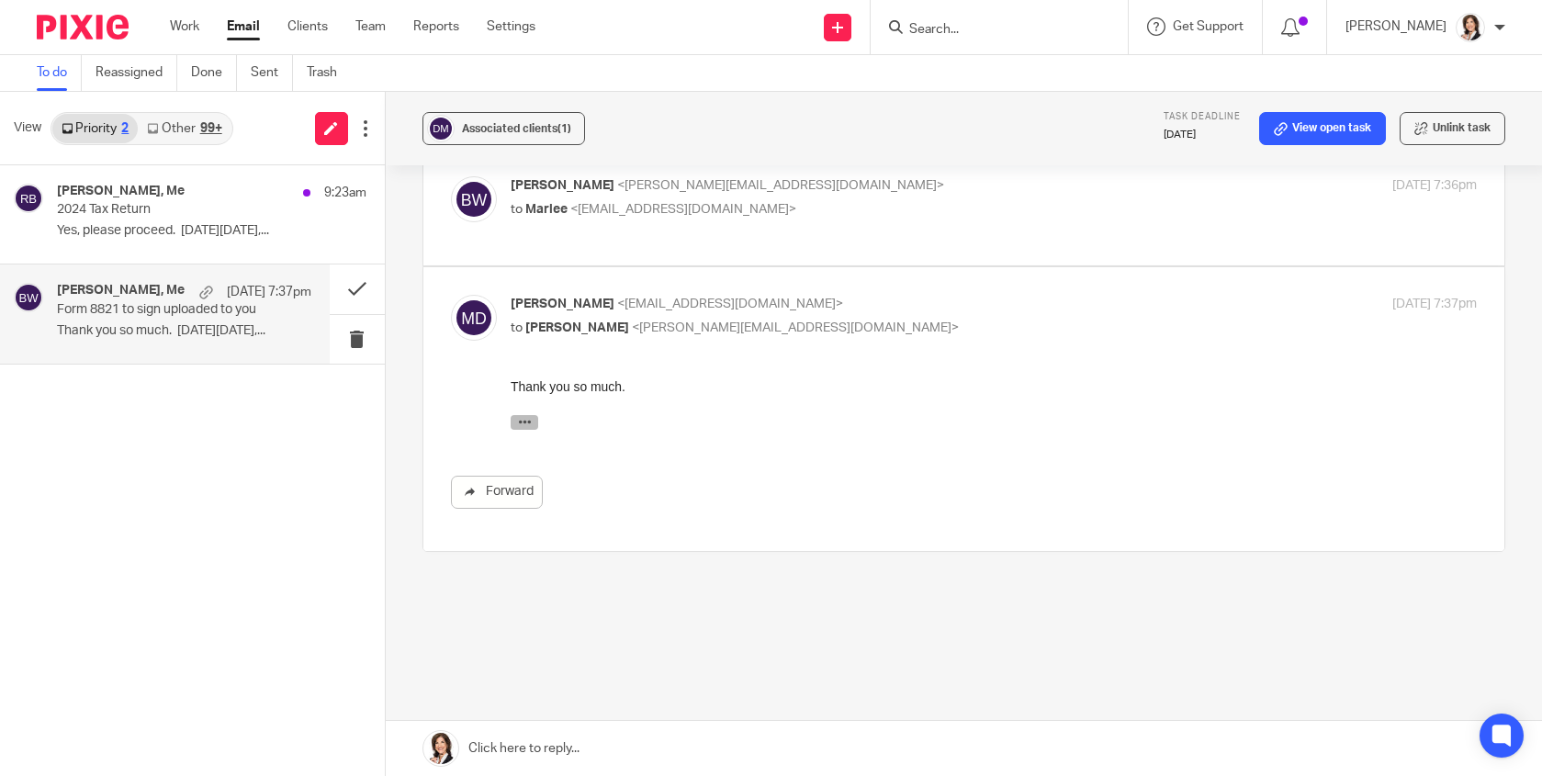
click at [518, 416] on icon "button" at bounding box center [524, 422] width 14 height 14
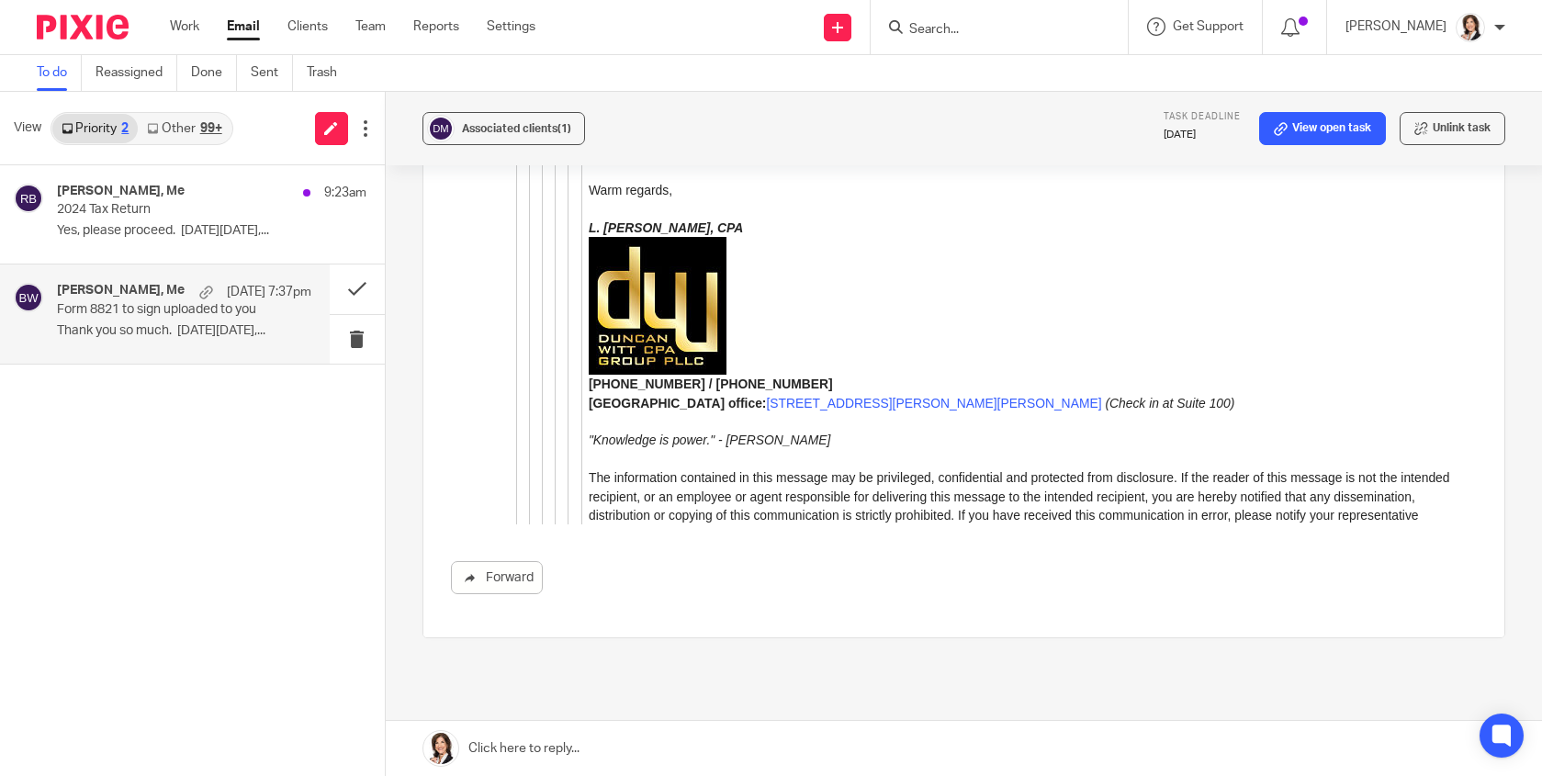
scroll to position [2300, 0]
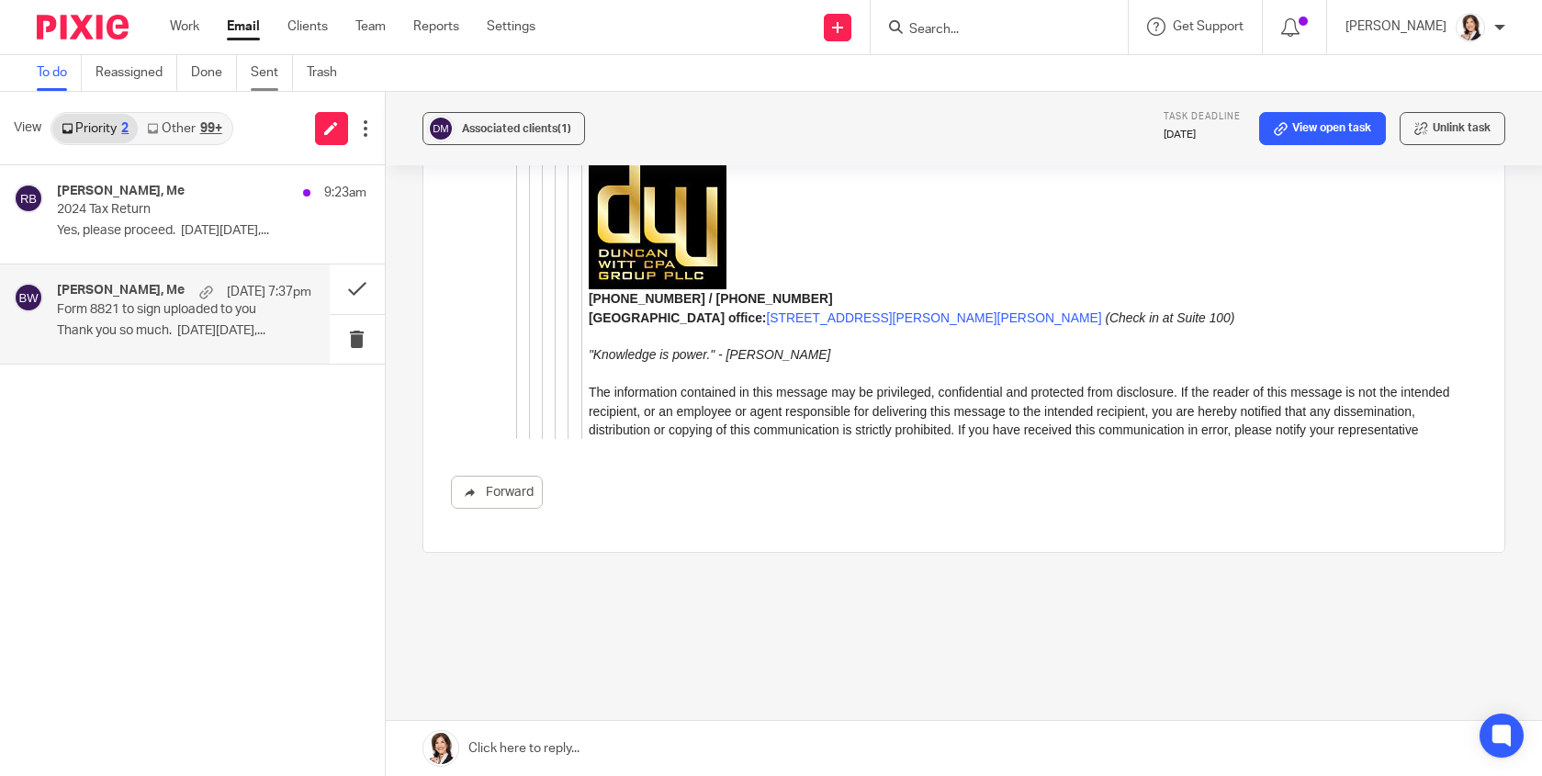
click at [268, 69] on link "Sent" at bounding box center [272, 73] width 42 height 36
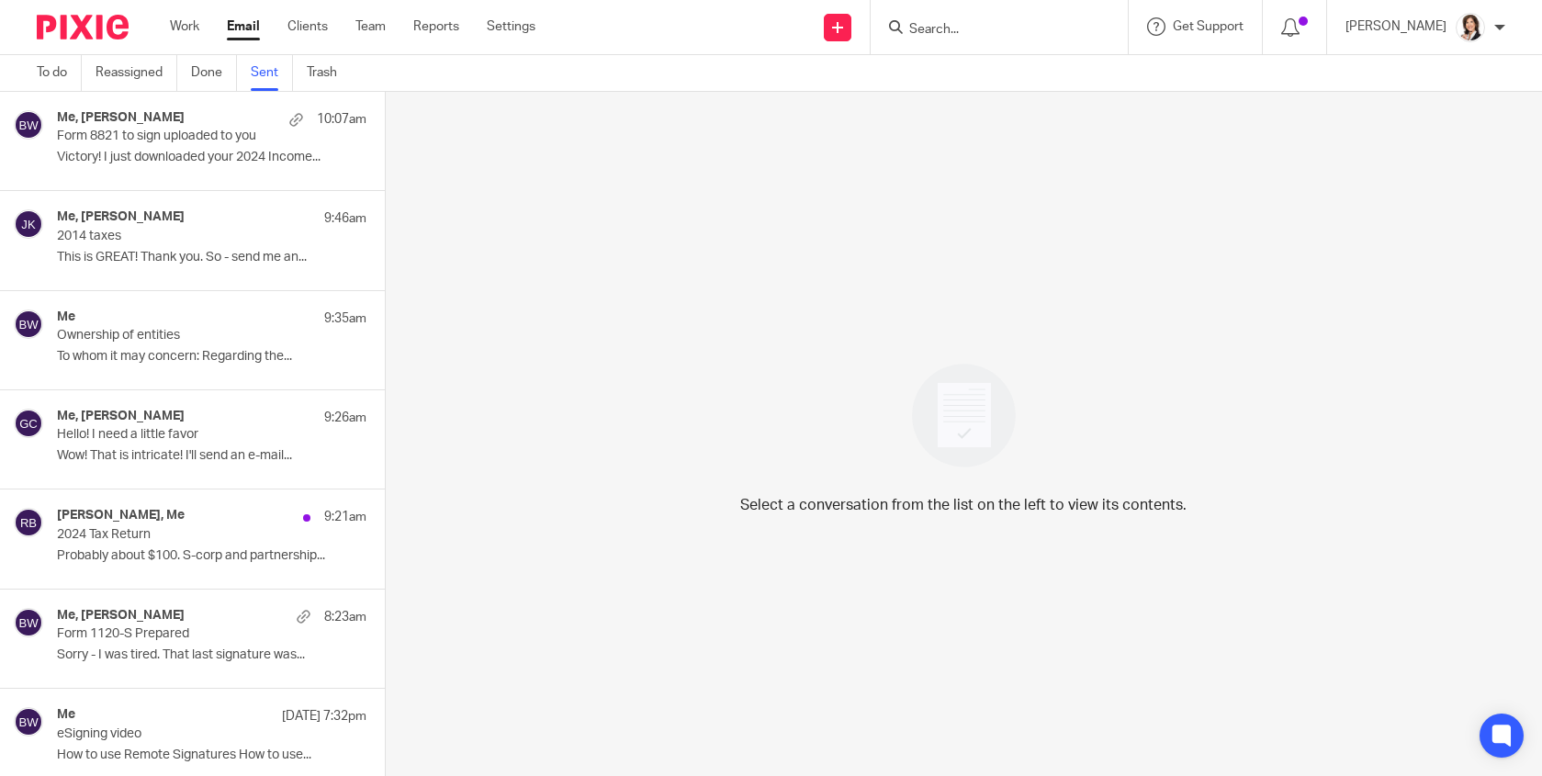
click at [182, 150] on p "Victory! I just downloaded your 2024 Income..." at bounding box center [212, 158] width 310 height 16
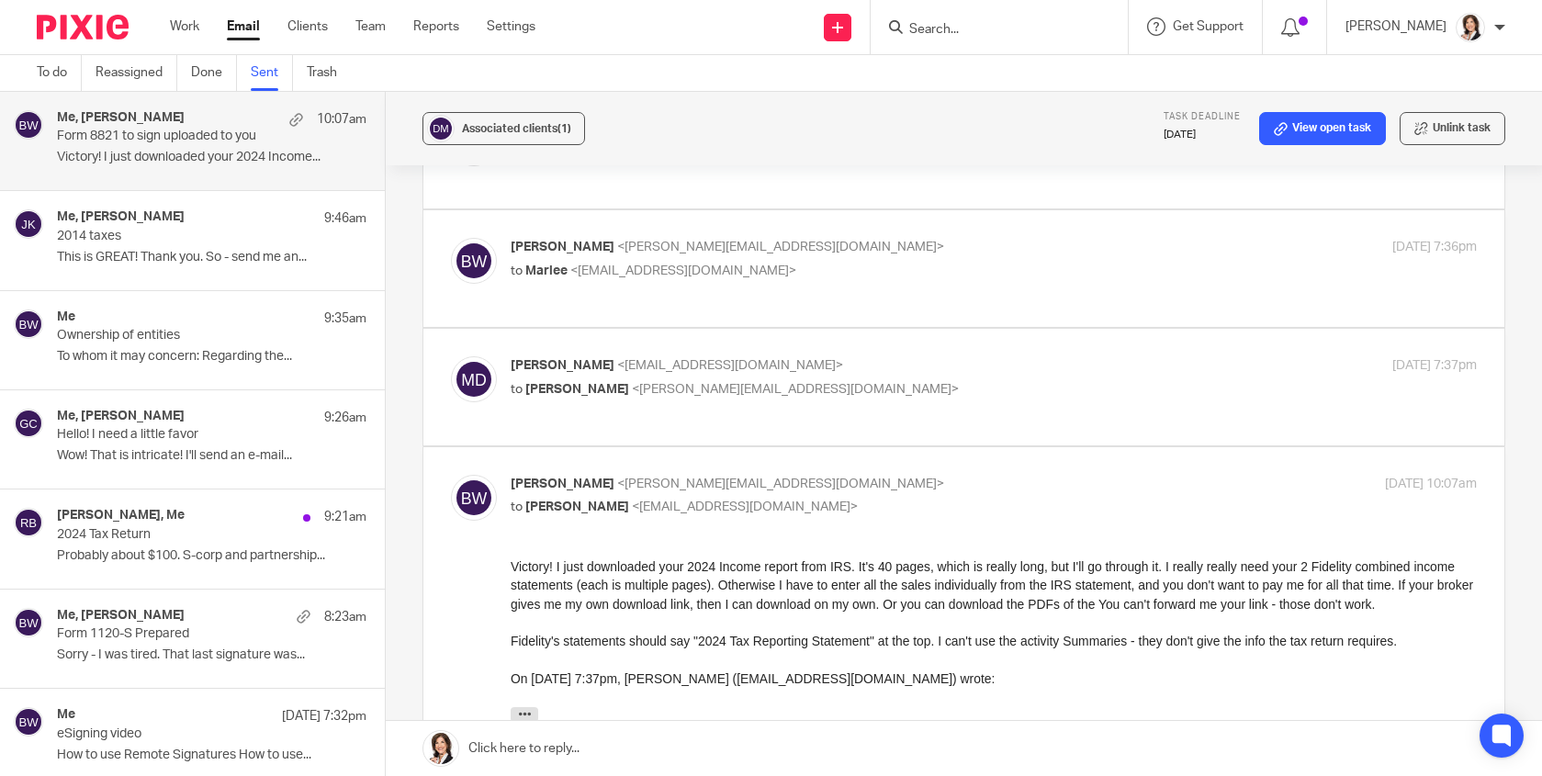
scroll to position [827, 0]
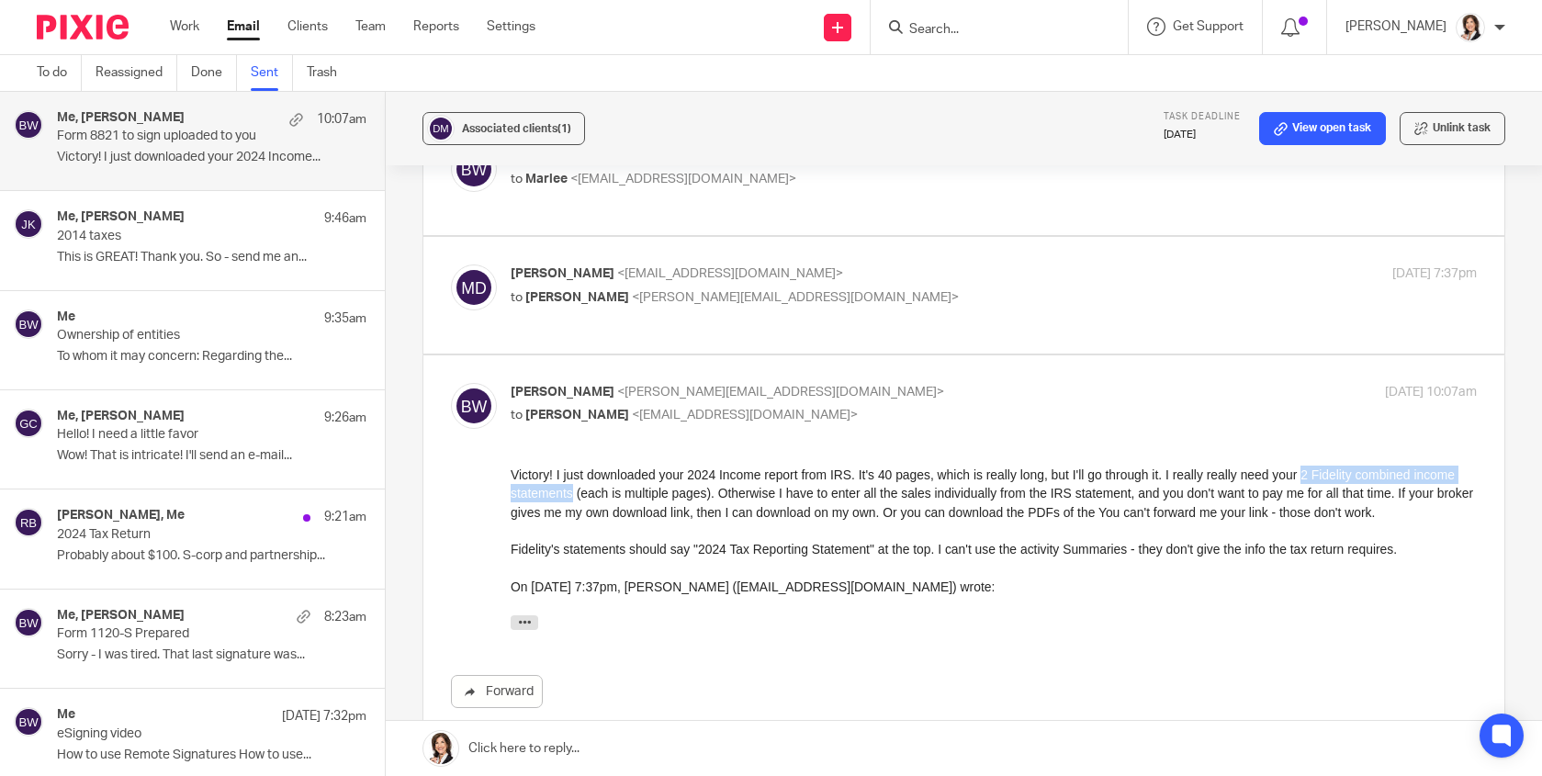
drag, startPoint x: 1300, startPoint y: 474, endPoint x: 617, endPoint y: 493, distance: 683.6
click at [617, 493] on p "Victory! I just downloaded your 2024 Income report from IRS. It's 40 pages, whi…" at bounding box center [993, 493] width 966 height 56
drag, startPoint x: 617, startPoint y: 493, endPoint x: 597, endPoint y: 495, distance: 20.3
copy p "2 Fidelity combined income statements"
click at [501, 129] on span "Associated clients (1)" at bounding box center [516, 128] width 109 height 11
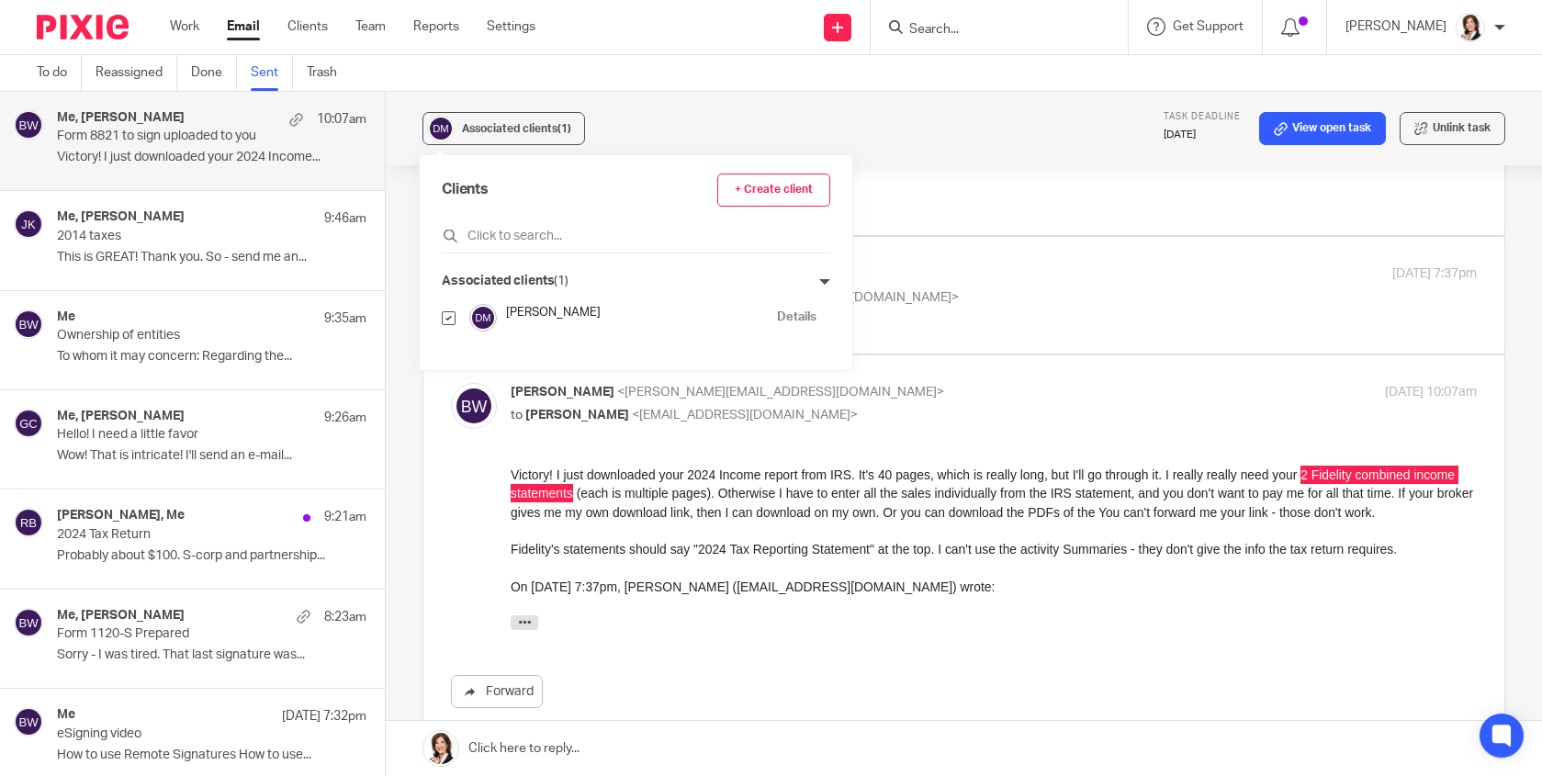
click at [777, 316] on link "Details" at bounding box center [796, 317] width 39 height 17
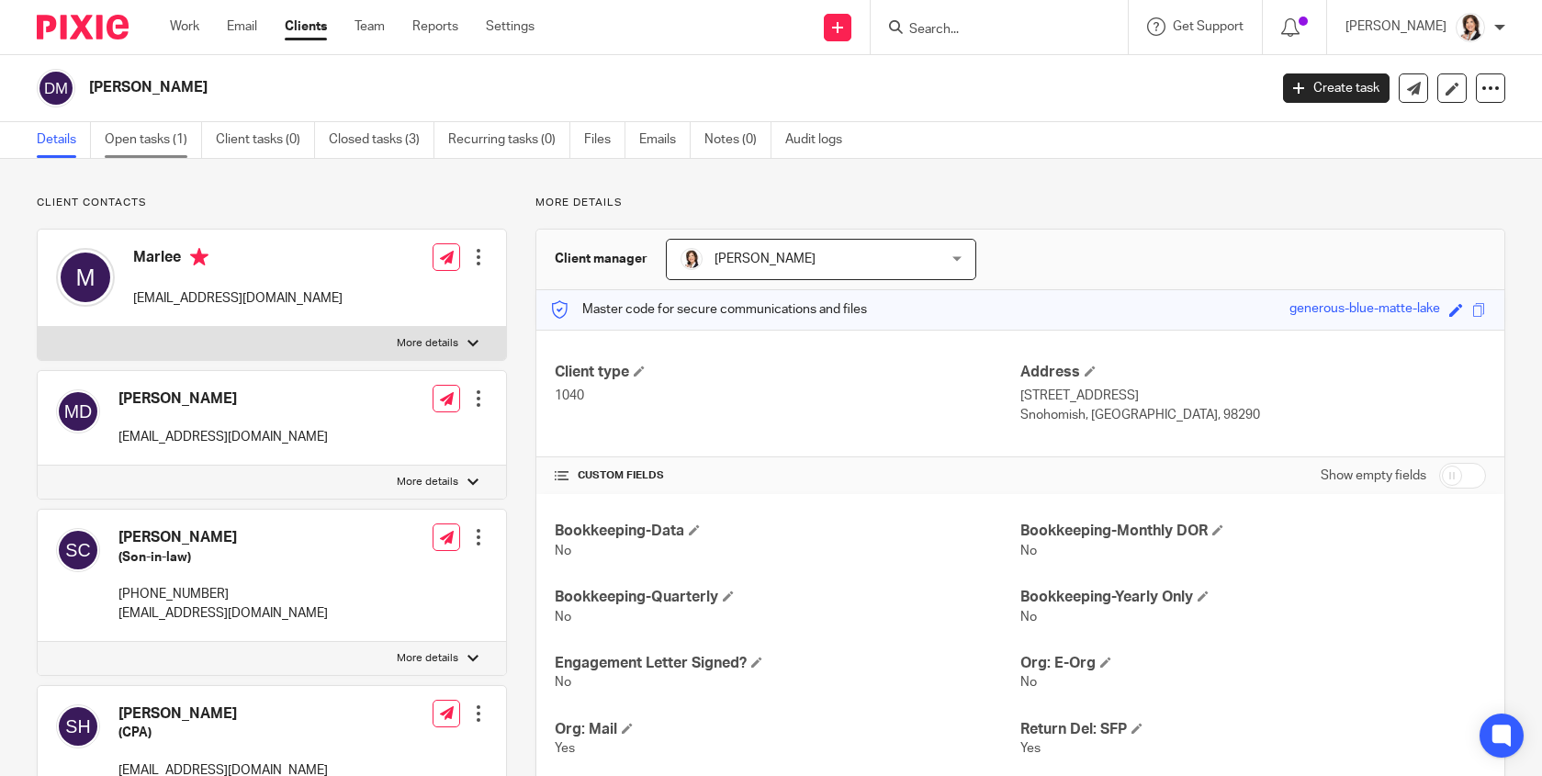
click at [163, 141] on link "Open tasks (1)" at bounding box center [153, 140] width 97 height 36
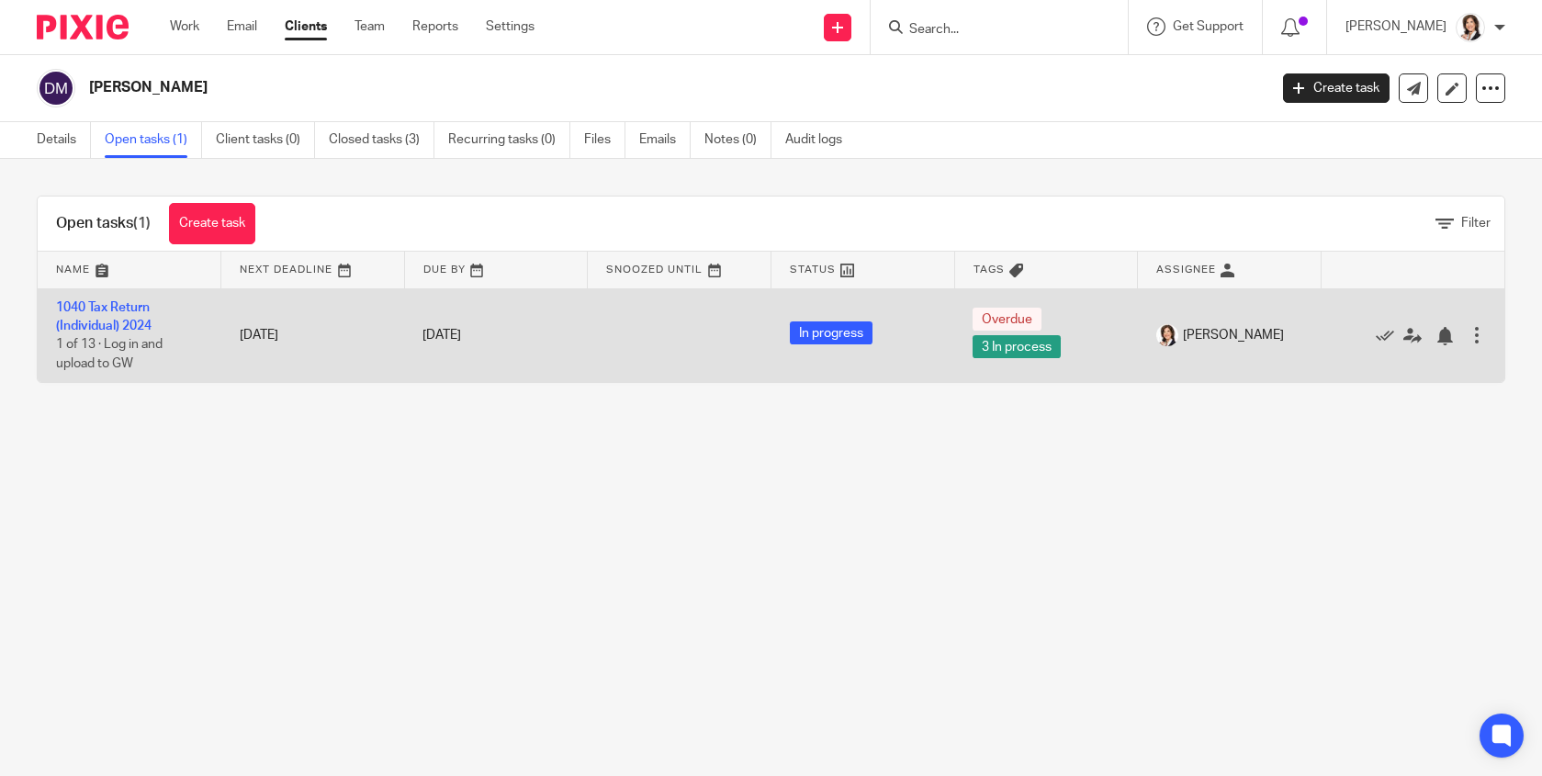
click at [116, 315] on td "1040 Tax Return (Individual) 2024 1 of 13 · Log in and upload to GW" at bounding box center [130, 335] width 184 height 94
click at [107, 313] on link "1040 Tax Return (Individual) 2024" at bounding box center [104, 316] width 96 height 31
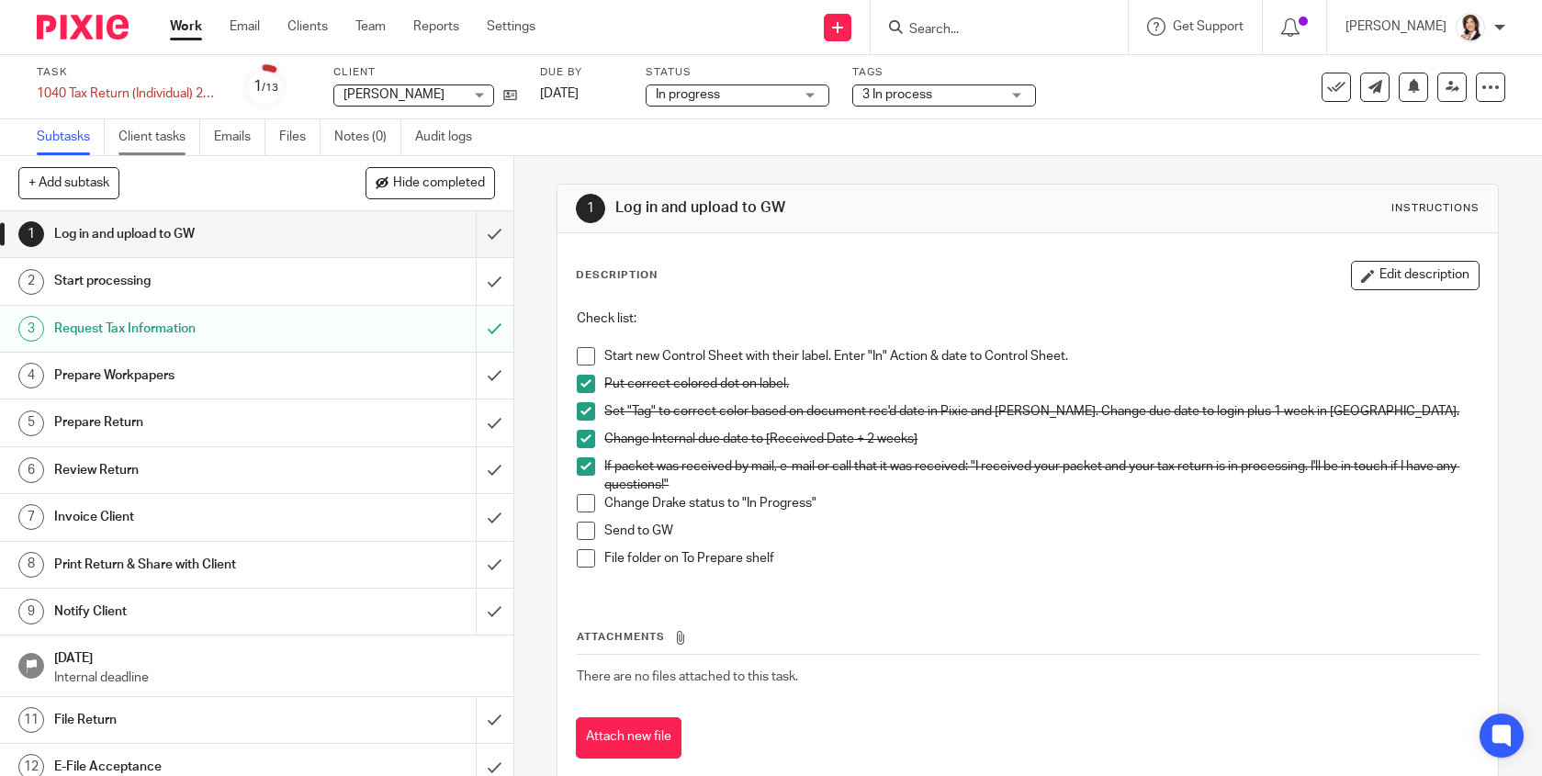
click at [155, 139] on link "Client tasks" at bounding box center [159, 137] width 82 height 36
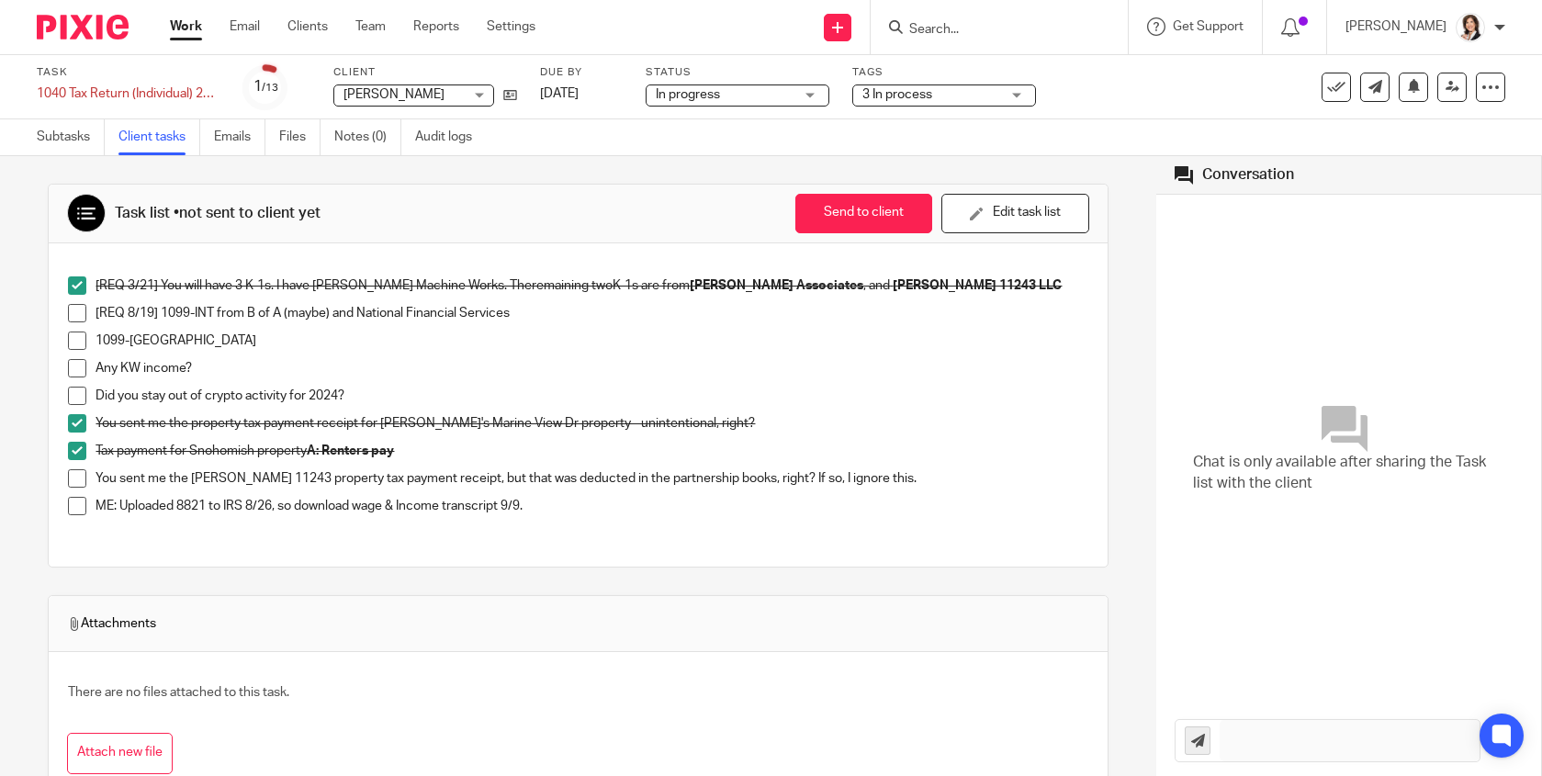
click at [71, 507] on span at bounding box center [77, 506] width 18 height 18
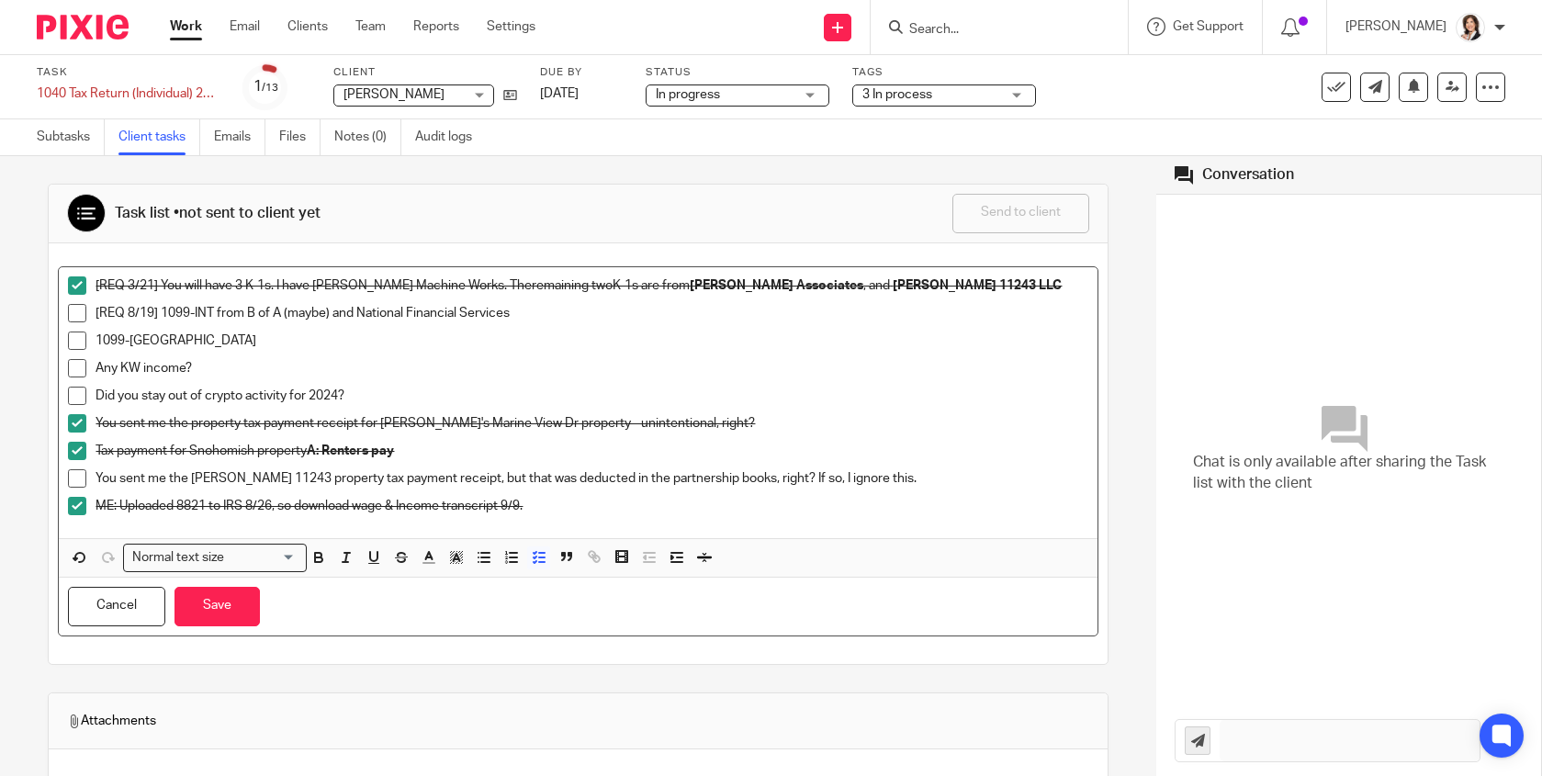
click at [545, 507] on p "ME: Uploaded 8821 to IRS 8/26, so download wage & Income transcript 9/9." at bounding box center [592, 506] width 992 height 18
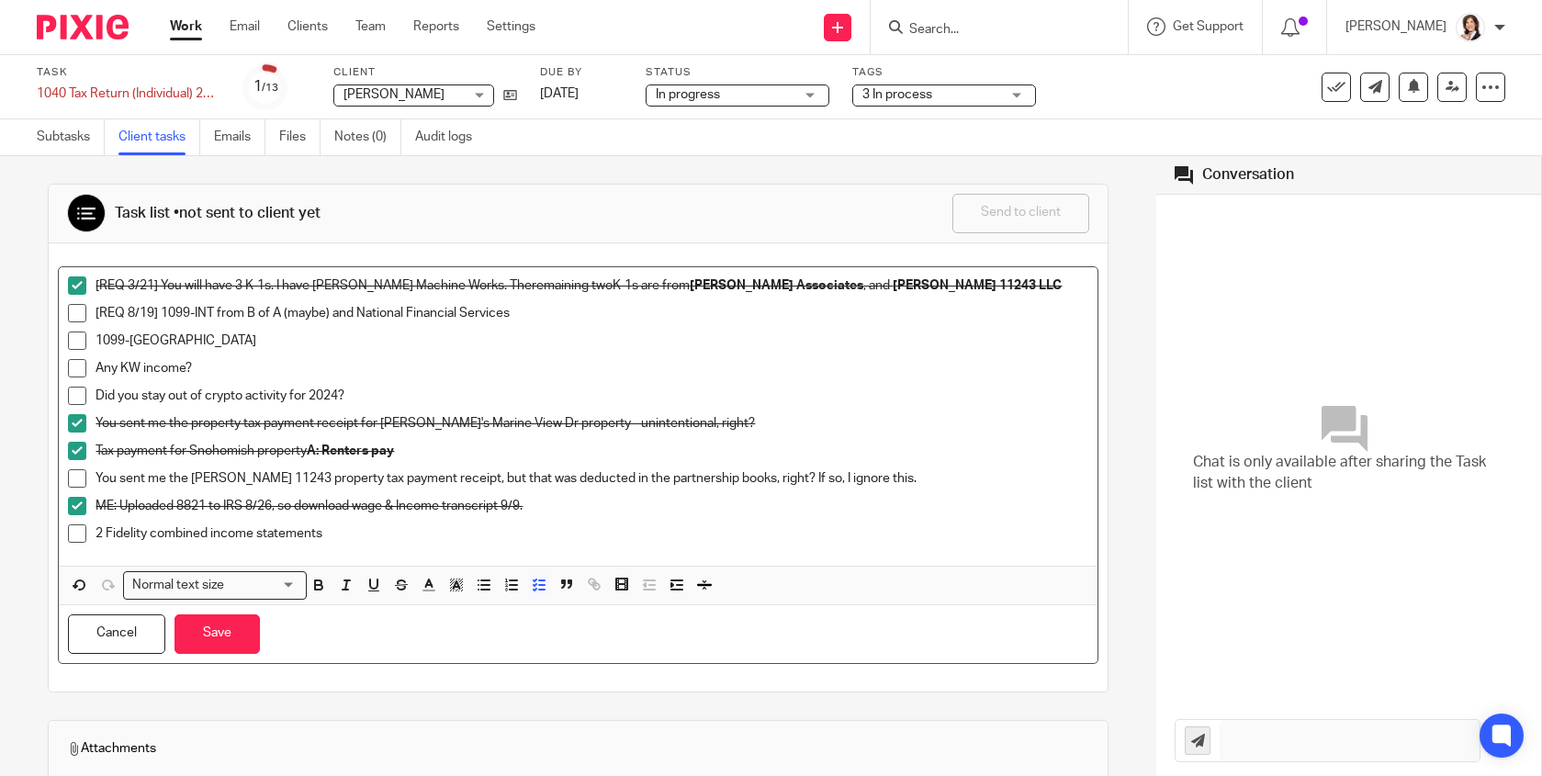
click at [96, 530] on p "2 Fidelity combined income statements" at bounding box center [592, 533] width 992 height 18
click at [237, 632] on button "Save" at bounding box center [217, 633] width 85 height 39
click at [76, 313] on span at bounding box center [77, 313] width 18 height 18
click at [525, 315] on p "[REQ 8/19] 1099-INT from B of A (maybe) and National Financial Services" at bounding box center [592, 313] width 992 height 18
drag, startPoint x: 518, startPoint y: 310, endPoint x: 659, endPoint y: 310, distance: 140.5
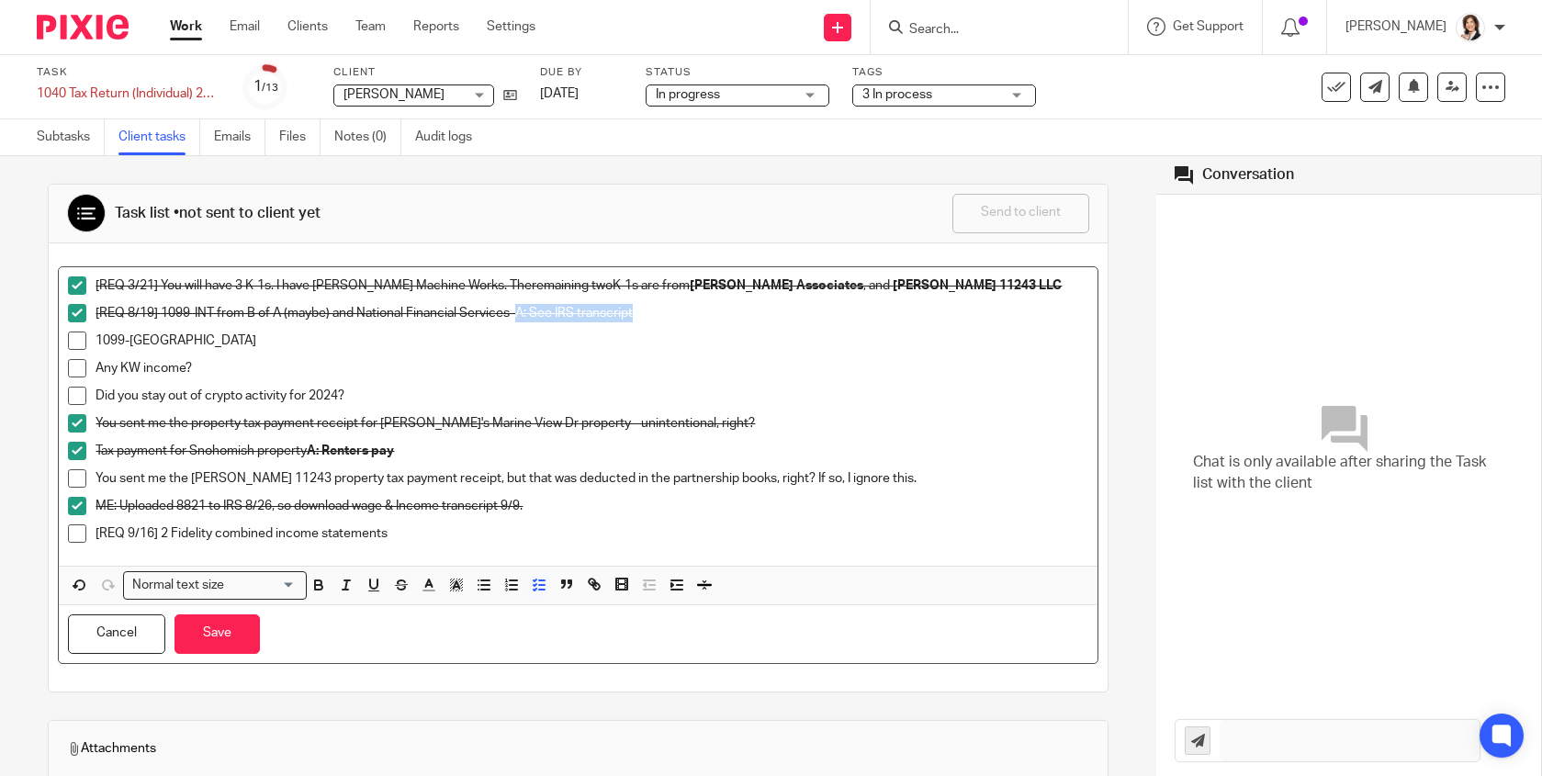
click at [659, 310] on p "[REQ 8/19] 1099-INT from B of A (maybe) and National Financial Services A: See …" at bounding box center [592, 313] width 992 height 18
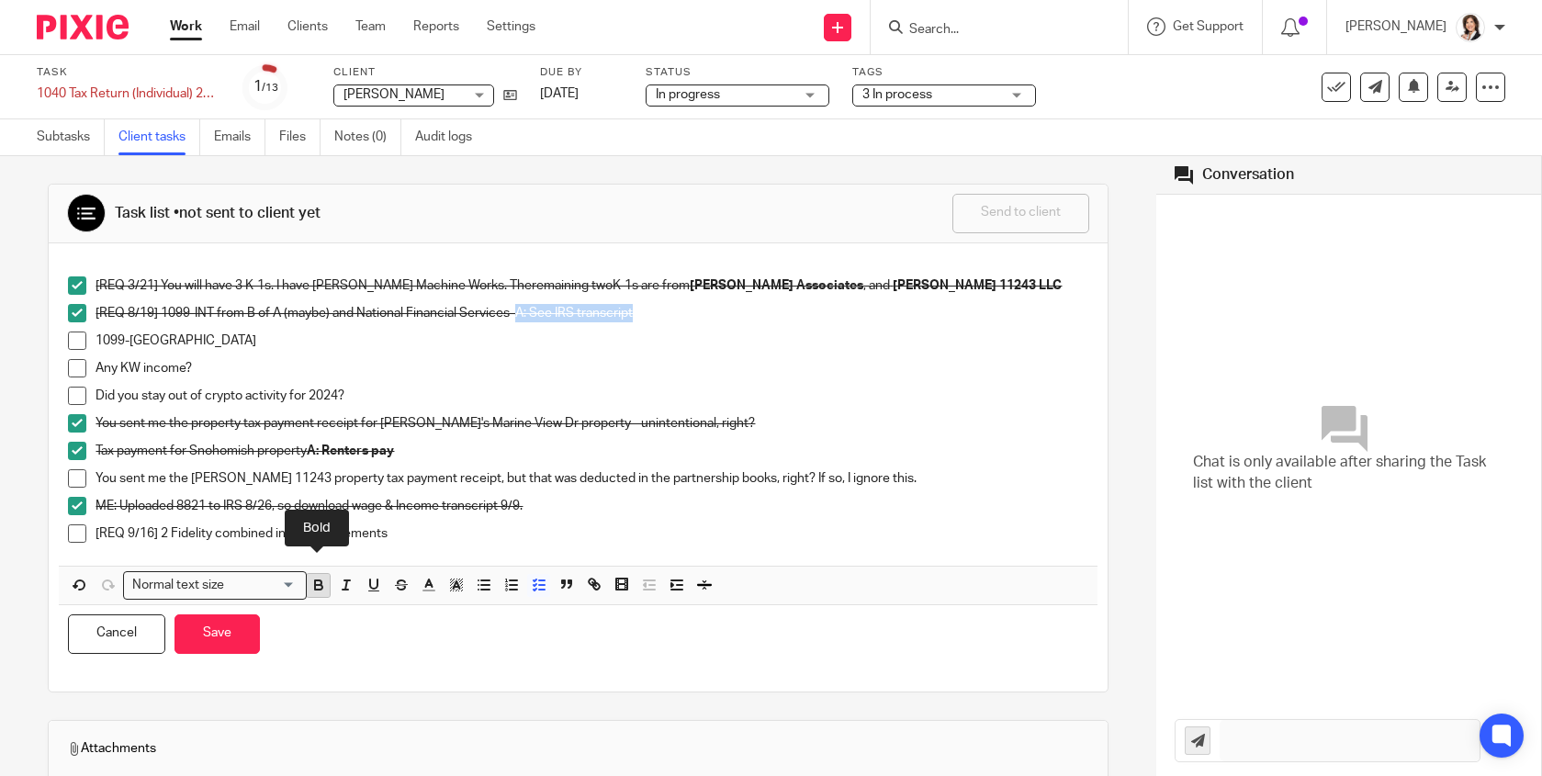
click at [322, 581] on icon "button" at bounding box center [318, 585] width 17 height 17
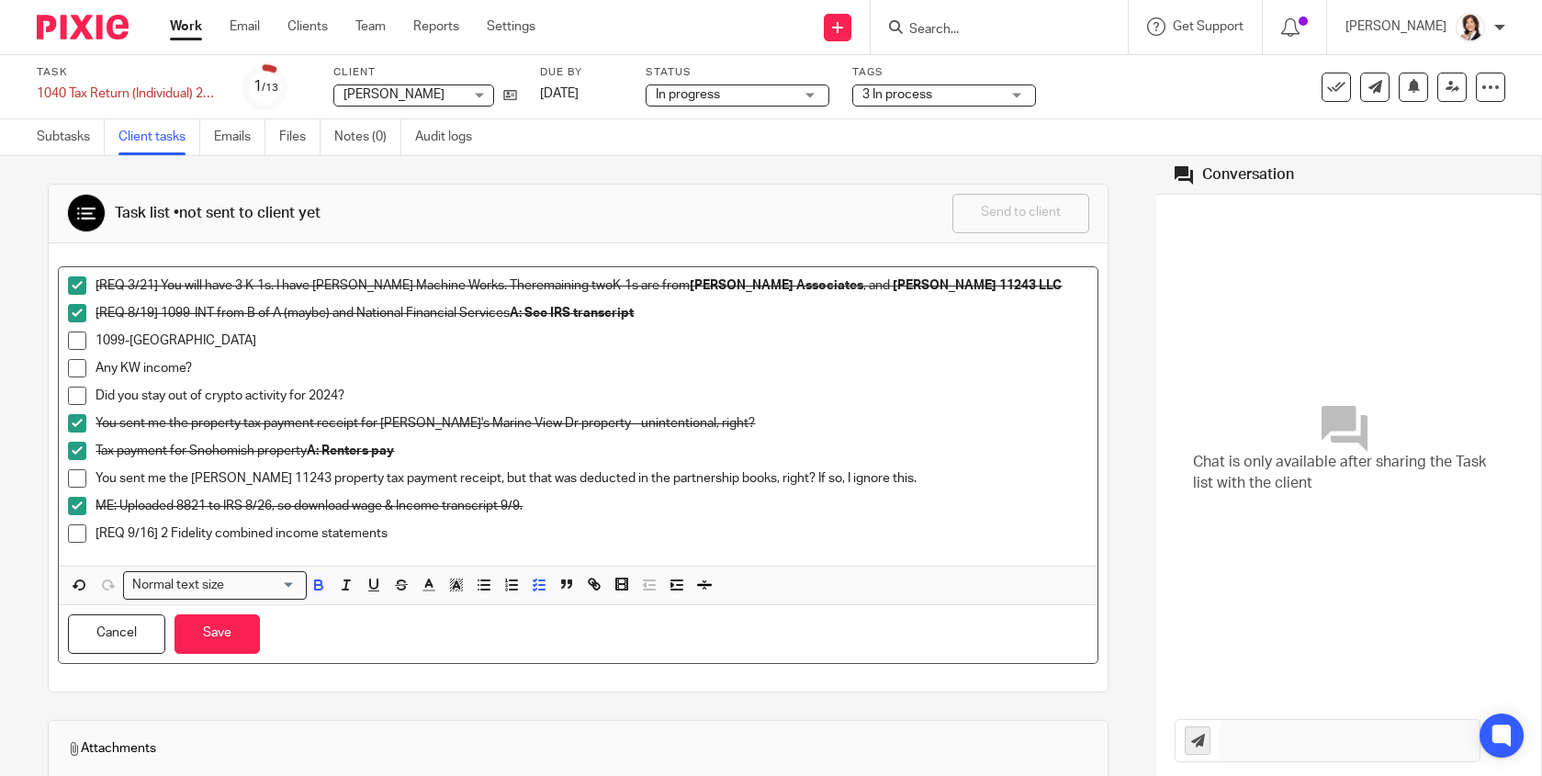
click at [90, 339] on li "1099-[GEOGRAPHIC_DATA]" at bounding box center [577, 346] width 1019 height 28
click at [96, 339] on p "1099-[GEOGRAPHIC_DATA]" at bounding box center [592, 341] width 992 height 18
click at [178, 363] on p "Any KW income?" at bounding box center [592, 368] width 992 height 18
click at [174, 342] on p "1099-[GEOGRAPHIC_DATA]" at bounding box center [592, 341] width 992 height 18
drag, startPoint x: 155, startPoint y: 343, endPoint x: 291, endPoint y: 339, distance: 136.0
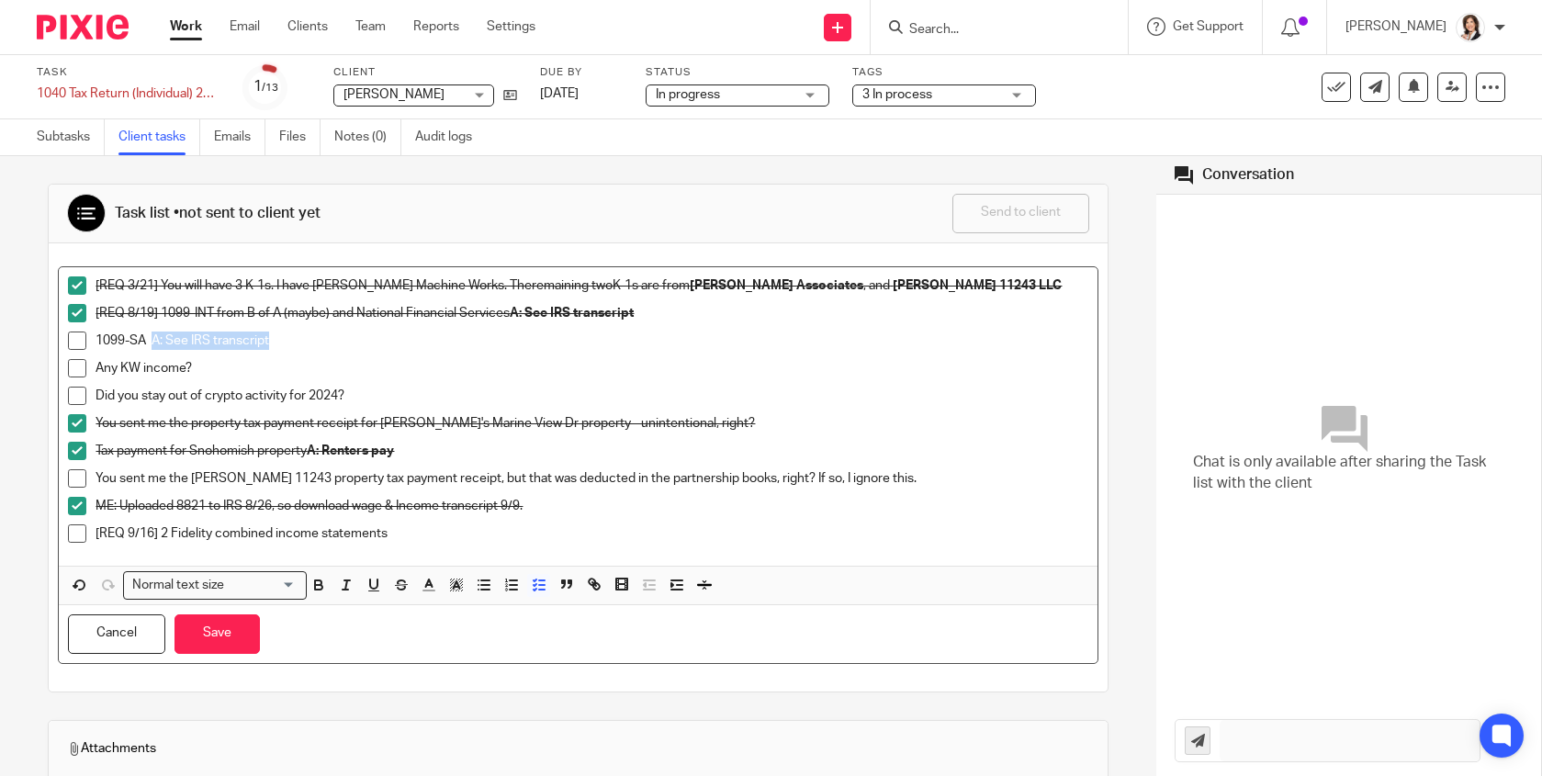
click at [291, 339] on p "1099-SA A: See IRS transcript" at bounding box center [592, 341] width 992 height 18
click at [318, 585] on icon "button" at bounding box center [318, 587] width 7 height 5
click at [77, 341] on span at bounding box center [77, 341] width 18 height 18
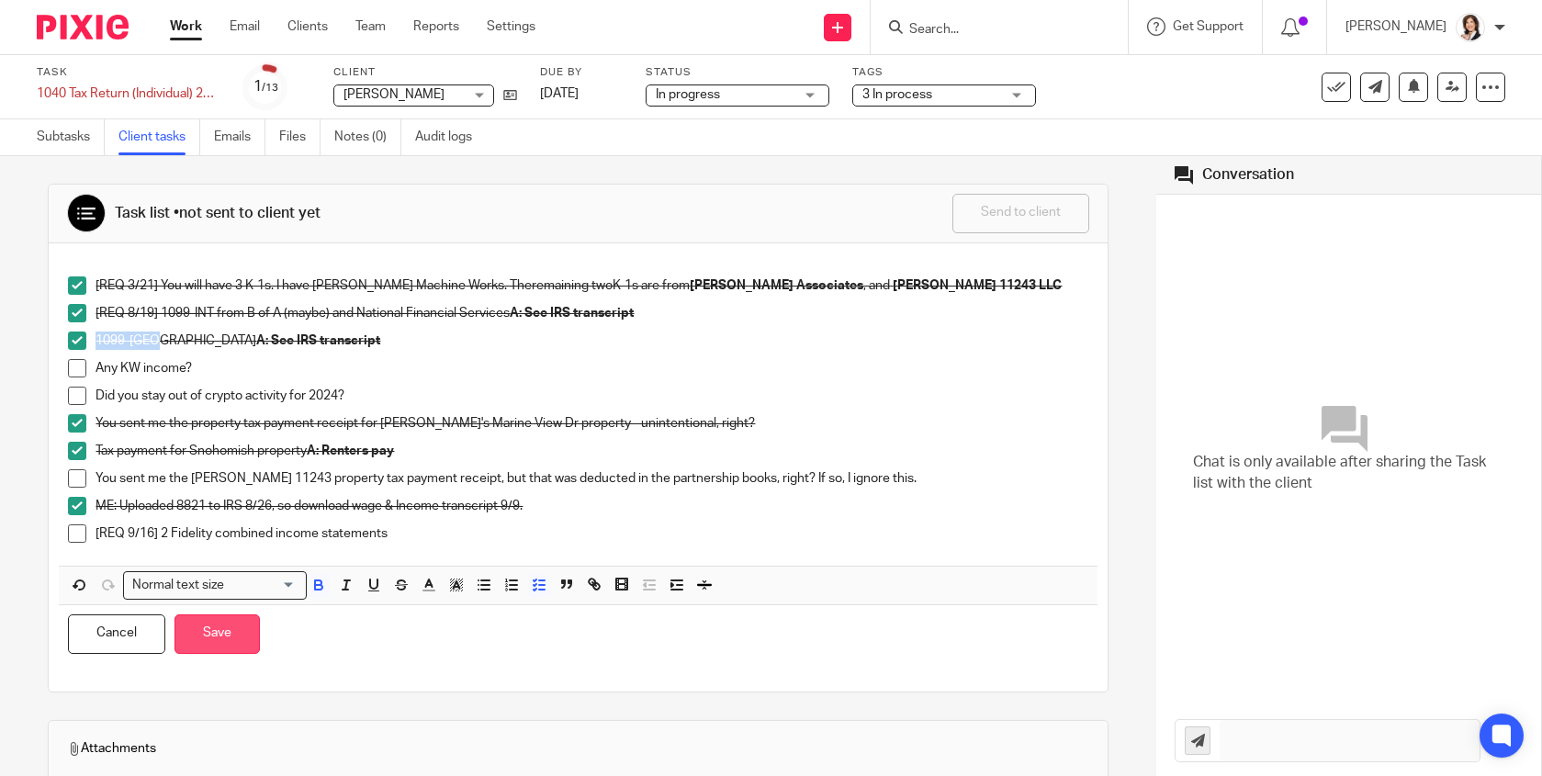
click at [237, 625] on button "Save" at bounding box center [217, 633] width 85 height 39
